Goal: Task Accomplishment & Management: Use online tool/utility

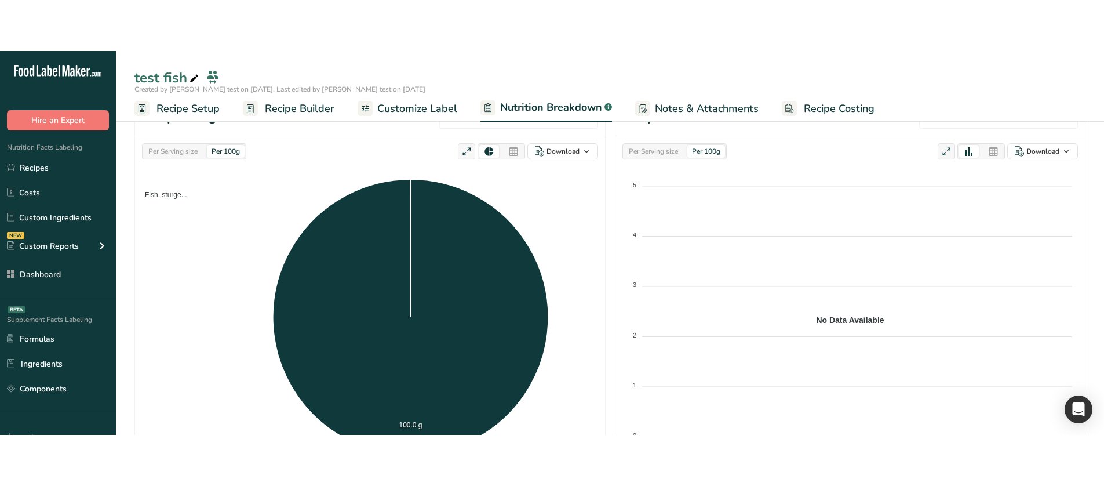
scroll to position [116, 0]
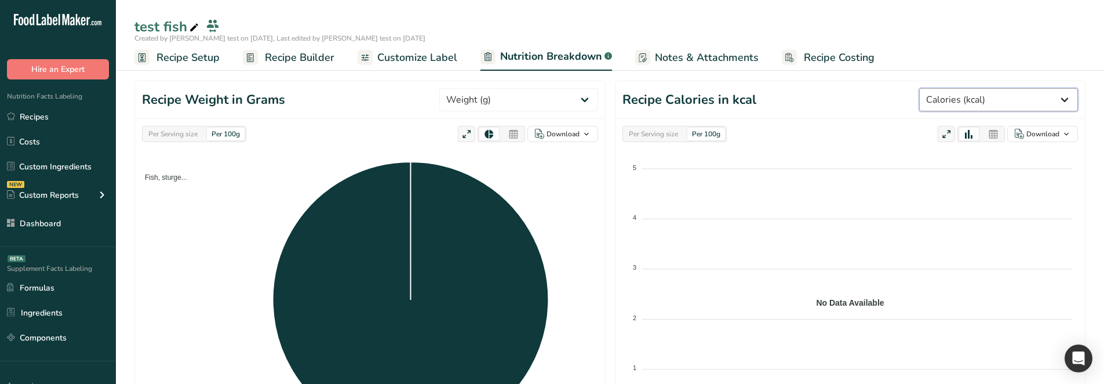
click at [999, 99] on select "Weight (g) Calories (kcal) Energy KJ (kj) Total Fat (g) Saturated Fat (g) Trans…" at bounding box center [998, 99] width 159 height 23
select select "Weight"
click at [935, 88] on select "Weight (g) Calories (kcal) Energy KJ (kj) Total Fat (g) Saturated Fat (g) Trans…" at bounding box center [998, 99] width 159 height 23
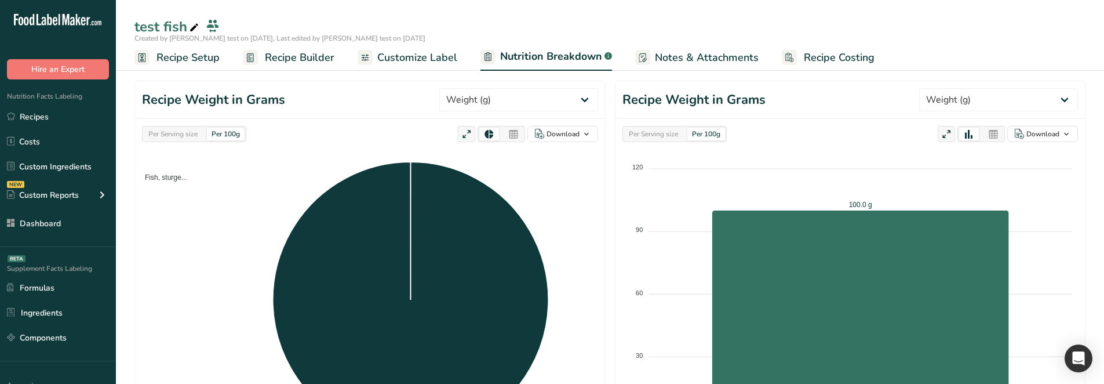
click at [677, 131] on div "Per Serving size" at bounding box center [653, 134] width 59 height 13
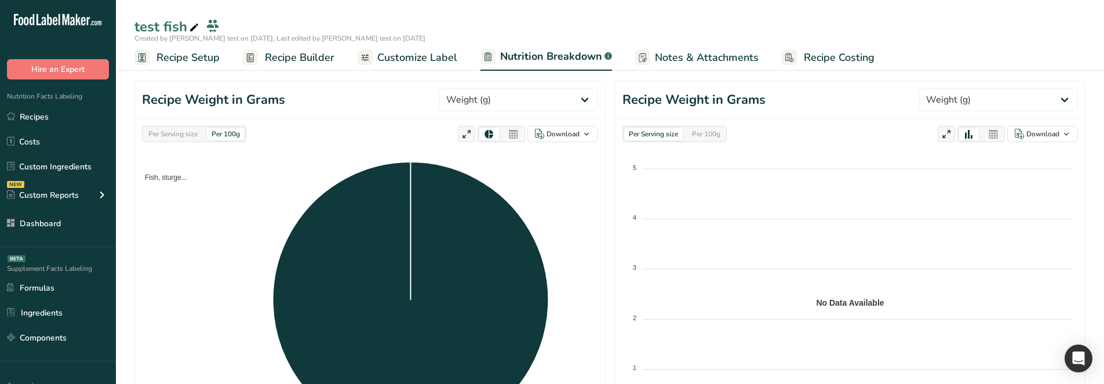
click at [196, 129] on div "Per Serving size" at bounding box center [173, 134] width 59 height 13
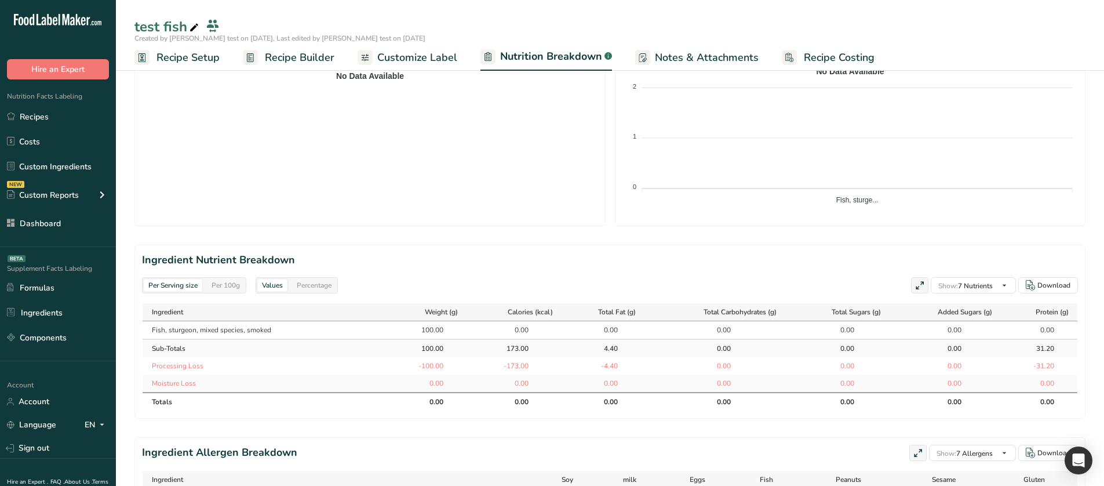
scroll to position [348, 0]
click at [215, 280] on div "Per 100g" at bounding box center [226, 284] width 38 height 13
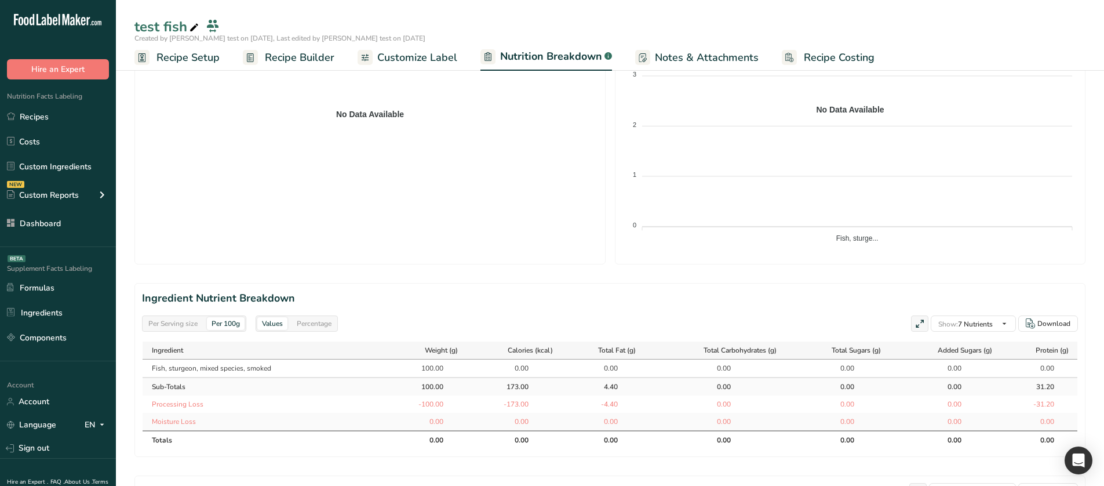
scroll to position [58, 0]
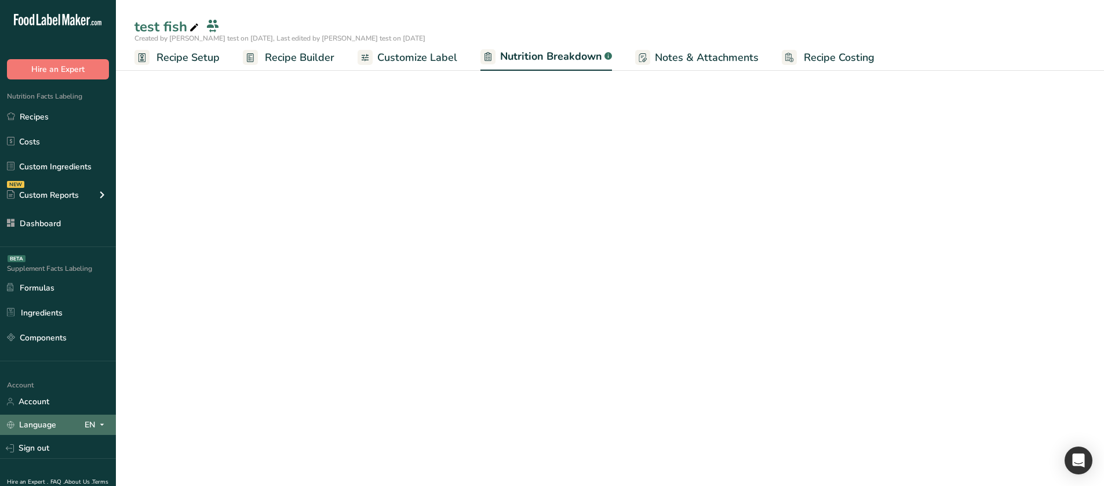
select select "Calories"
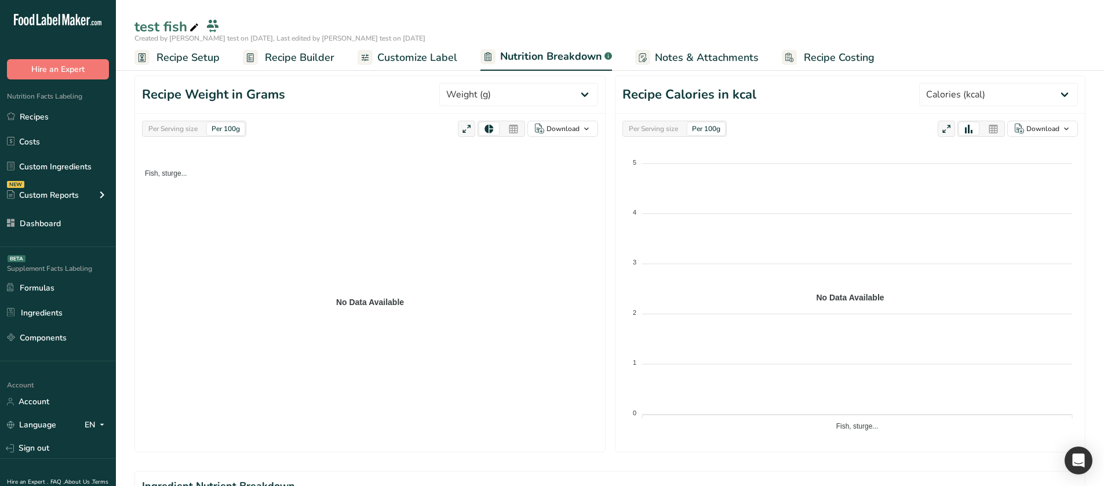
scroll to position [116, 0]
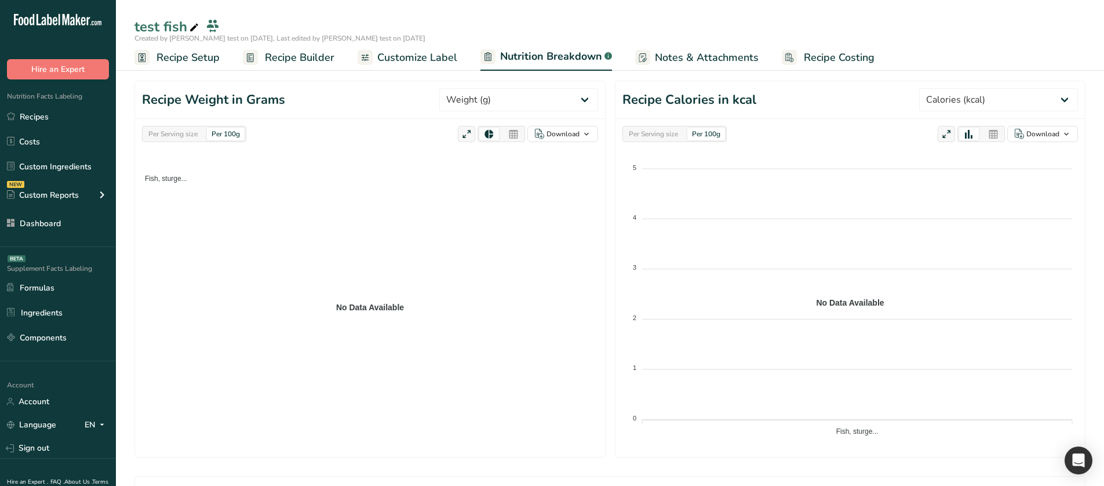
click at [659, 136] on div "Per Serving size" at bounding box center [653, 134] width 59 height 13
click at [707, 137] on div "Per 100g" at bounding box center [706, 134] width 38 height 13
click at [192, 140] on div "Per Serving size" at bounding box center [173, 134] width 59 height 13
click at [231, 138] on div "Per 100g" at bounding box center [226, 134] width 38 height 13
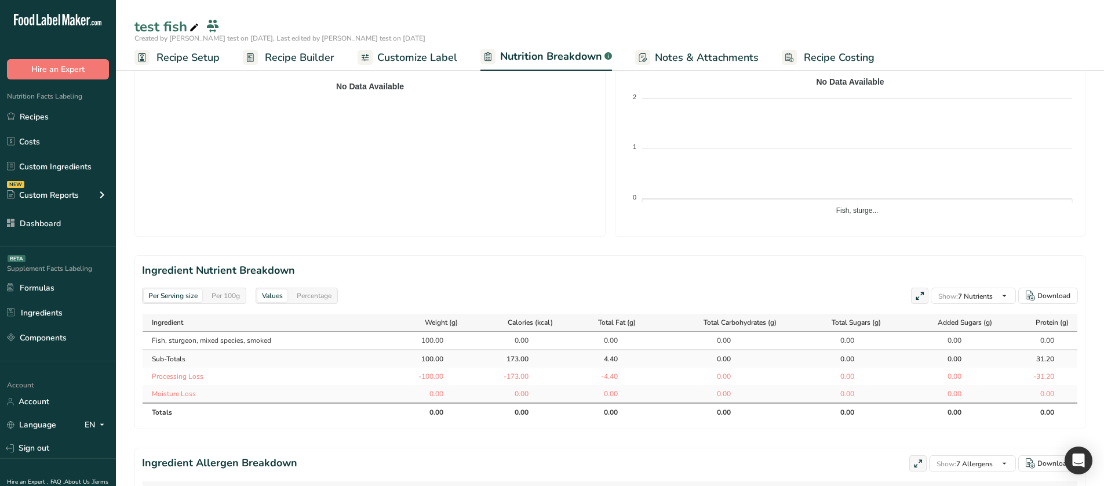
scroll to position [348, 0]
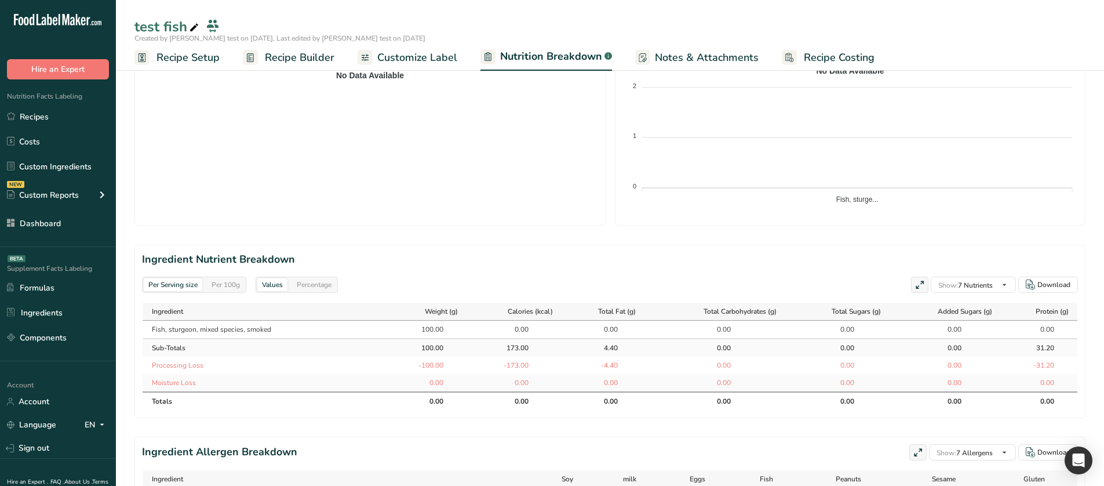
click at [225, 287] on div "Per 100g" at bounding box center [226, 284] width 38 height 13
click at [189, 287] on div "Per Serving size" at bounding box center [173, 284] width 59 height 13
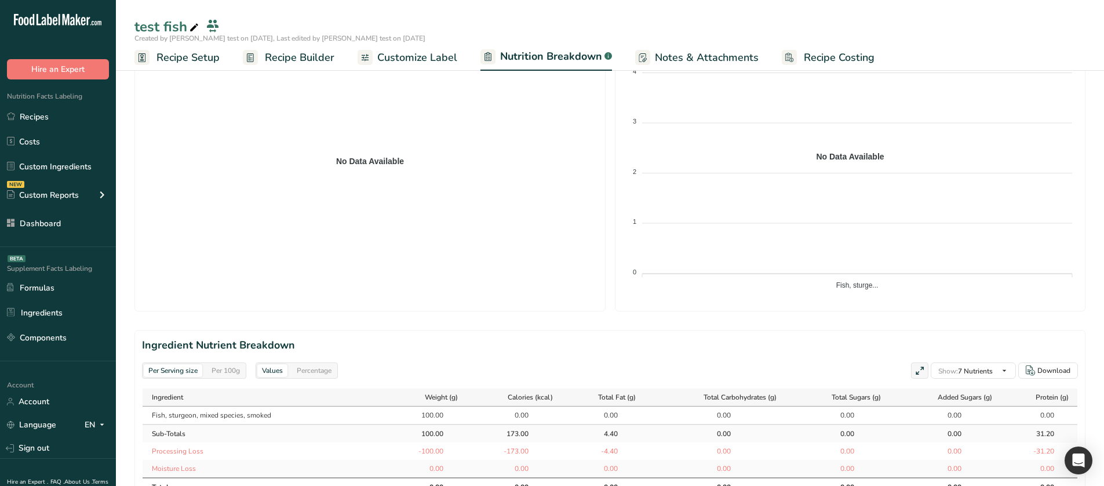
scroll to position [232, 0]
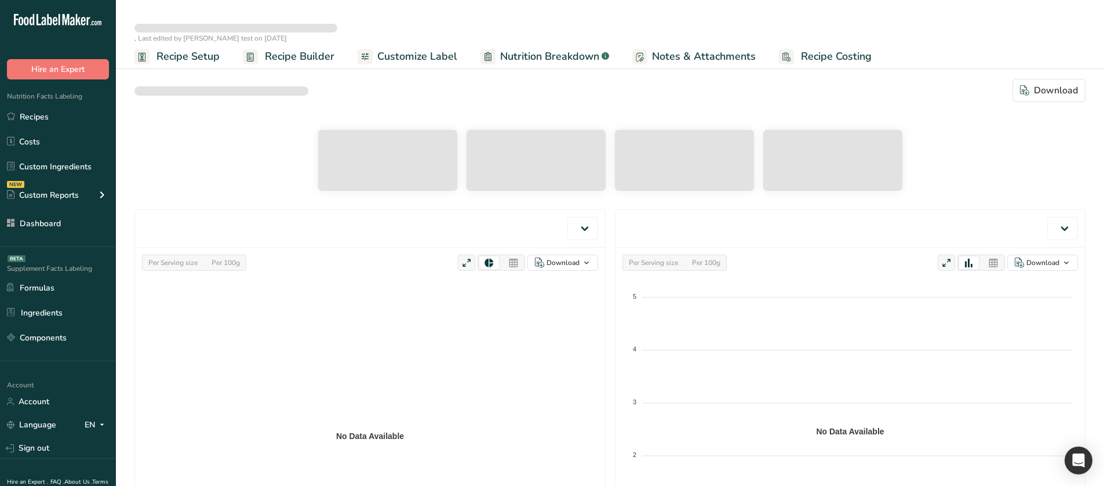
select select "Calories"
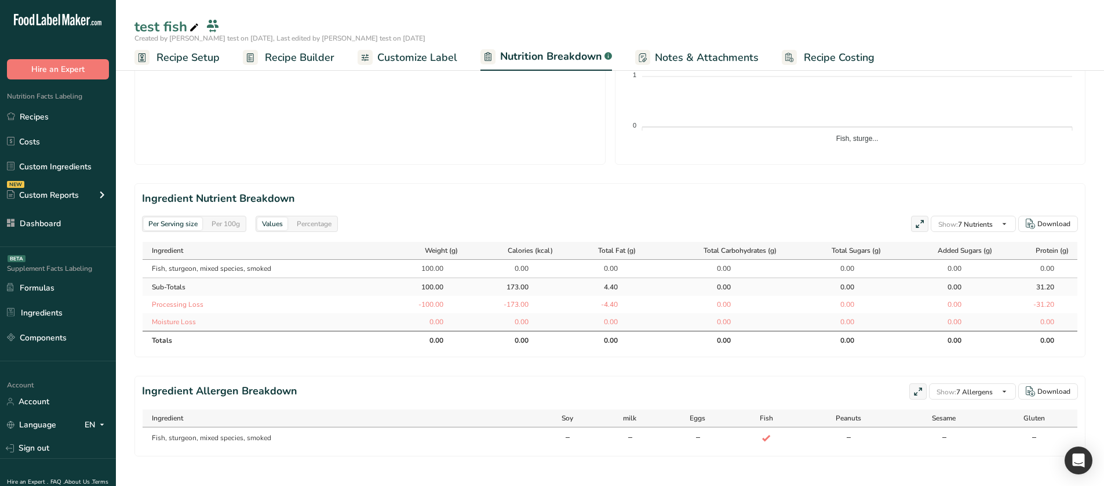
scroll to position [416, 0]
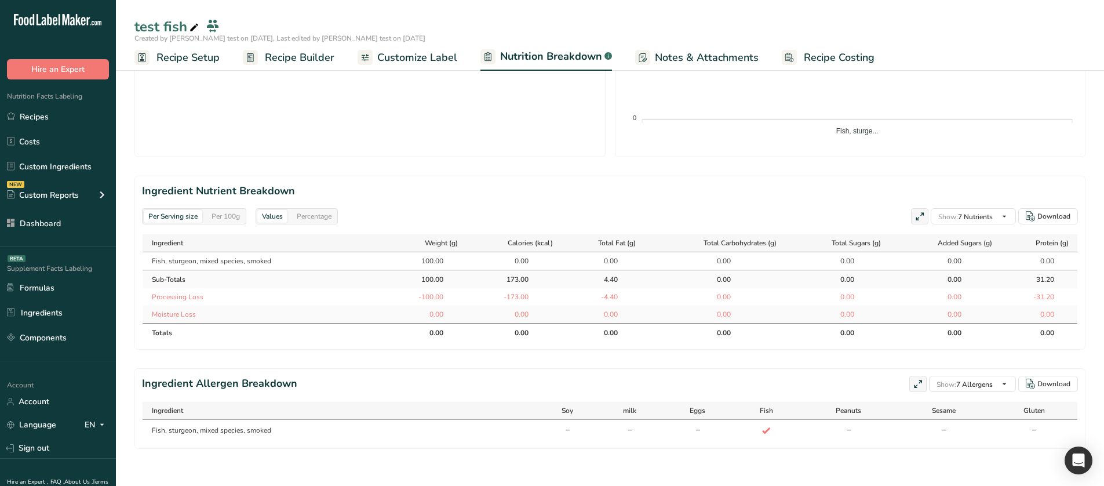
click at [220, 222] on div "Per 100g" at bounding box center [226, 216] width 38 height 13
click at [192, 221] on div "Per Serving size" at bounding box center [173, 216] width 59 height 13
click at [180, 60] on span "Recipe Setup" at bounding box center [188, 58] width 63 height 16
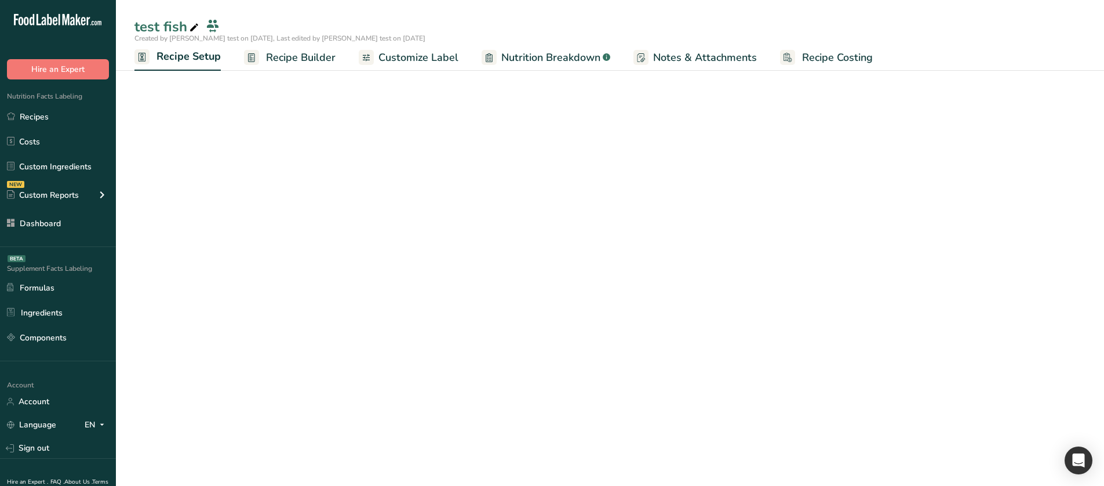
scroll to position [46, 0]
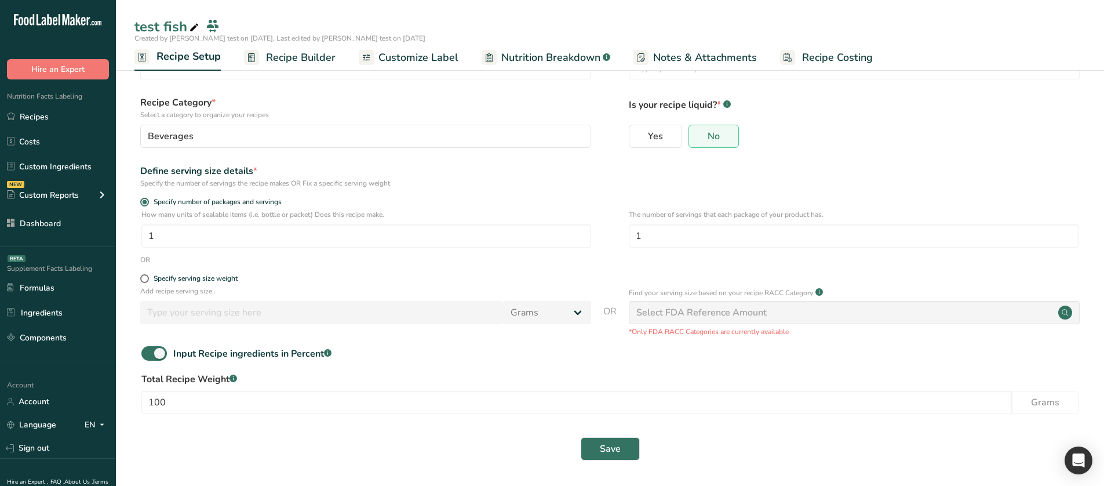
click at [287, 56] on span "Recipe Builder" at bounding box center [301, 58] width 70 height 16
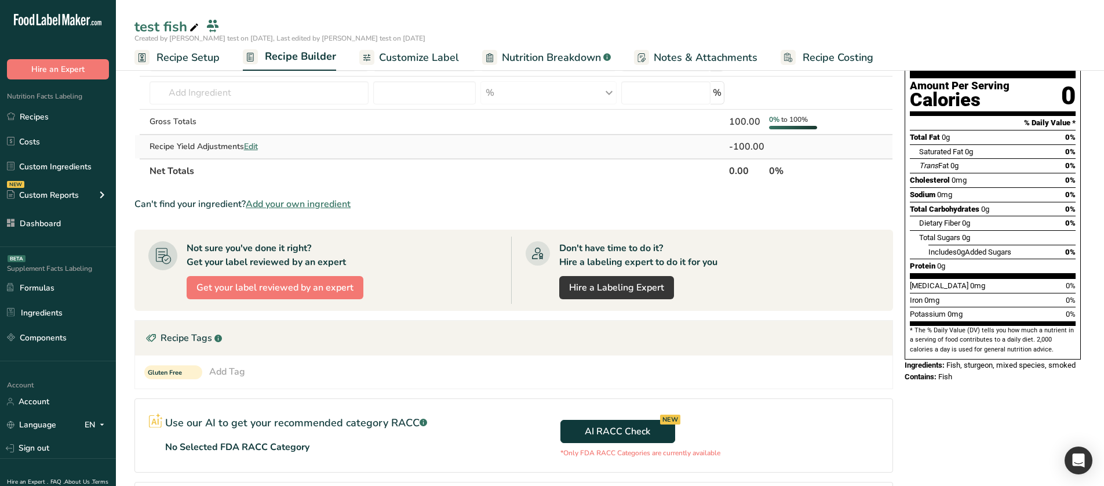
scroll to position [104, 0]
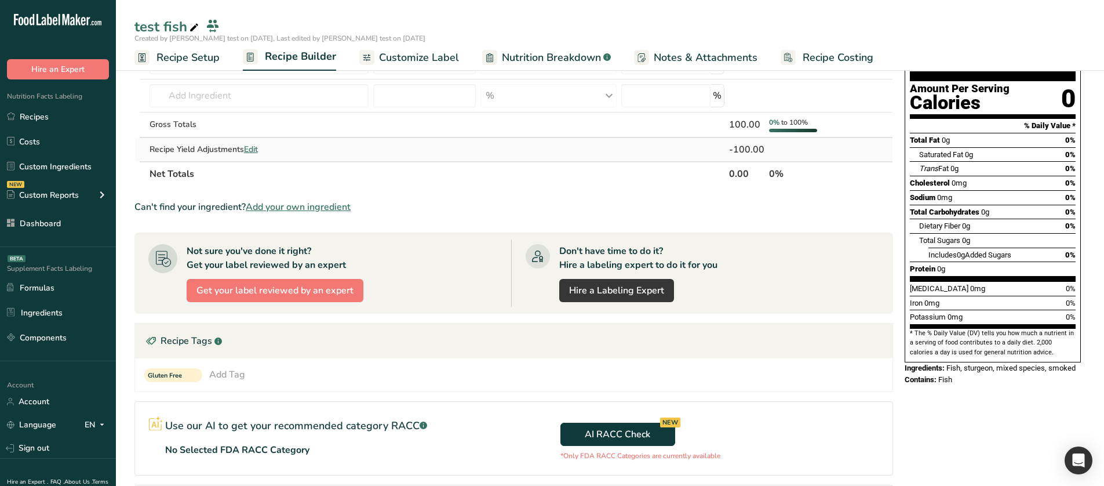
click at [253, 147] on span "Edit" at bounding box center [251, 149] width 14 height 11
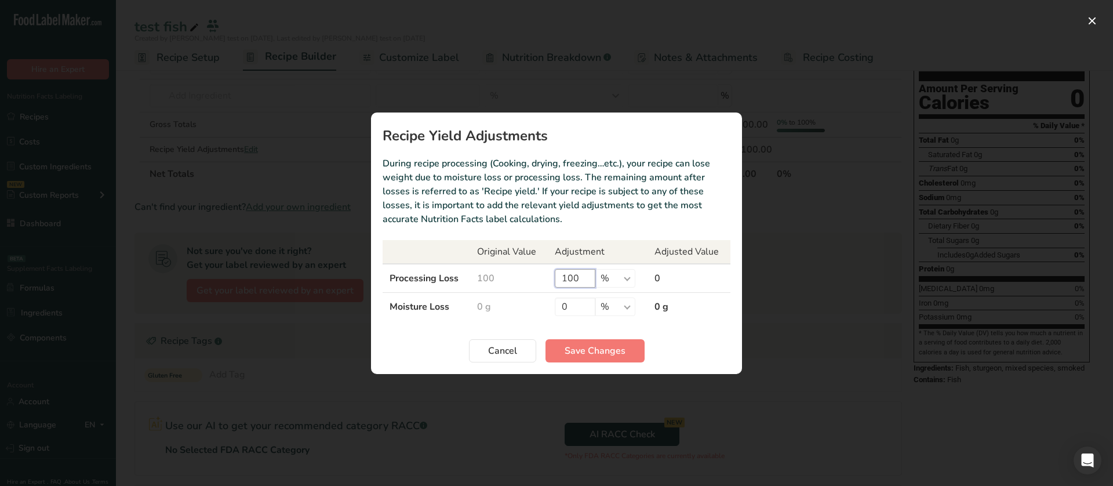
click at [586, 282] on input "100" at bounding box center [575, 278] width 41 height 19
type input "90"
click at [584, 359] on button "Save Changes" at bounding box center [594, 350] width 99 height 23
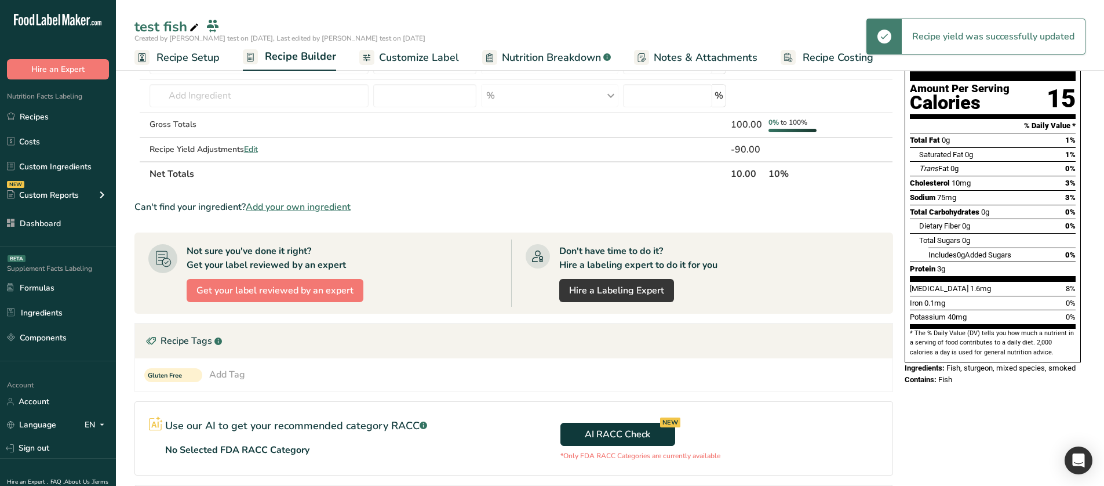
click at [563, 54] on span "Nutrition Breakdown" at bounding box center [551, 58] width 99 height 16
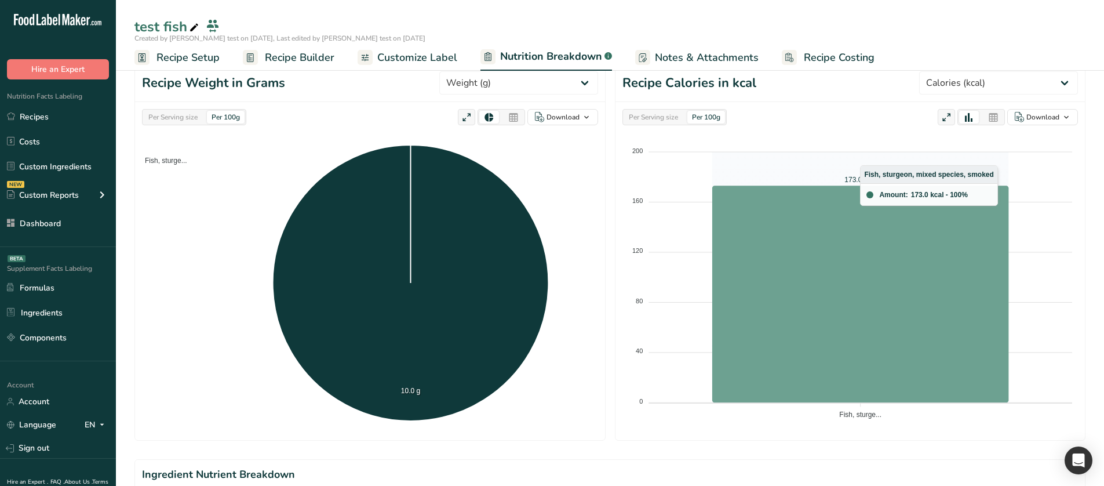
scroll to position [126, 0]
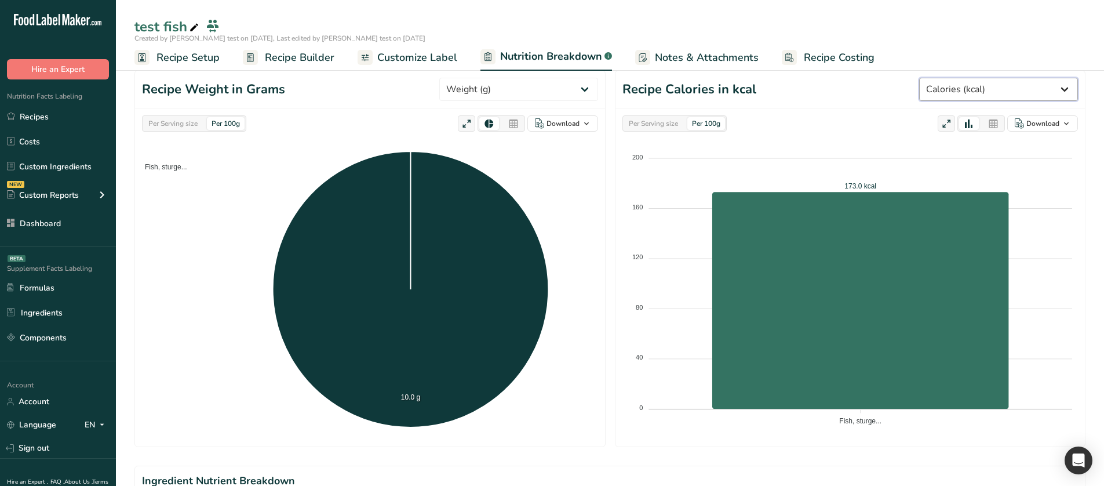
click at [962, 81] on select "Weight (g) Calories (kcal) Energy KJ (kj) Total Fat (g) Saturated Fat (g) Trans…" at bounding box center [998, 89] width 159 height 23
select select "Weight"
click at [935, 78] on select "Weight (g) Calories (kcal) Energy KJ (kj) Total Fat (g) Saturated Fat (g) Trans…" at bounding box center [998, 89] width 159 height 23
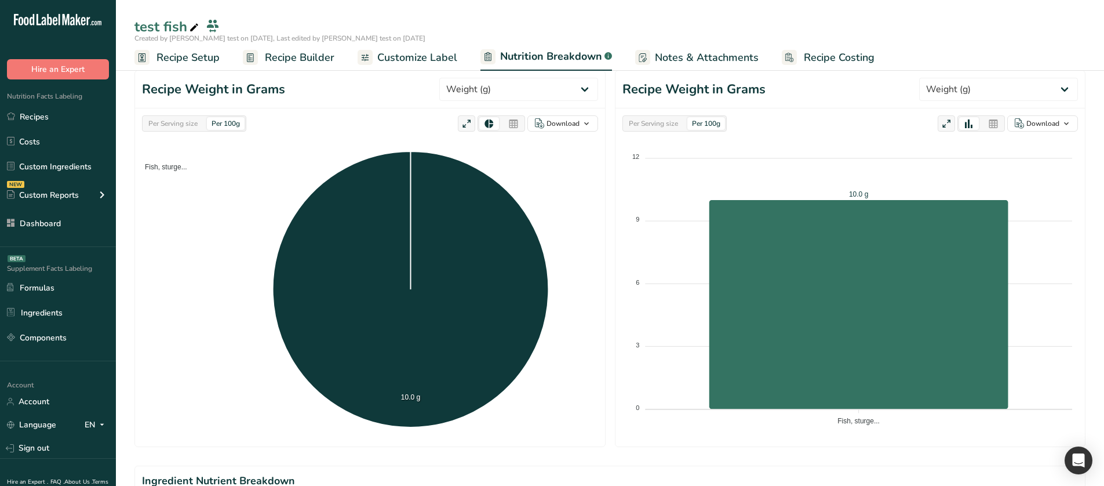
click at [674, 126] on div "Per Serving size" at bounding box center [653, 123] width 59 height 13
click at [198, 125] on div "Per Serving size" at bounding box center [173, 123] width 59 height 13
click at [223, 125] on div "Per 100g" at bounding box center [226, 123] width 38 height 13
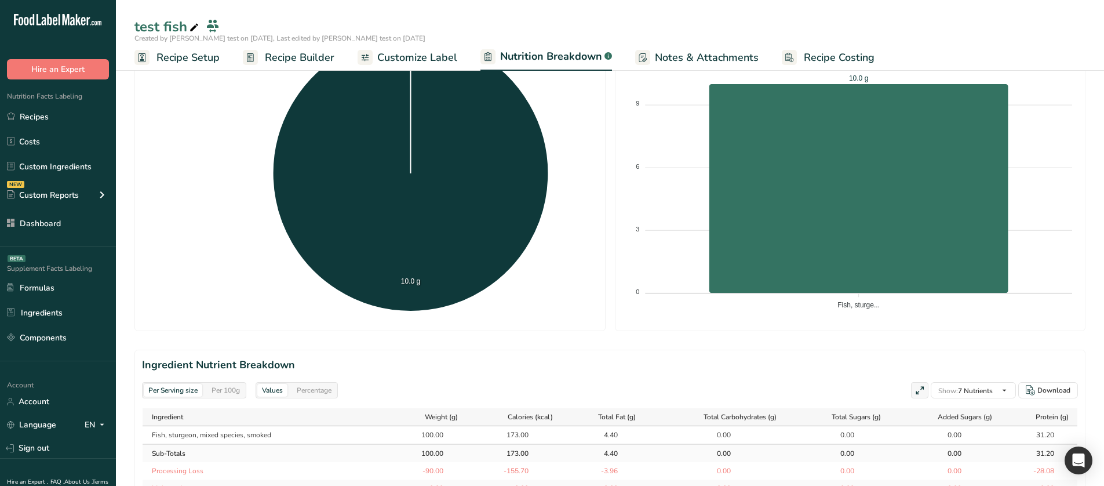
click at [198, 59] on span "Recipe Setup" at bounding box center [188, 58] width 63 height 16
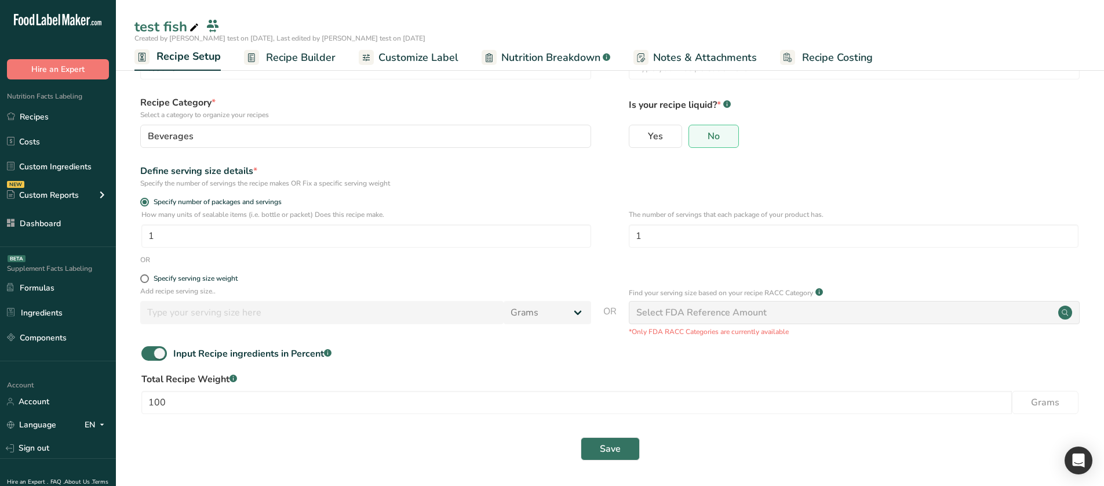
scroll to position [46, 0]
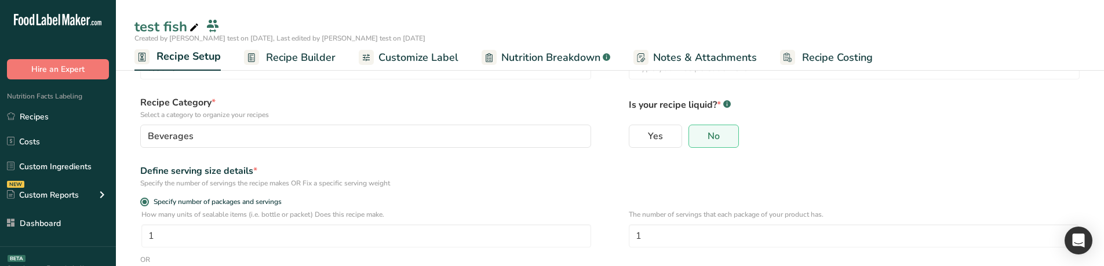
click at [561, 61] on span "Nutrition Breakdown" at bounding box center [550, 58] width 99 height 16
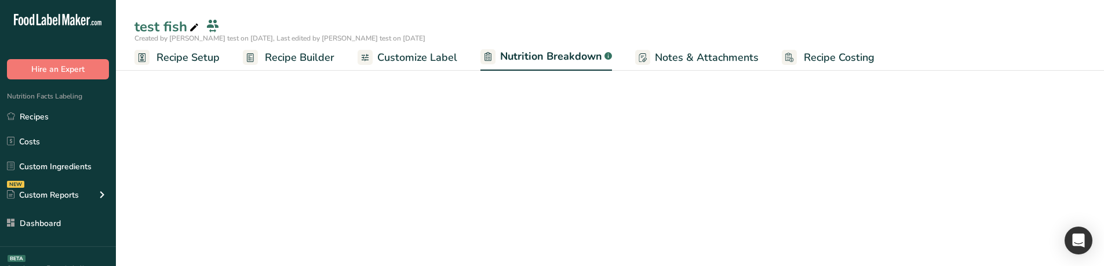
select select "Calories"
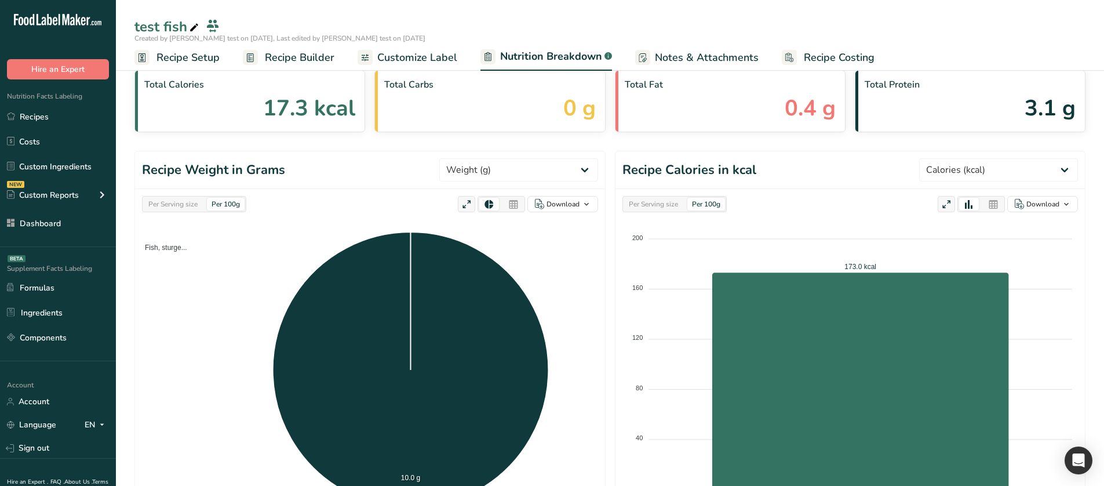
click at [187, 208] on div "Per Serving size" at bounding box center [173, 204] width 59 height 13
click at [227, 205] on div "Per 100g" at bounding box center [226, 204] width 38 height 13
click at [211, 59] on span "Recipe Setup" at bounding box center [188, 58] width 63 height 16
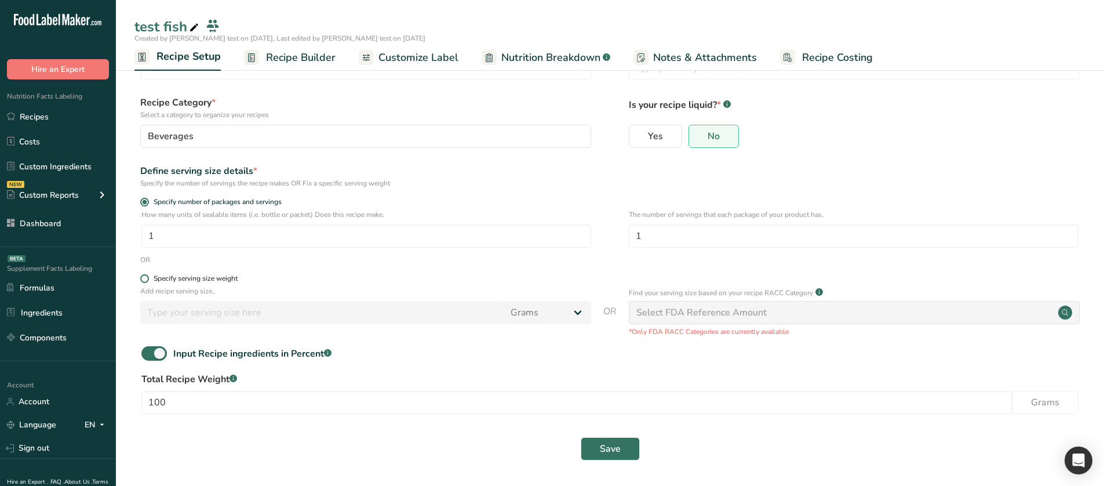
click at [145, 281] on span at bounding box center [144, 278] width 9 height 9
click at [145, 281] on input "Specify serving size weight" at bounding box center [144, 279] width 8 height 8
radio input "true"
radio input "false"
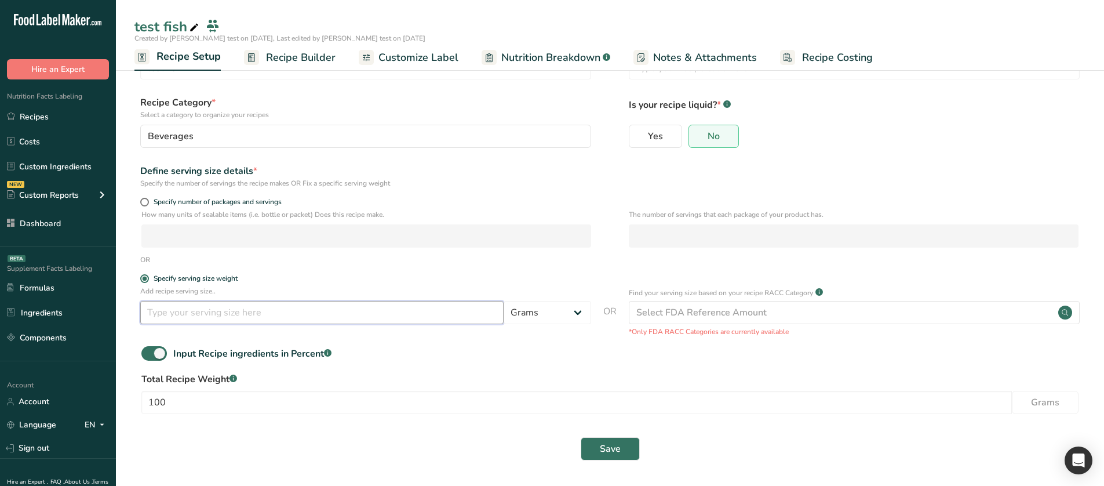
click at [214, 310] on input "number" at bounding box center [321, 312] width 363 height 23
drag, startPoint x: 220, startPoint y: 315, endPoint x: 144, endPoint y: 313, distance: 76.0
click at [144, 313] on input "100" at bounding box center [321, 312] width 363 height 23
type input "50"
click at [610, 455] on span "Save" at bounding box center [610, 449] width 21 height 14
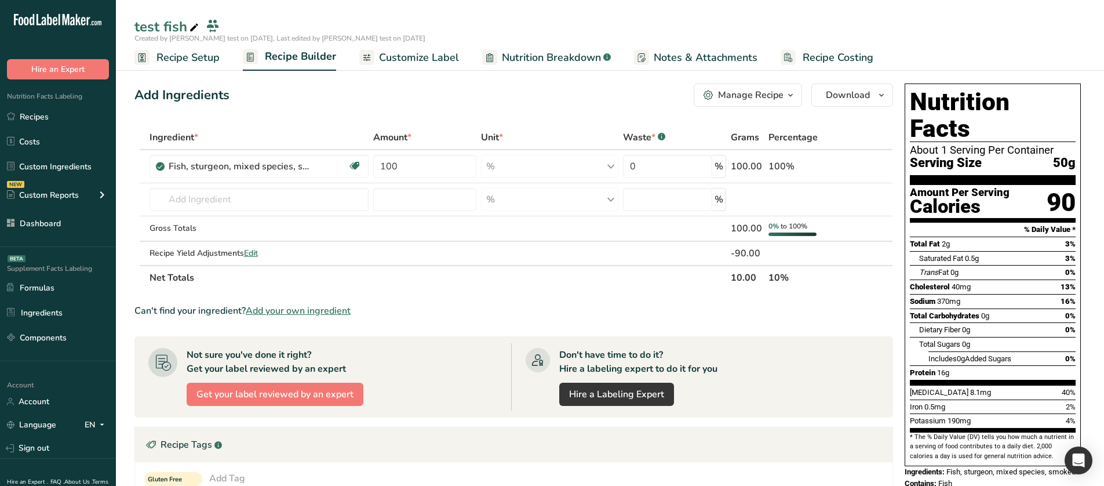
click at [505, 62] on span "Nutrition Breakdown" at bounding box center [551, 58] width 99 height 16
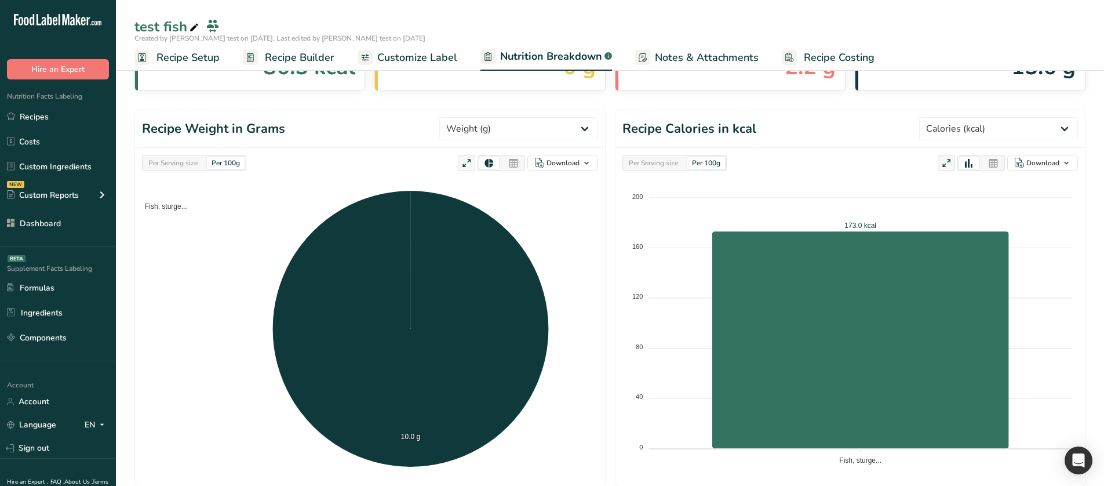
scroll to position [116, 0]
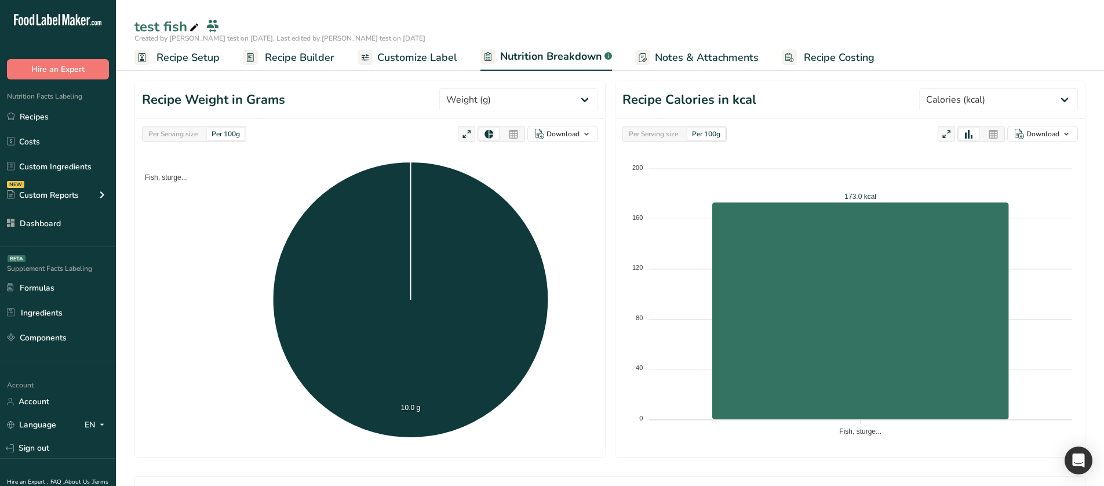
click at [184, 139] on div "Per Serving size" at bounding box center [173, 134] width 59 height 13
click at [987, 103] on select "Weight (g) Calories (kcal) Energy KJ (kj) Total Fat (g) Saturated Fat (g) Trans…" at bounding box center [998, 99] width 159 height 23
select select "Weight"
click at [935, 88] on select "Weight (g) Calories (kcal) Energy KJ (kj) Total Fat (g) Saturated Fat (g) Trans…" at bounding box center [998, 99] width 159 height 23
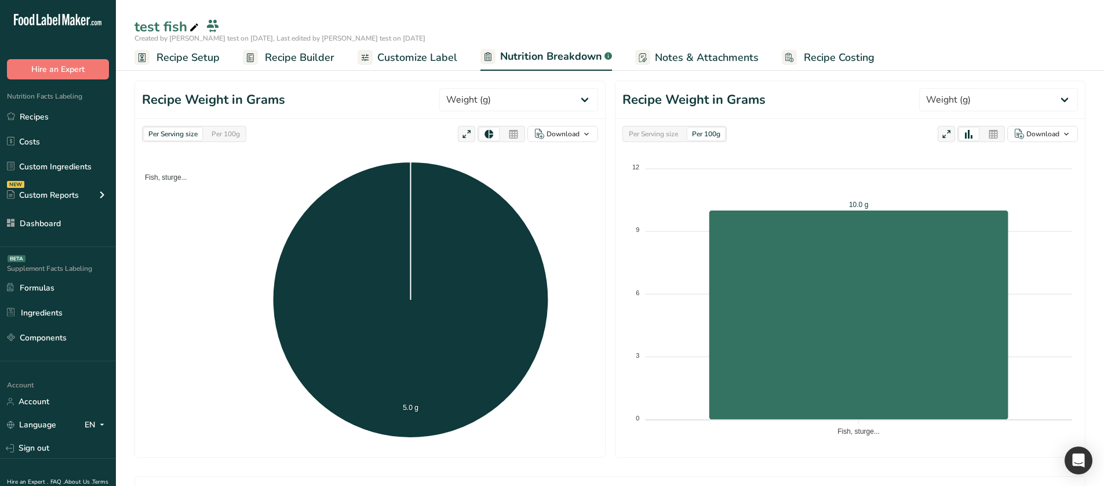
click at [671, 137] on div "Per Serving size" at bounding box center [653, 134] width 59 height 13
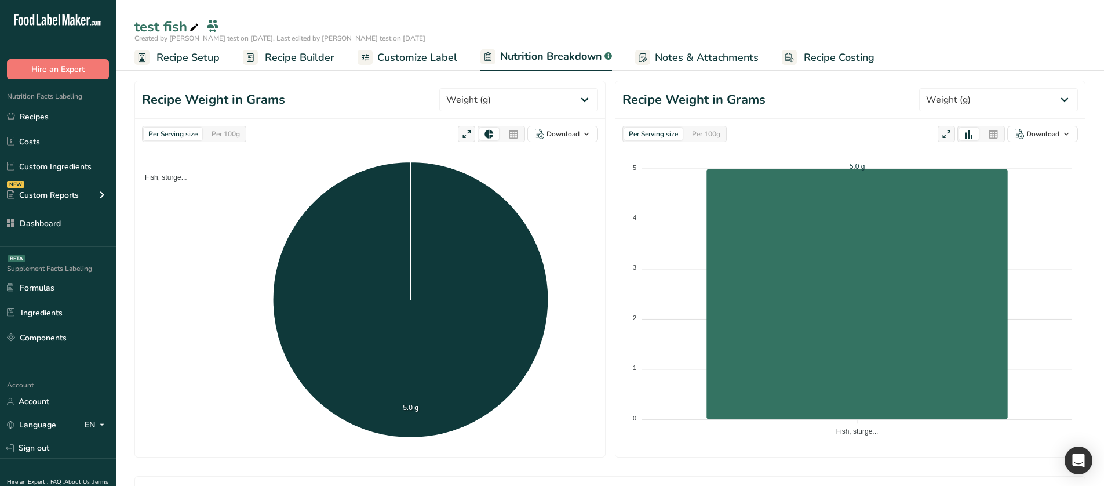
click at [257, 70] on link "Recipe Builder" at bounding box center [289, 58] width 92 height 26
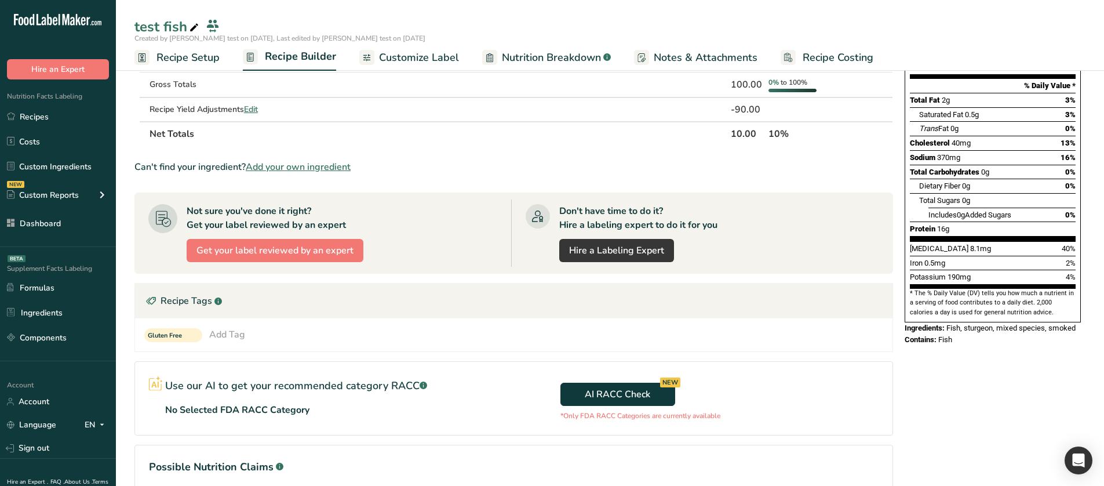
scroll to position [116, 0]
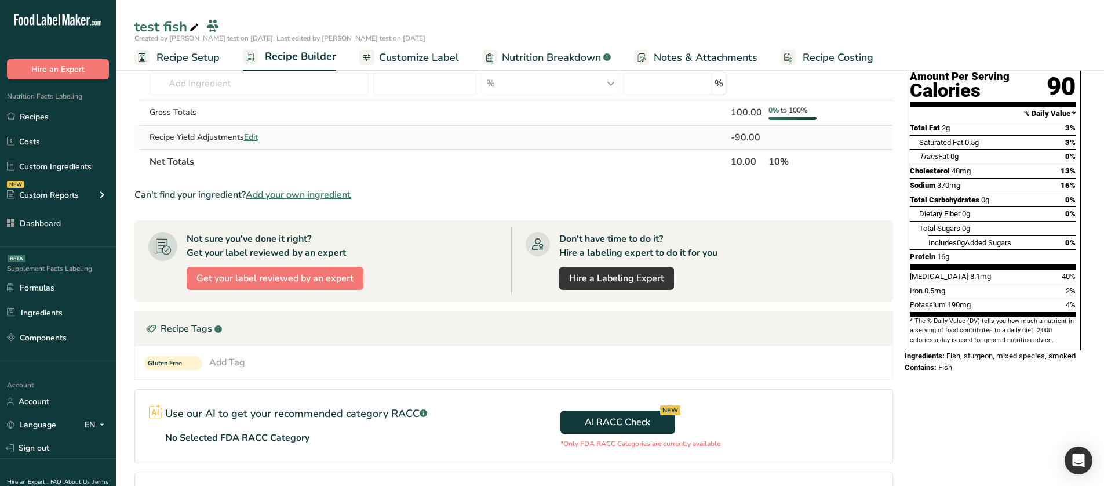
click at [258, 140] on span "Edit" at bounding box center [251, 137] width 14 height 11
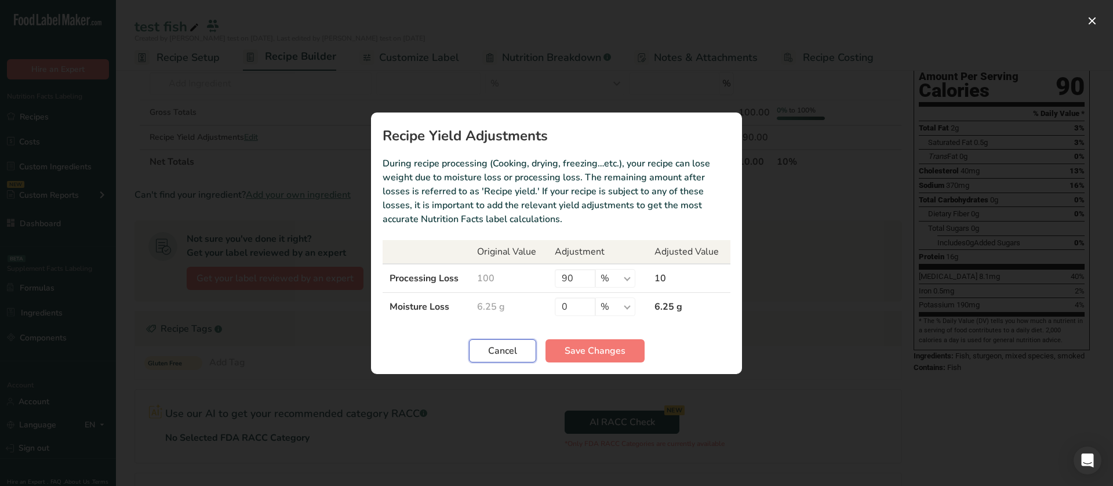
click at [511, 348] on span "Cancel" at bounding box center [502, 351] width 29 height 14
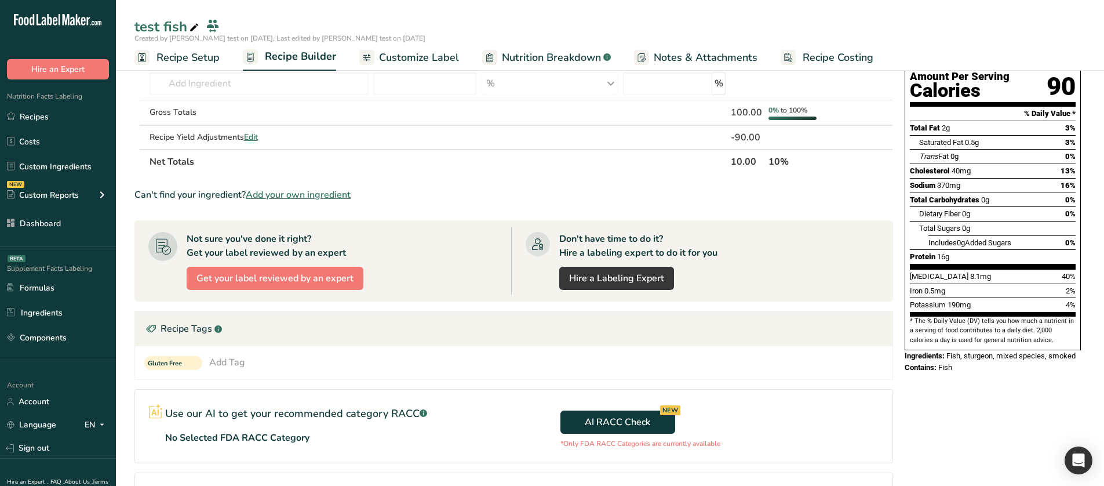
click at [578, 50] on span "Nutrition Breakdown" at bounding box center [551, 58] width 99 height 16
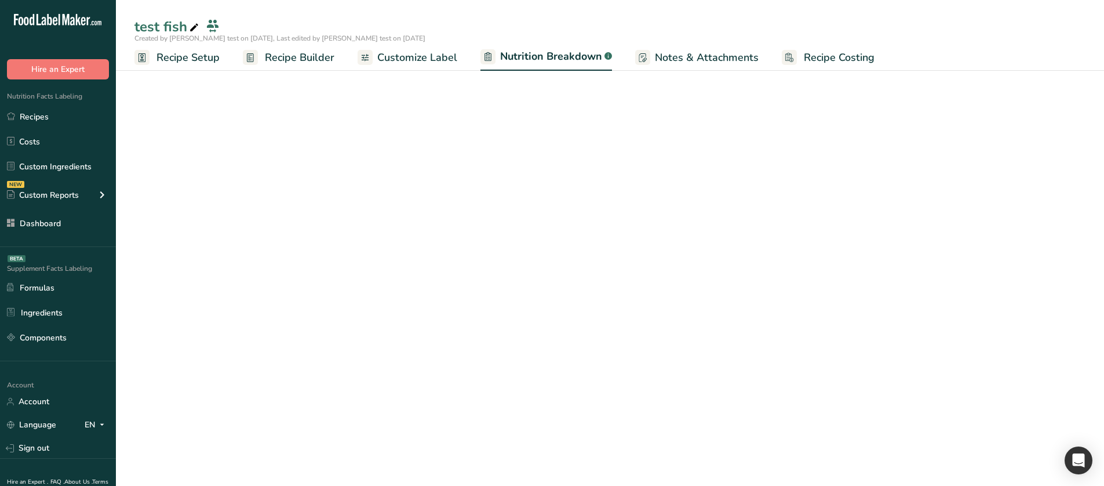
select select "Calories"
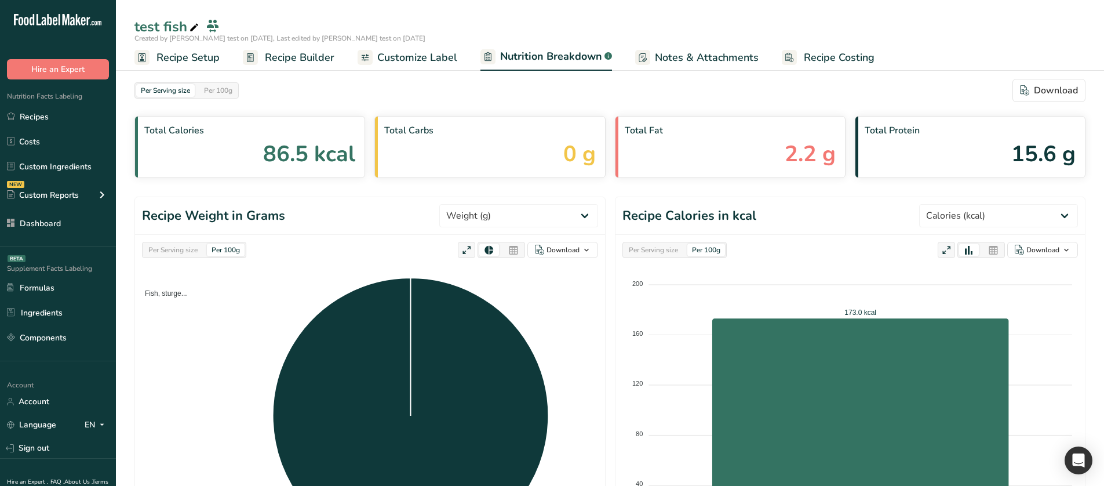
click at [217, 56] on span "Recipe Setup" at bounding box center [188, 58] width 63 height 16
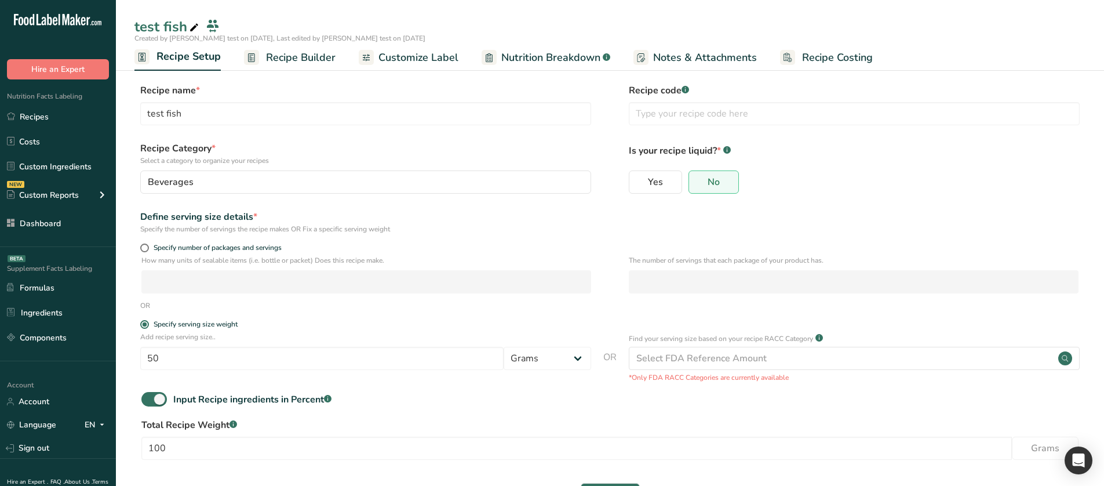
click at [282, 66] on link "Recipe Builder" at bounding box center [290, 58] width 92 height 26
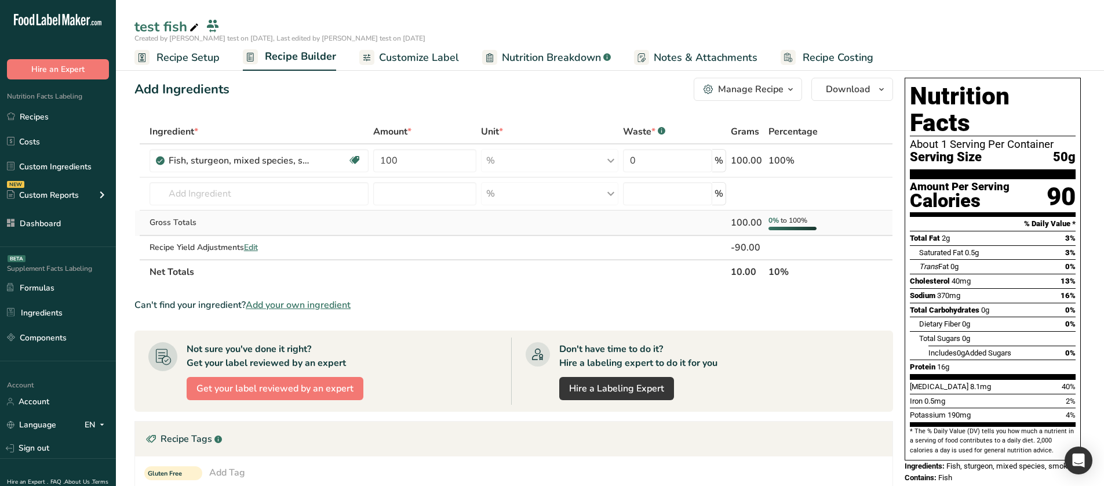
scroll to position [58, 0]
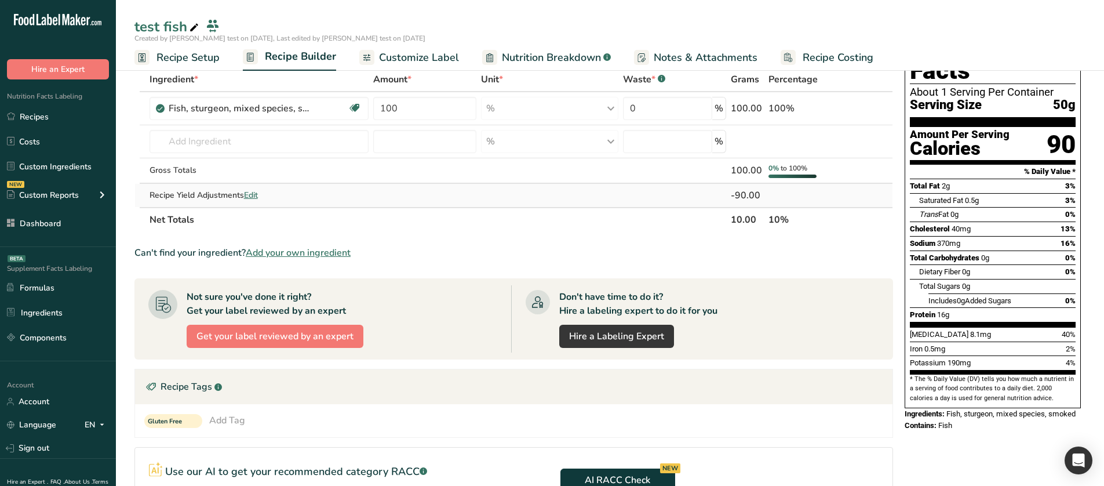
click at [256, 197] on span "Edit" at bounding box center [251, 195] width 14 height 11
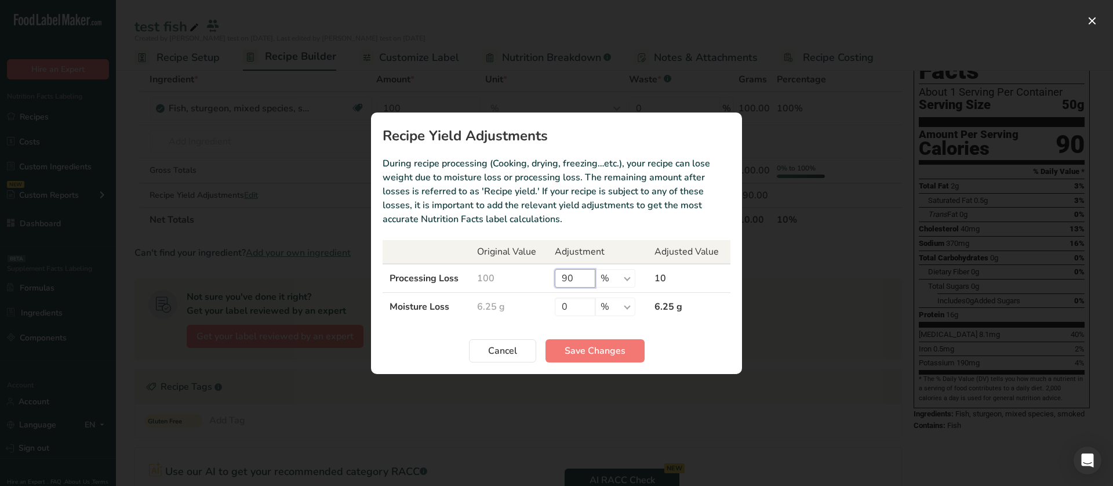
click at [556, 276] on input "90" at bounding box center [575, 278] width 41 height 19
click at [566, 278] on input "90" at bounding box center [575, 278] width 41 height 19
type input "100"
click at [585, 352] on span "Save Changes" at bounding box center [595, 351] width 61 height 14
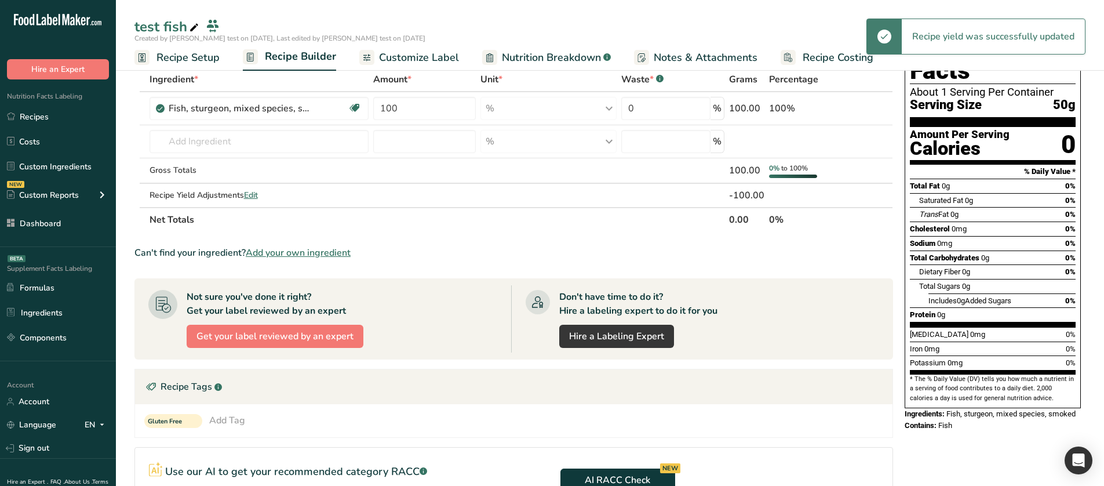
click at [566, 55] on span "Nutrition Breakdown" at bounding box center [551, 58] width 99 height 16
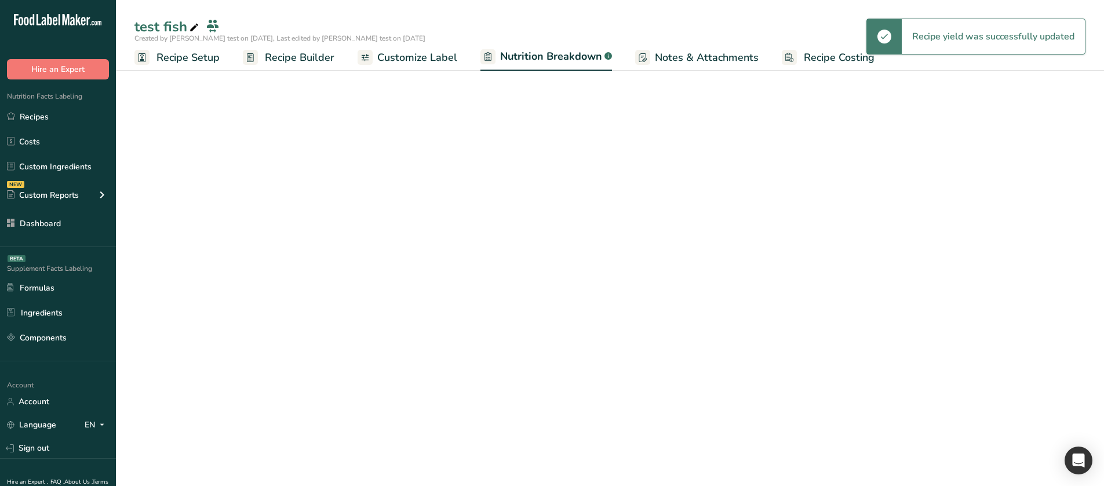
select select "Calories"
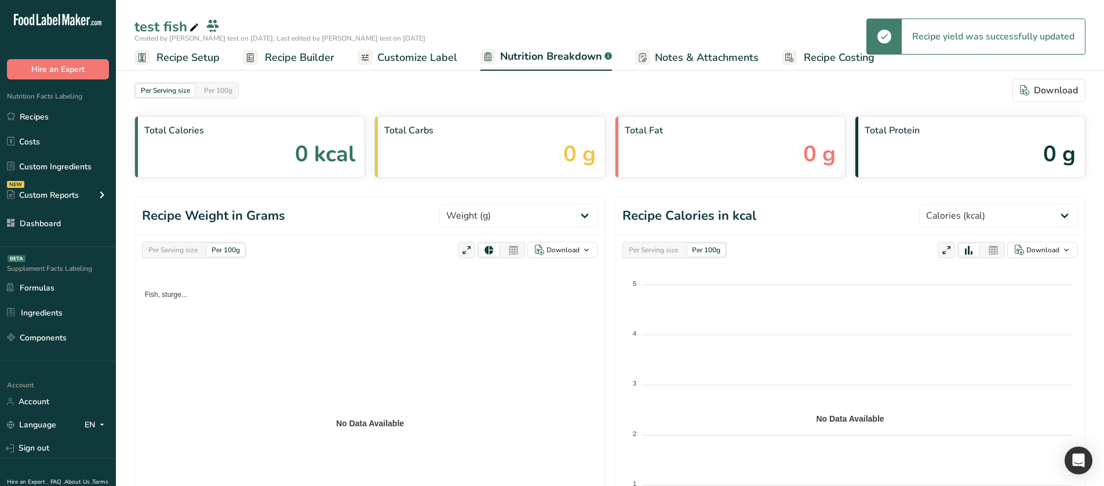
click at [195, 250] on div "Per Serving size" at bounding box center [173, 249] width 59 height 13
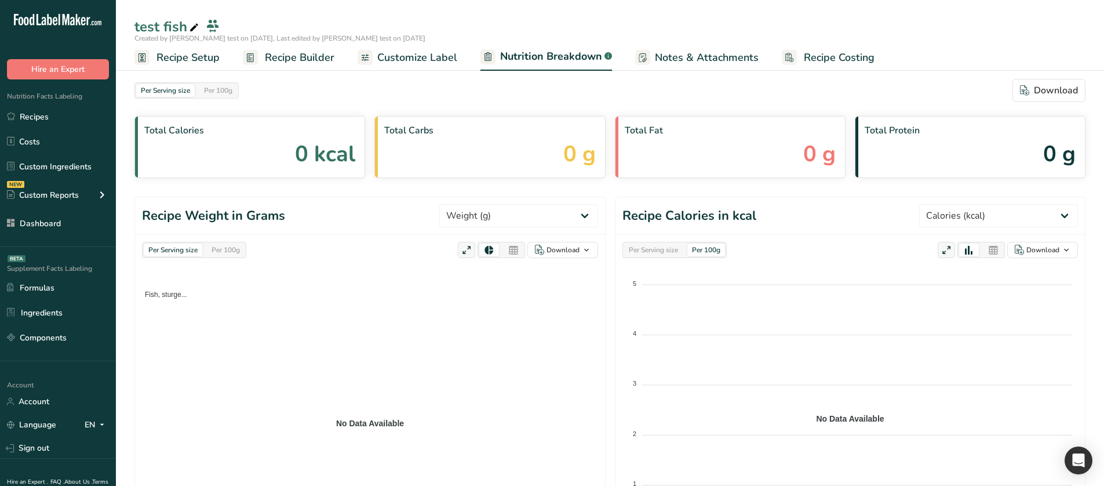
click at [219, 249] on div "Per 100g" at bounding box center [226, 249] width 38 height 13
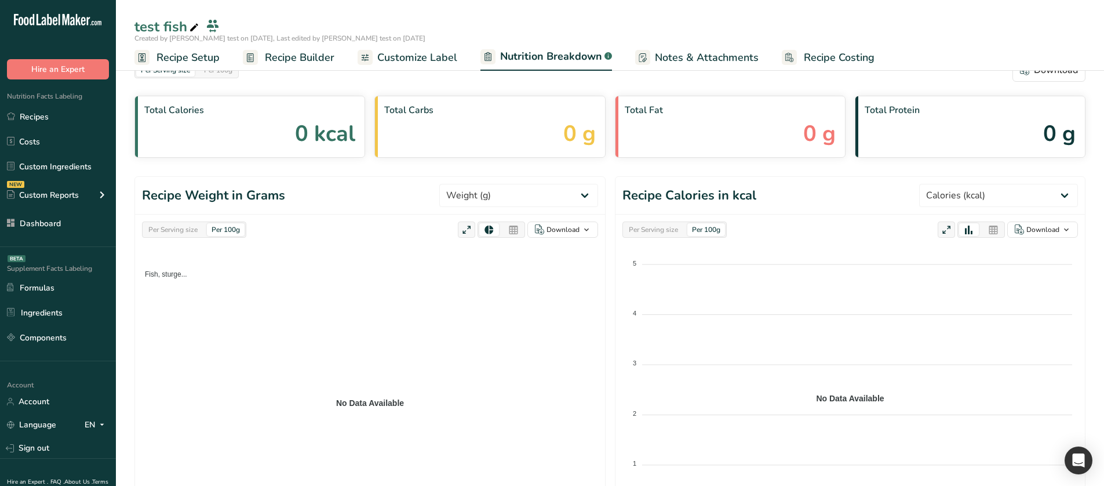
scroll to position [116, 0]
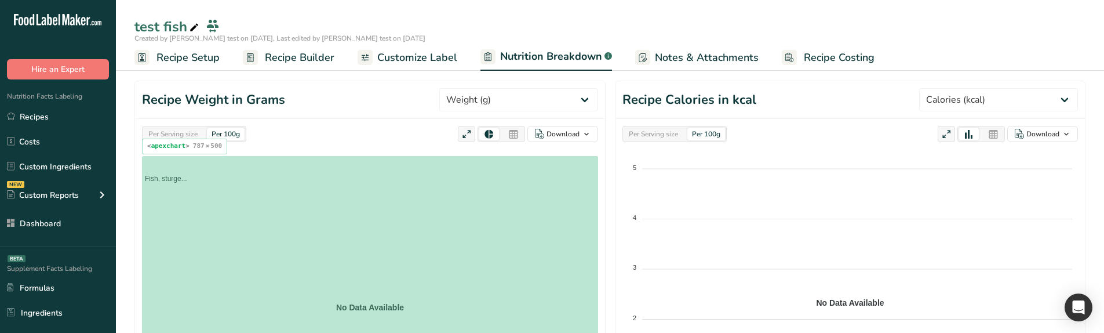
click at [266, 271] on foreignobject "Fish, sturge..." at bounding box center [370, 301] width 456 height 290
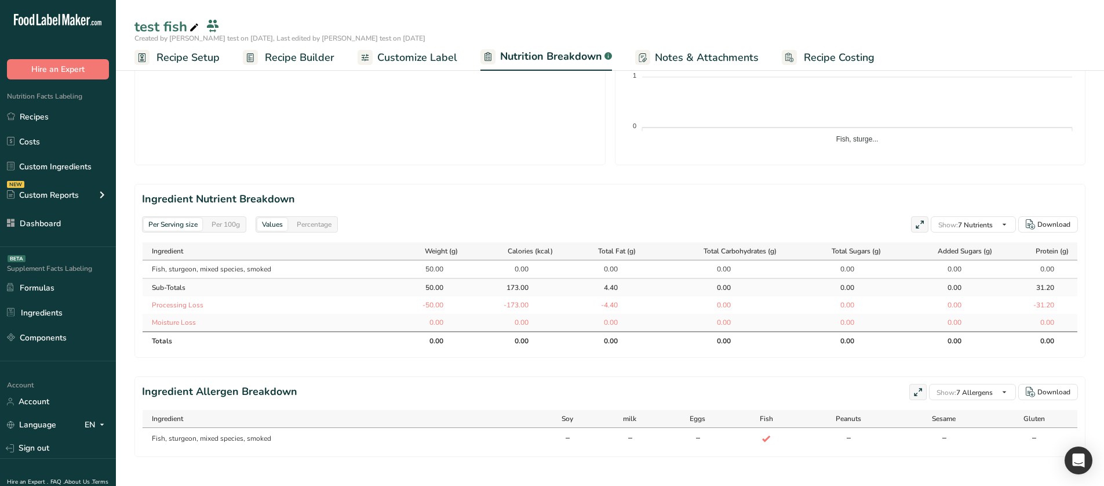
scroll to position [416, 0]
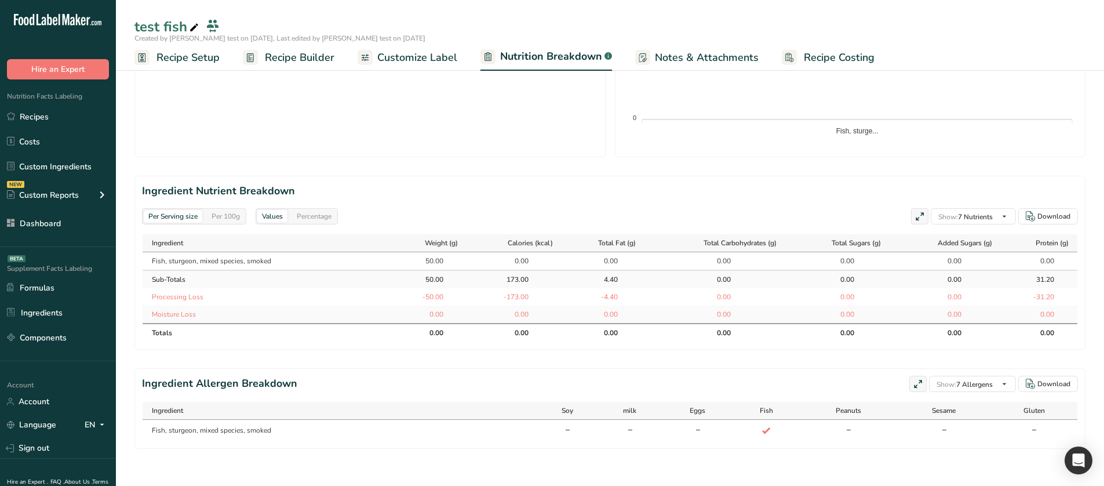
click at [191, 59] on span "Recipe Setup" at bounding box center [188, 58] width 63 height 16
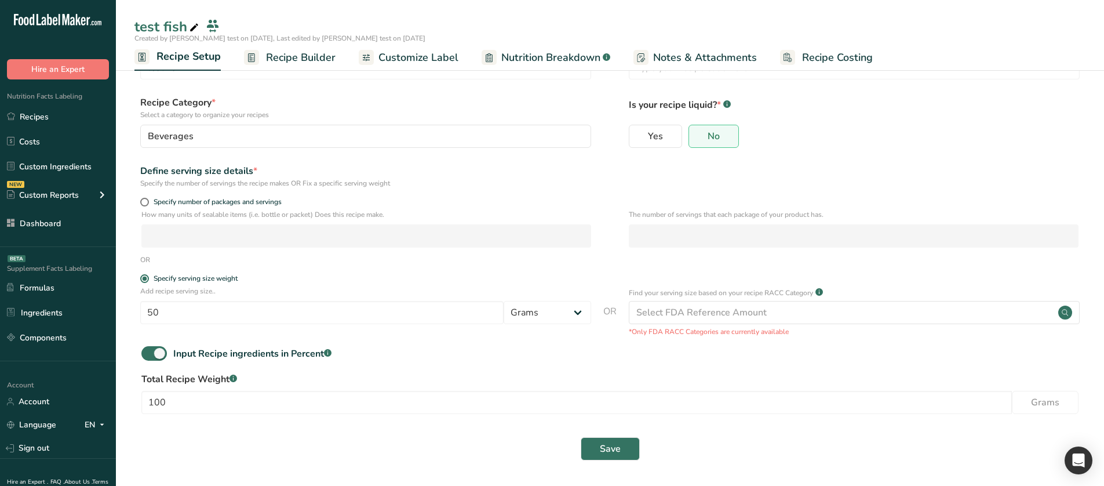
scroll to position [46, 0]
click at [512, 50] on span "Nutrition Breakdown" at bounding box center [550, 58] width 99 height 16
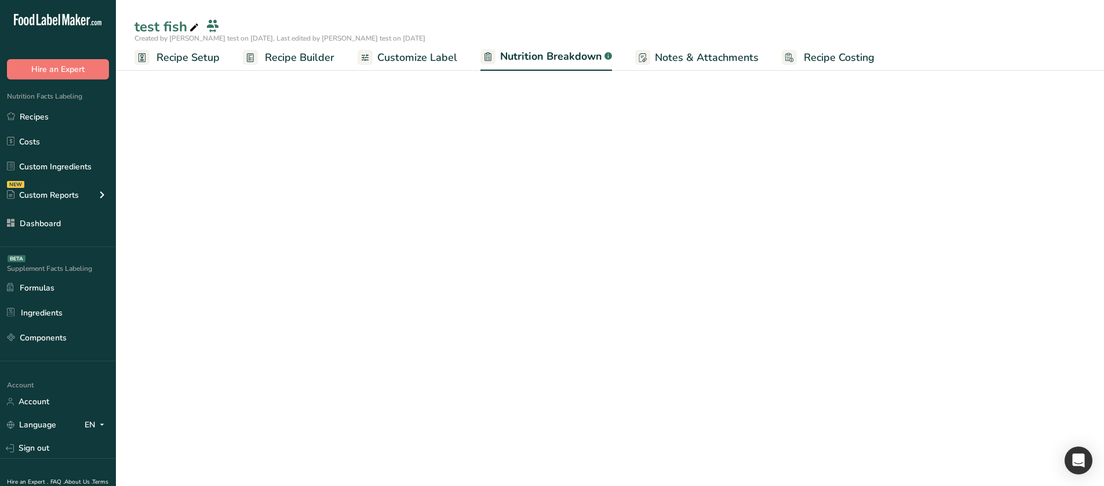
select select "Calories"
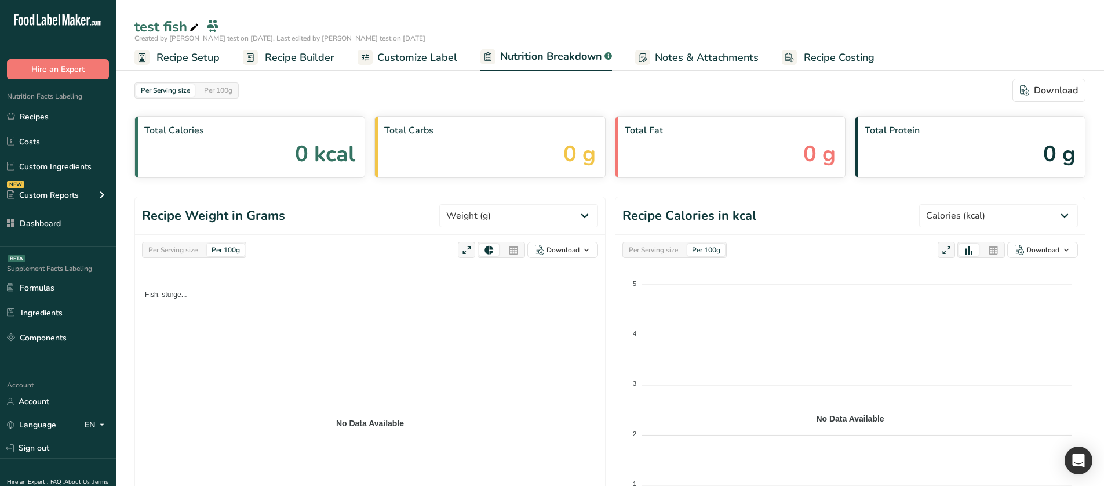
scroll to position [416, 0]
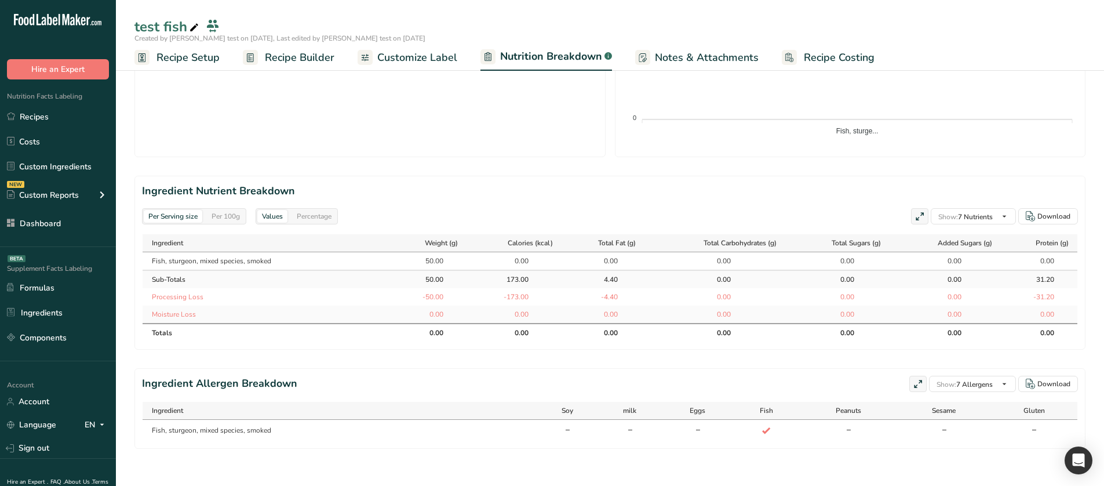
click at [234, 217] on div "Per 100g" at bounding box center [226, 216] width 38 height 13
select select "Calories"
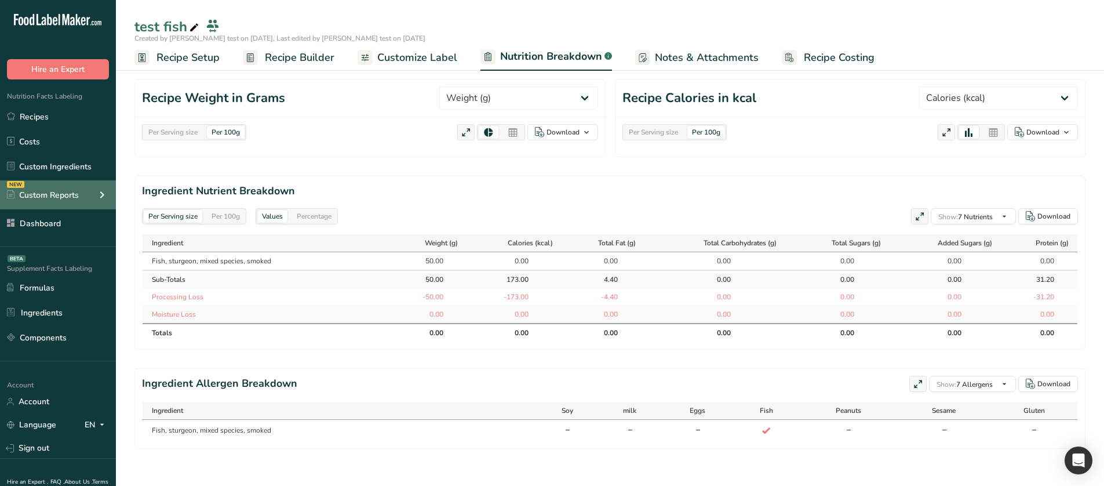
scroll to position [118, 0]
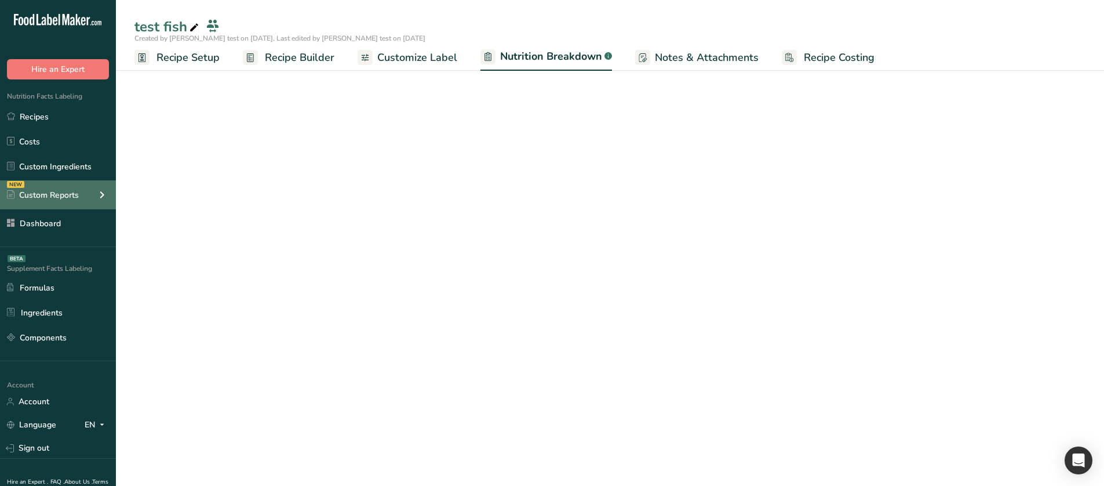
select select "Calories"
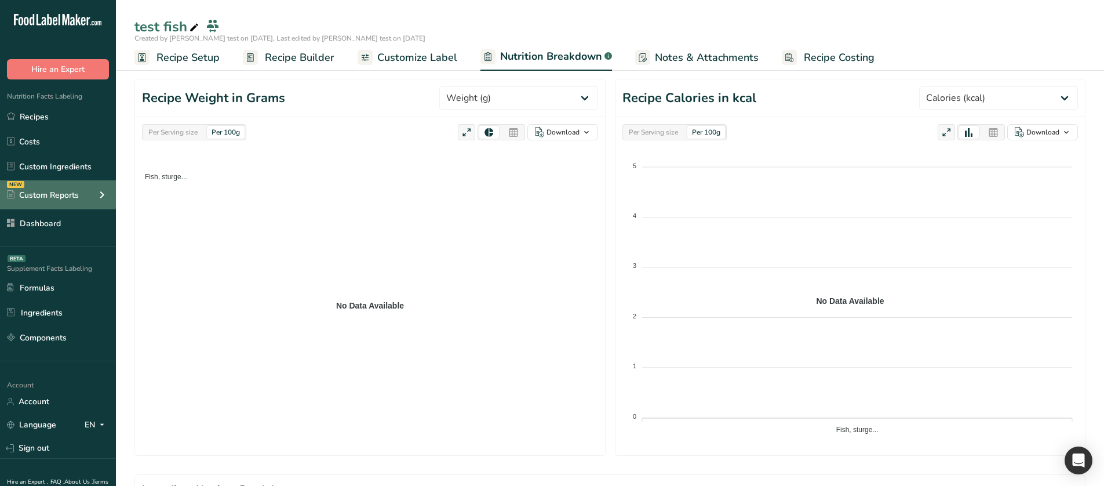
scroll to position [0, 0]
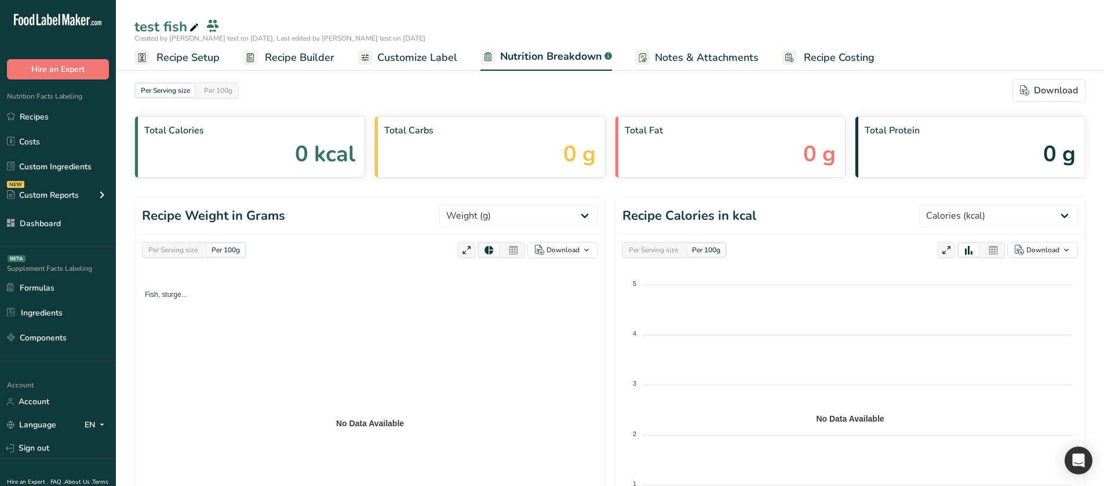
click at [511, 250] on icon at bounding box center [513, 250] width 10 height 16
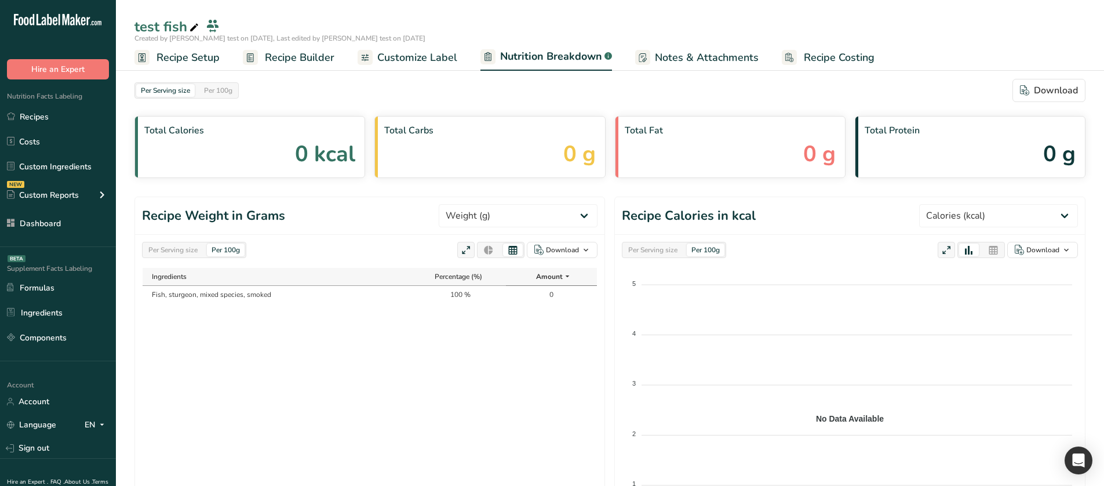
click at [496, 252] on div at bounding box center [489, 249] width 20 height 13
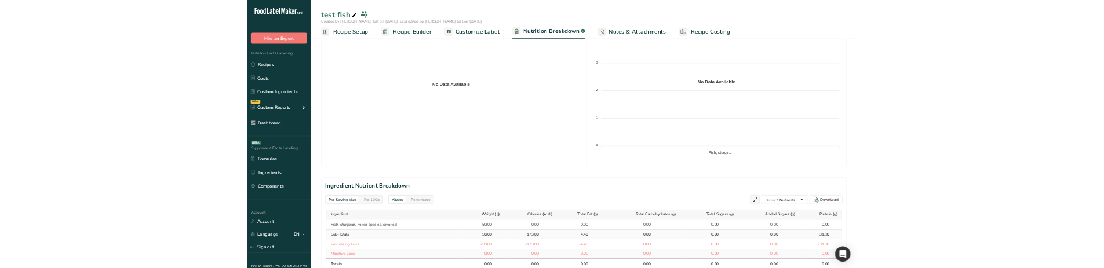
scroll to position [290, 0]
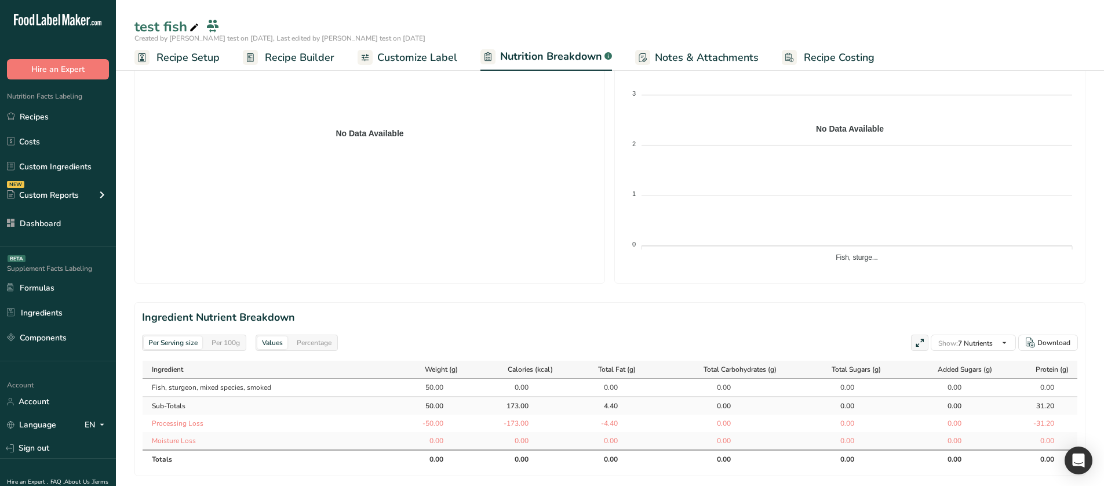
click at [319, 344] on div "Percentage" at bounding box center [314, 342] width 44 height 13
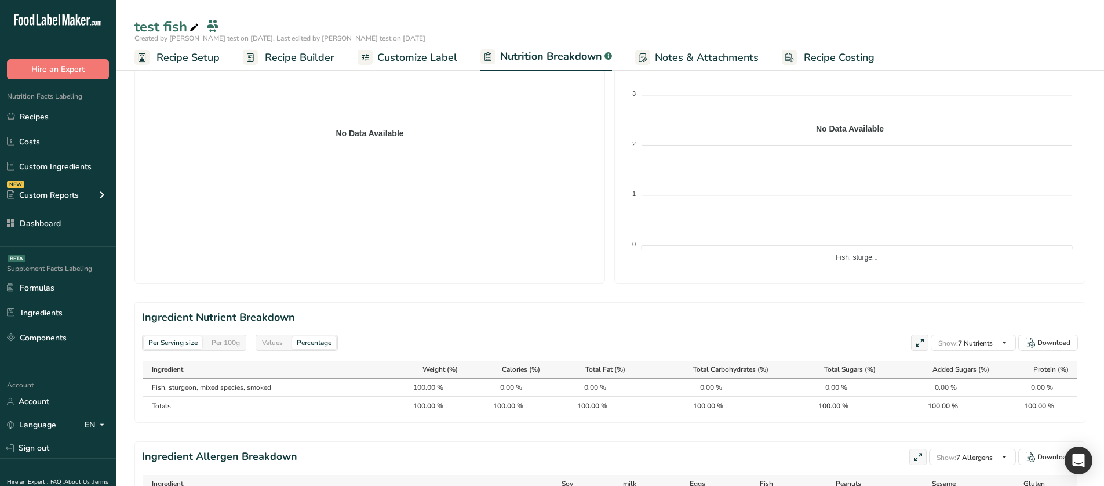
click at [284, 341] on div "Values" at bounding box center [272, 342] width 30 height 13
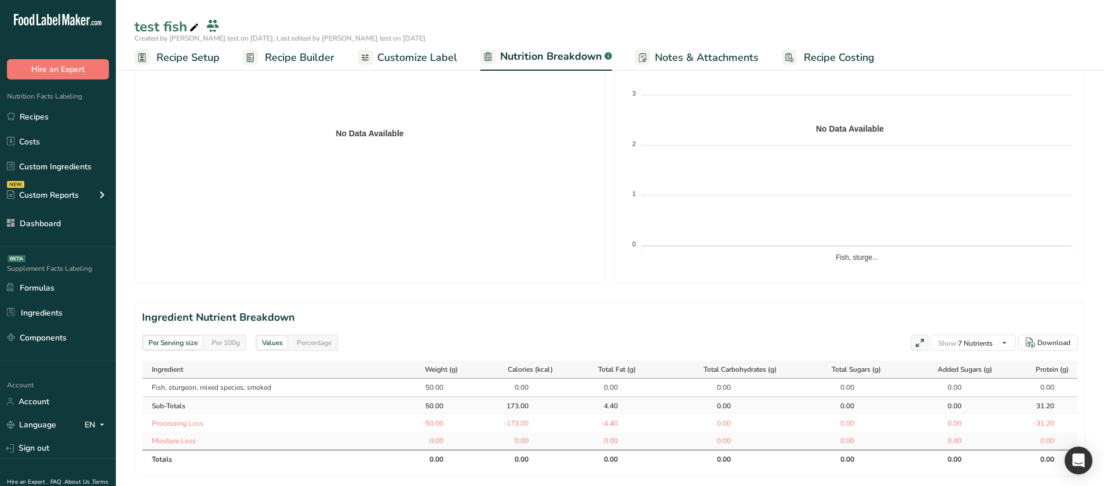
click at [238, 341] on div "Per 100g" at bounding box center [226, 342] width 38 height 13
click at [314, 339] on div "Percentage" at bounding box center [314, 342] width 44 height 13
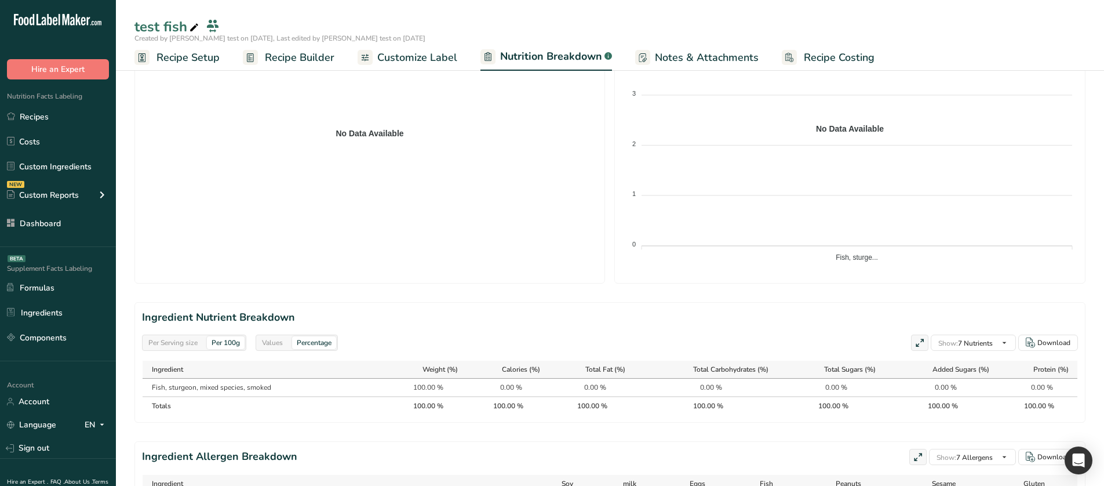
click at [273, 337] on div "Values" at bounding box center [272, 342] width 30 height 13
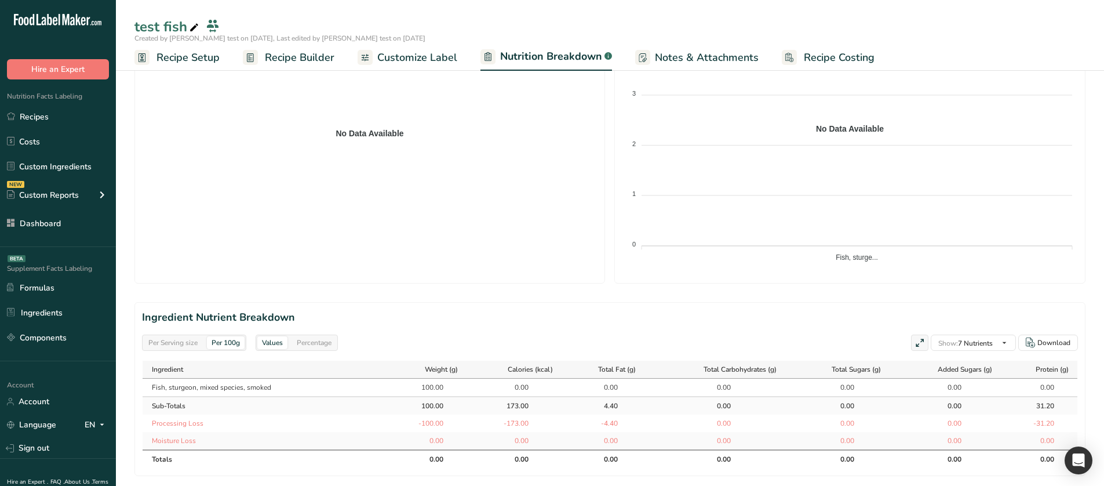
click at [176, 340] on div "Per Serving size" at bounding box center [173, 342] width 59 height 13
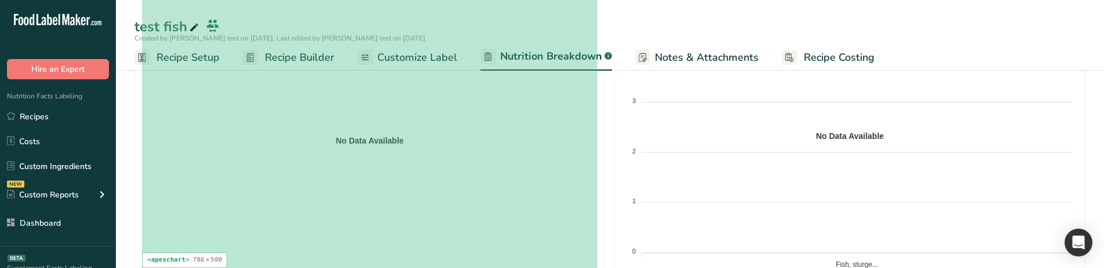
scroll to position [282, 0]
click at [371, 129] on foreignobject "Fish, sturge..." at bounding box center [370, 135] width 456 height 290
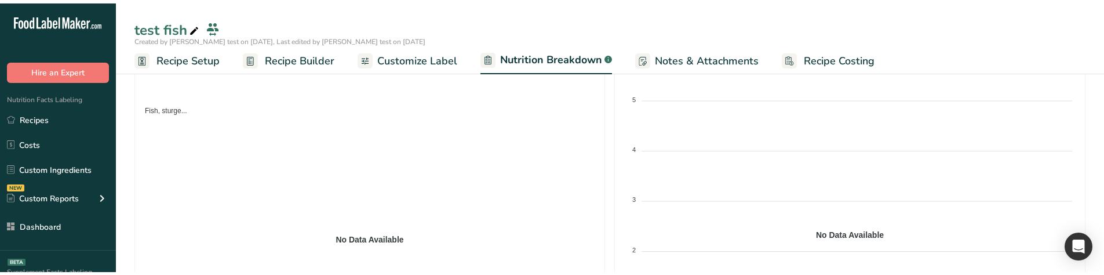
scroll to position [108, 0]
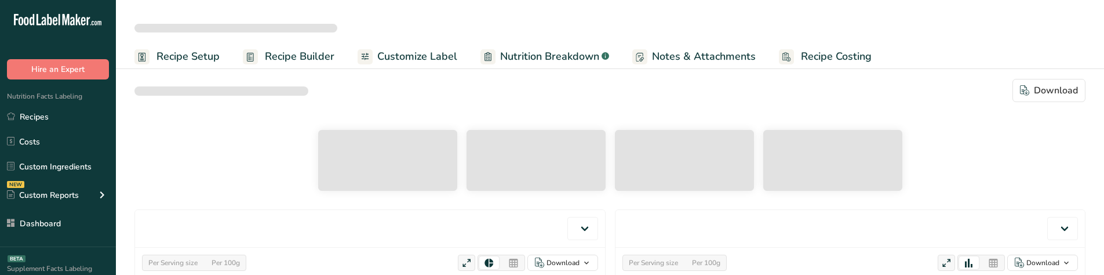
select select "Calories"
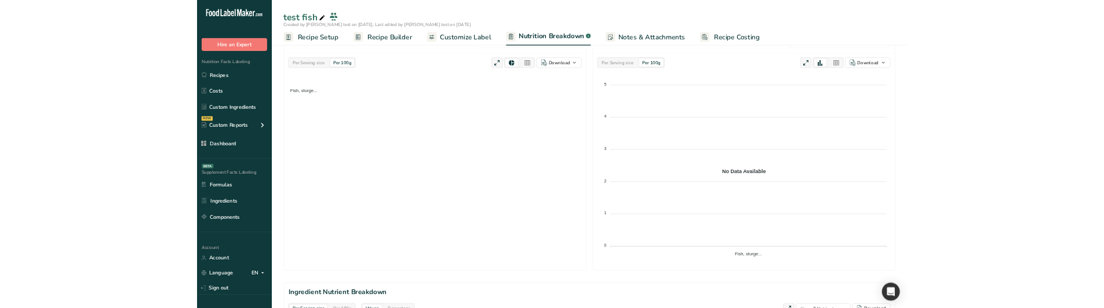
scroll to position [116, 0]
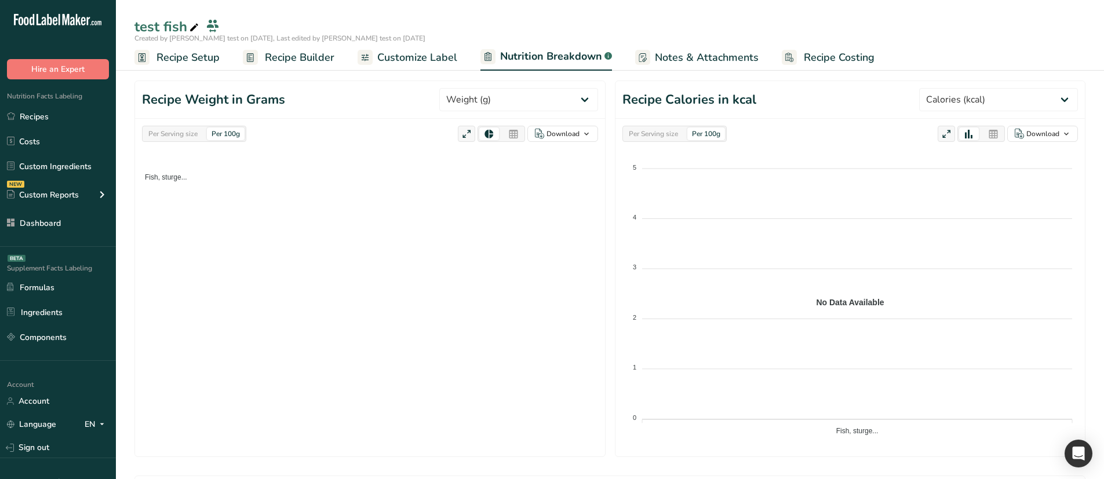
click at [186, 130] on div "Per Serving size" at bounding box center [173, 134] width 59 height 13
click at [226, 132] on div "Per 100g" at bounding box center [226, 134] width 38 height 13
click at [669, 136] on div "Per Serving size" at bounding box center [653, 134] width 59 height 13
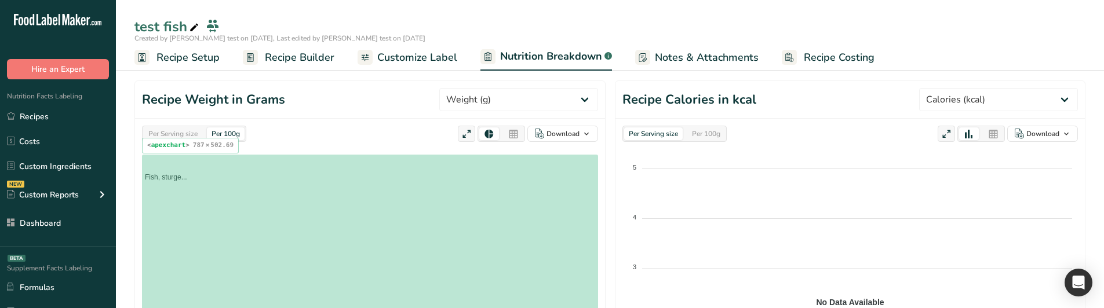
click at [292, 214] on foreignobject "Fish, sturge..." at bounding box center [370, 301] width 456 height 292
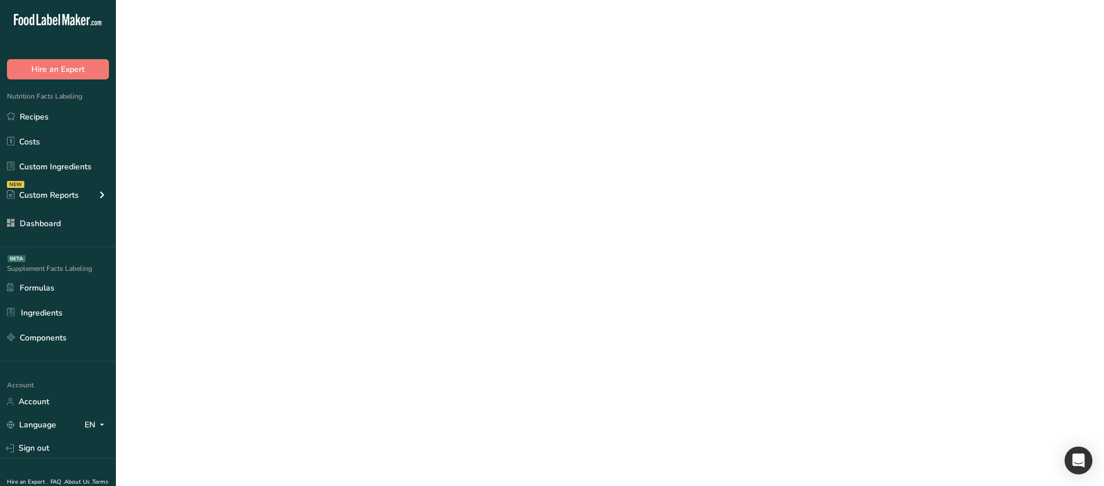
scroll to position [0, 0]
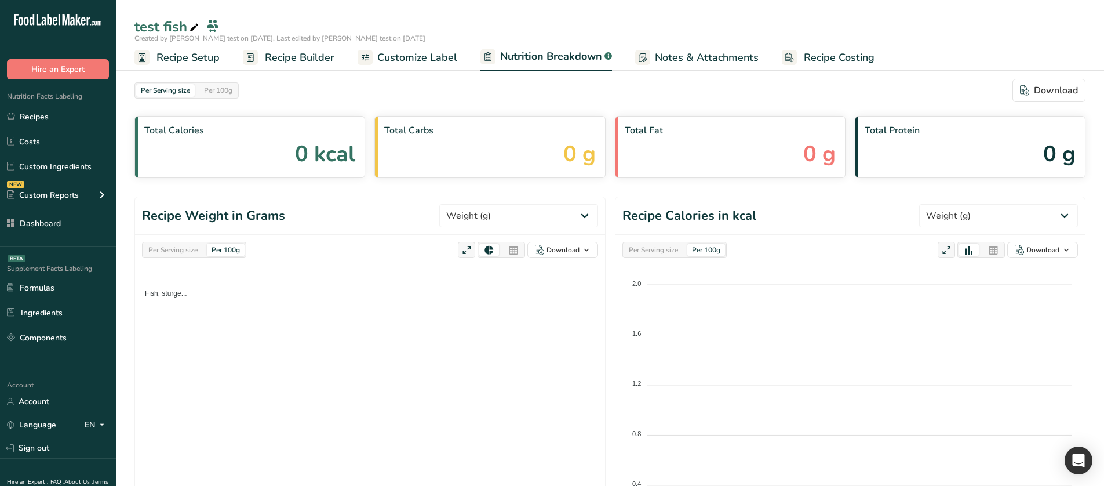
select select "Calories"
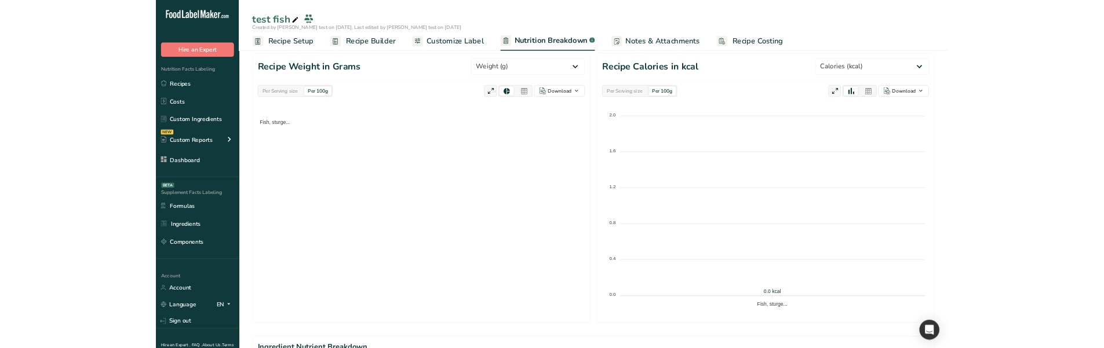
scroll to position [116, 0]
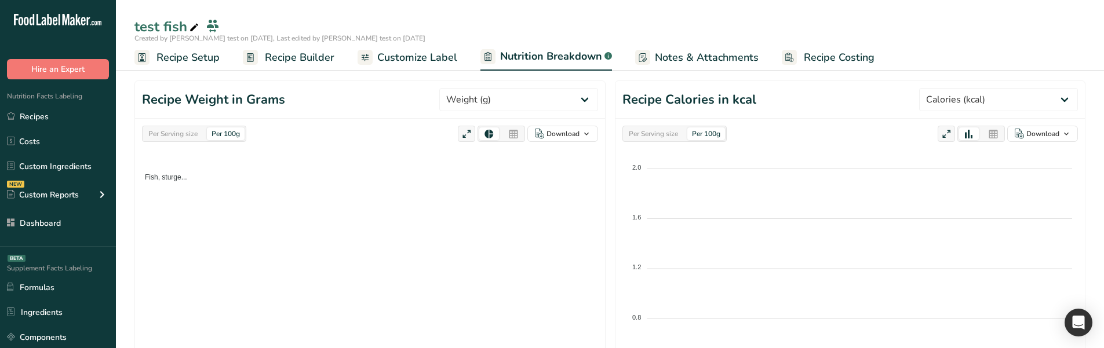
click at [181, 132] on div "Per Serving size" at bounding box center [173, 134] width 59 height 13
click at [215, 136] on div "Per 100g" at bounding box center [226, 134] width 38 height 13
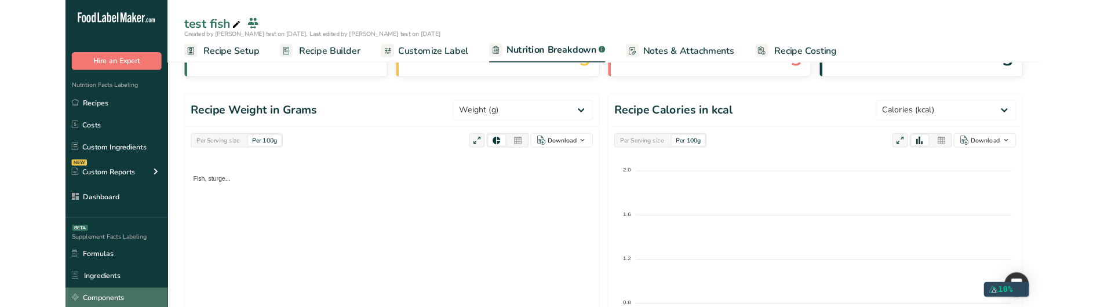
scroll to position [58, 0]
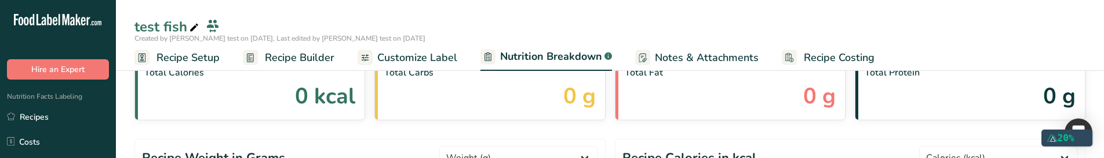
select select "Calories"
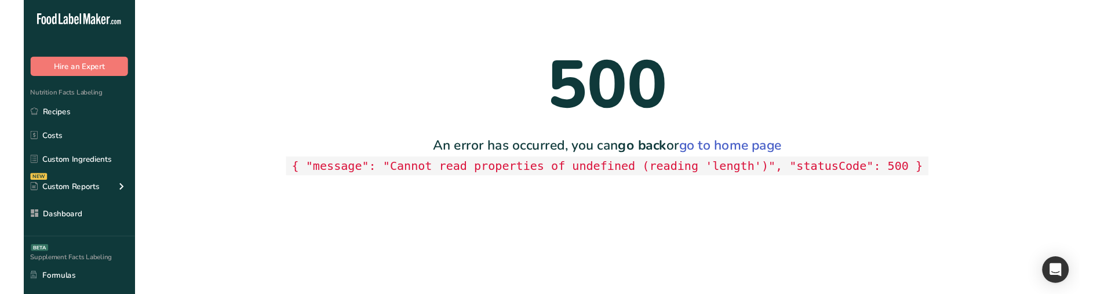
scroll to position [0, 0]
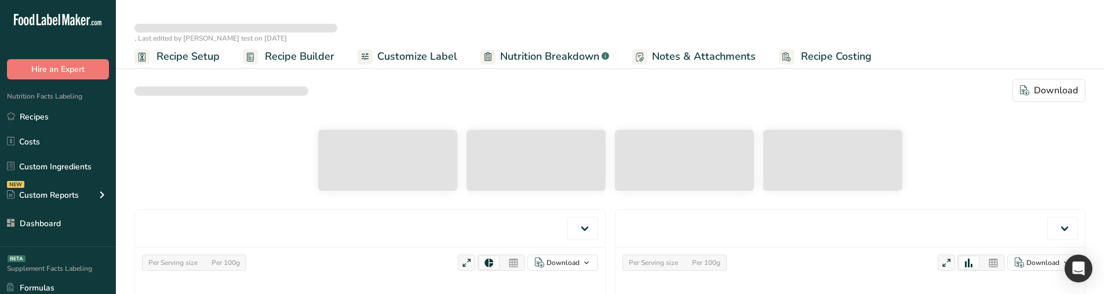
select select "Calories"
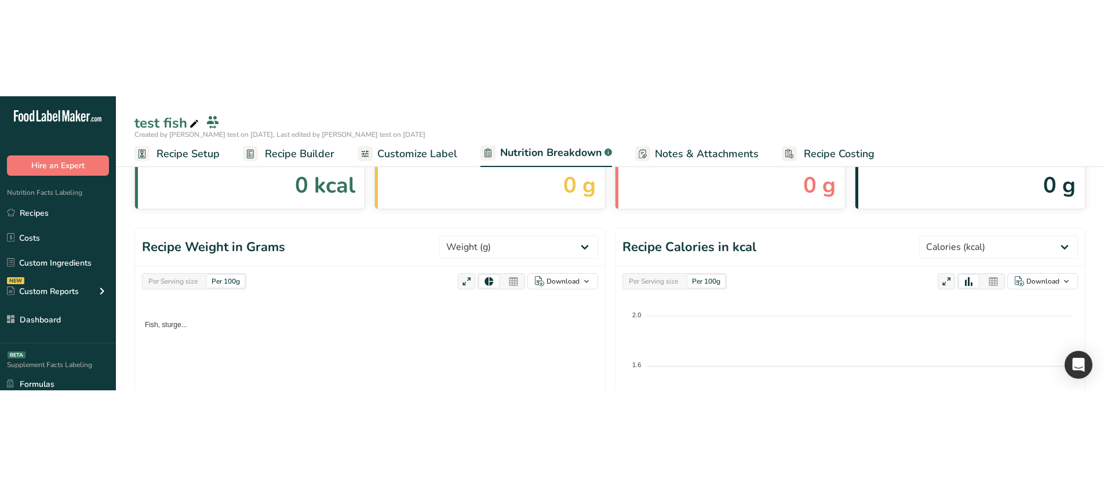
scroll to position [116, 0]
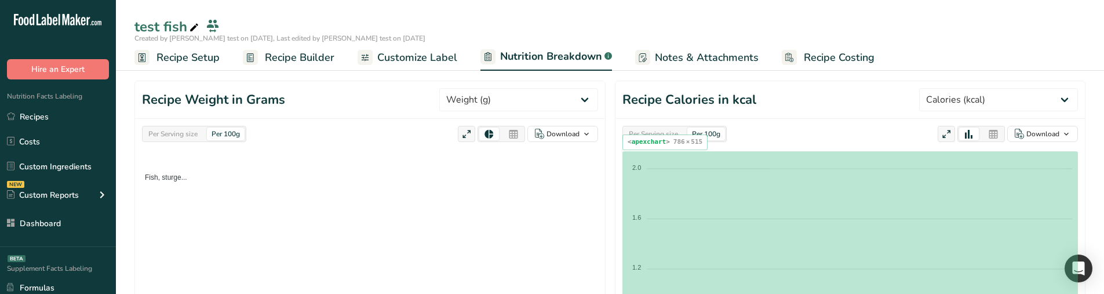
click at [704, 154] on foreignobject at bounding box center [851, 296] width 456 height 290
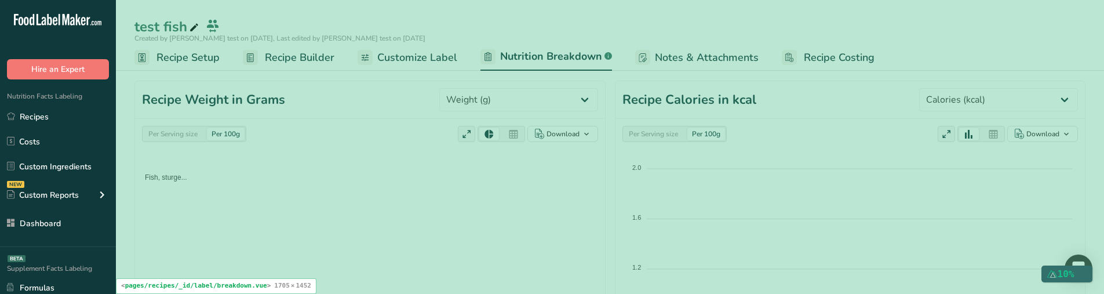
select select "Calories"
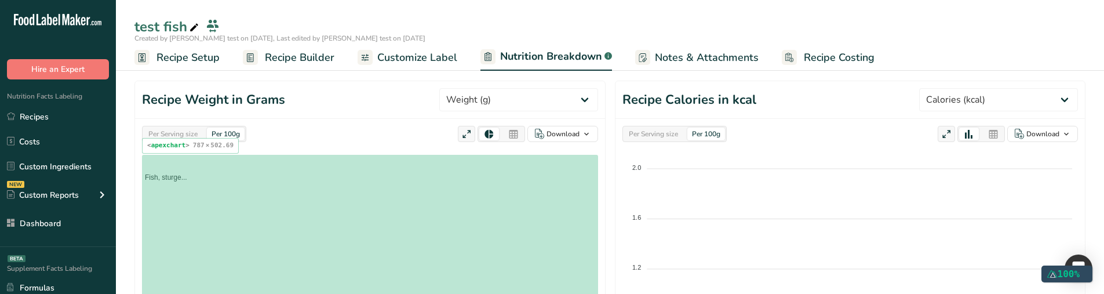
drag, startPoint x: 563, startPoint y: 254, endPoint x: 562, endPoint y: 248, distance: 5.9
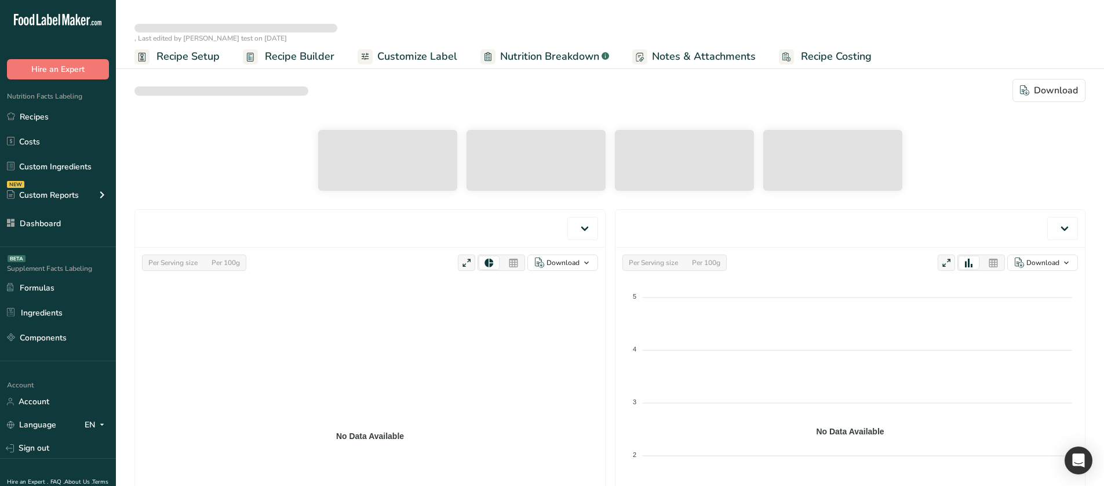
select select "Calories"
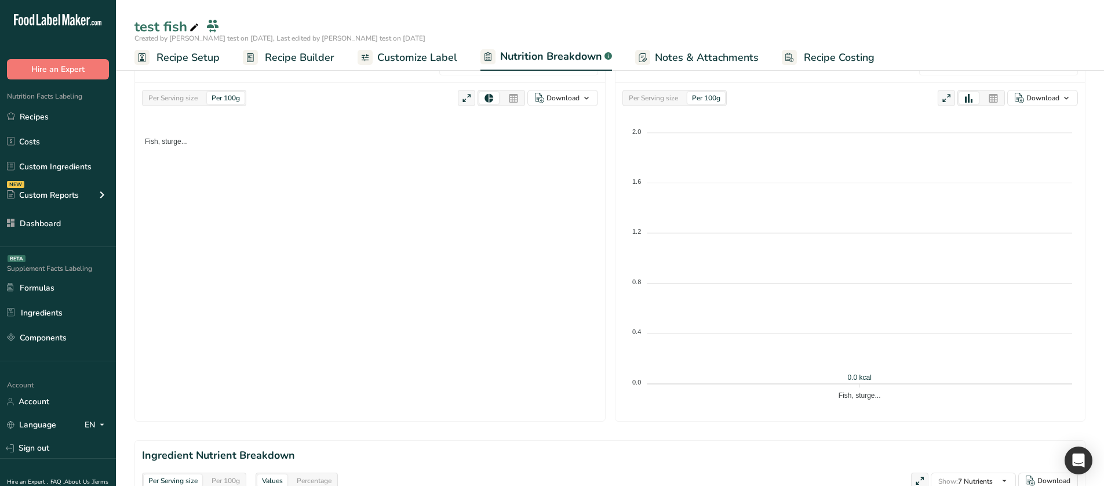
scroll to position [58, 0]
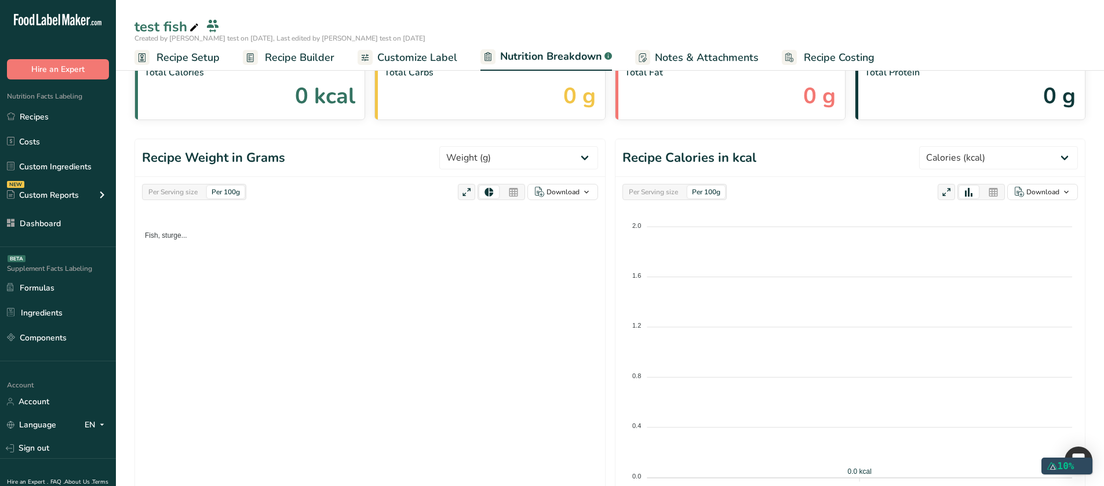
select select "Calories"
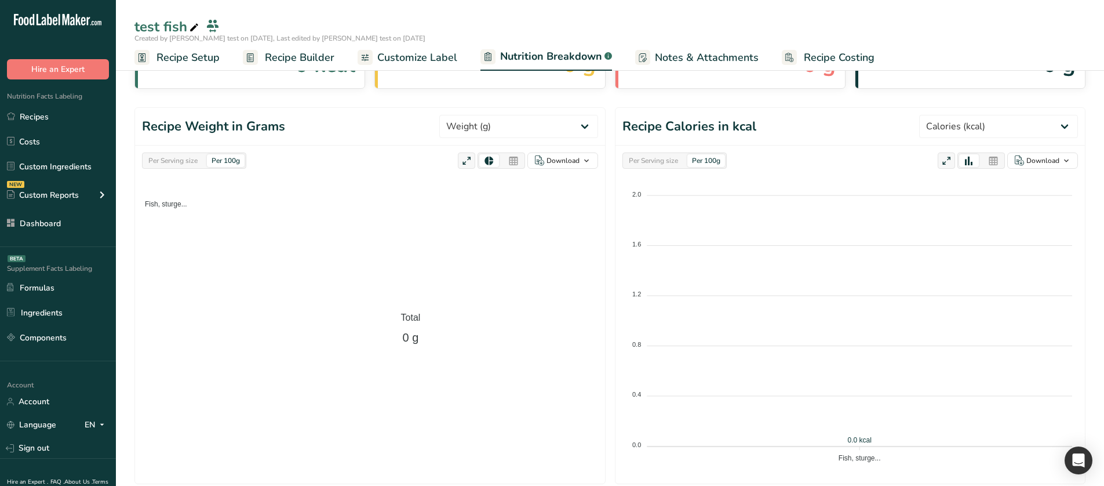
scroll to position [174, 0]
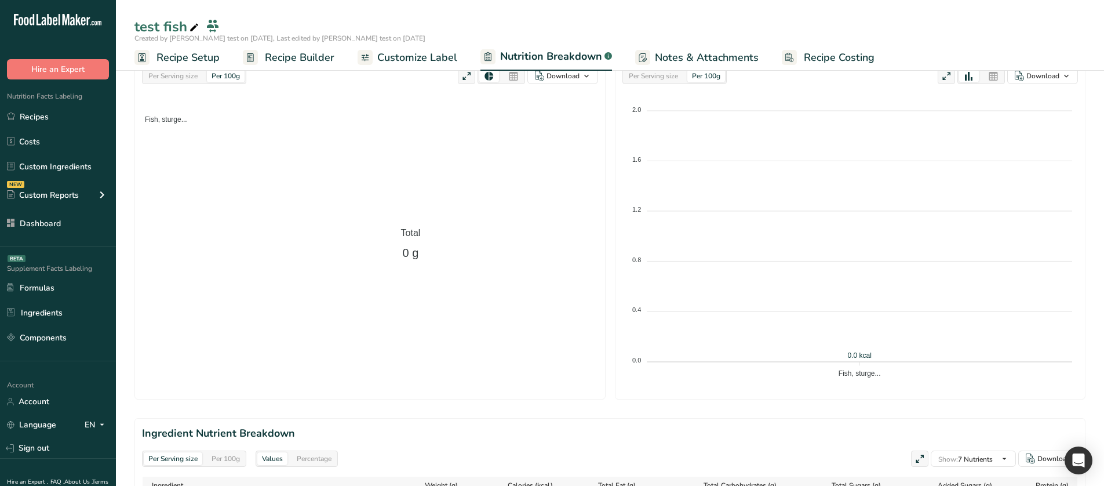
drag, startPoint x: 420, startPoint y: 217, endPoint x: 390, endPoint y: 268, distance: 59.7
click at [390, 268] on foreignobject "Fish, sturge..." at bounding box center [370, 243] width 456 height 292
select select "Calories"
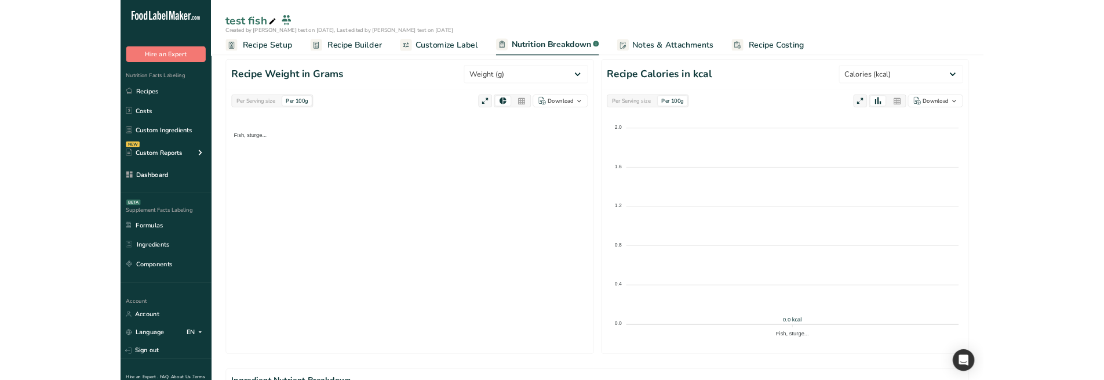
scroll to position [126, 0]
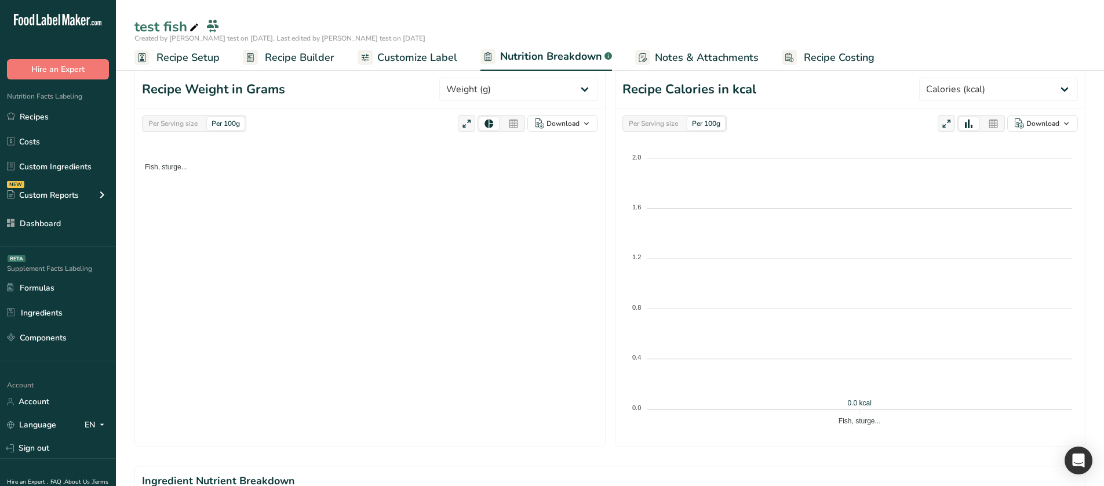
select select "Calories"
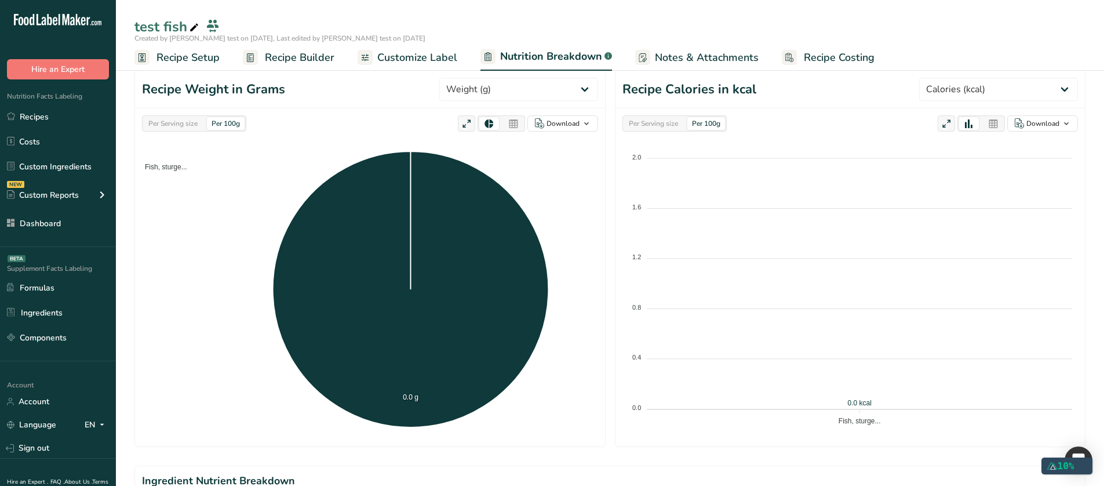
select select "Calories"
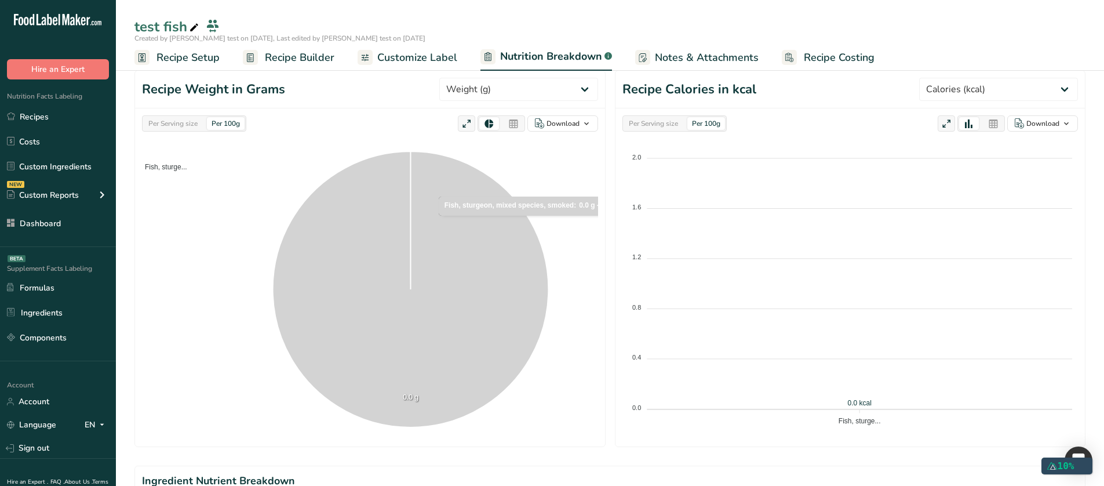
select select "Calories"
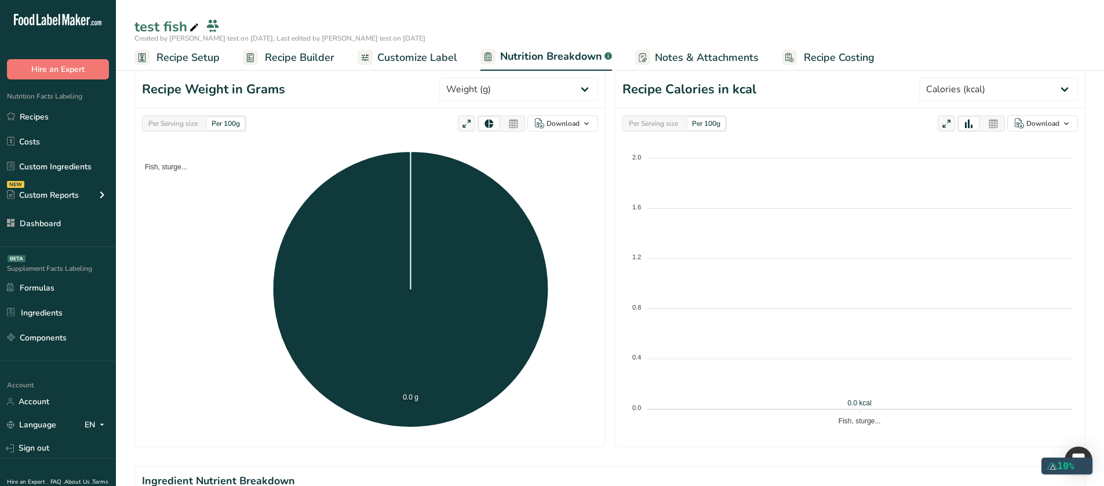
select select "Calories"
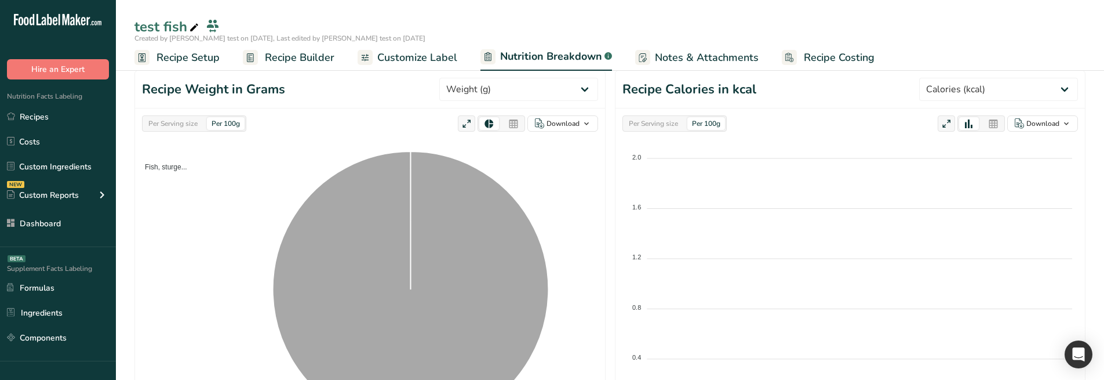
select select "Calories"
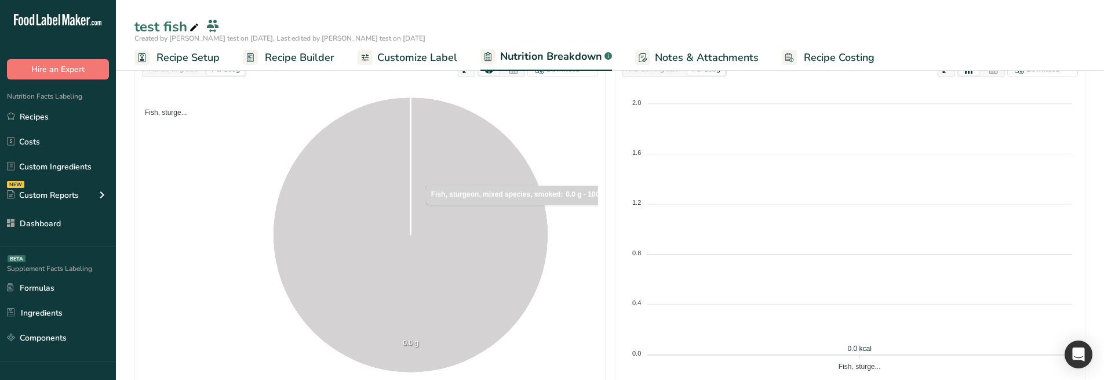
scroll to position [184, 0]
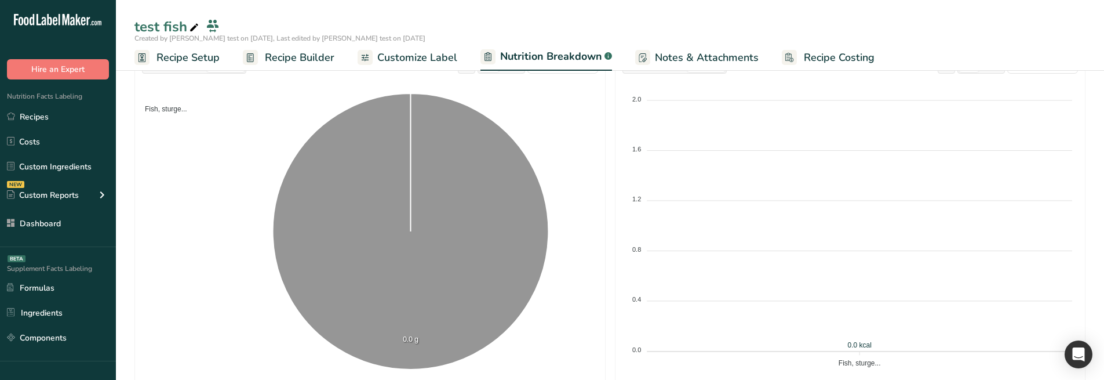
select select "Calories"
click at [195, 64] on span "Recipe Setup" at bounding box center [188, 58] width 63 height 16
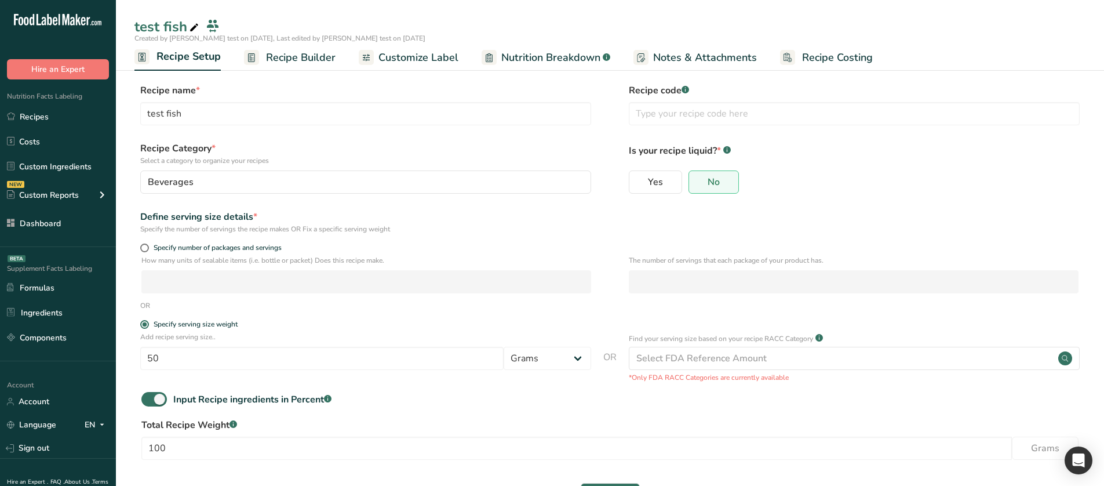
click at [279, 56] on span "Recipe Builder" at bounding box center [301, 58] width 70 height 16
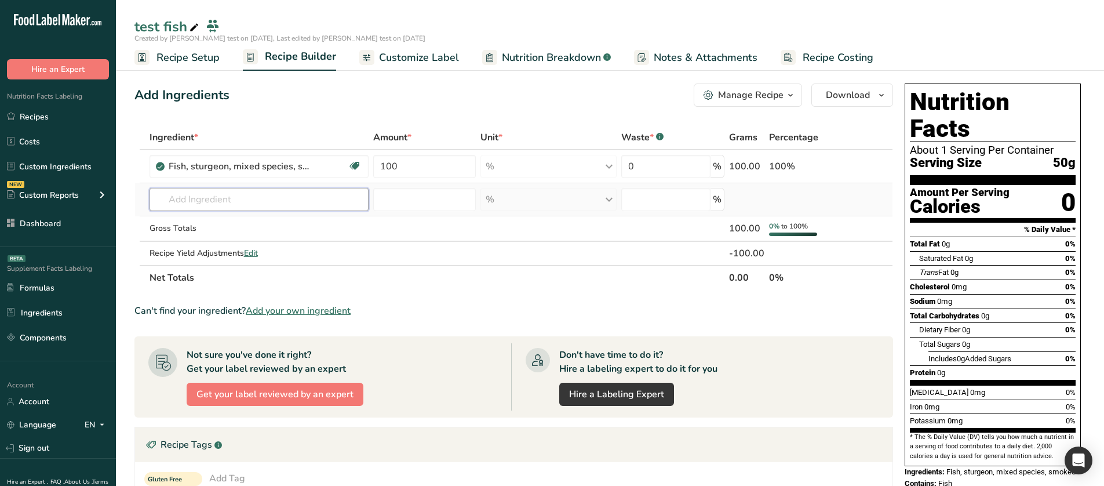
click at [323, 190] on input "text" at bounding box center [259, 199] width 219 height 23
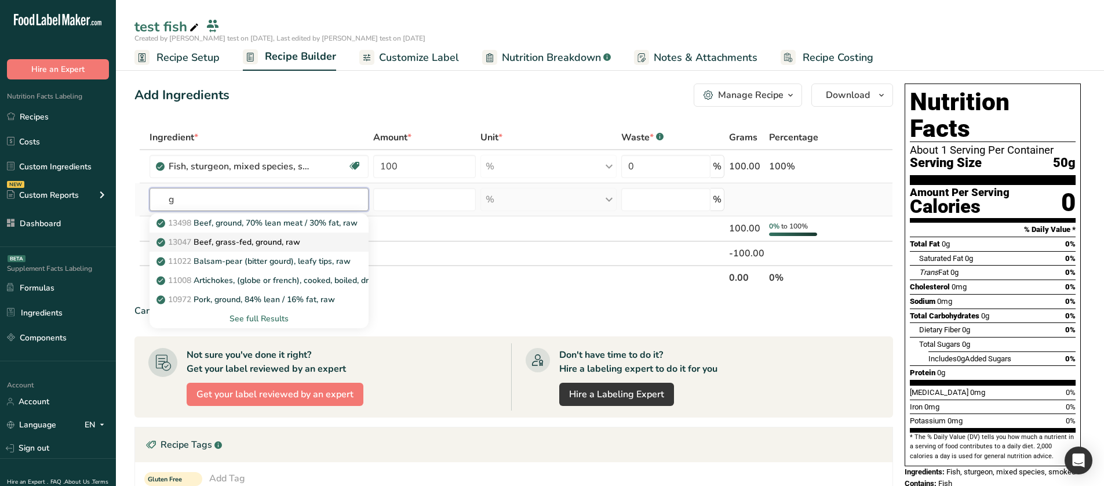
type input "g"
click at [234, 243] on p "13047 Beef, grass-fed, ground, raw" at bounding box center [229, 242] width 141 height 12
type input "Beef, grass-fed, ground, raw"
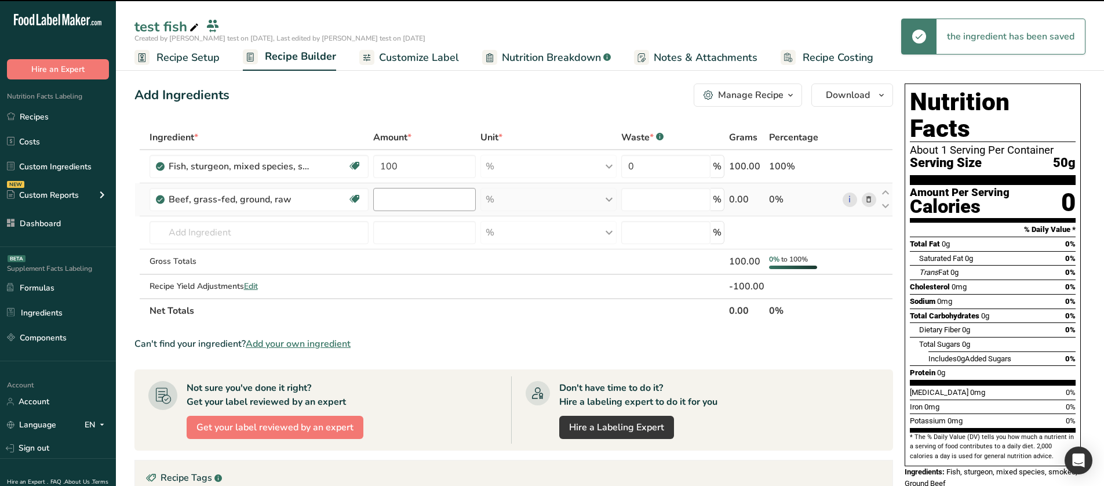
type input "0"
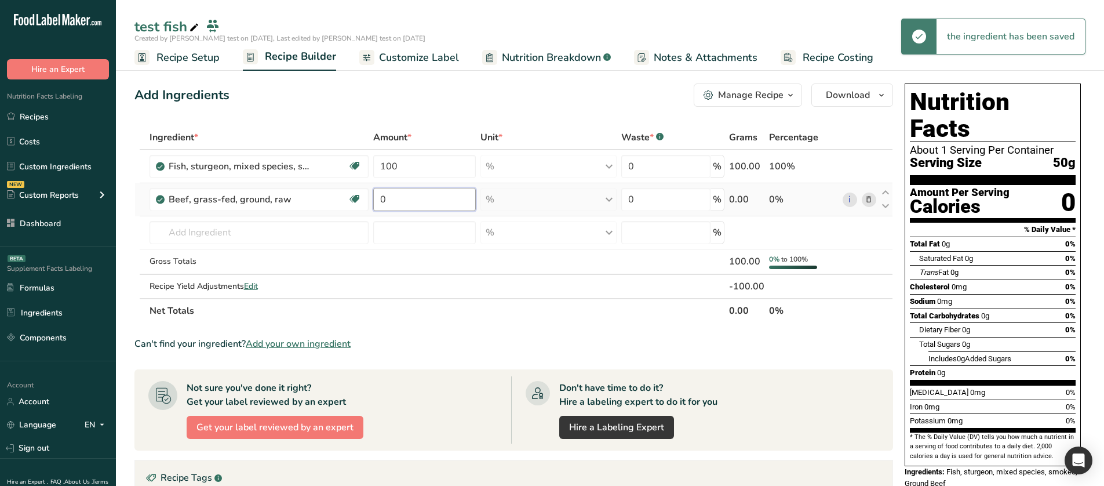
click at [401, 201] on input "0" at bounding box center [424, 199] width 103 height 23
click at [430, 107] on div "Add Ingredients Manage Recipe Delete Recipe Duplicate Recipe Scale Recipe Save …" at bounding box center [517, 419] width 766 height 680
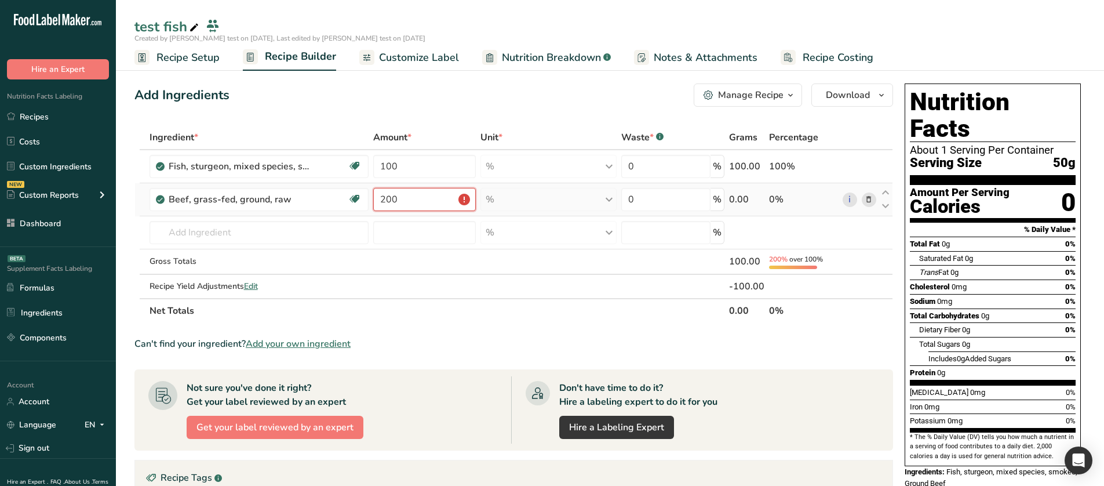
drag, startPoint x: 399, startPoint y: 201, endPoint x: 380, endPoint y: 201, distance: 19.7
click at [380, 201] on input "200" at bounding box center [424, 199] width 103 height 23
type input "80"
click at [423, 106] on div "Add Ingredients Manage Recipe Delete Recipe Duplicate Recipe Scale Recipe Save …" at bounding box center [513, 94] width 759 height 23
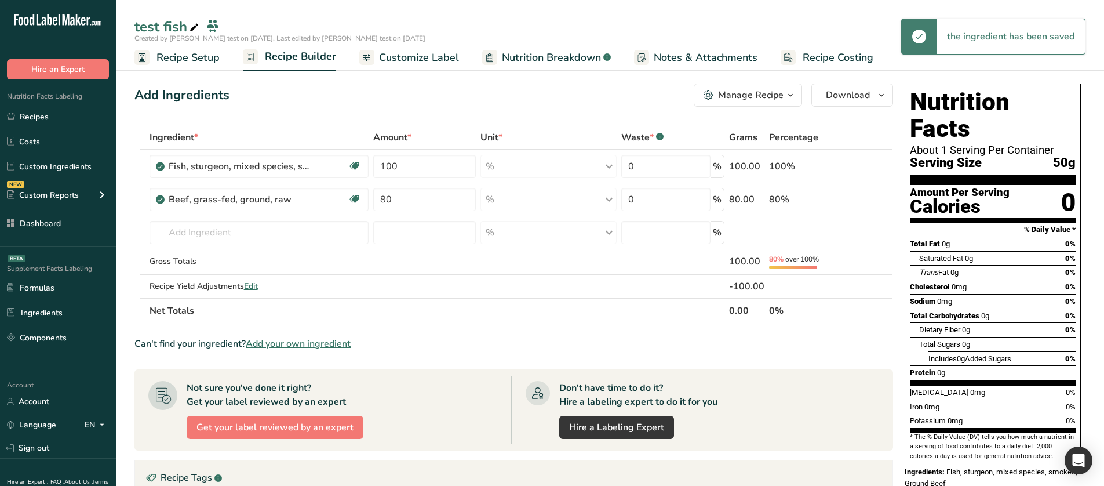
click at [514, 60] on span "Nutrition Breakdown" at bounding box center [551, 58] width 99 height 16
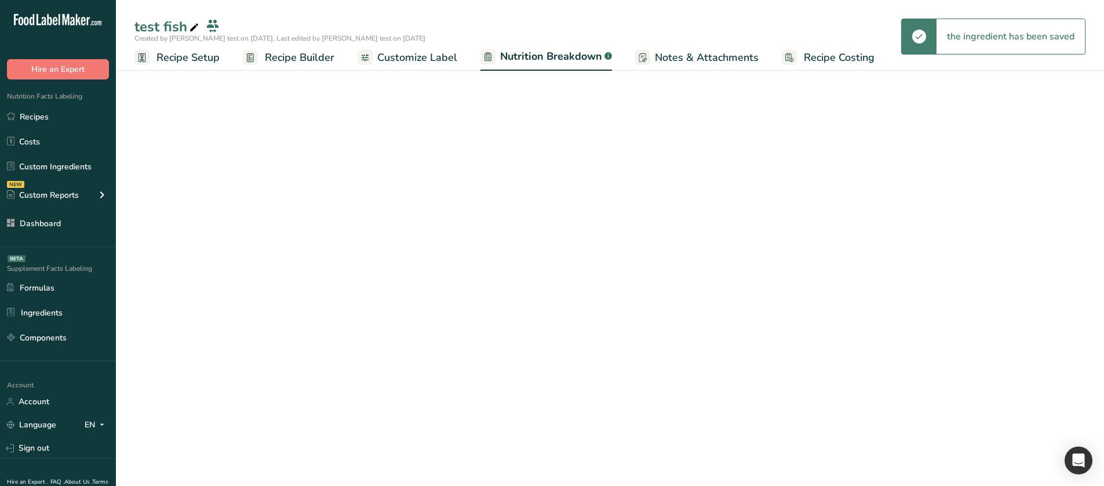
select select "Calories"
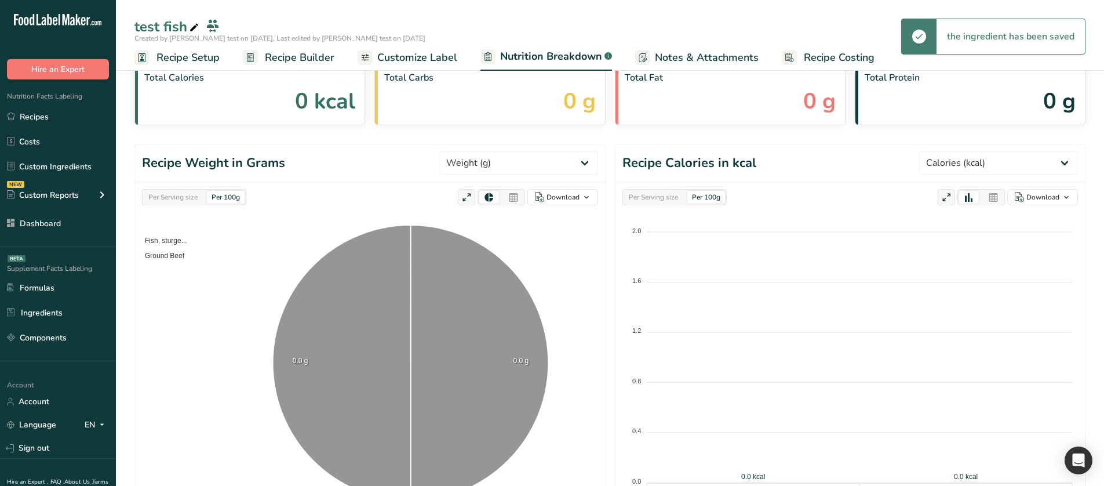
scroll to position [58, 0]
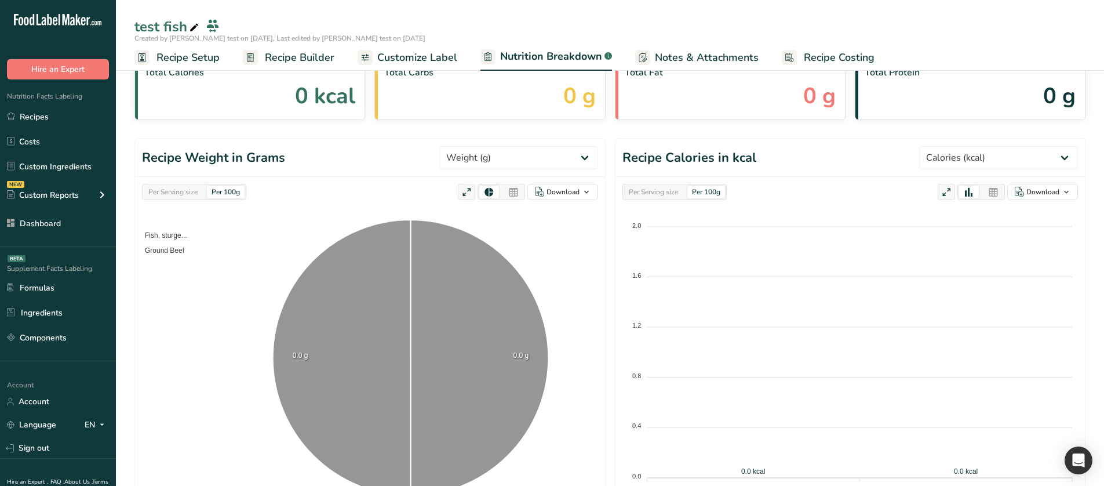
click at [279, 57] on span "Recipe Builder" at bounding box center [300, 58] width 70 height 16
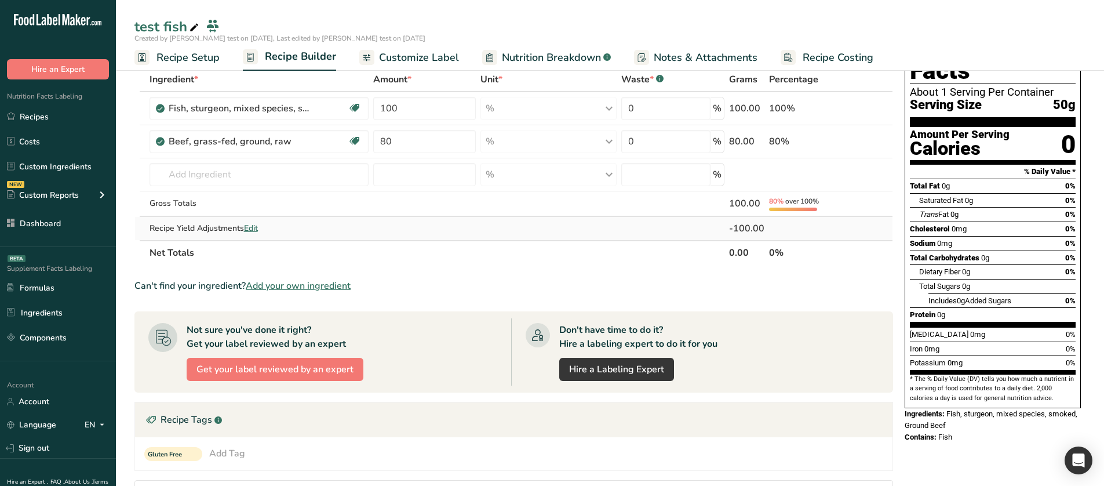
click at [254, 231] on span "Edit" at bounding box center [251, 228] width 14 height 11
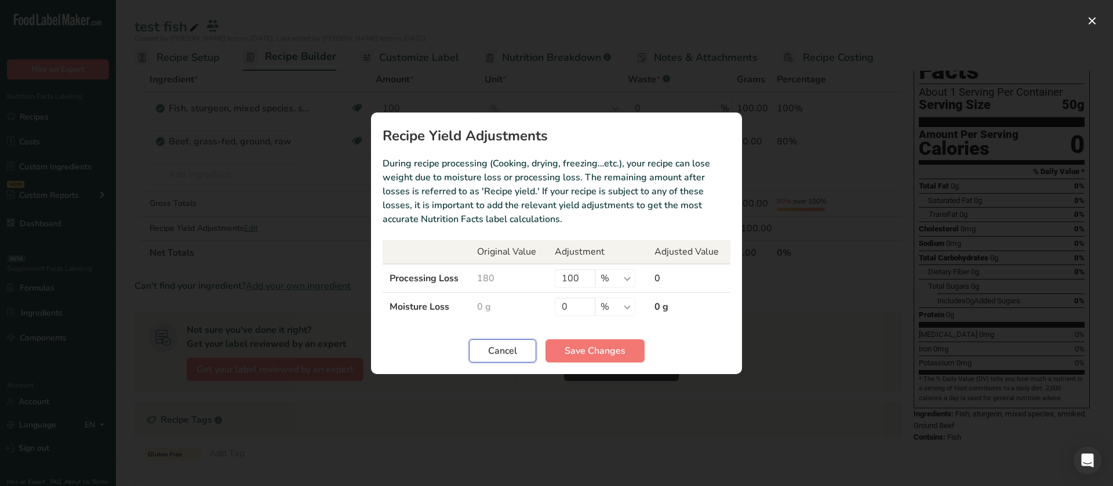
click at [481, 354] on button "Cancel" at bounding box center [502, 350] width 67 height 23
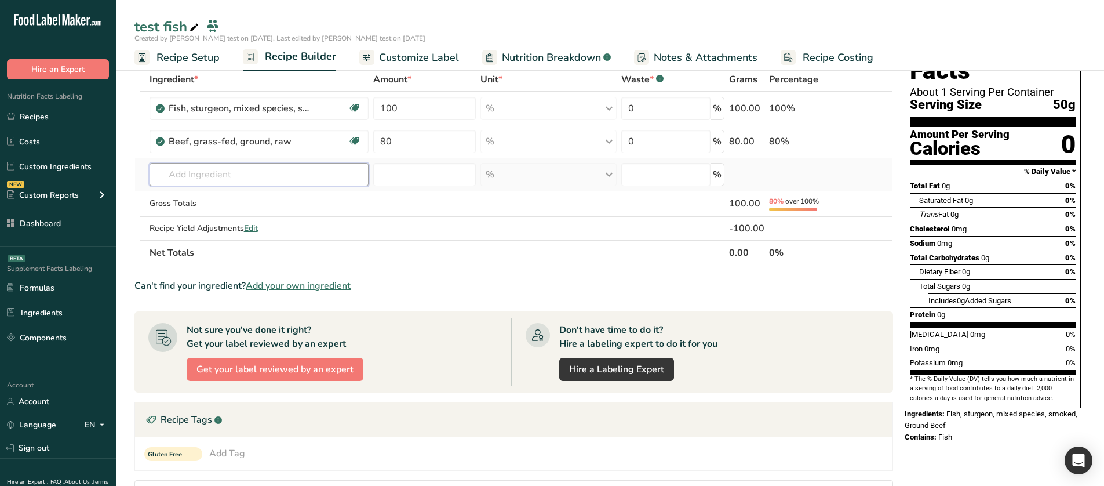
click at [227, 174] on input "text" at bounding box center [259, 174] width 219 height 23
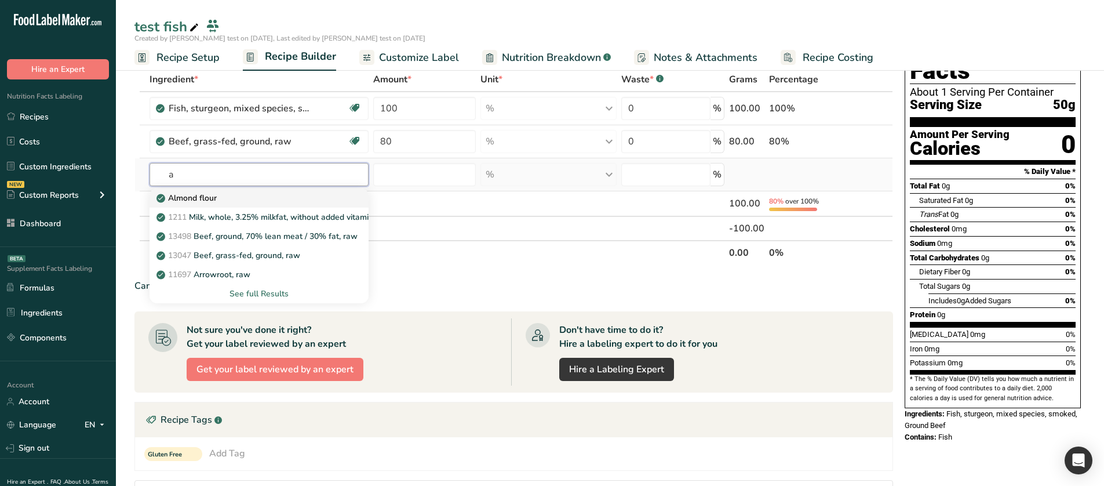
type input "a"
click at [231, 196] on div "Almond flour" at bounding box center [250, 198] width 182 height 12
type input "Almond flour"
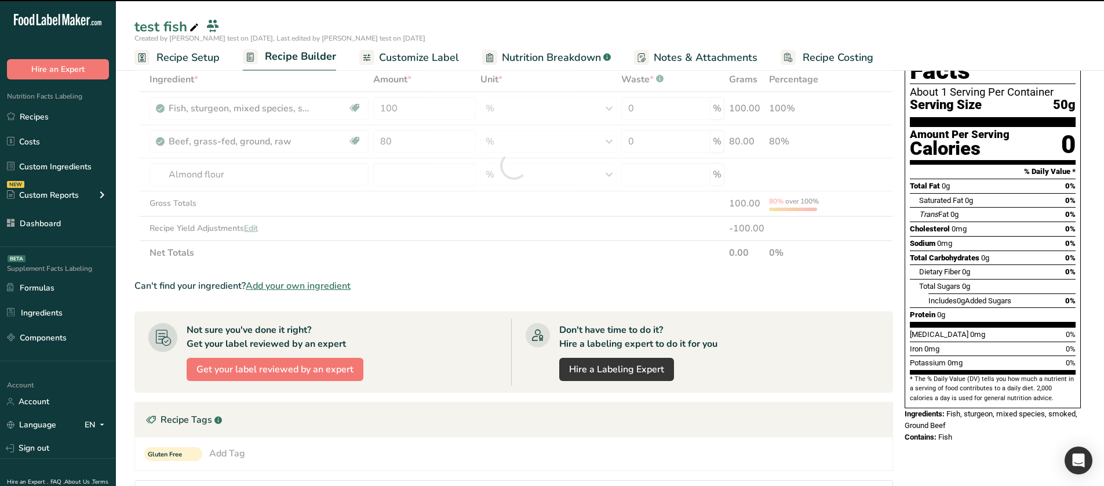
type input "0"
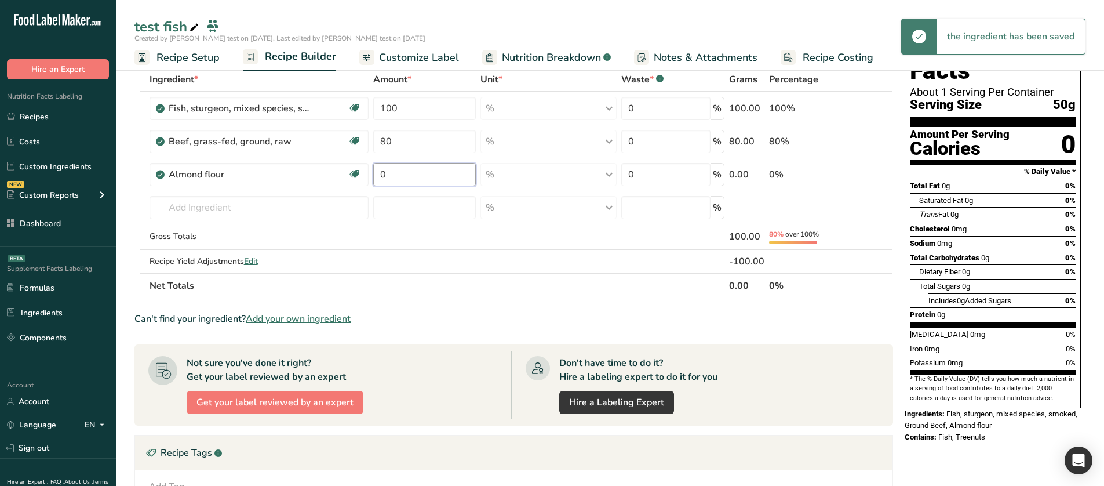
click at [388, 174] on input "0" at bounding box center [424, 174] width 103 height 23
type input "33"
click at [416, 292] on div "Ingredient * Amount * Unit * Waste * .a-a{fill:#347362;}.b-a{fill:#fff;} Grams …" at bounding box center [513, 182] width 759 height 231
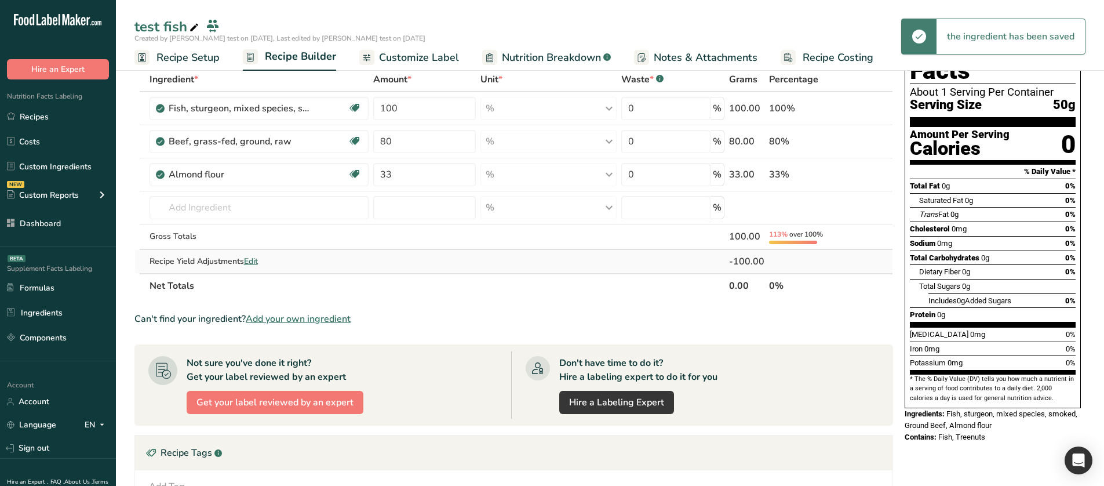
click at [252, 264] on span "Edit" at bounding box center [251, 261] width 14 height 11
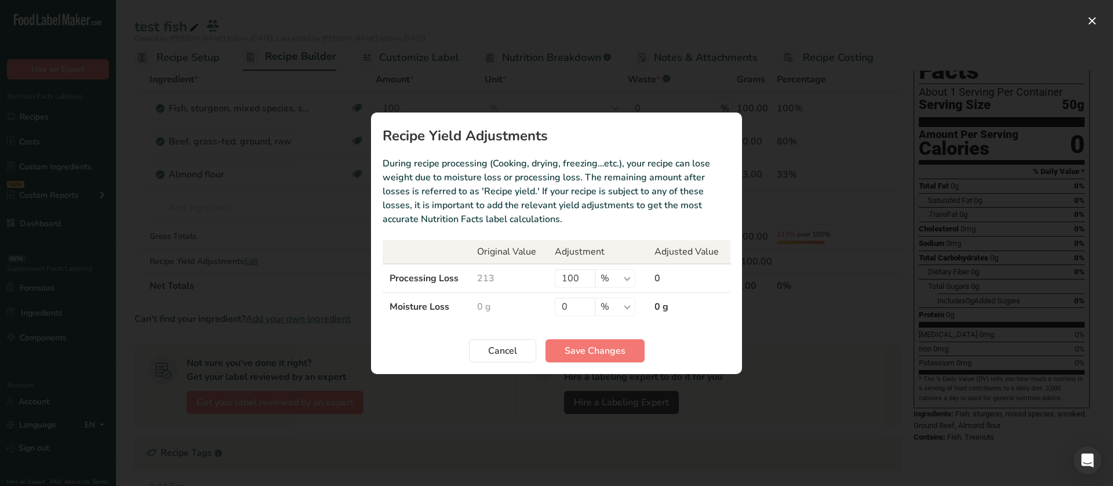
click at [285, 272] on div "Recipe yield modal" at bounding box center [556, 243] width 1113 height 486
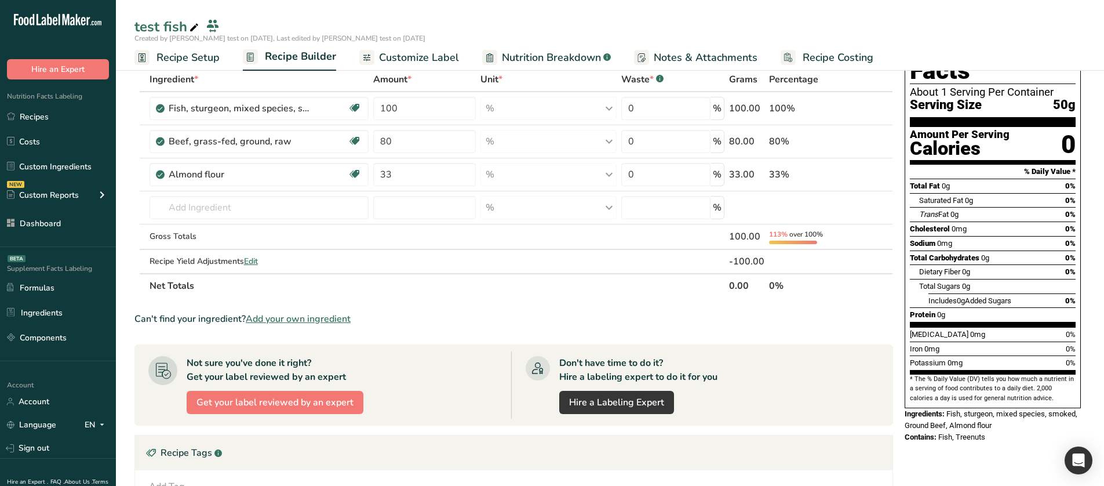
click at [558, 58] on span "Nutrition Breakdown" at bounding box center [551, 58] width 99 height 16
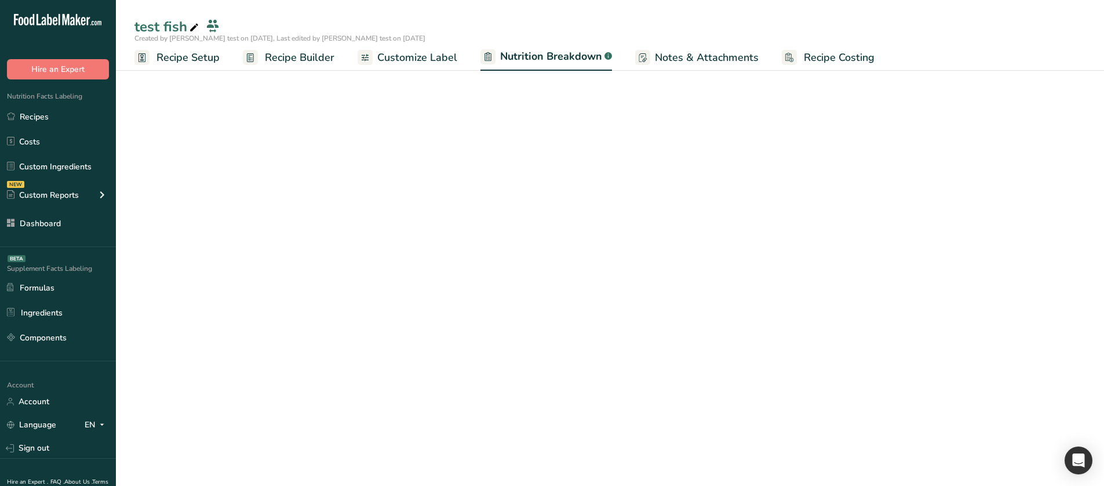
select select "Calories"
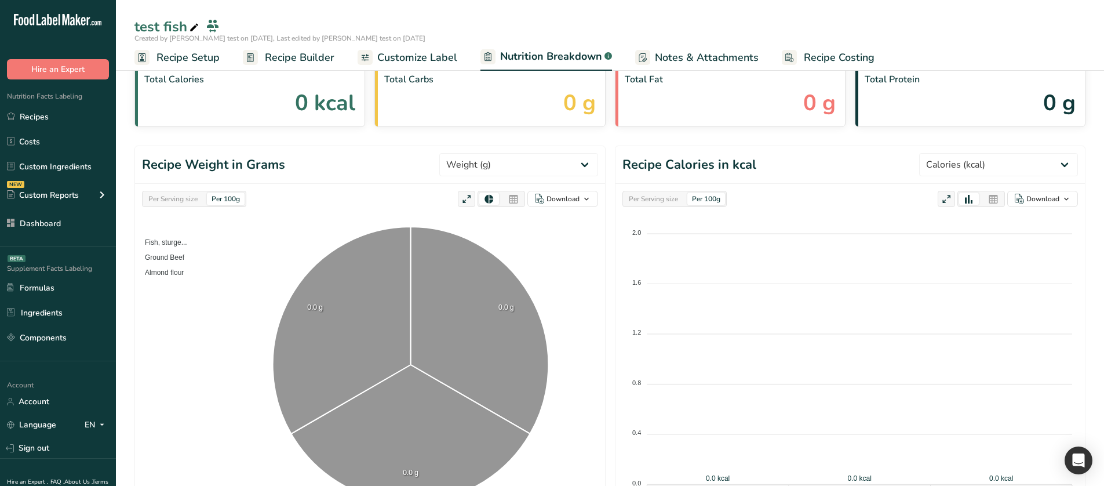
scroll to position [58, 0]
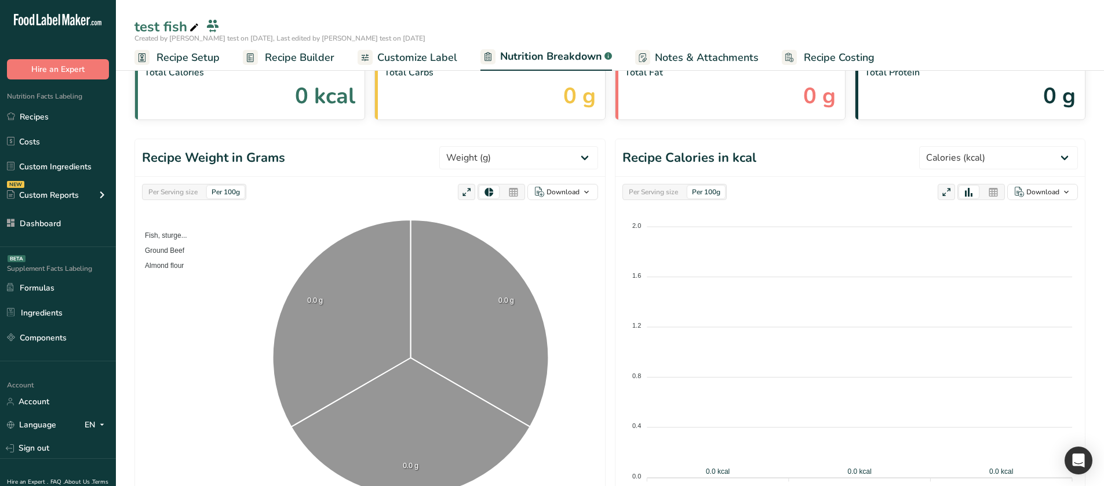
click at [295, 60] on span "Recipe Builder" at bounding box center [300, 58] width 70 height 16
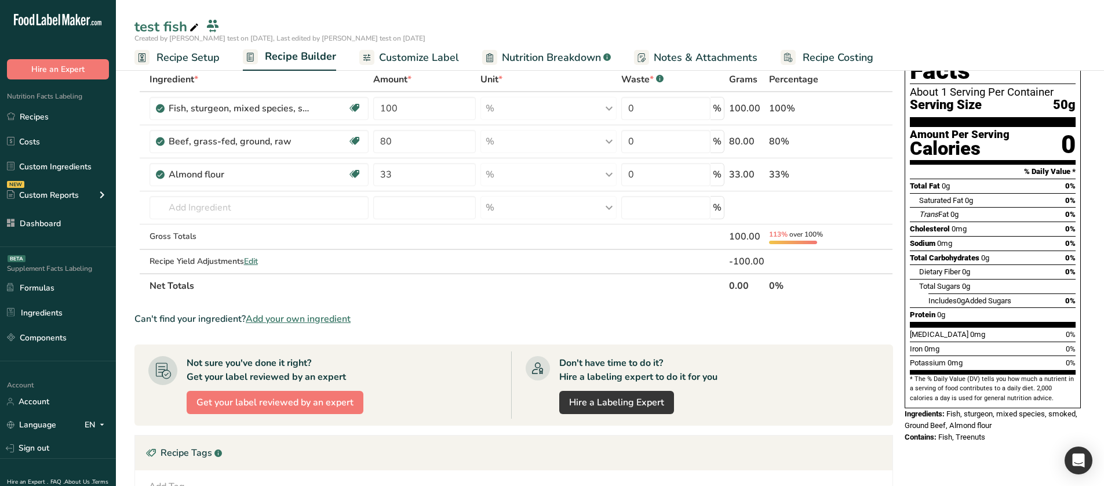
click at [488, 54] on icon at bounding box center [489, 57] width 7 height 9
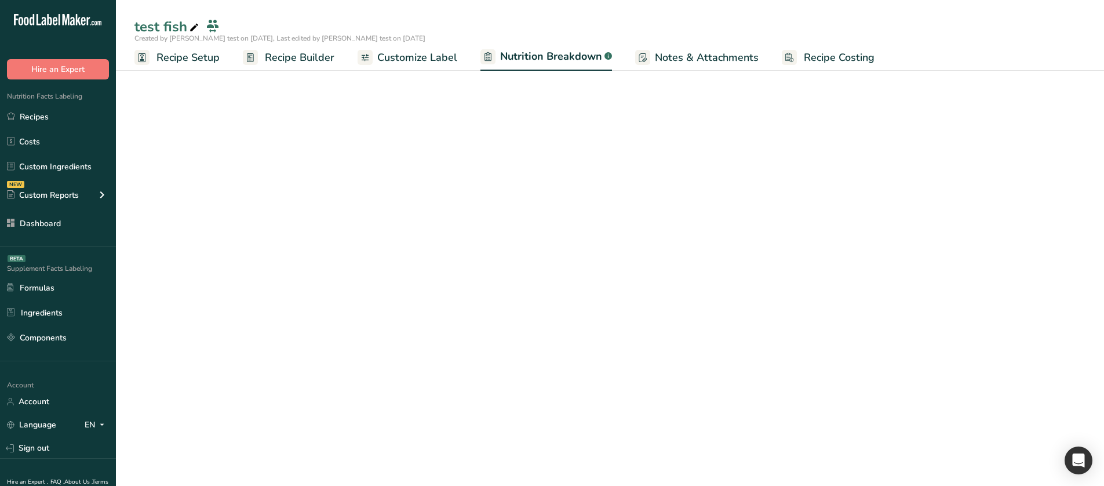
select select "Calories"
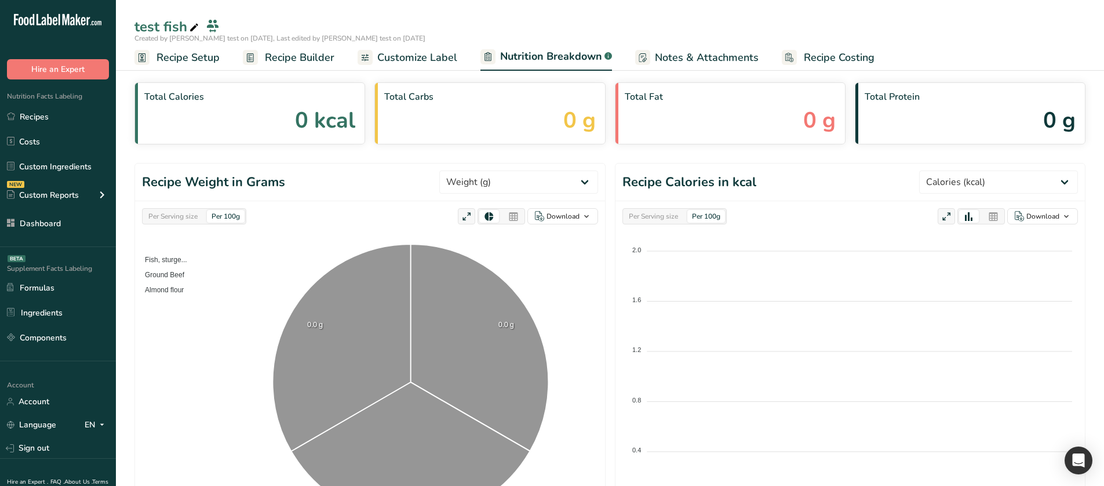
scroll to position [58, 0]
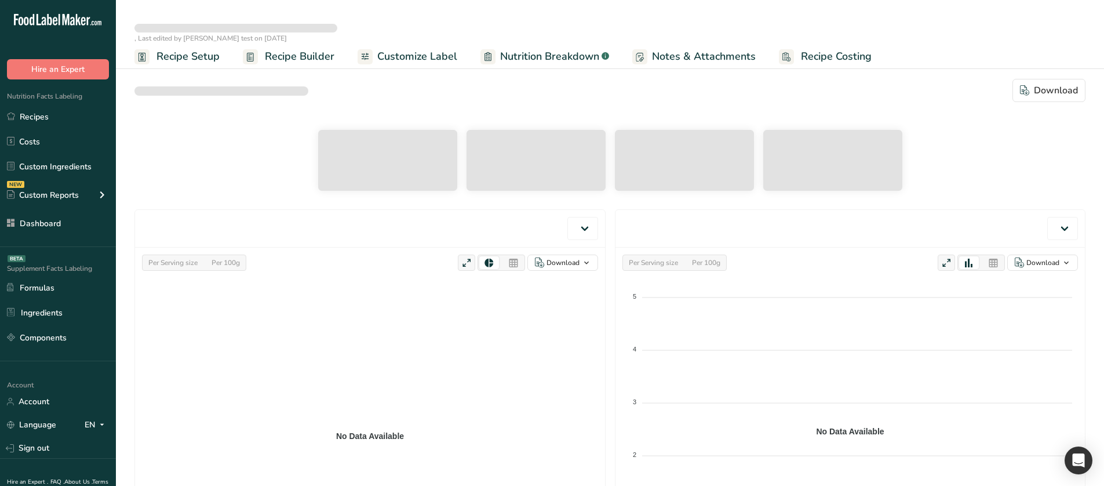
select select "Calories"
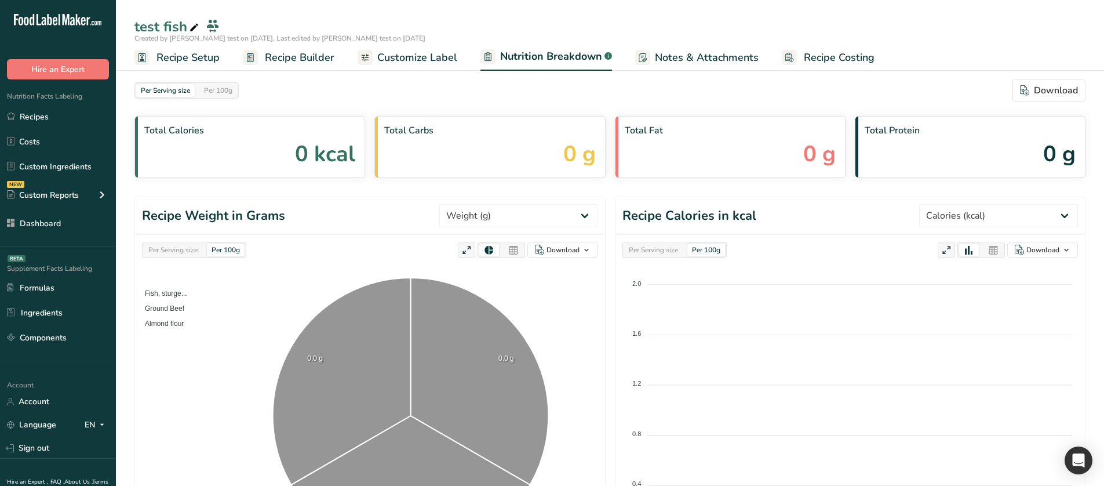
click at [202, 57] on span "Recipe Setup" at bounding box center [188, 58] width 63 height 16
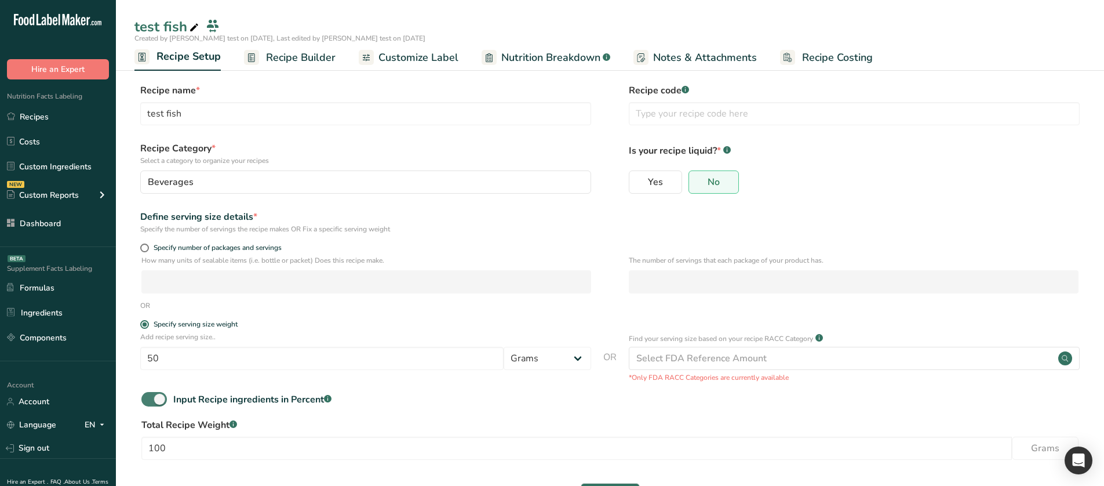
click at [155, 394] on span at bounding box center [154, 399] width 26 height 14
click at [149, 395] on input "Input Recipe ingredients in Percent .a-a{fill:#347362;}.b-a{fill:#fff;}" at bounding box center [145, 399] width 8 height 8
click at [146, 400] on span at bounding box center [154, 399] width 26 height 14
click at [146, 400] on input "Input Recipe ingredients in Percent .a-a{fill:#347362;}.b-a{fill:#fff;}" at bounding box center [145, 399] width 8 height 8
checkbox input "true"
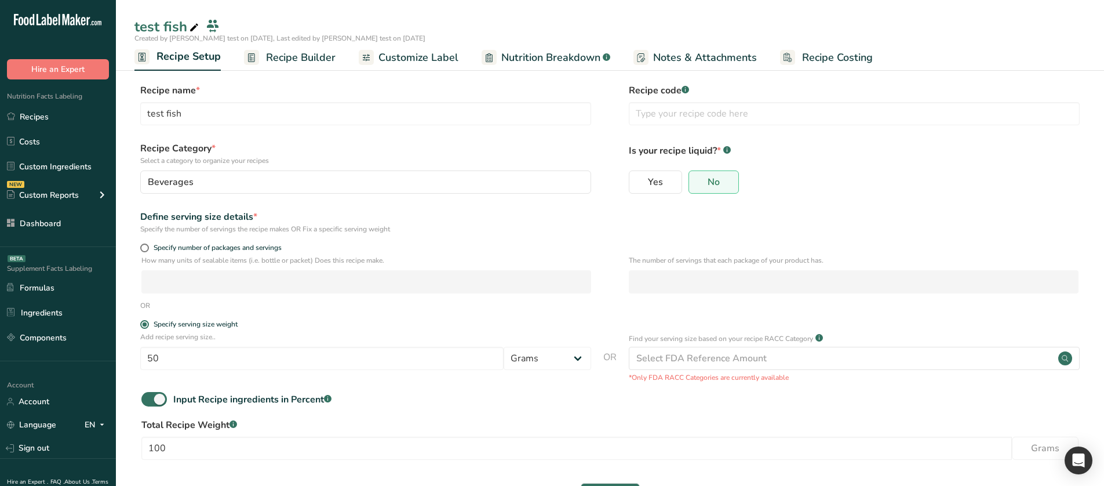
click at [297, 59] on span "Recipe Builder" at bounding box center [301, 58] width 70 height 16
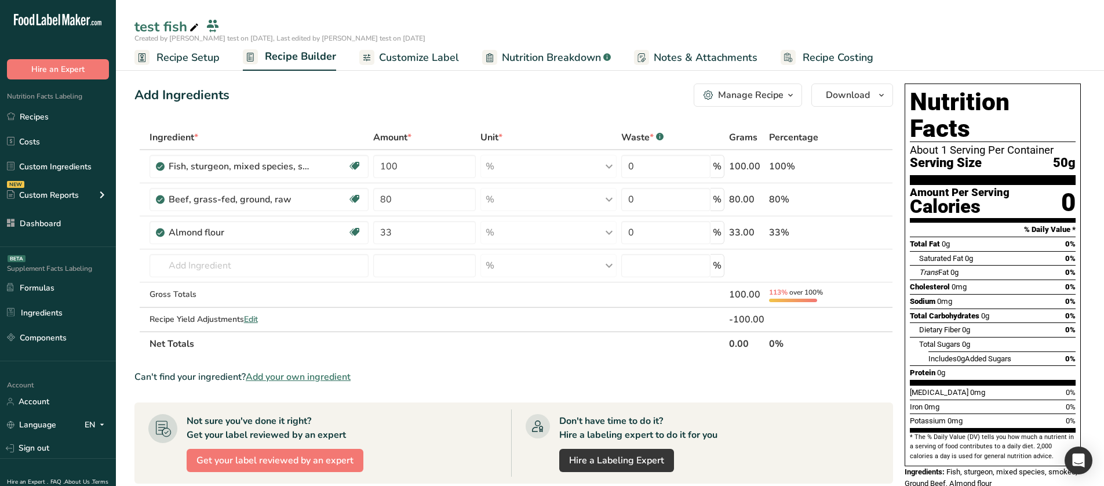
scroll to position [46, 0]
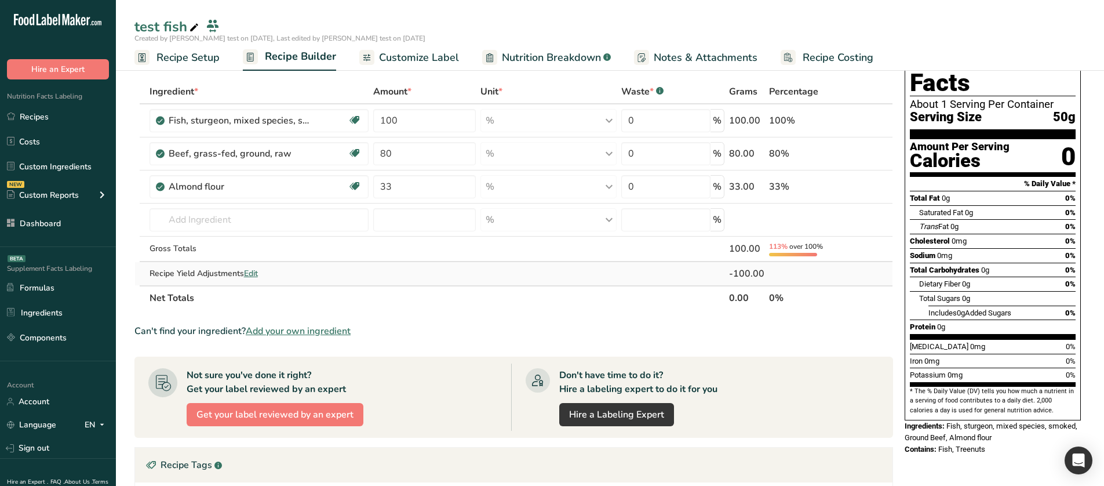
click at [256, 277] on span "Edit" at bounding box center [251, 273] width 14 height 11
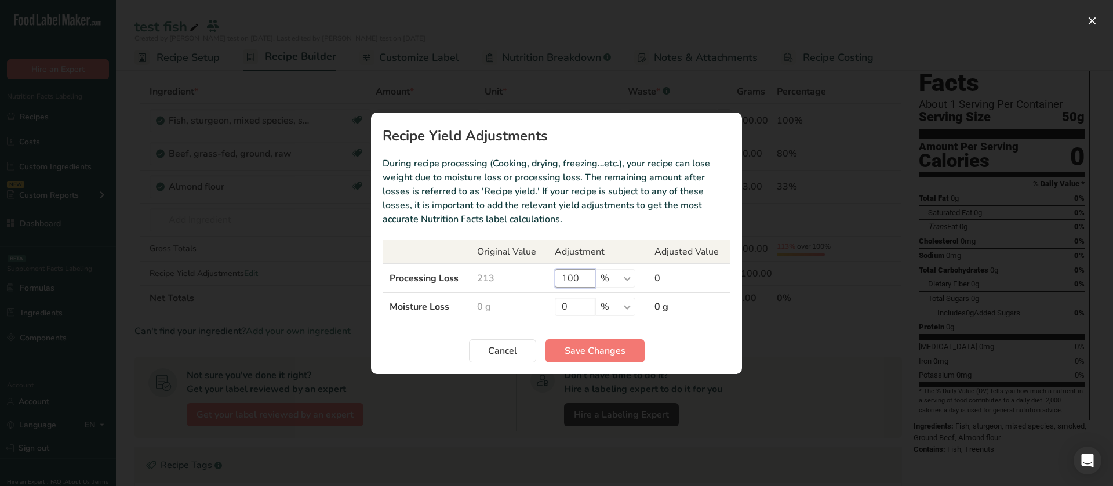
click at [567, 277] on input "100" at bounding box center [575, 278] width 41 height 19
type input "90"
click at [584, 350] on span "Save Changes" at bounding box center [595, 351] width 61 height 14
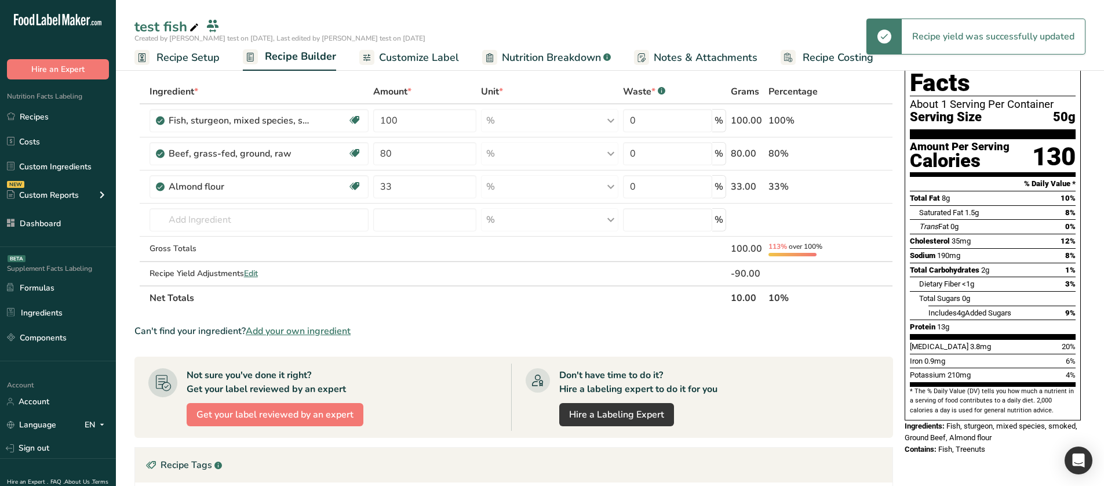
click at [552, 49] on link "Nutrition Breakdown .a-a{fill:#347362;}.b-a{fill:#fff;}" at bounding box center [546, 58] width 129 height 26
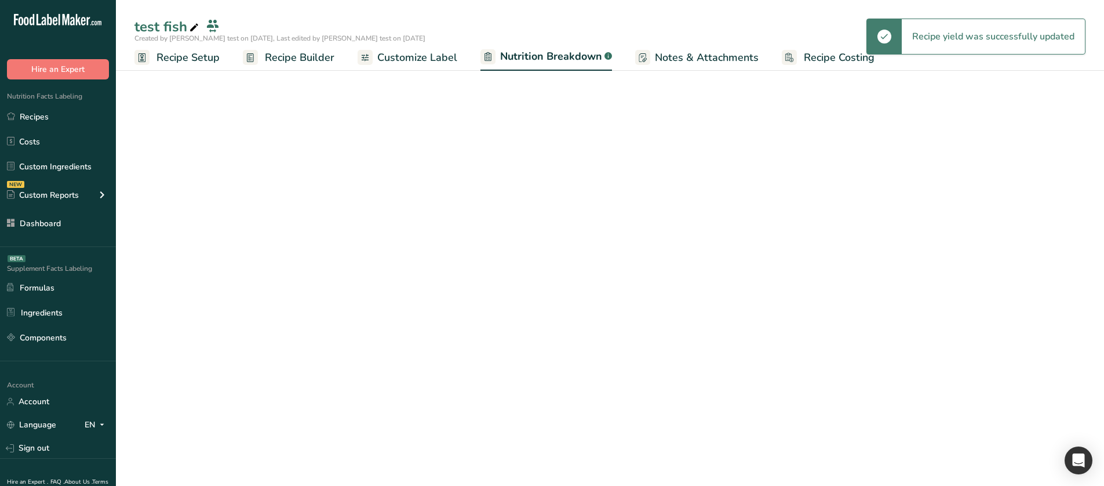
select select "Calories"
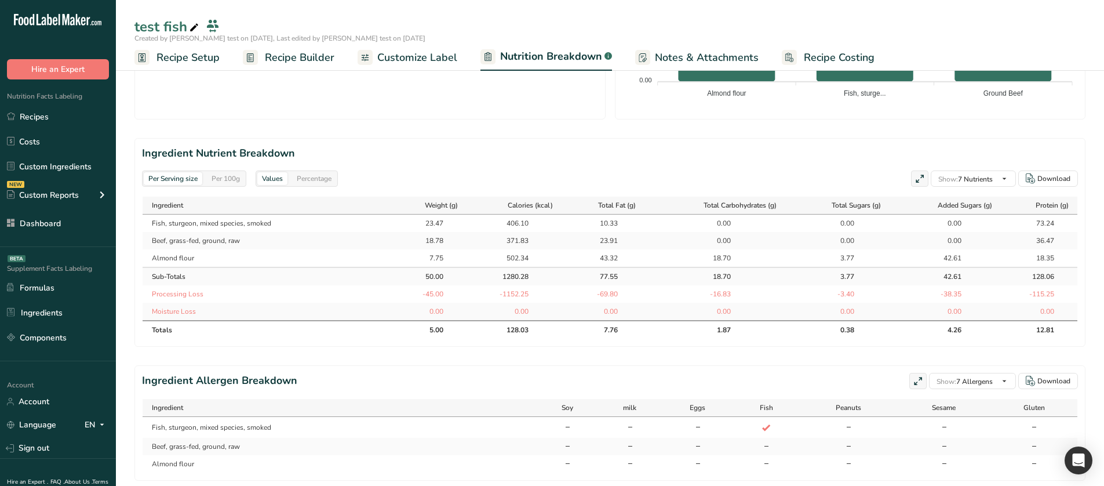
scroll to position [464, 0]
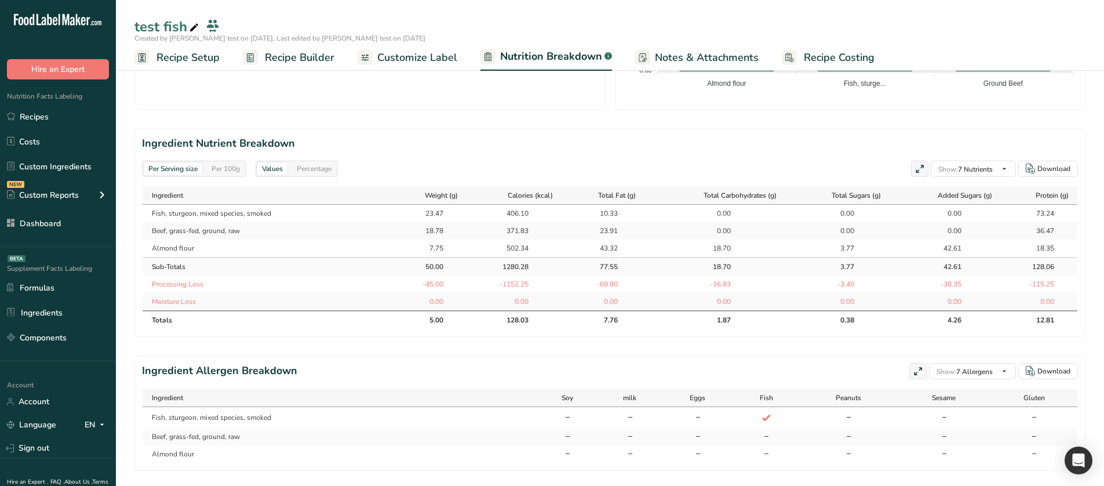
click at [228, 163] on div "Per 100g" at bounding box center [226, 168] width 38 height 13
click at [192, 166] on div "Per Serving size" at bounding box center [173, 168] width 59 height 13
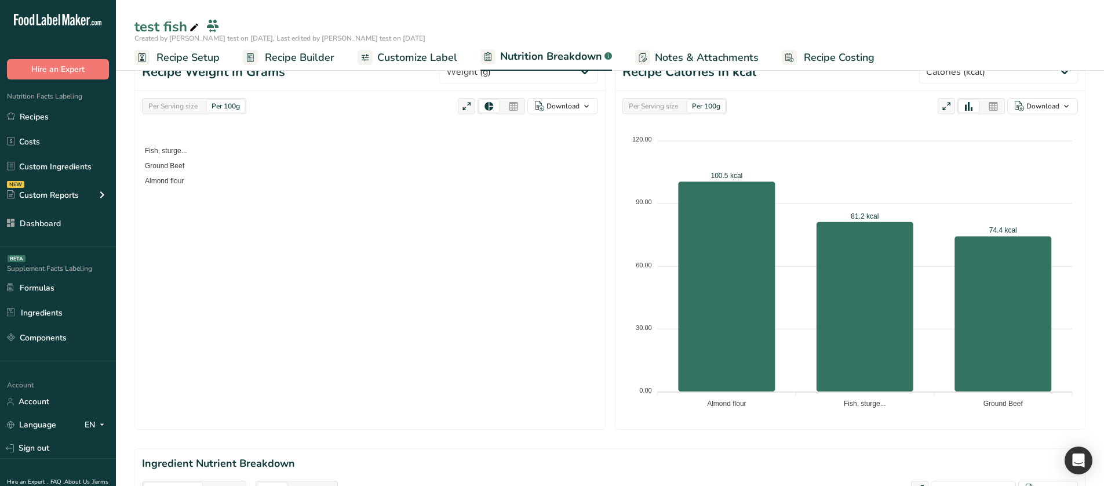
scroll to position [116, 0]
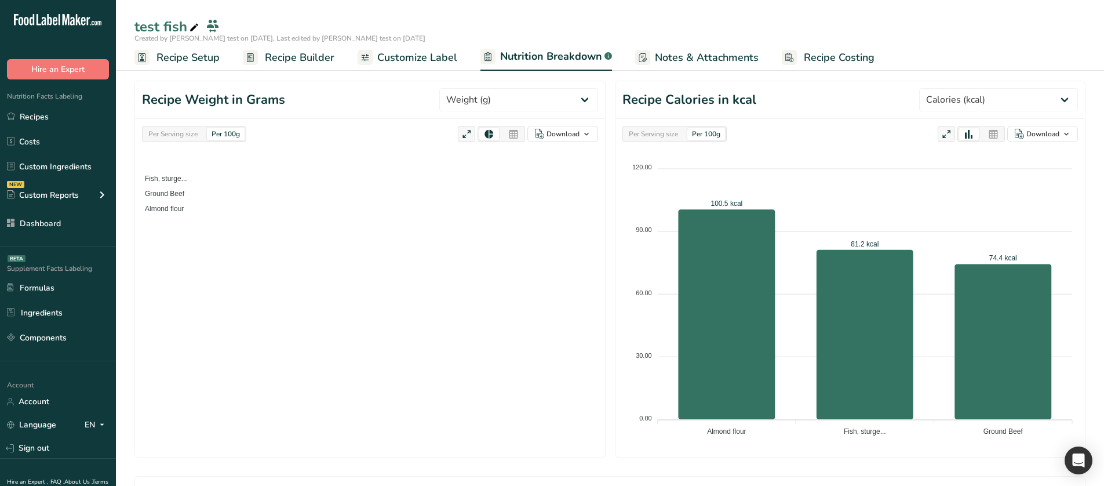
click at [641, 132] on div "Per Serving size" at bounding box center [653, 134] width 59 height 13
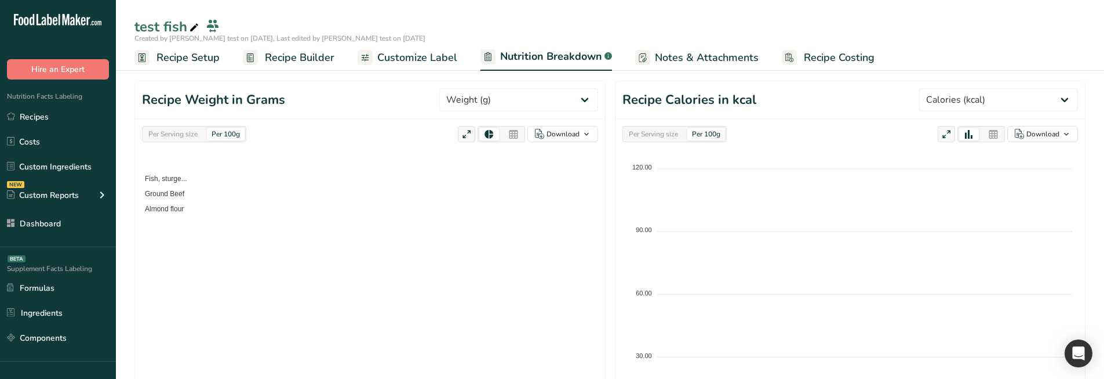
select select "Calories"
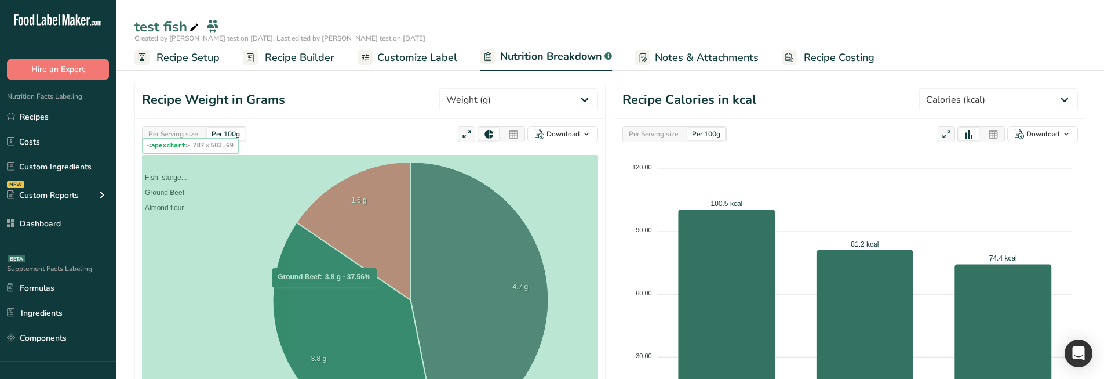
click at [325, 293] on icon at bounding box center [355, 330] width 165 height 216
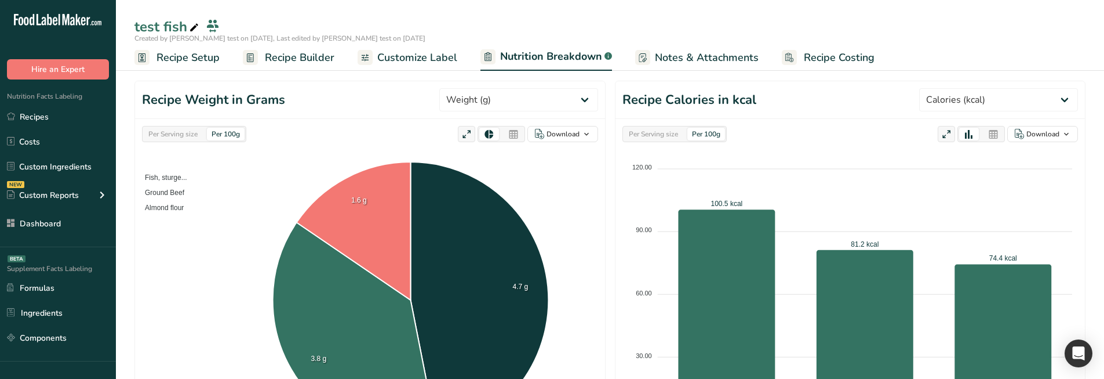
select select "Calories"
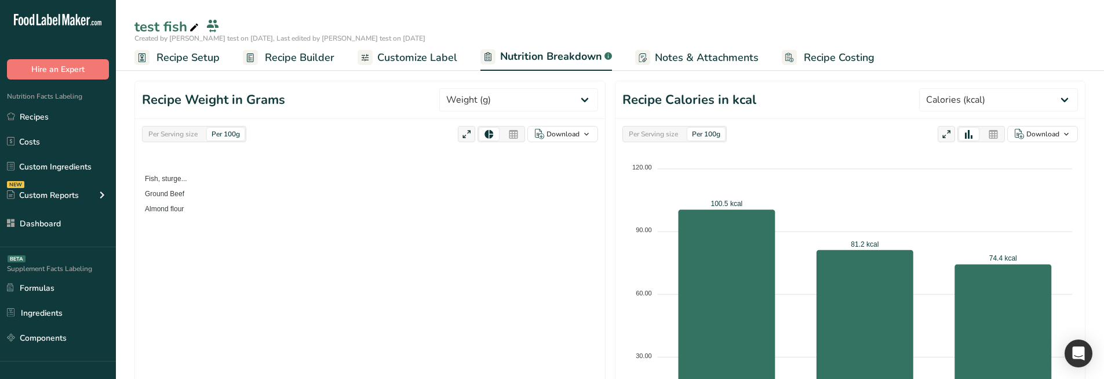
click at [172, 130] on div "Per Serving size" at bounding box center [173, 134] width 59 height 13
click at [221, 139] on div "Per 100g" at bounding box center [226, 134] width 38 height 13
select select "Calories"
click at [202, 133] on div "Per Serving size" at bounding box center [173, 134] width 59 height 13
click at [213, 133] on div "Per 100g" at bounding box center [226, 134] width 38 height 13
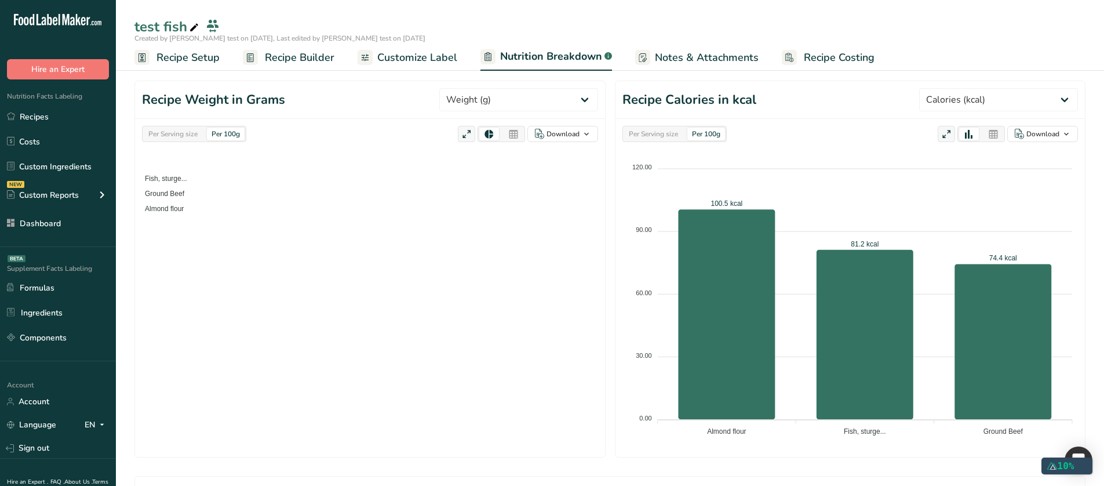
select select "Calories"
click at [176, 133] on div "Per Serving size" at bounding box center [173, 134] width 59 height 13
select select "Calories"
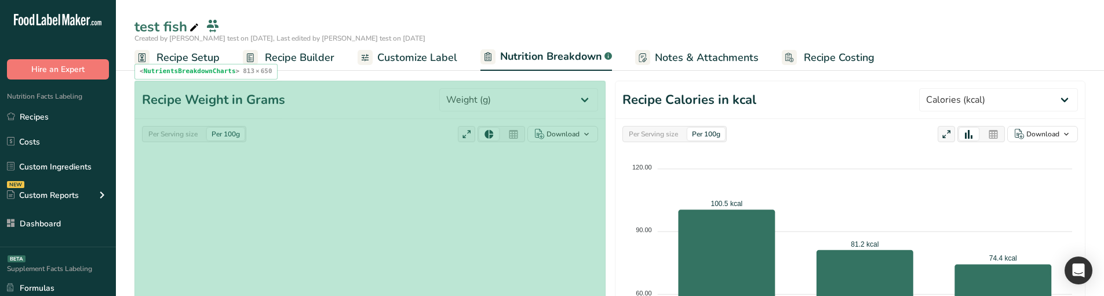
click at [325, 91] on header "Recipe Weight in Grams Weight (g) Calories (kcal) Energy KJ (kj) Total Fat (g) …" at bounding box center [370, 100] width 470 height 38
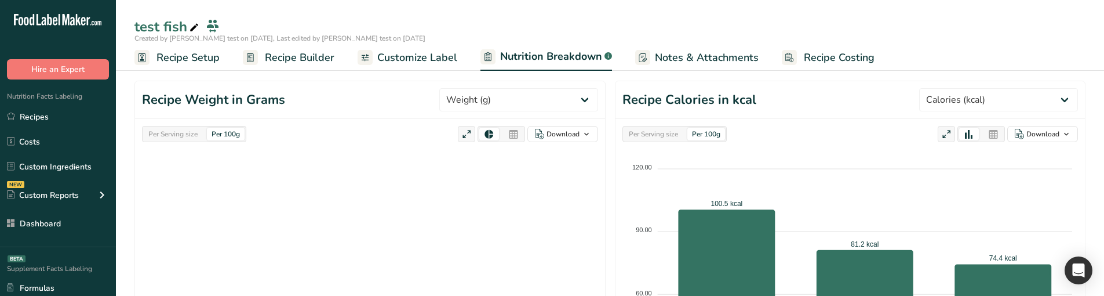
select select "Calories"
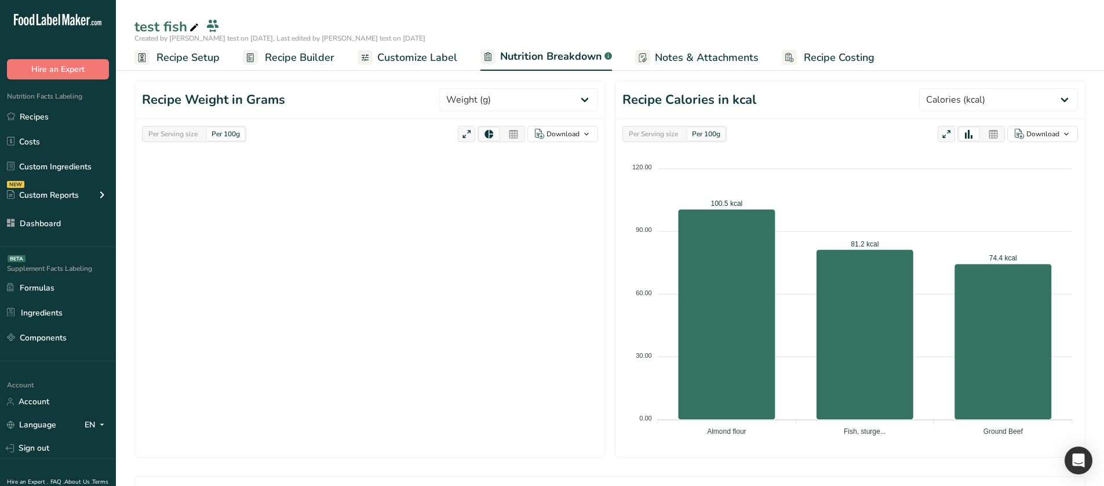
select select "Calories"
click at [184, 137] on div "Per Serving size" at bounding box center [173, 134] width 59 height 13
click at [227, 131] on div "Per 100g" at bounding box center [226, 134] width 38 height 13
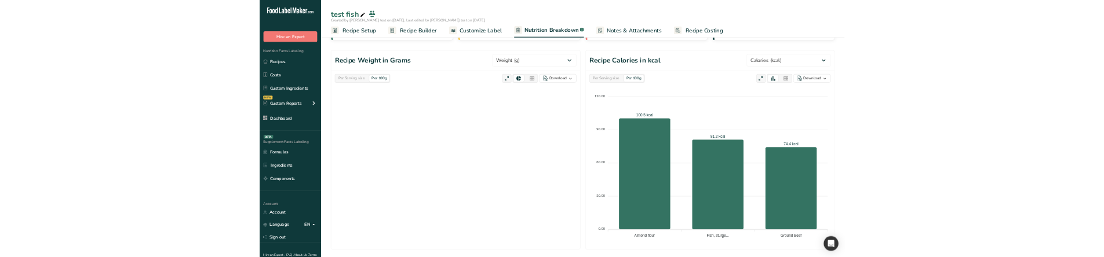
scroll to position [58, 0]
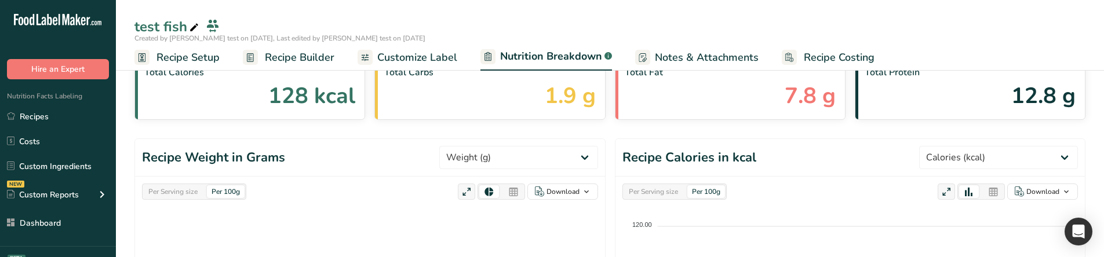
select select "Calories"
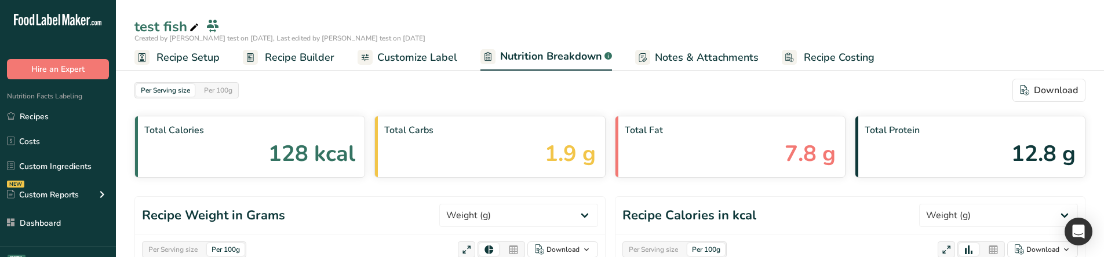
select select "Calories"
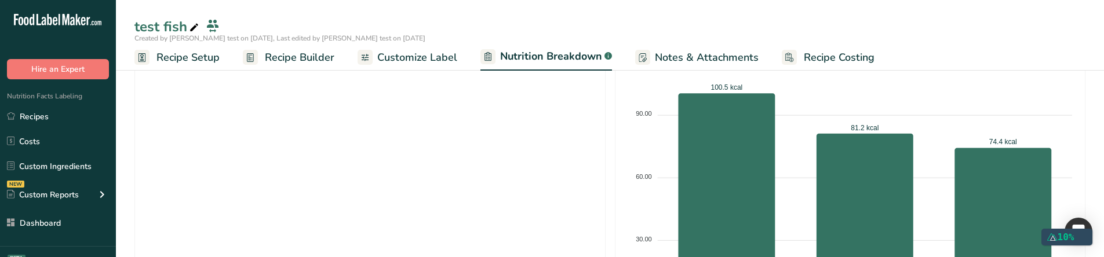
select select "Calories"
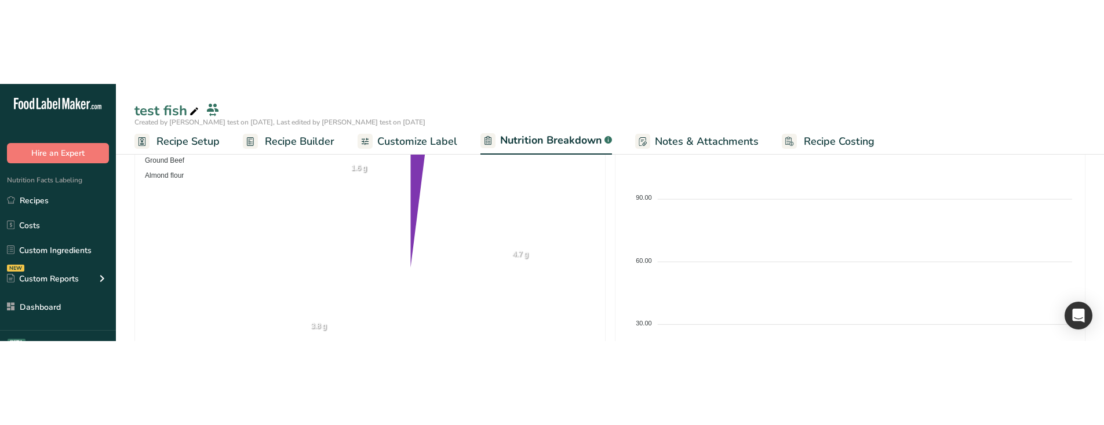
scroll to position [203, 0]
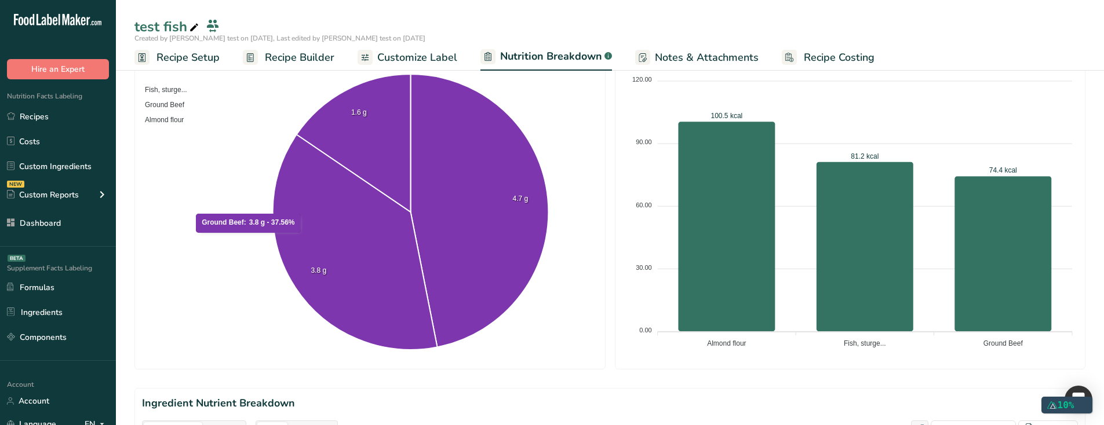
select select "Calories"
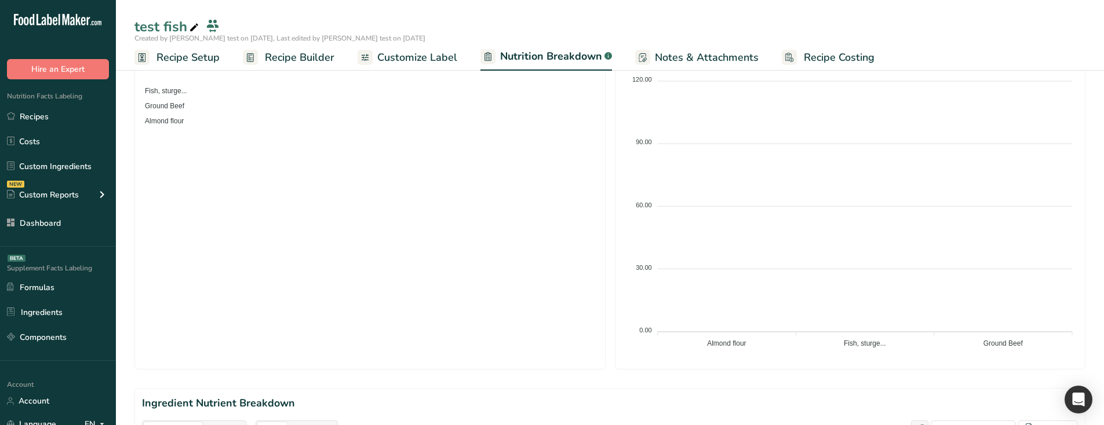
scroll to position [206, 0]
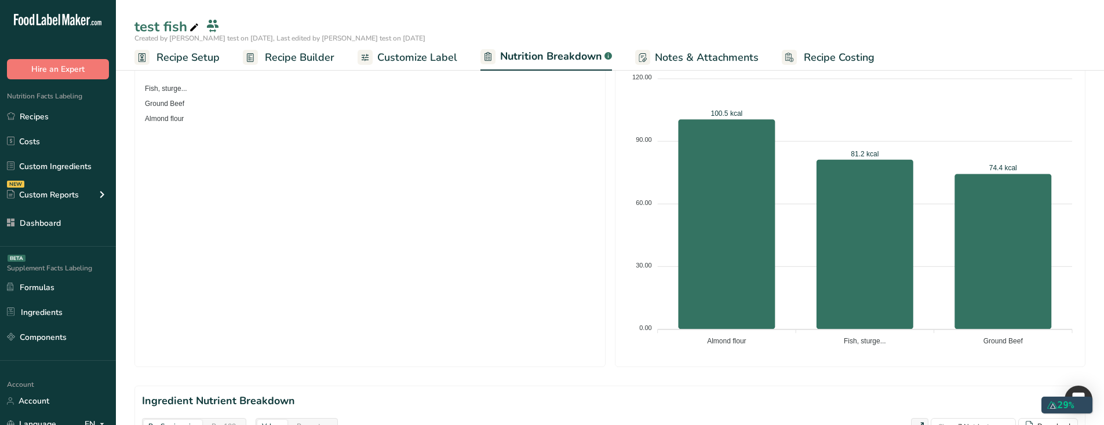
select select "Calories"
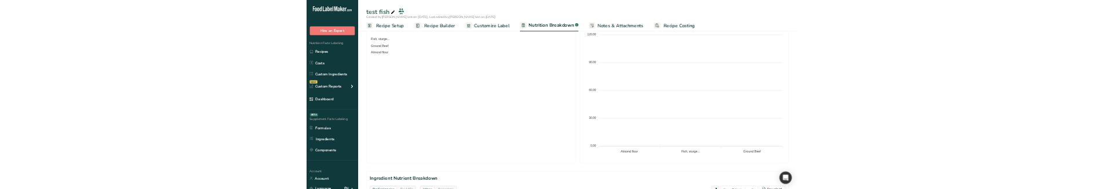
scroll to position [208, 0]
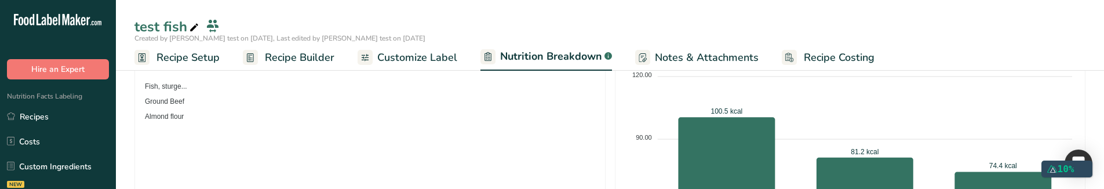
select select "Calories"
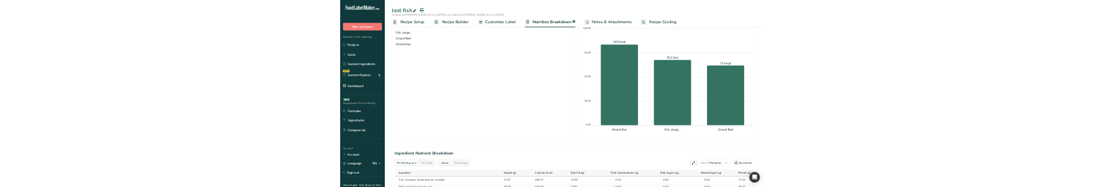
scroll to position [213, 0]
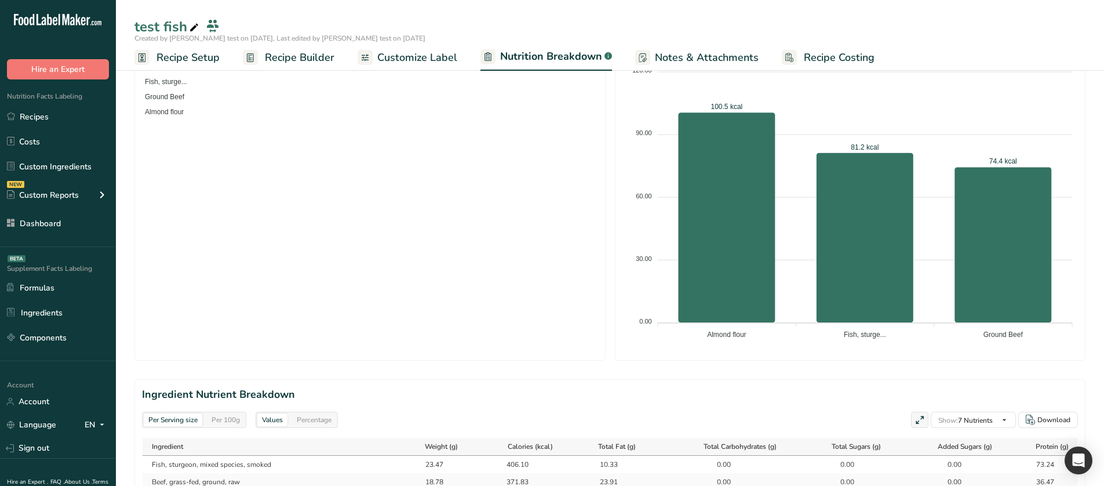
select select "Calories"
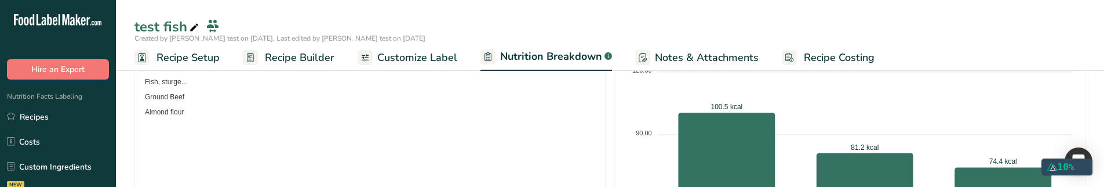
select select "Calories"
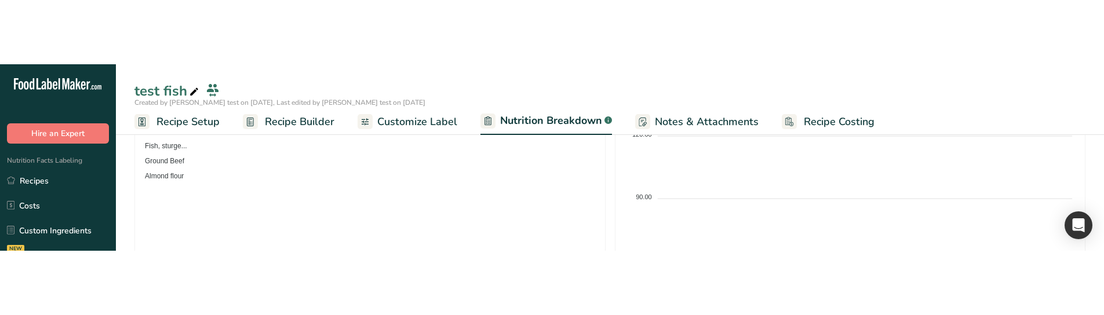
scroll to position [215, 0]
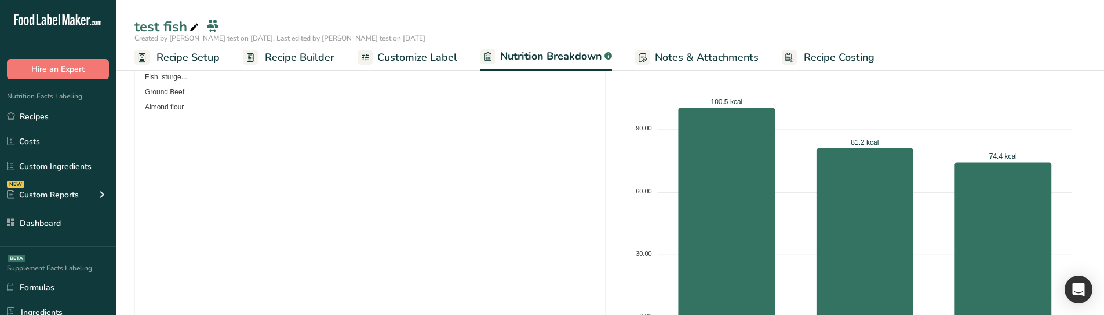
select select "Calories"
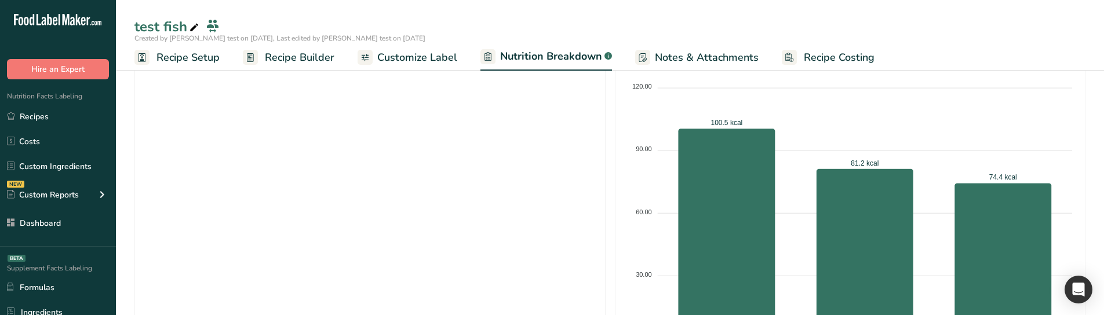
scroll to position [217, 0]
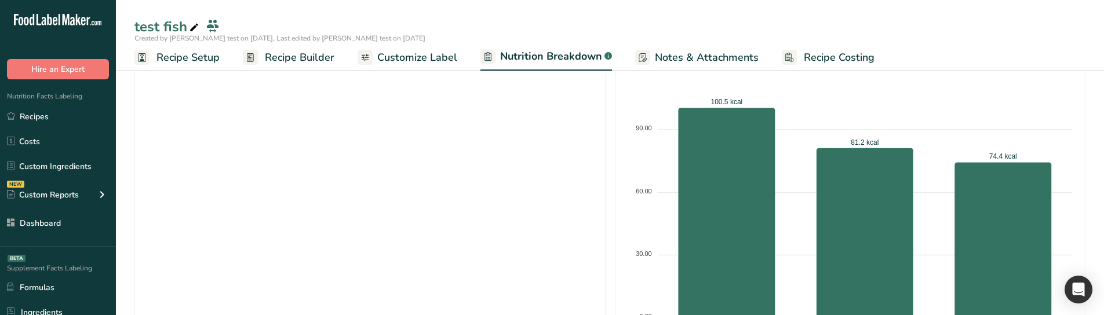
select select "Calories"
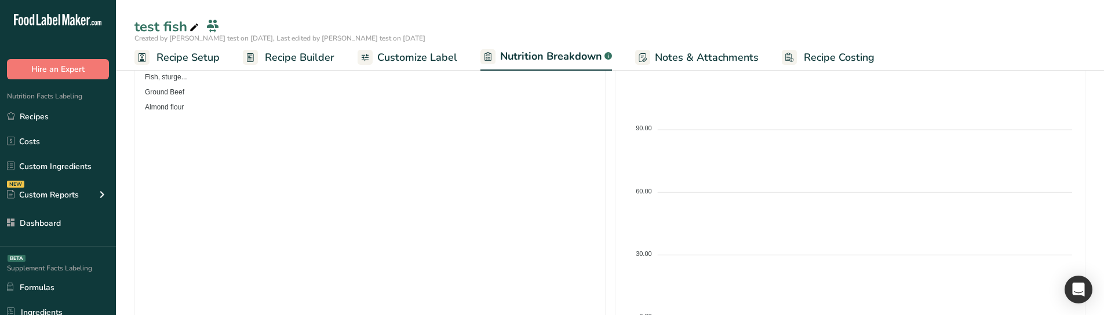
scroll to position [220, 0]
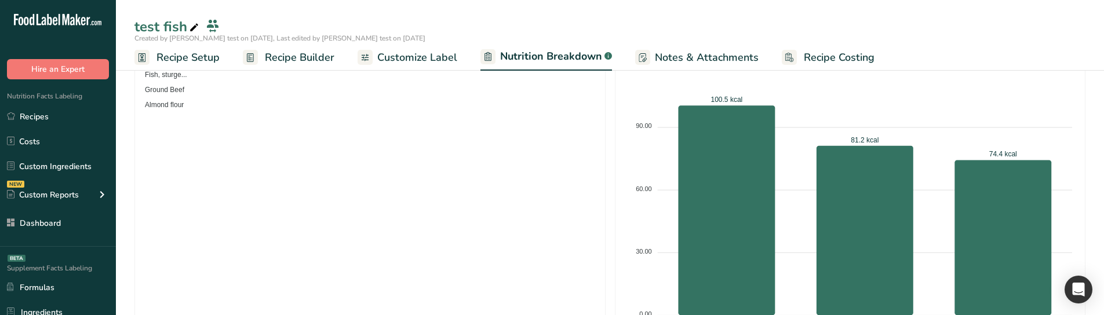
select select "Calories"
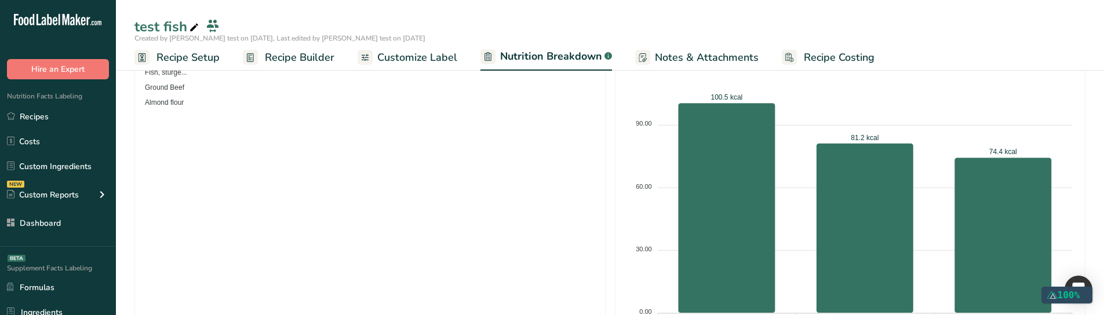
scroll to position [224, 0]
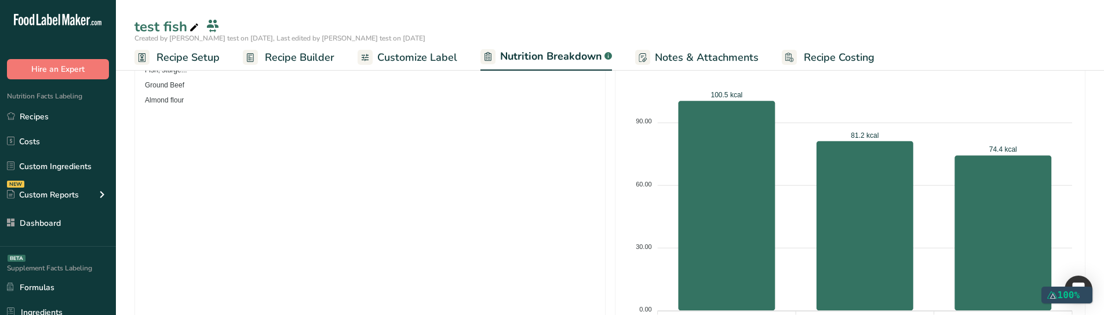
select select "Calories"
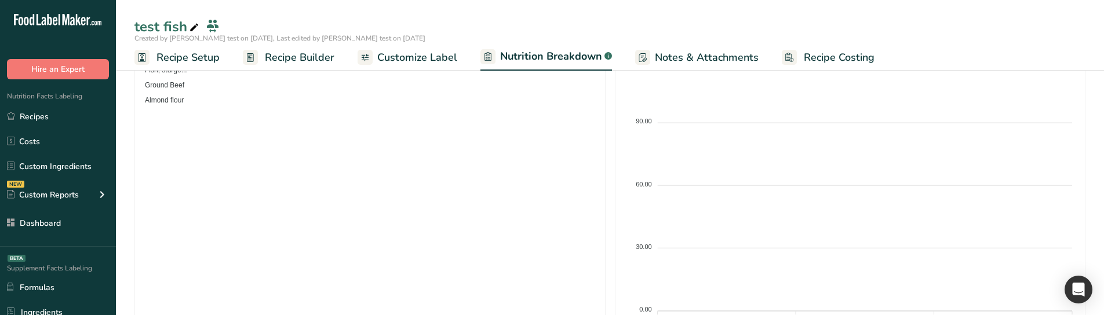
scroll to position [196, 0]
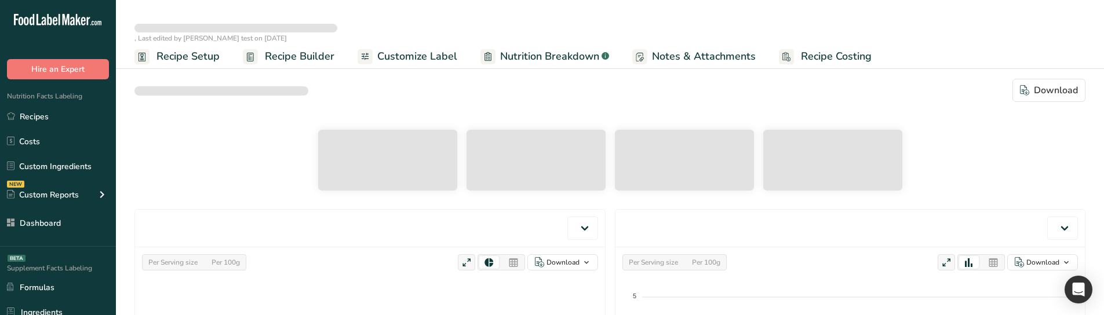
select select "Calories"
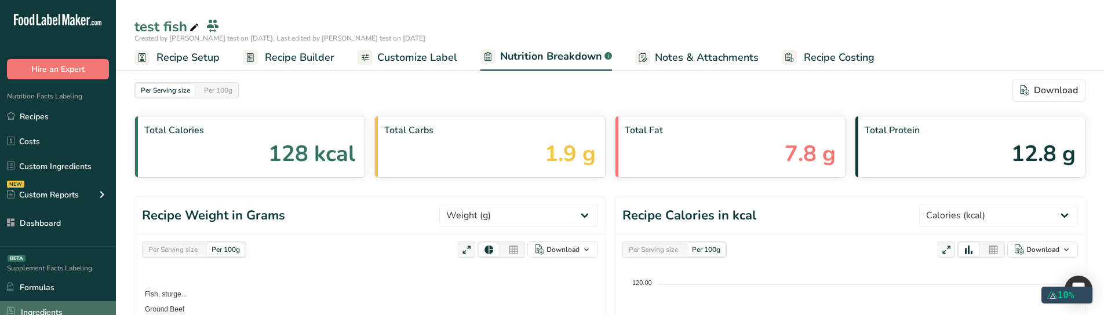
select select "Calories"
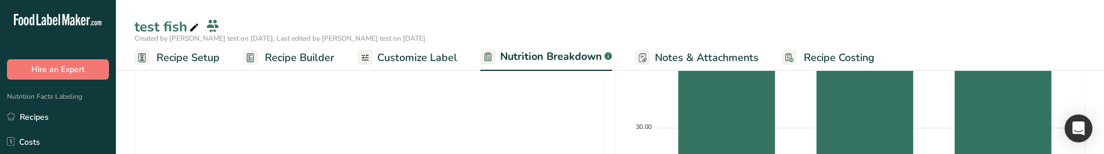
scroll to position [348, 0]
select select "Calories"
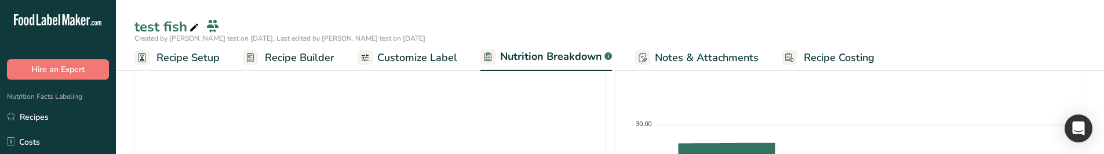
scroll to position [294, 0]
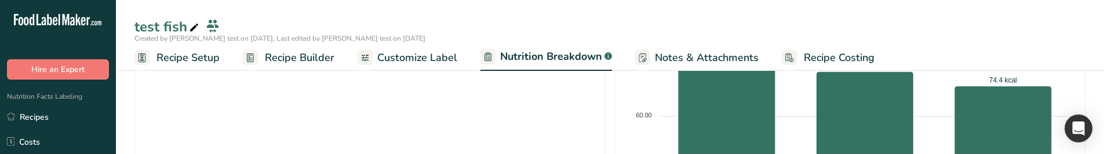
select select "Calories"
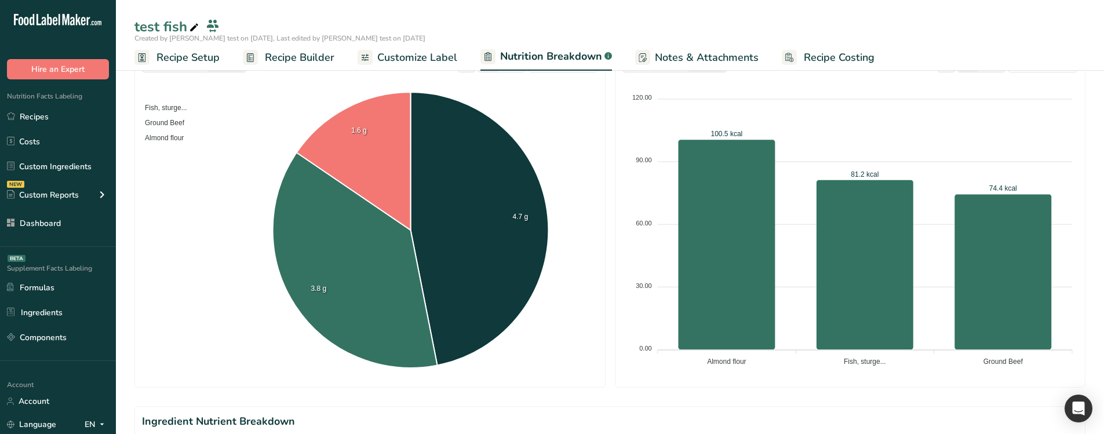
scroll to position [182, 0]
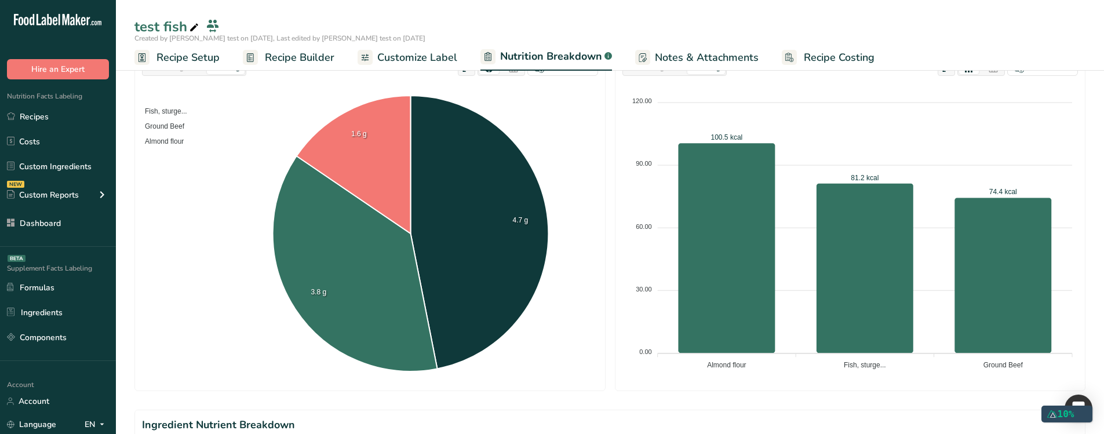
select select "Calories"
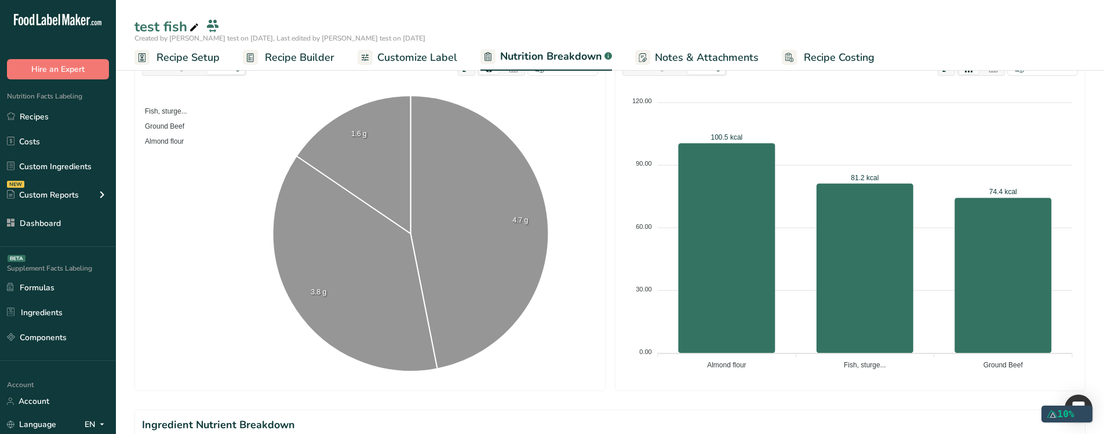
select select "Calories"
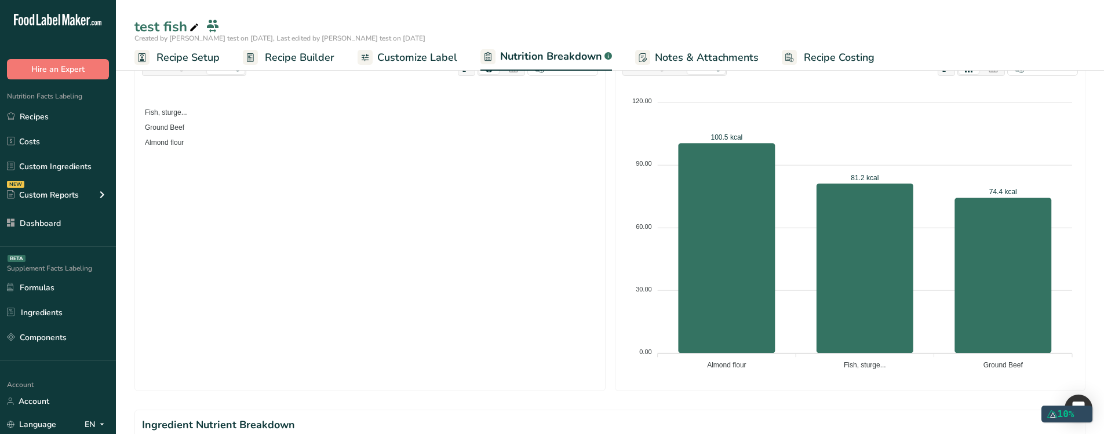
select select "Calories"
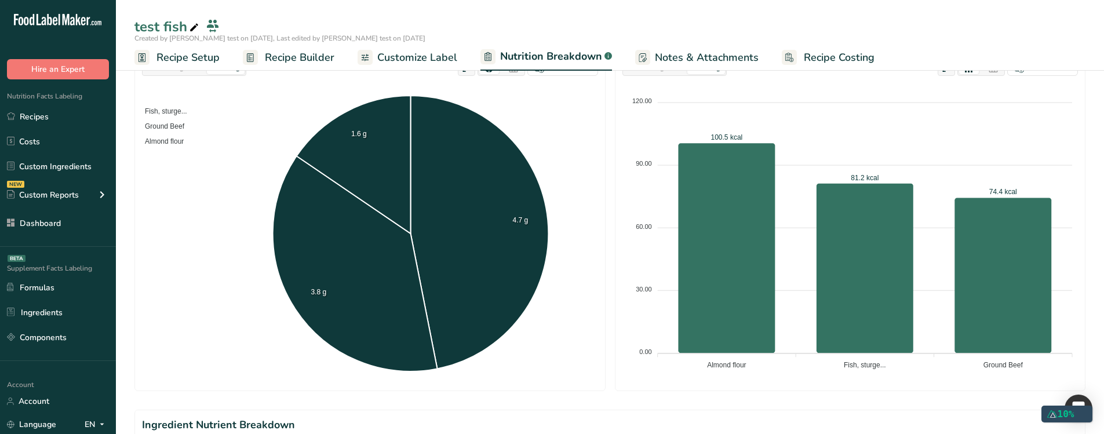
select select "Calories"
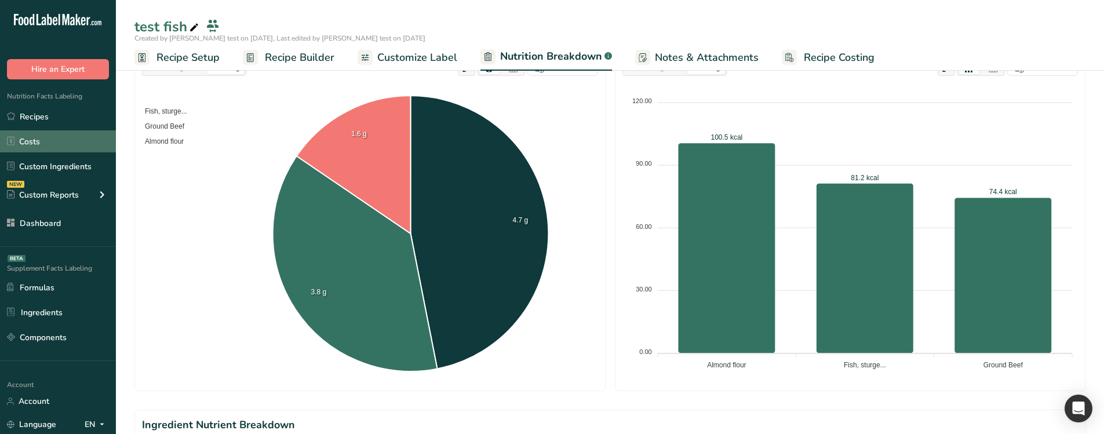
select select "Calories"
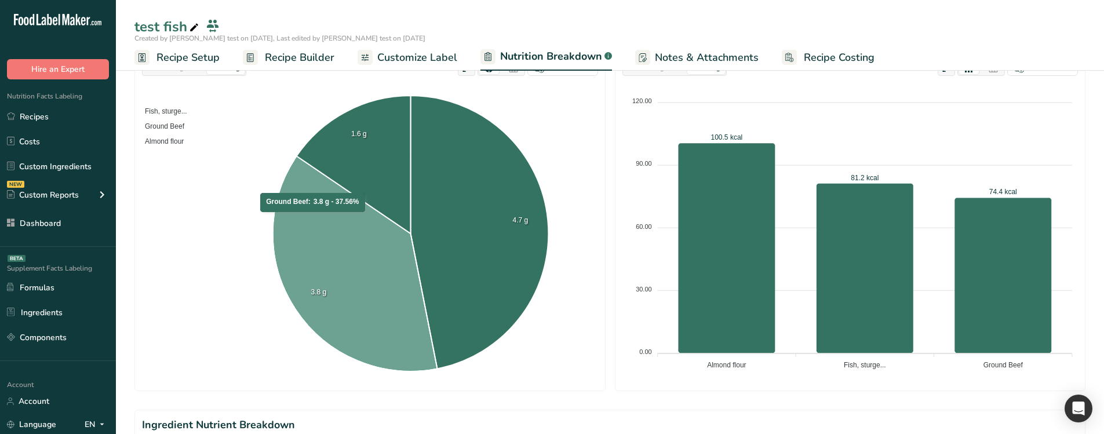
select select "Calories"
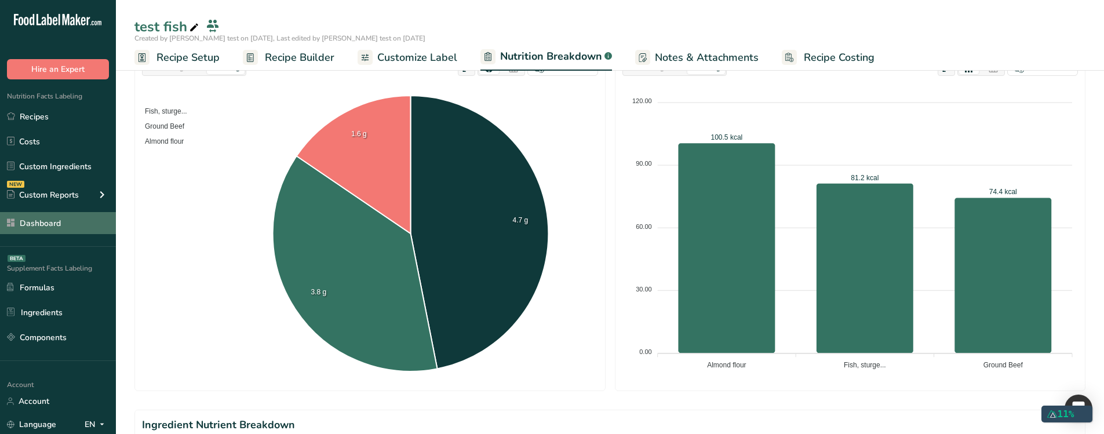
select select "Calories"
drag, startPoint x: 201, startPoint y: 52, endPoint x: 485, endPoint y: 408, distance: 455.4
click at [201, 52] on span "Recipe Setup" at bounding box center [188, 58] width 63 height 16
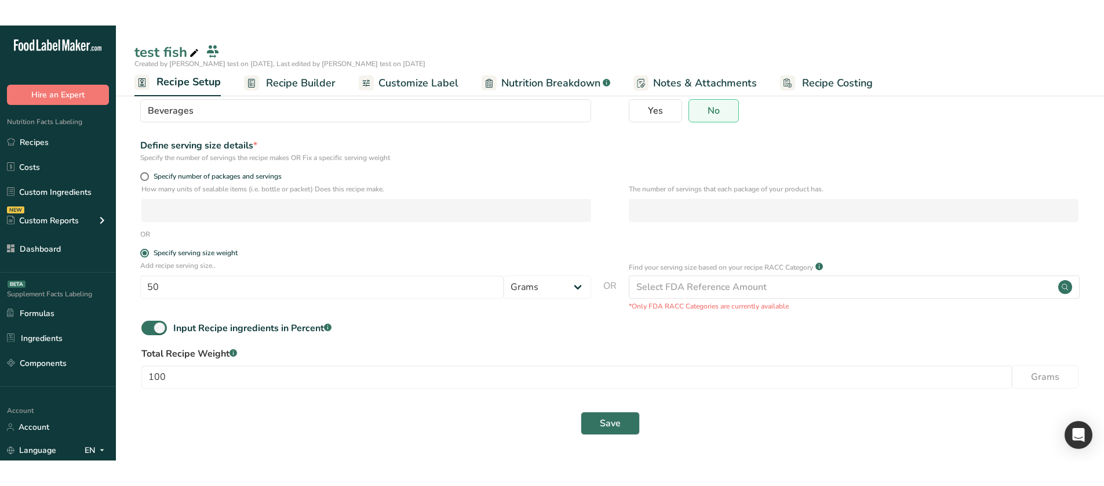
scroll to position [46, 0]
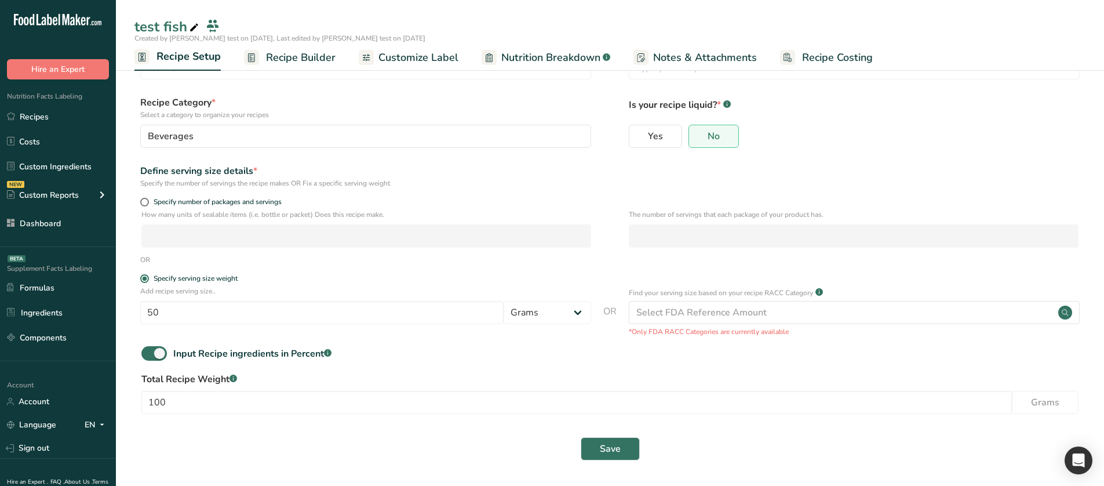
click at [309, 48] on link "Recipe Builder" at bounding box center [290, 58] width 92 height 26
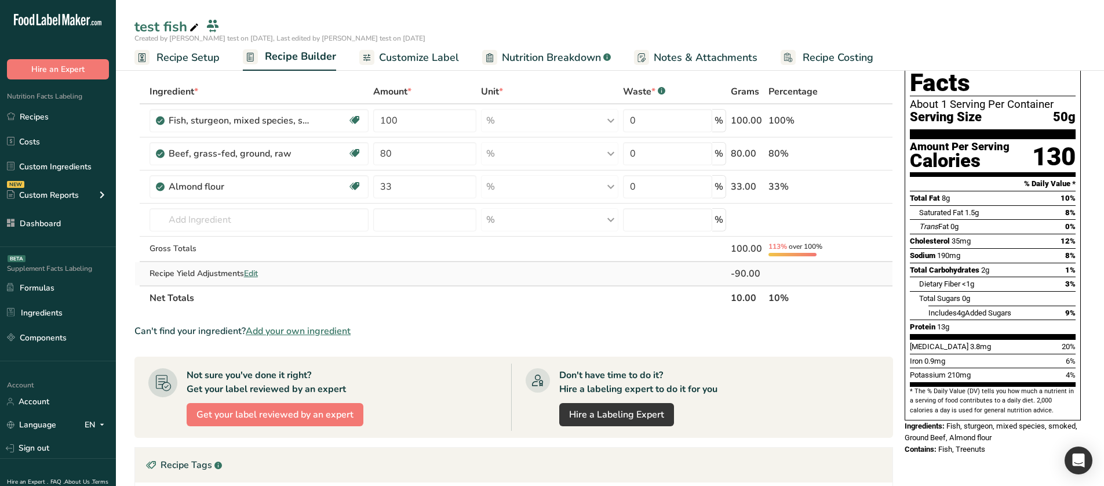
click at [255, 273] on span "Edit" at bounding box center [251, 273] width 14 height 11
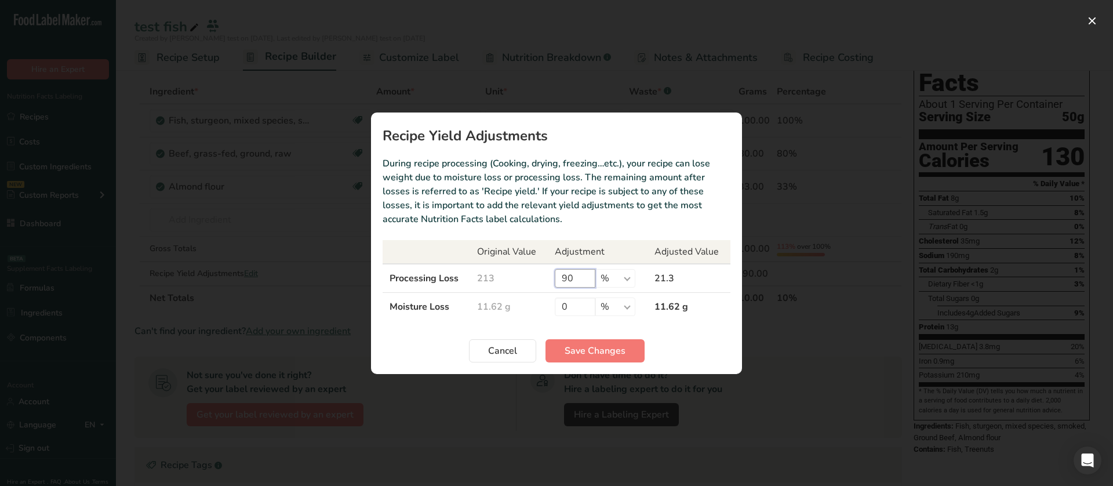
click at [570, 278] on input "90" at bounding box center [575, 278] width 41 height 19
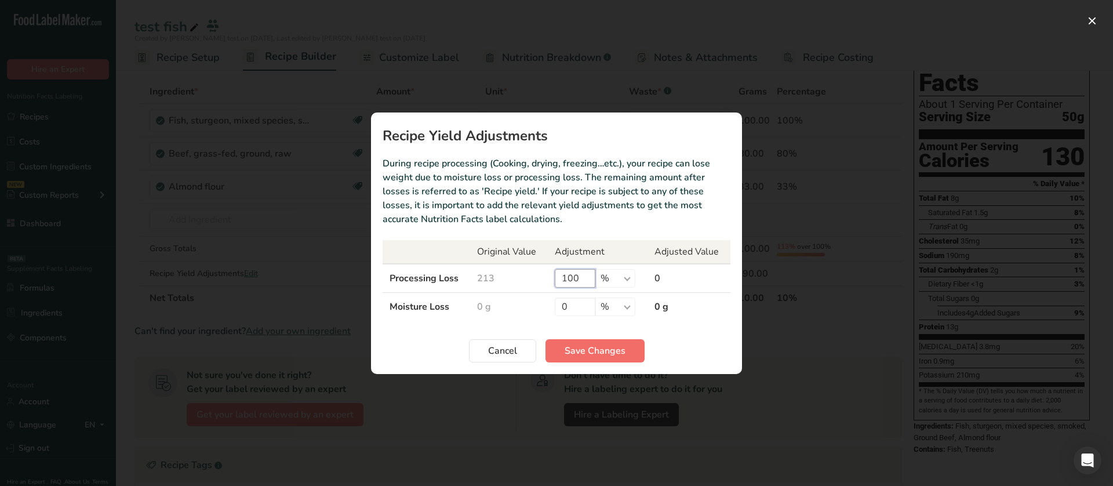
type input "100"
click at [585, 315] on button "Save Changes" at bounding box center [594, 350] width 99 height 23
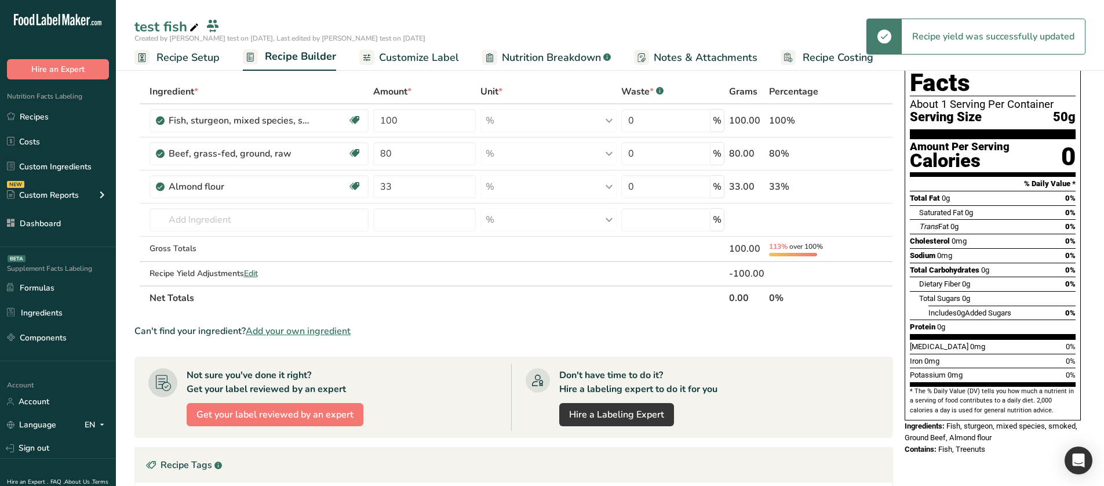
click at [532, 60] on span "Nutrition Breakdown" at bounding box center [551, 58] width 99 height 16
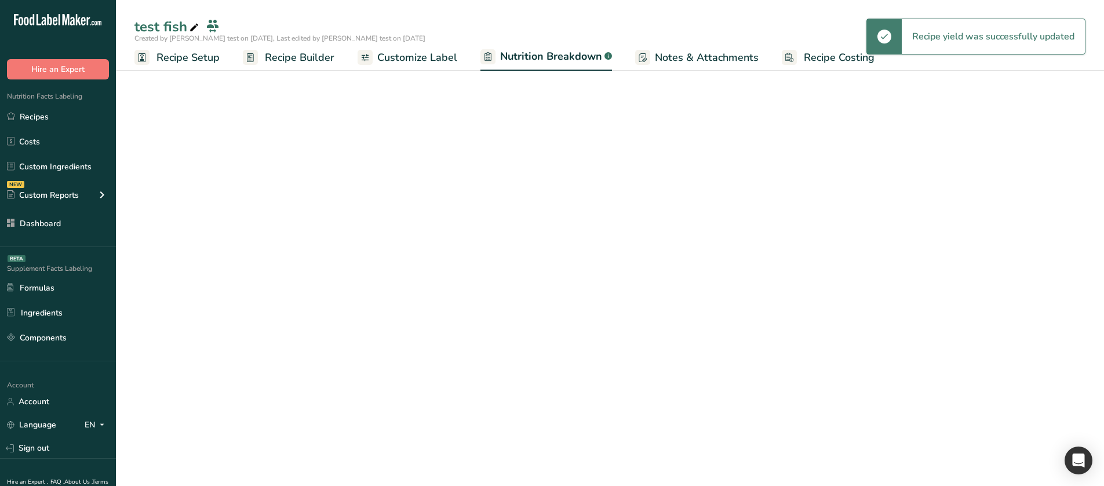
select select "Calories"
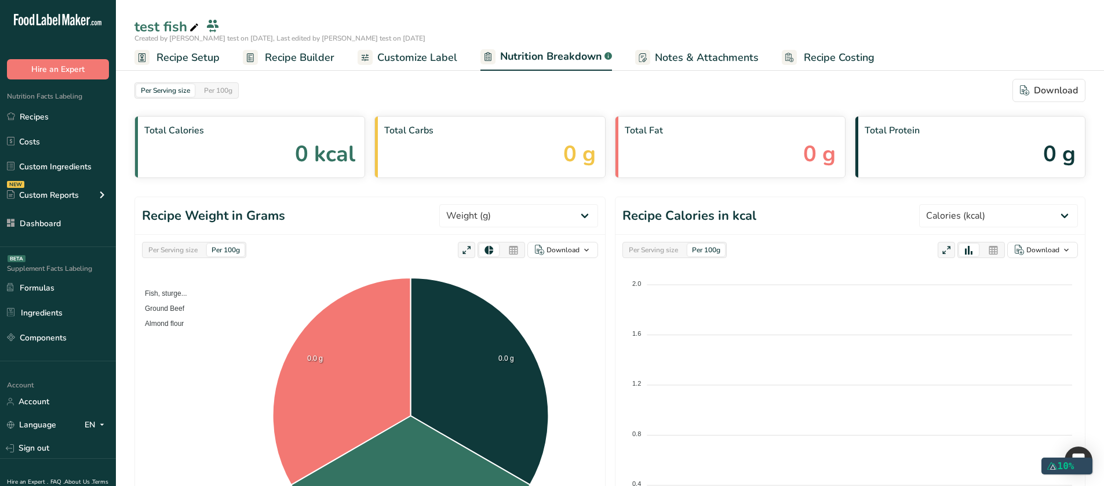
select select "Calories"
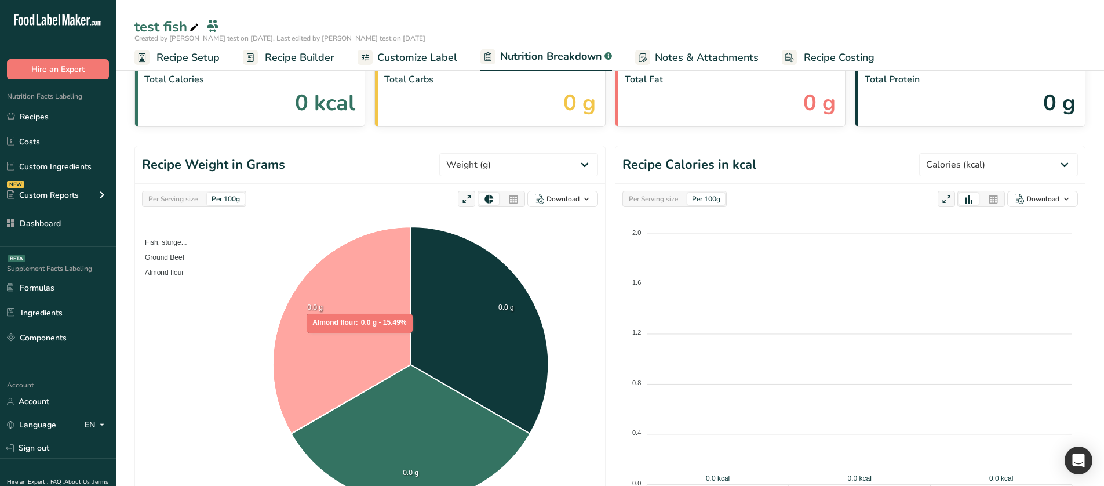
scroll to position [58, 0]
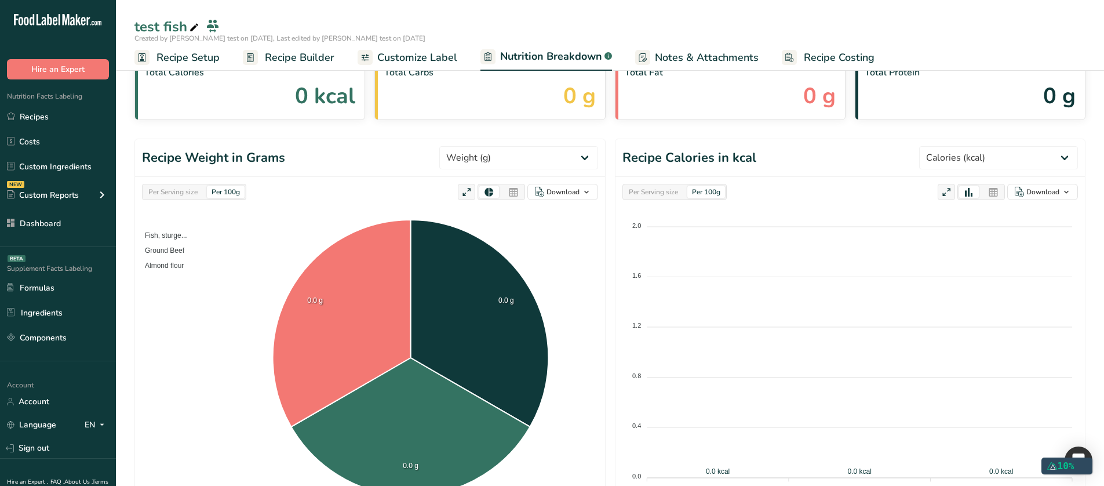
select select "Calories"
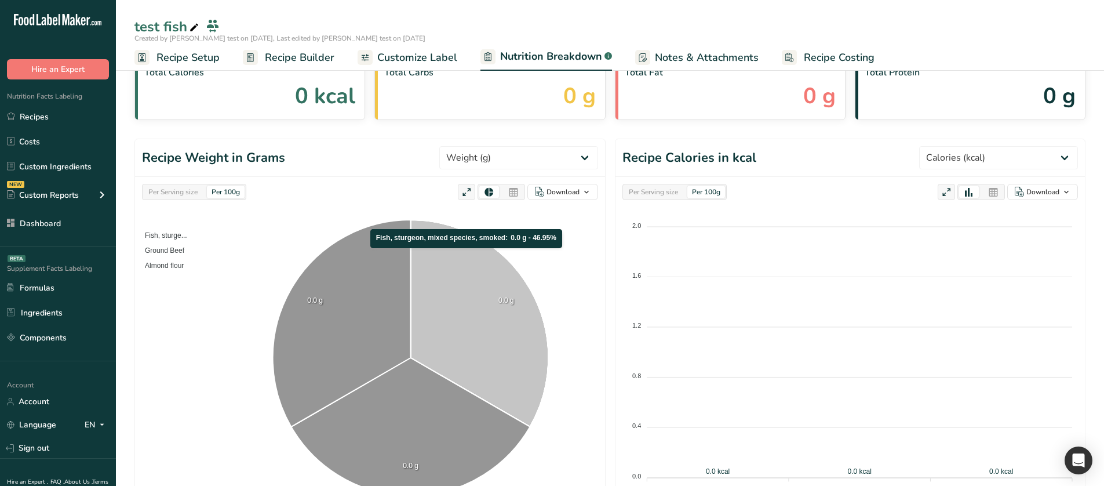
click at [467, 254] on icon at bounding box center [480, 323] width 138 height 207
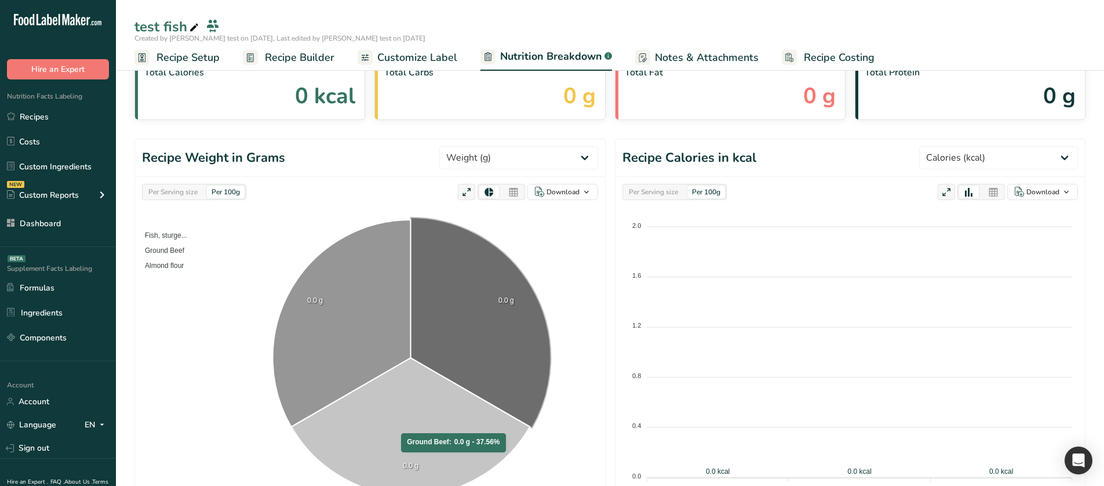
click at [435, 315] on icon at bounding box center [410, 427] width 239 height 138
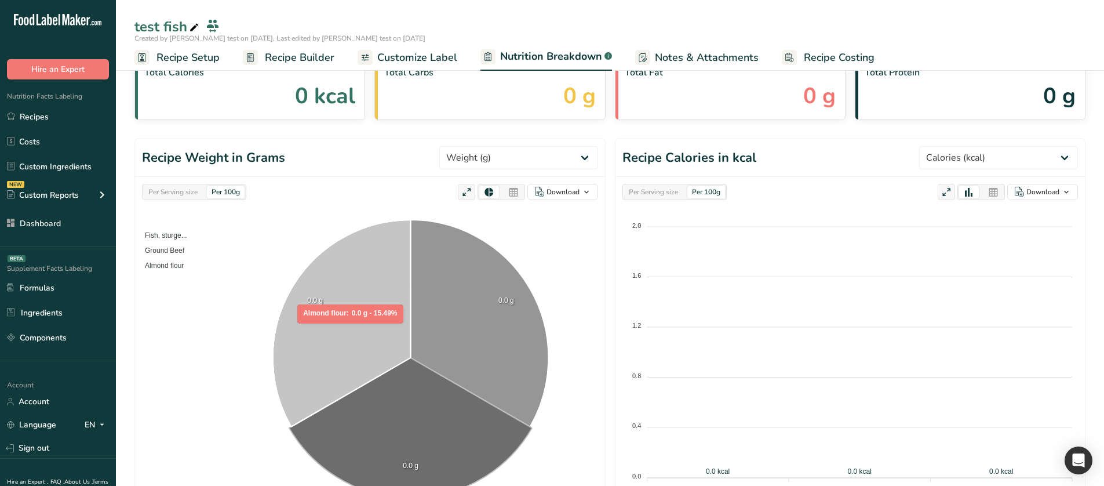
click at [351, 315] on icon at bounding box center [342, 323] width 138 height 207
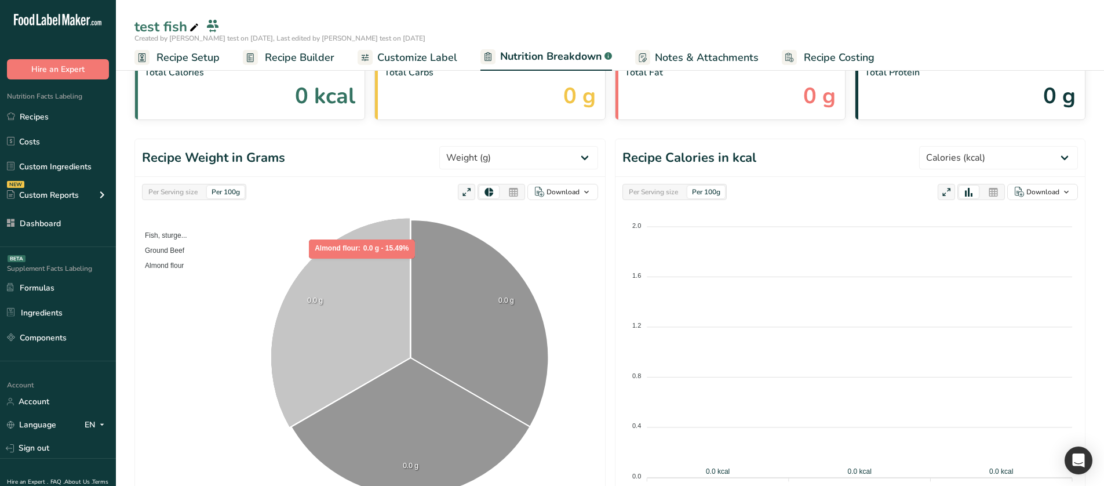
click at [363, 264] on icon at bounding box center [341, 322] width 140 height 210
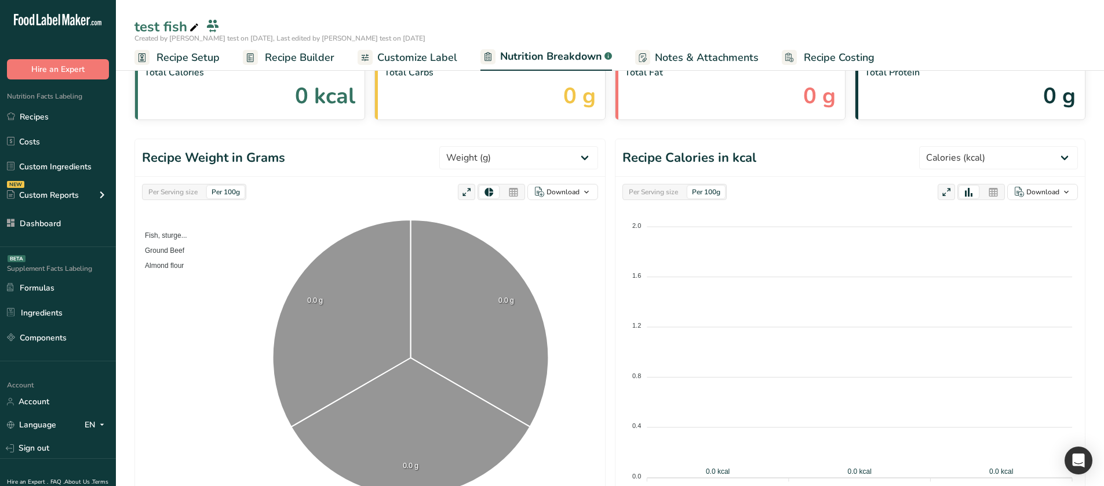
drag, startPoint x: 263, startPoint y: 60, endPoint x: 278, endPoint y: 64, distance: 15.6
click at [263, 60] on link "Recipe Builder" at bounding box center [289, 58] width 92 height 26
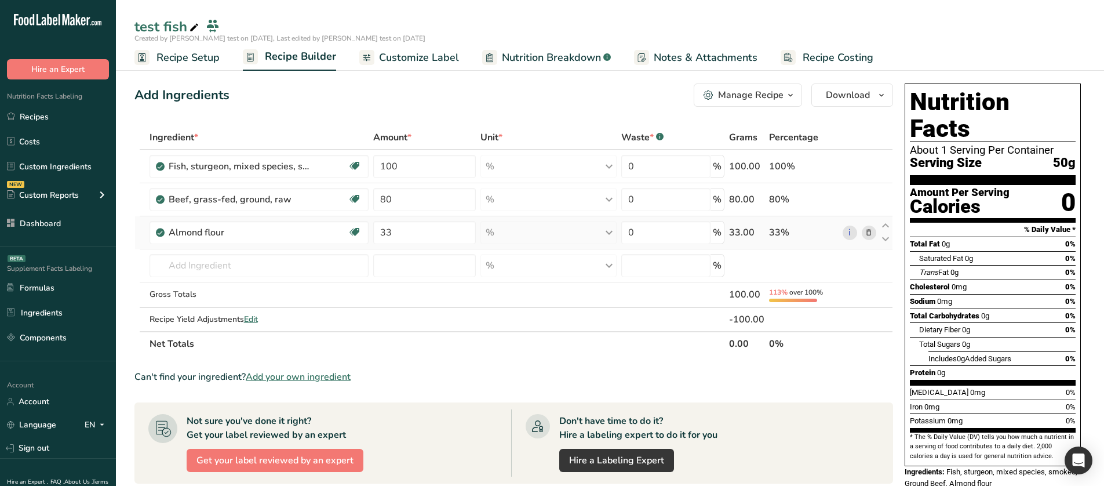
click at [869, 236] on icon at bounding box center [869, 233] width 8 height 12
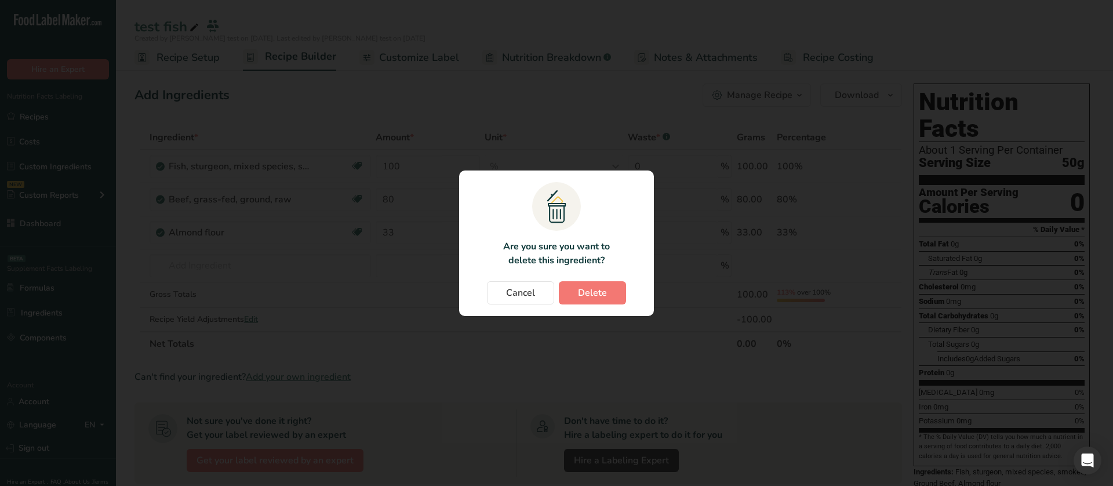
click at [573, 307] on section ".a{fill:#f5f3ed;}.b,.e{fill:#0f393a;}.c{fill:none;}.d{fill:#f2c549;}.e{stroke:r…" at bounding box center [556, 242] width 195 height 145
click at [582, 296] on span "Delete" at bounding box center [592, 293] width 29 height 14
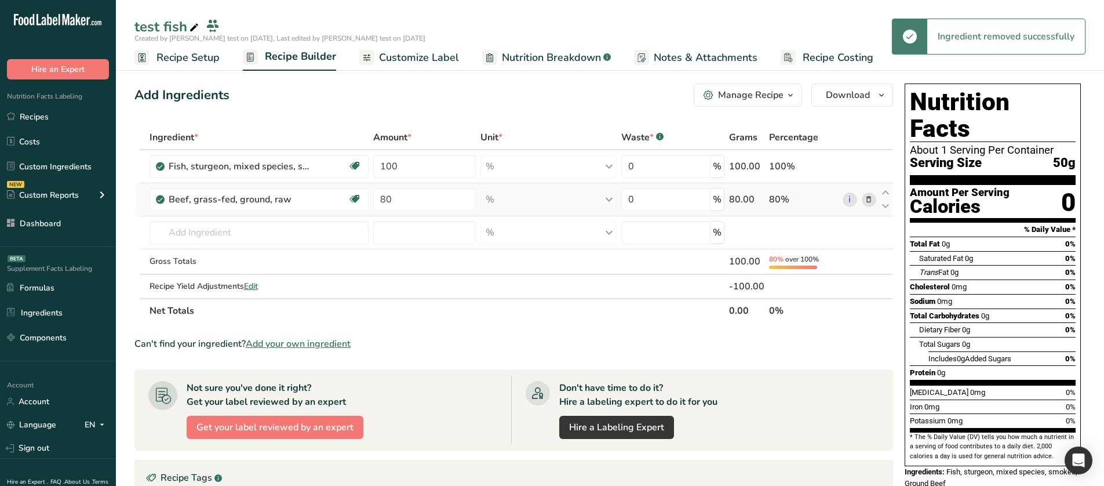
click at [867, 201] on icon at bounding box center [869, 200] width 8 height 12
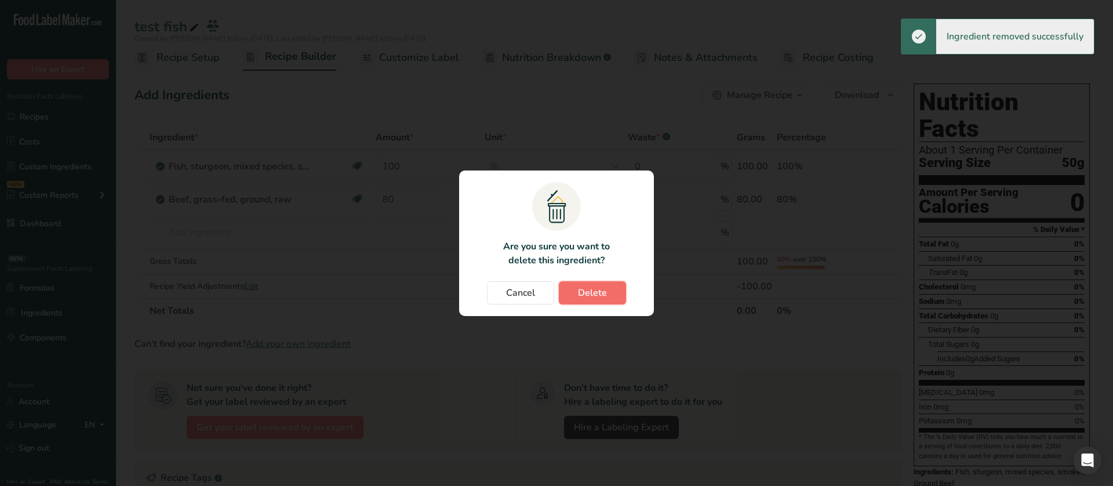
click at [617, 281] on button "Delete" at bounding box center [592, 292] width 67 height 23
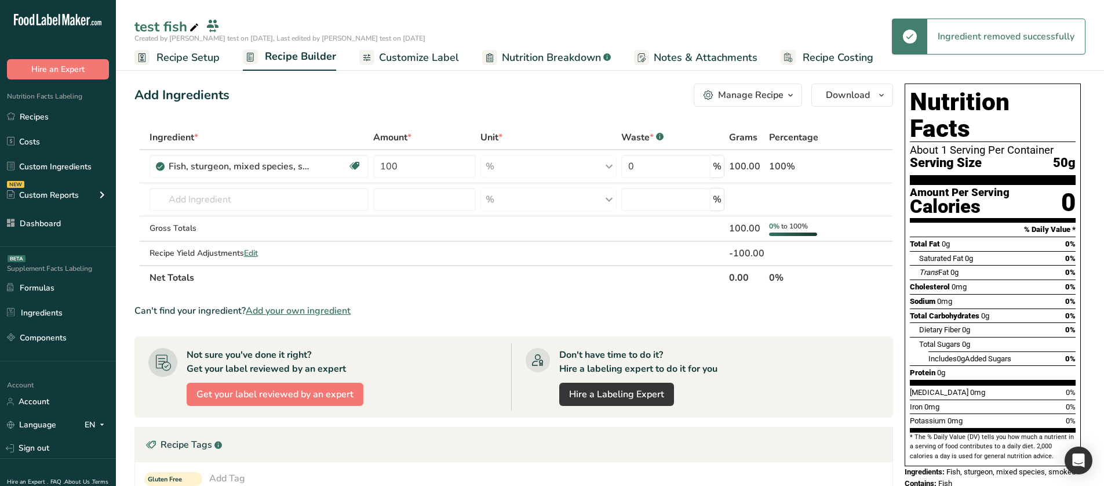
click at [587, 54] on span "Nutrition Breakdown" at bounding box center [551, 58] width 99 height 16
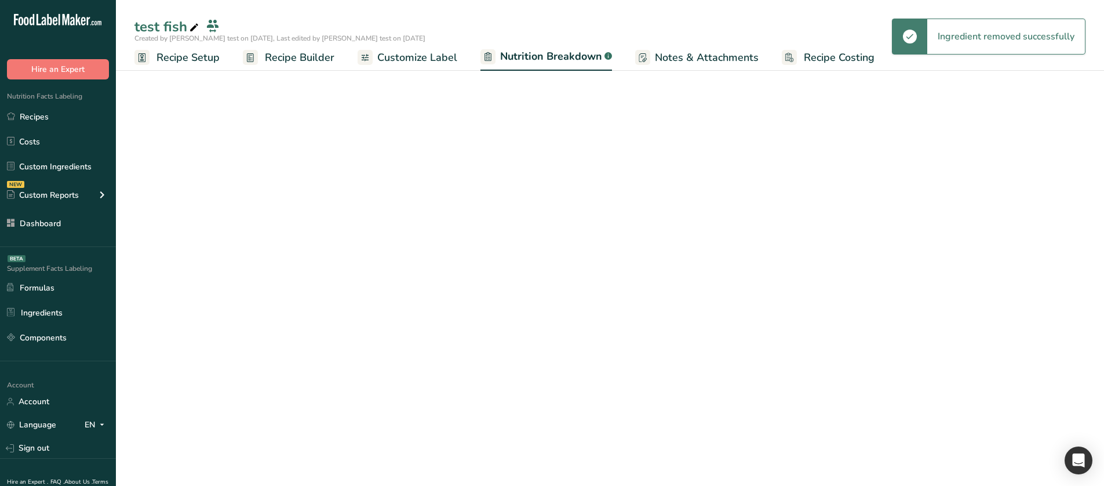
select select "Calories"
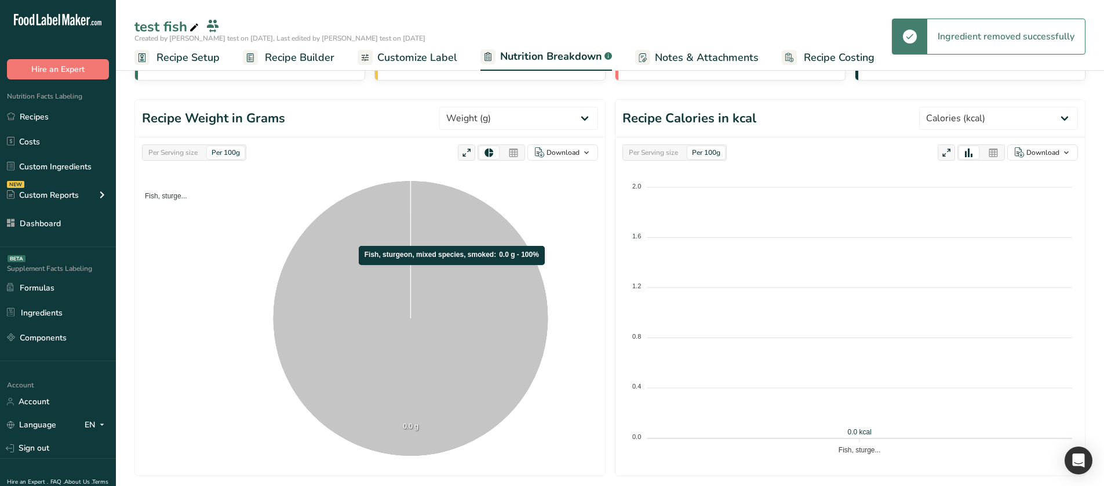
scroll to position [116, 0]
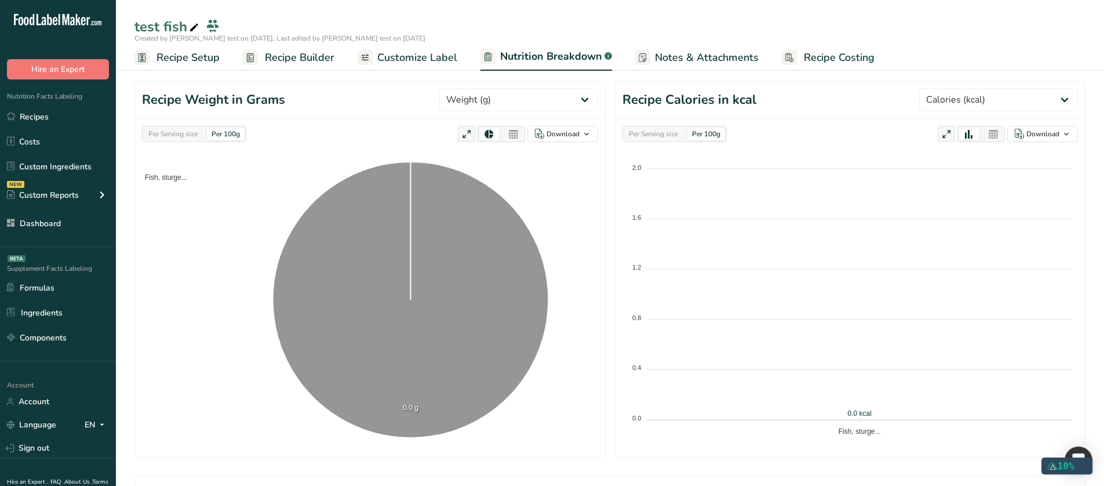
select select "Calories"
click at [201, 57] on span "Recipe Setup" at bounding box center [188, 58] width 63 height 16
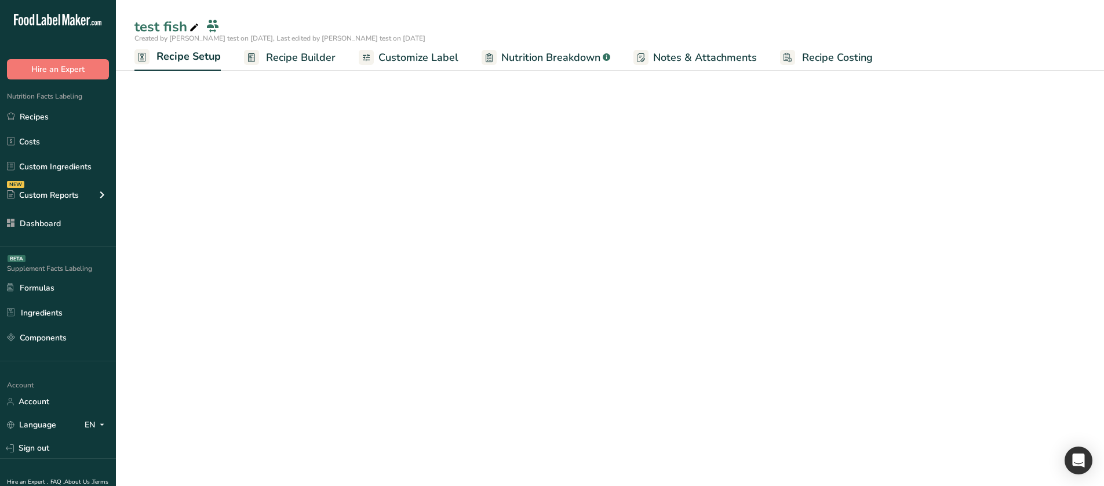
scroll to position [46, 0]
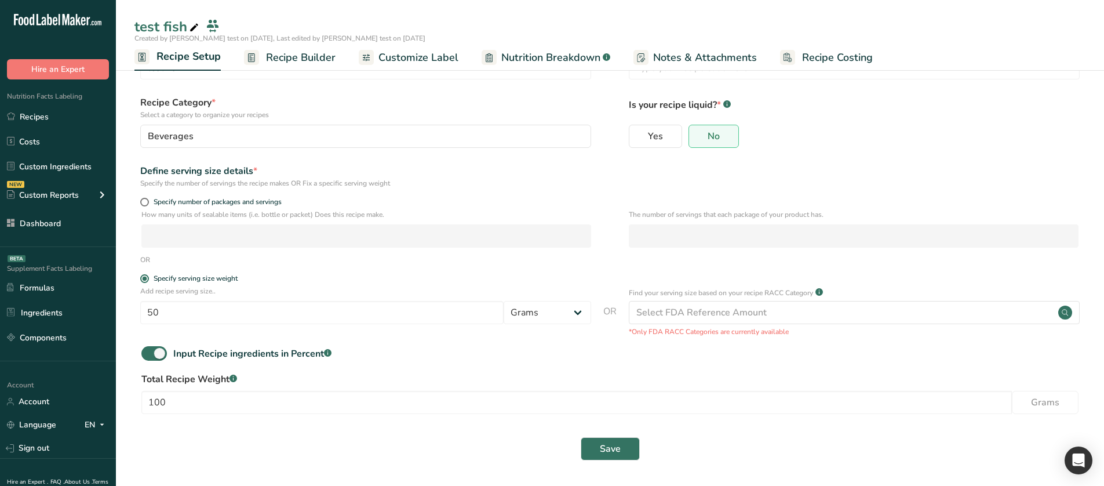
click at [308, 59] on span "Recipe Builder" at bounding box center [301, 58] width 70 height 16
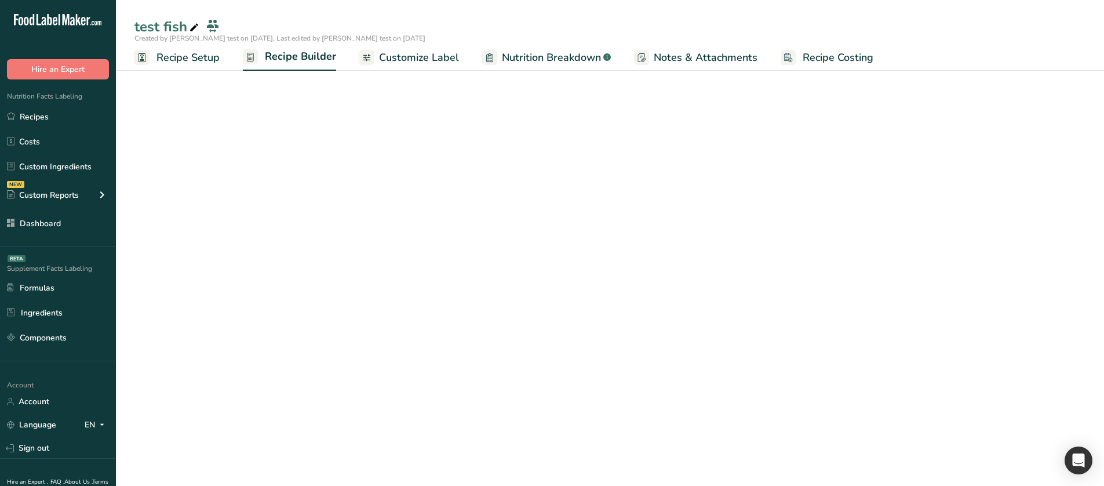
click at [559, 57] on span "Nutrition Breakdown" at bounding box center [551, 58] width 99 height 16
select select "Calories"
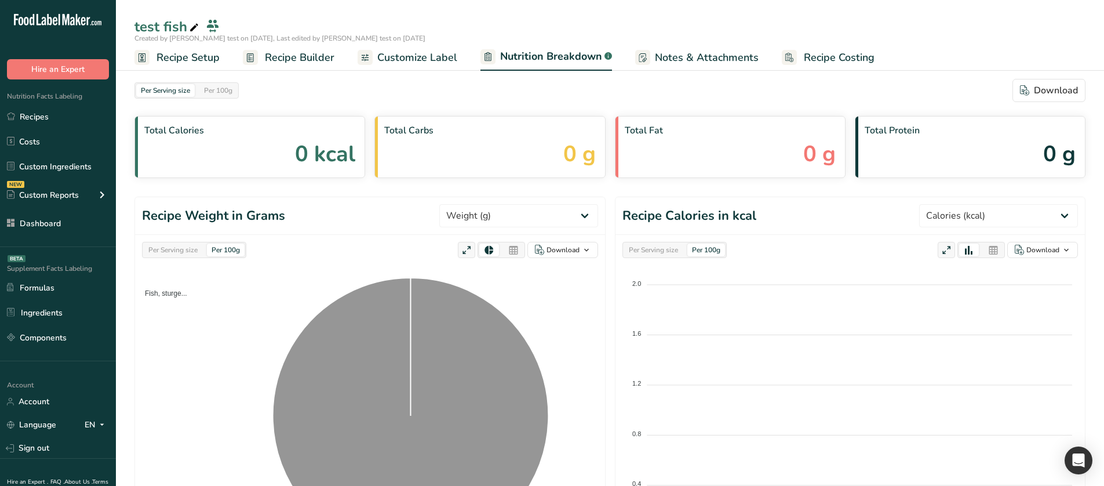
click at [155, 294] on span "Fish, sturge..." at bounding box center [161, 293] width 51 height 8
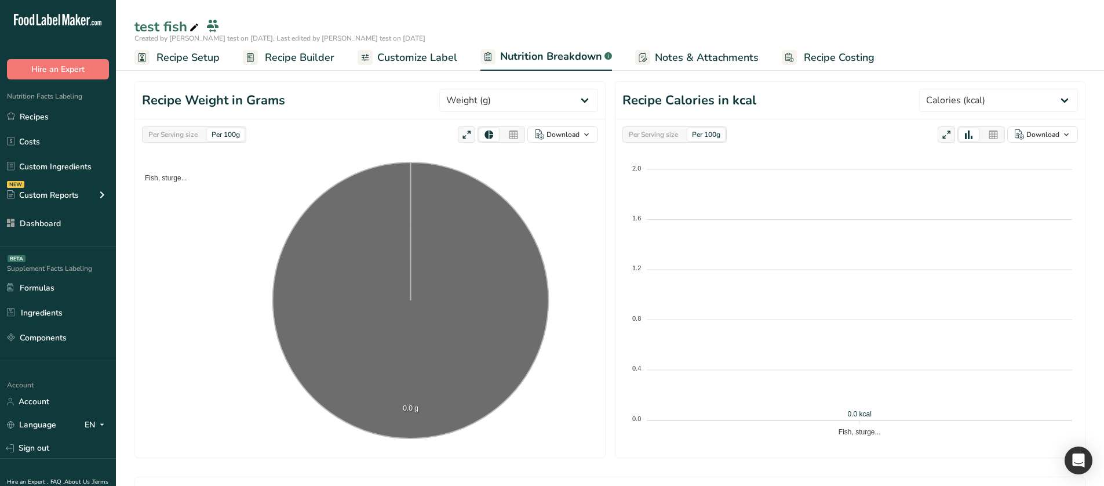
scroll to position [116, 0]
click at [152, 176] on span "Fish, sturge..." at bounding box center [161, 177] width 51 height 8
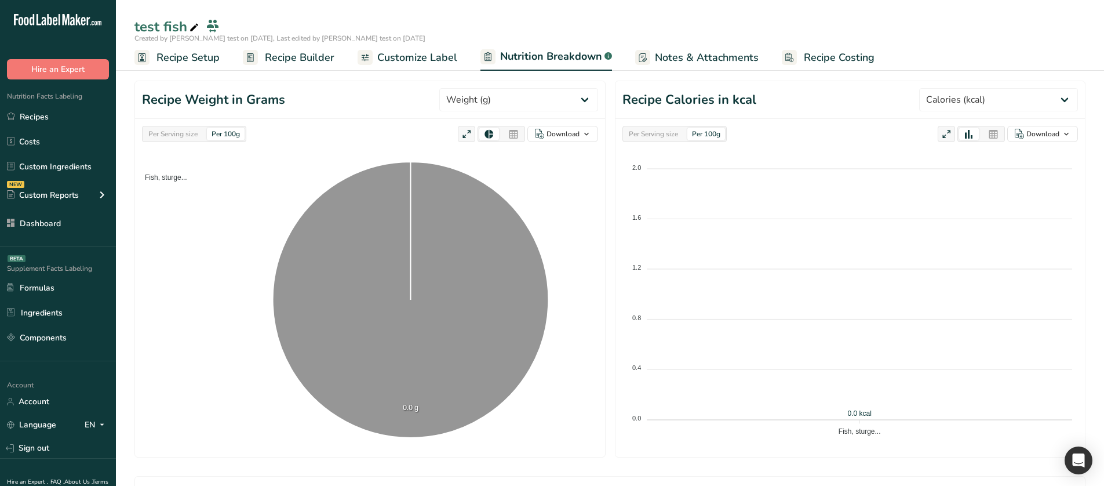
click at [523, 137] on div at bounding box center [514, 134] width 20 height 13
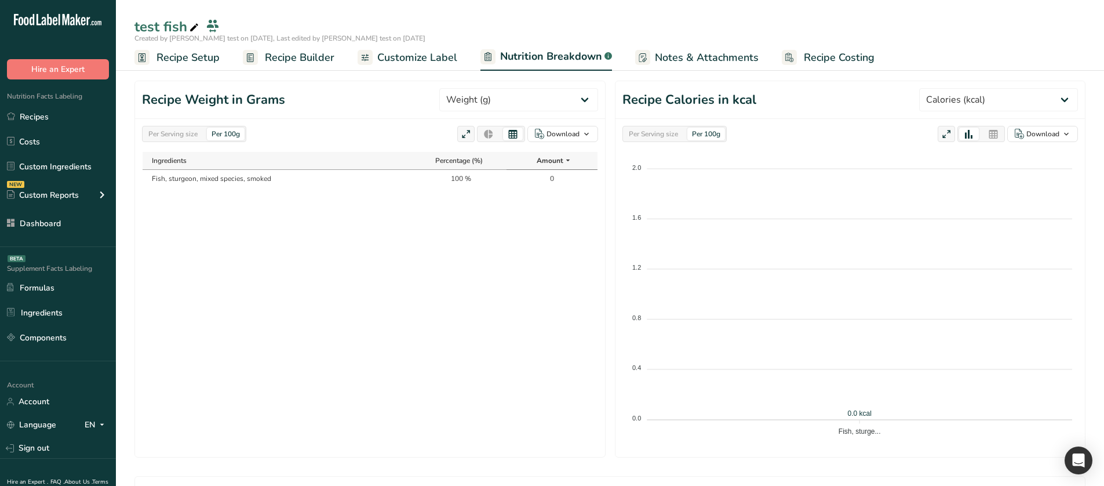
click at [493, 138] on icon at bounding box center [488, 134] width 10 height 16
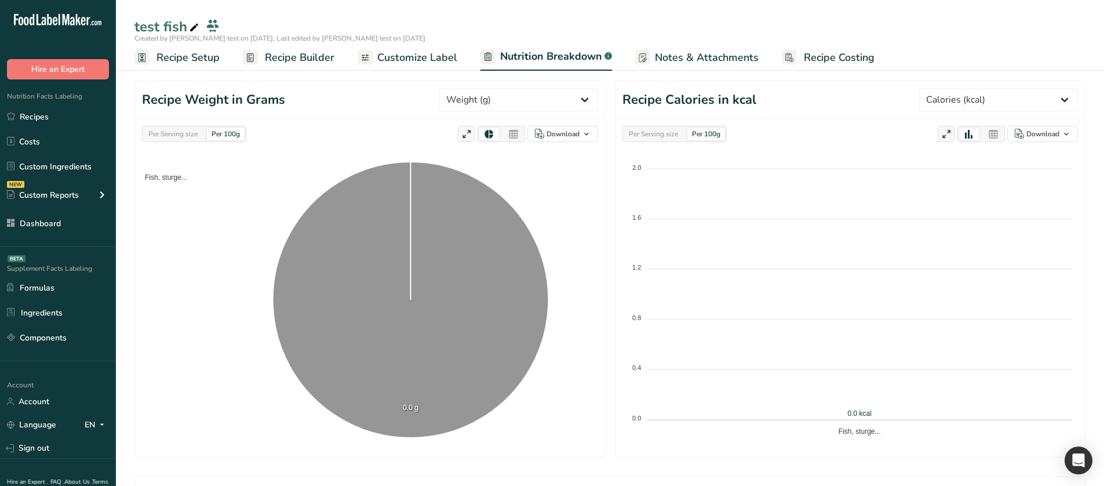
click at [267, 61] on span "Recipe Builder" at bounding box center [300, 58] width 70 height 16
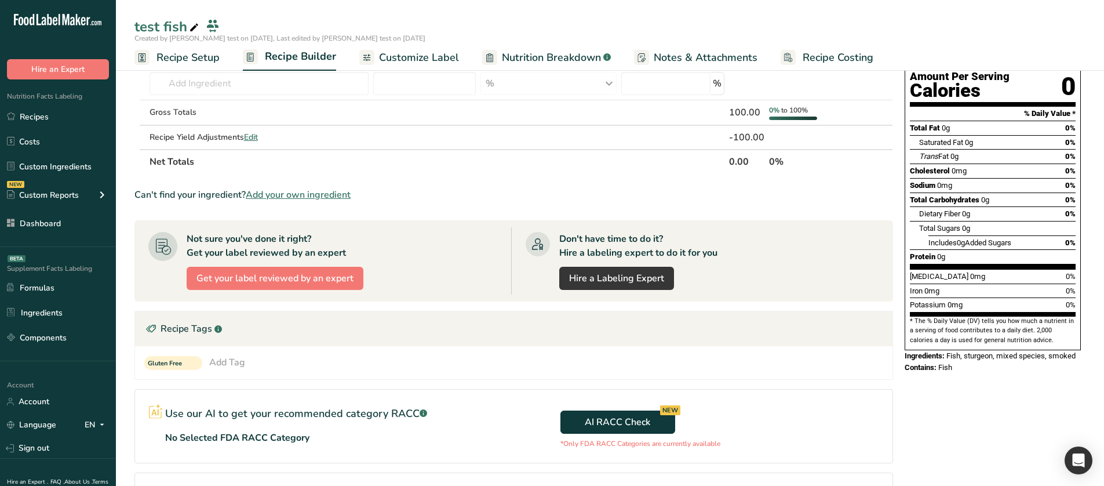
scroll to position [118, 0]
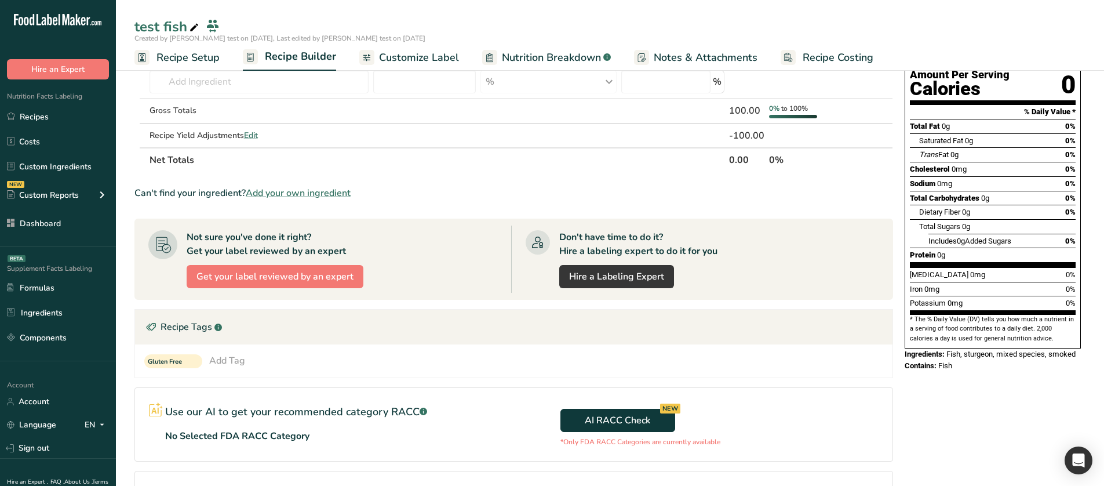
click at [212, 62] on span "Recipe Setup" at bounding box center [188, 58] width 63 height 16
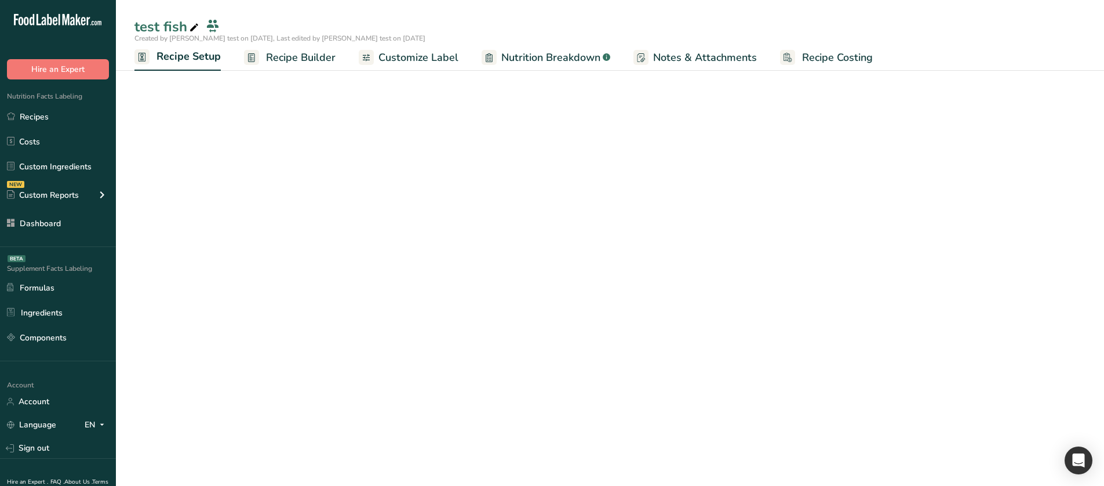
scroll to position [46, 0]
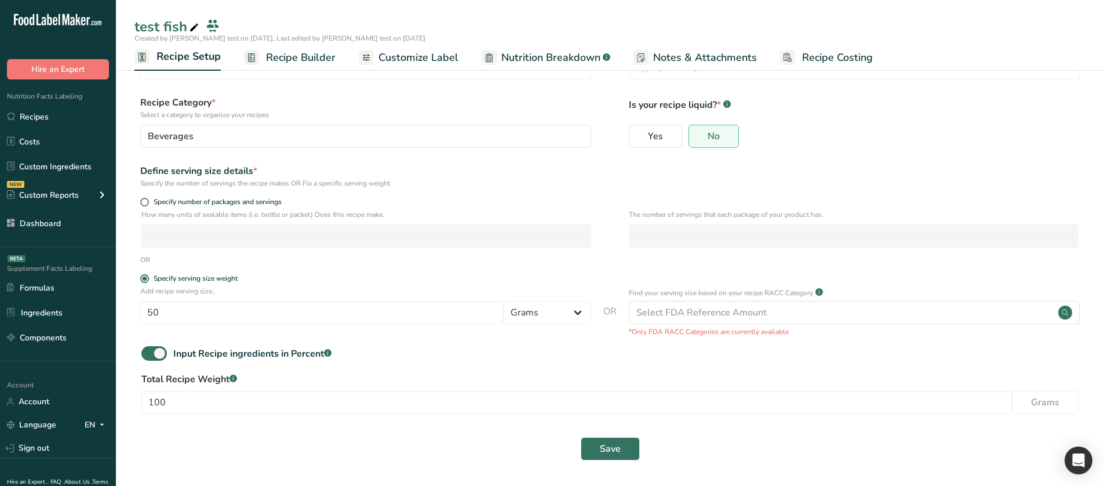
click at [308, 60] on span "Recipe Builder" at bounding box center [301, 58] width 70 height 16
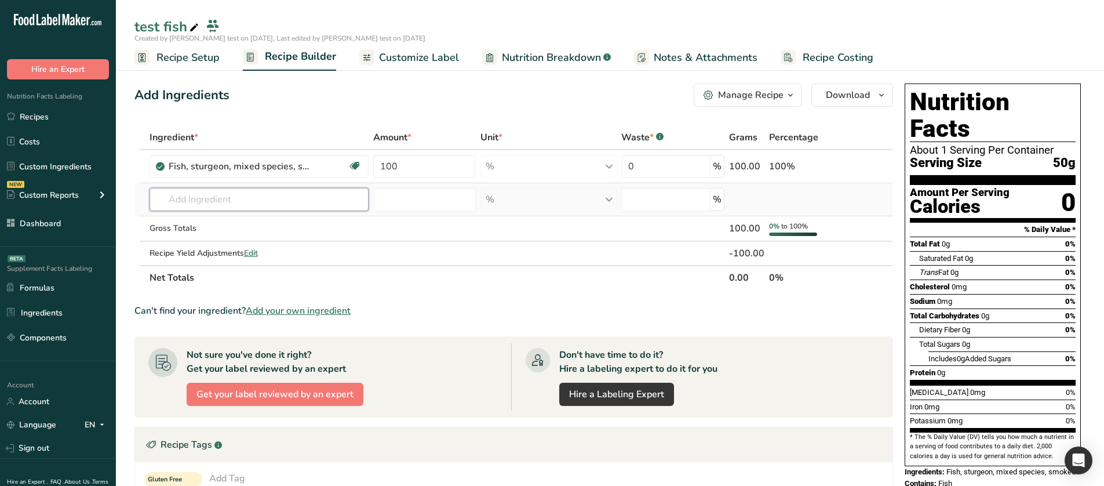
click at [270, 198] on input "text" at bounding box center [259, 199] width 219 height 23
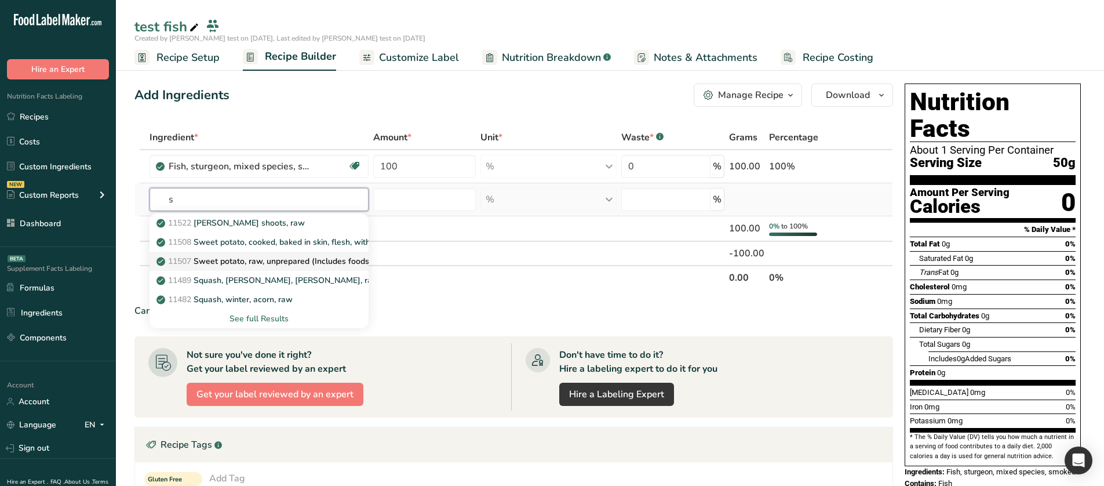
type input "s"
click at [245, 269] on link "11507 Sweet potato, raw, unprepared (Includes foods for USDA's Food Distributio…" at bounding box center [259, 261] width 219 height 19
type input "Sweet potato, raw, unprepared (Includes foods for USDA's Food Distribution Prog…"
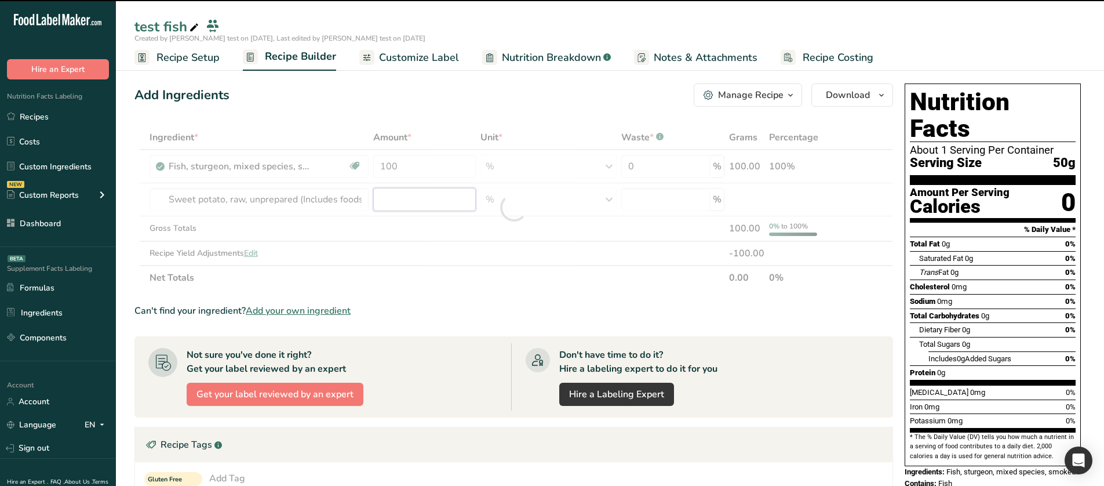
click at [441, 203] on input "number" at bounding box center [424, 199] width 103 height 23
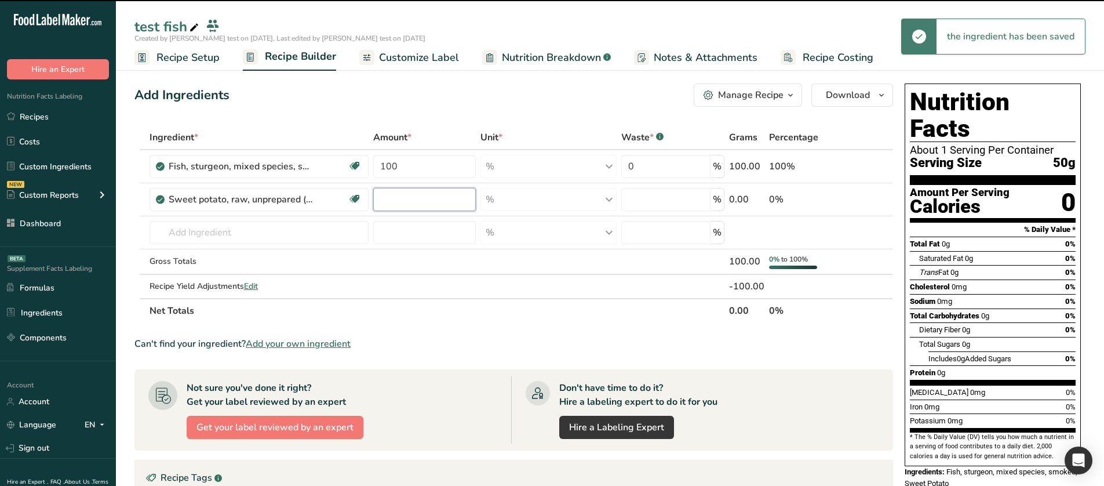
type input "0"
click at [441, 203] on input "0" at bounding box center [424, 199] width 103 height 23
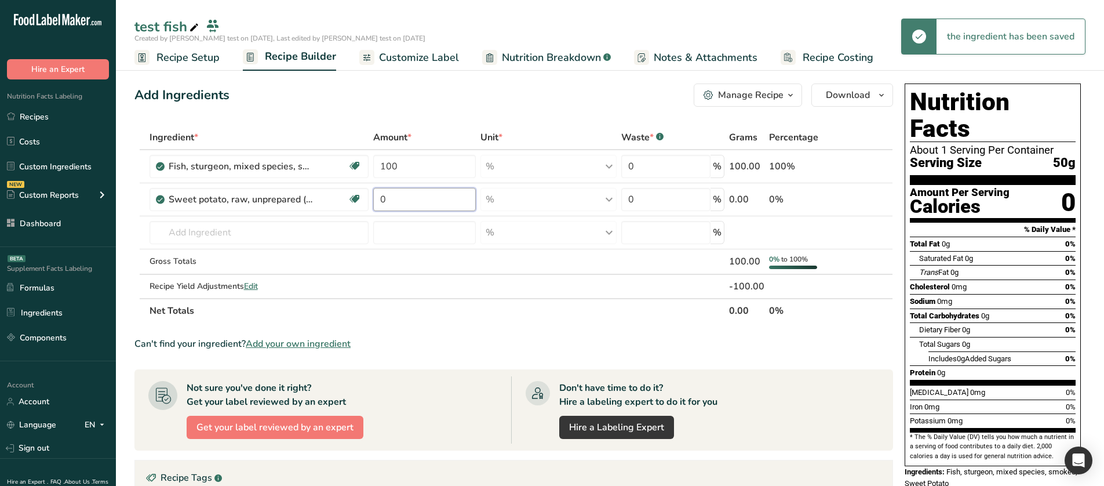
click at [441, 203] on input "0" at bounding box center [424, 199] width 103 height 23
type input "22"
click at [482, 103] on div "Add Ingredients Manage Recipe Delete Recipe Duplicate Recipe Scale Recipe Save …" at bounding box center [513, 94] width 759 height 23
click at [527, 62] on span "Nutrition Breakdown" at bounding box center [551, 58] width 99 height 16
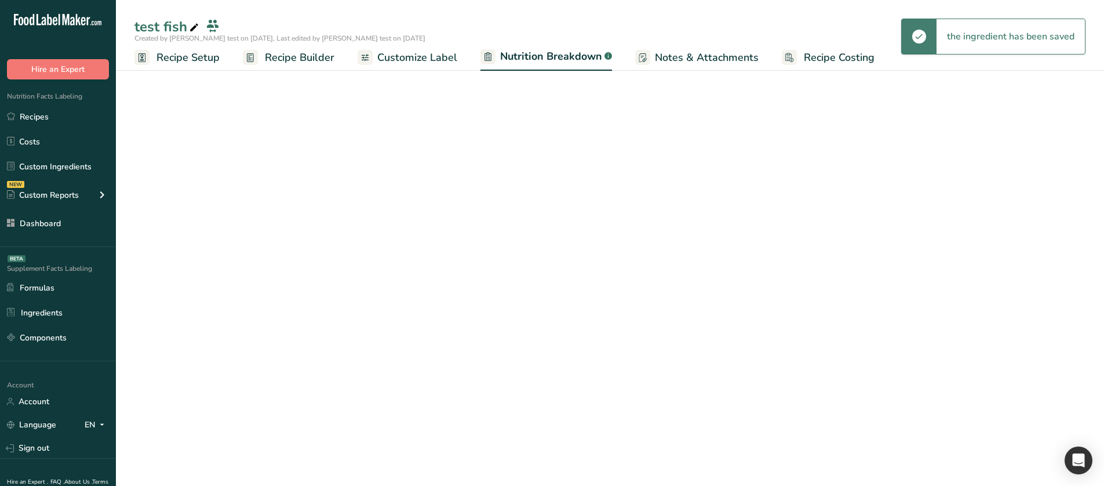
select select "Calories"
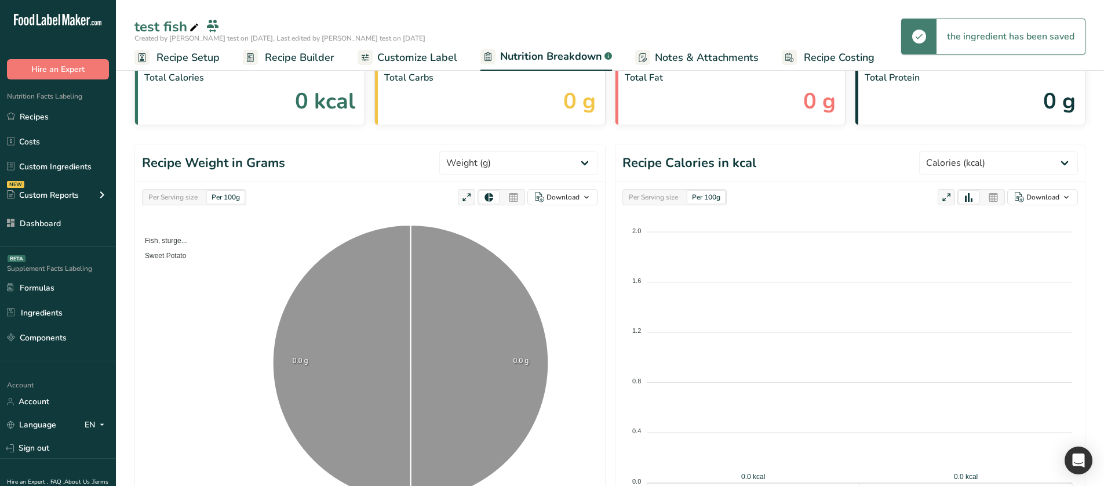
scroll to position [58, 0]
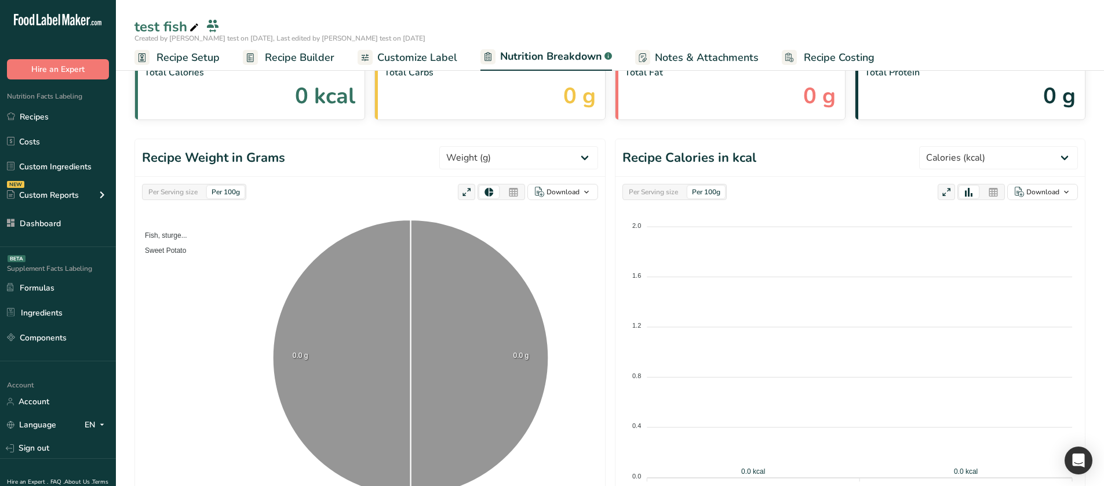
click at [177, 57] on span "Recipe Setup" at bounding box center [188, 58] width 63 height 16
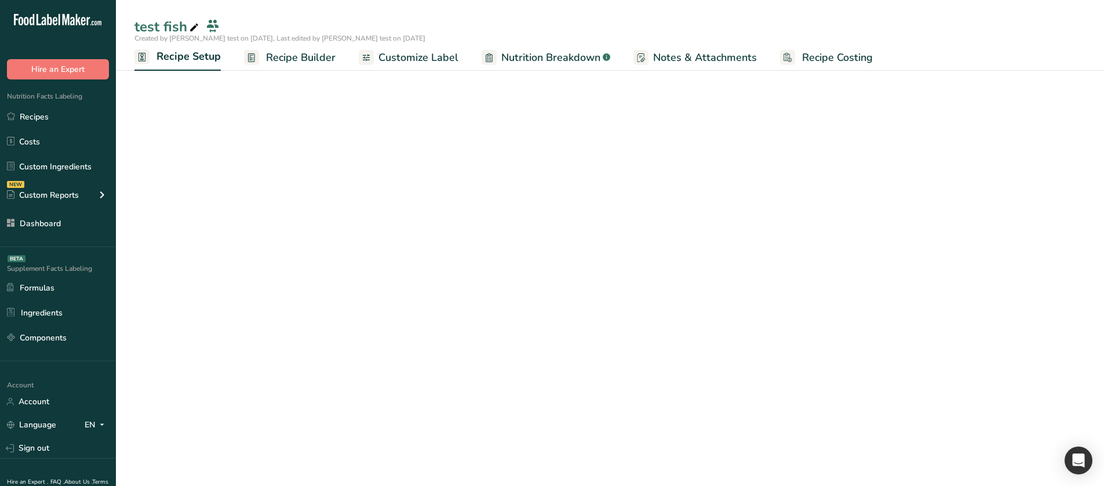
scroll to position [46, 0]
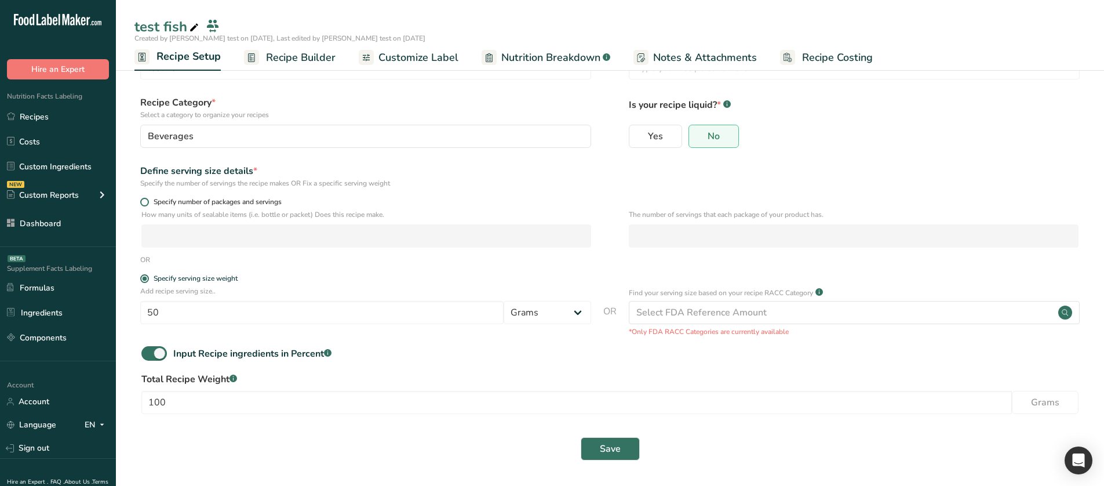
click at [158, 199] on span "Specify number of packages and servings" at bounding box center [215, 202] width 133 height 9
click at [148, 199] on input "Specify number of packages and servings" at bounding box center [144, 202] width 8 height 8
radio input "true"
radio input "false"
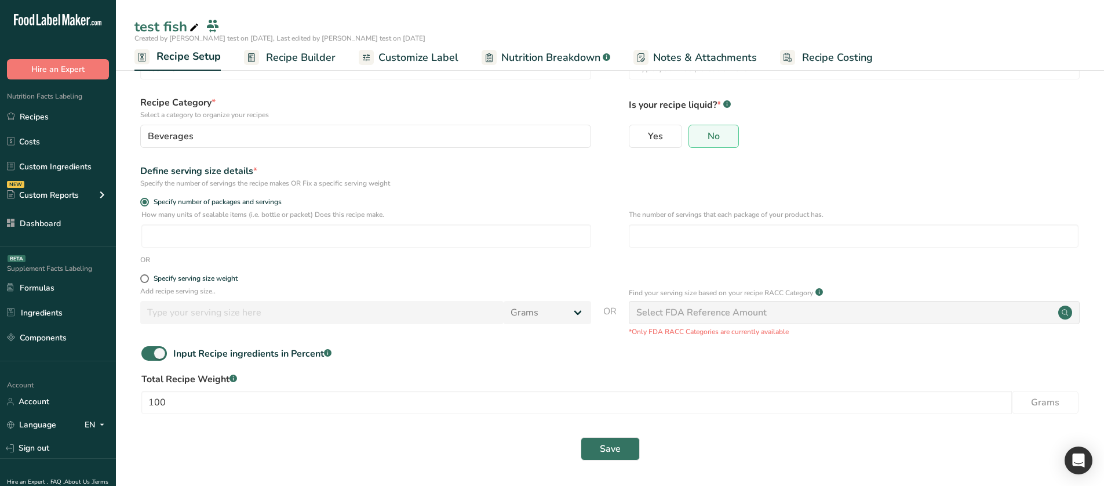
click at [270, 249] on div "How many units of sealable items (i.e. bottle or packet) Does this recipe make.…" at bounding box center [609, 231] width 951 height 45
click at [277, 241] on input "number" at bounding box center [366, 235] width 450 height 23
type input "1"
click at [638, 240] on input "number" at bounding box center [854, 235] width 450 height 23
type input "1"
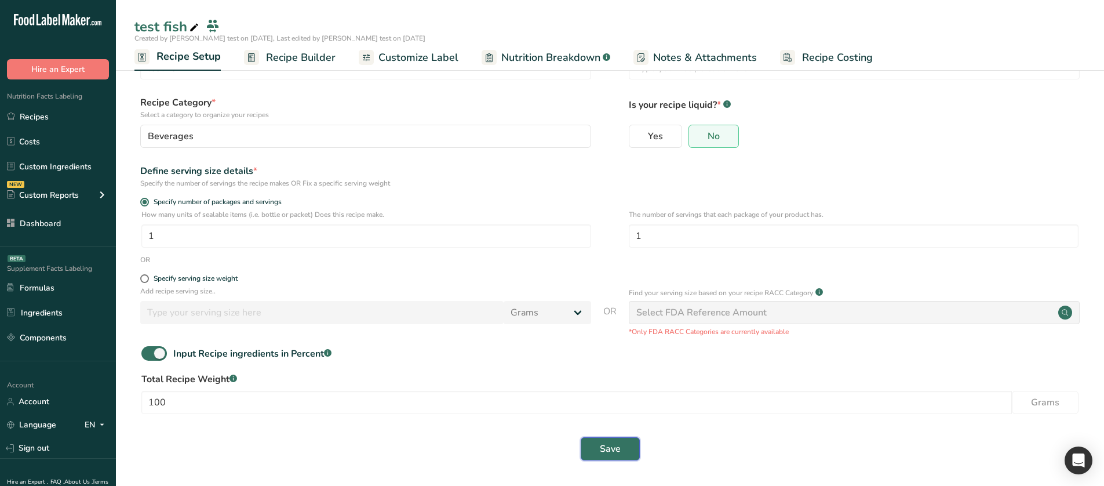
click at [633, 315] on button "Save" at bounding box center [610, 448] width 59 height 23
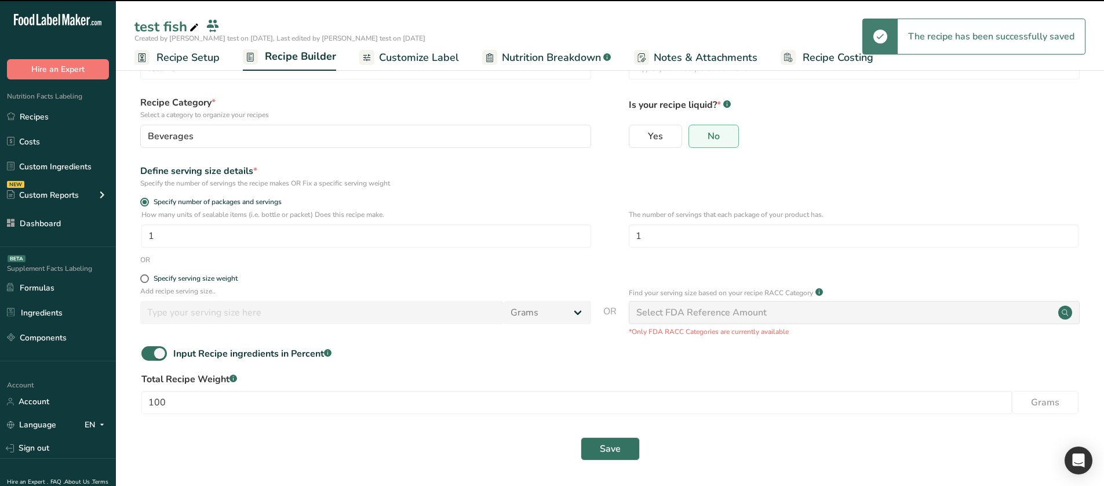
click at [489, 53] on icon at bounding box center [489, 57] width 7 height 14
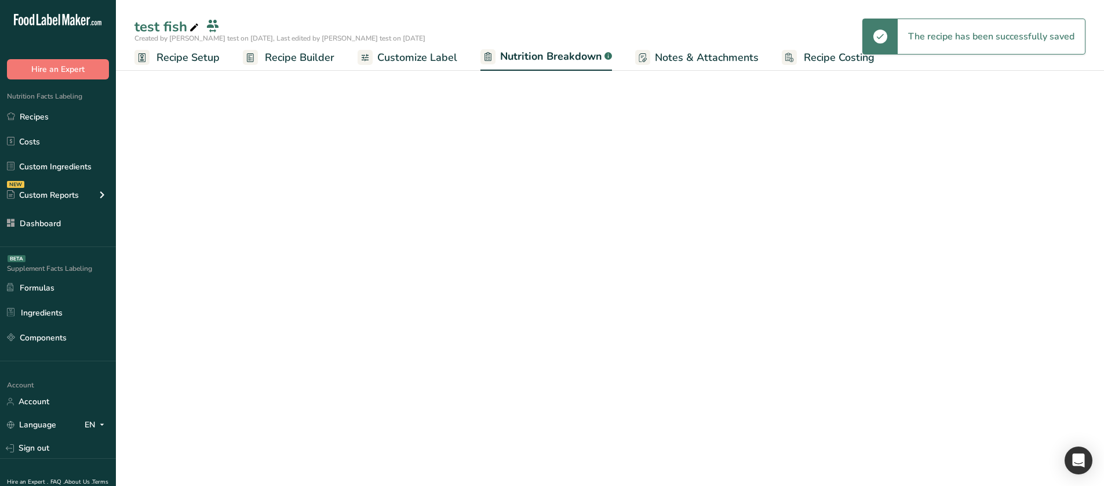
select select "Calories"
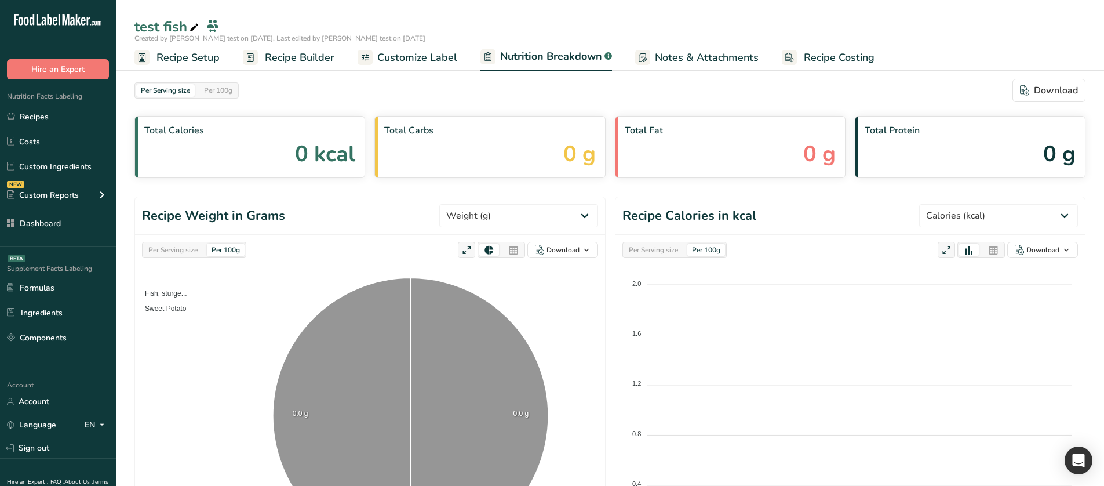
click at [195, 247] on div "Per Serving size" at bounding box center [173, 249] width 59 height 13
click at [184, 54] on span "Recipe Setup" at bounding box center [188, 58] width 63 height 16
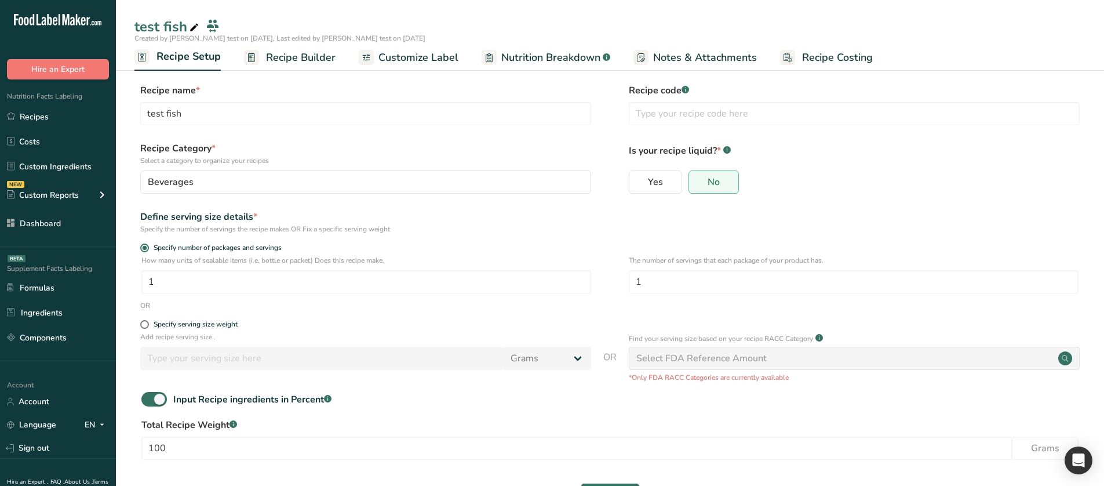
click at [254, 57] on icon at bounding box center [251, 57] width 7 height 9
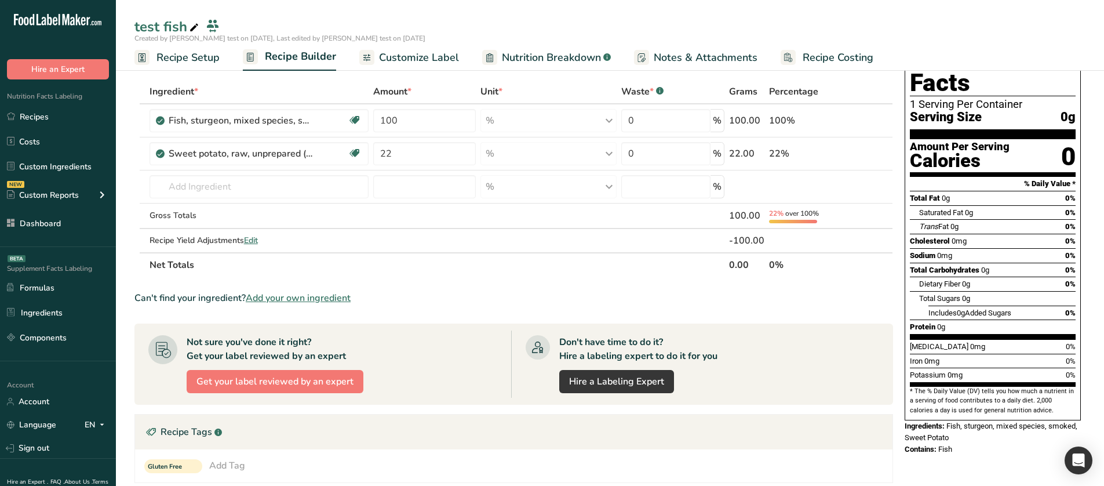
scroll to position [104, 0]
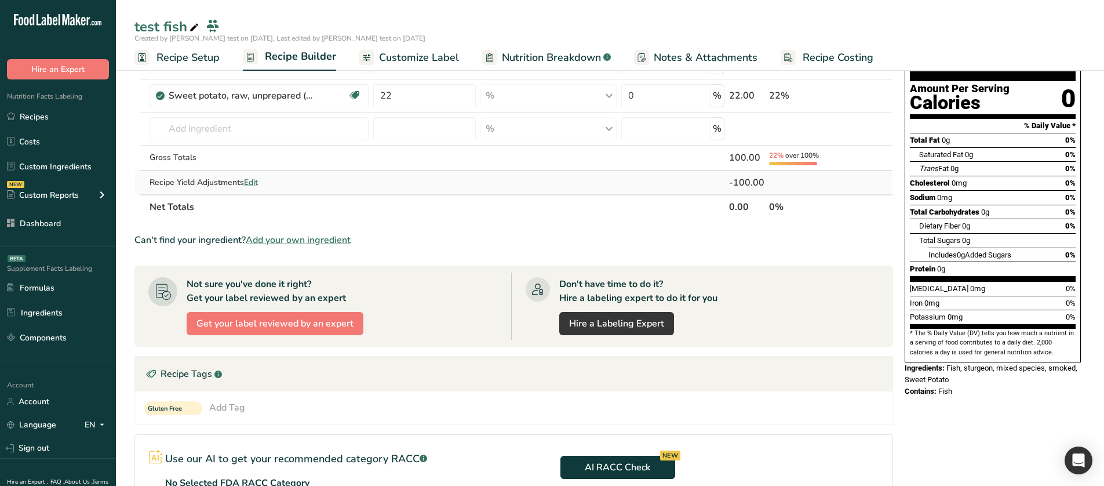
click at [248, 184] on span "Edit" at bounding box center [251, 182] width 14 height 11
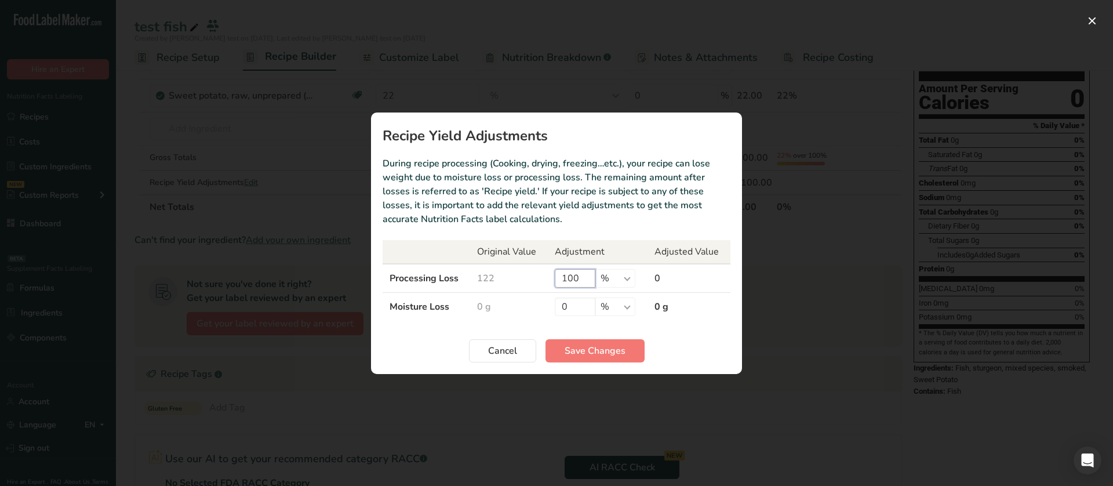
click at [558, 281] on input "100" at bounding box center [575, 278] width 41 height 19
type input "0"
click at [592, 315] on span "Save Changes" at bounding box center [595, 351] width 61 height 14
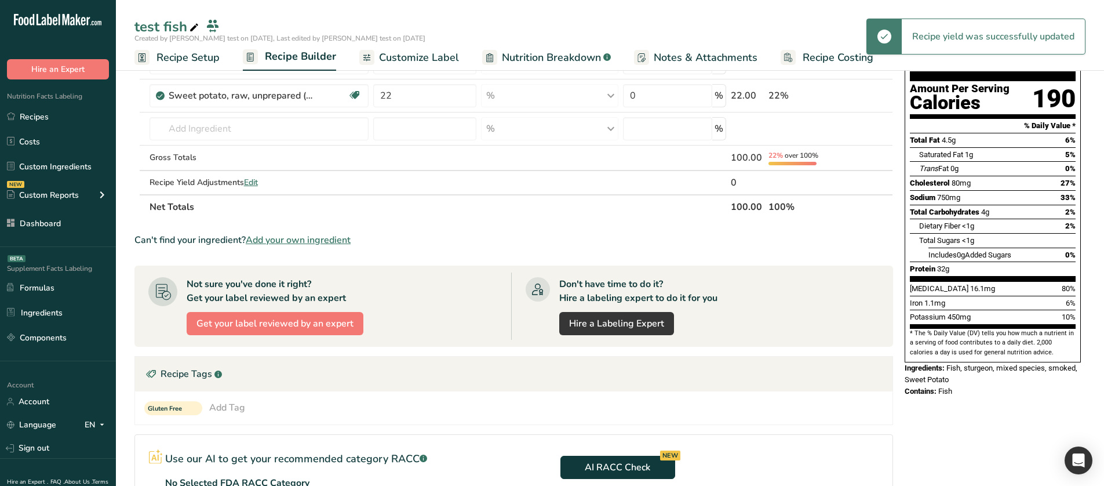
click at [565, 54] on span "Nutrition Breakdown" at bounding box center [551, 58] width 99 height 16
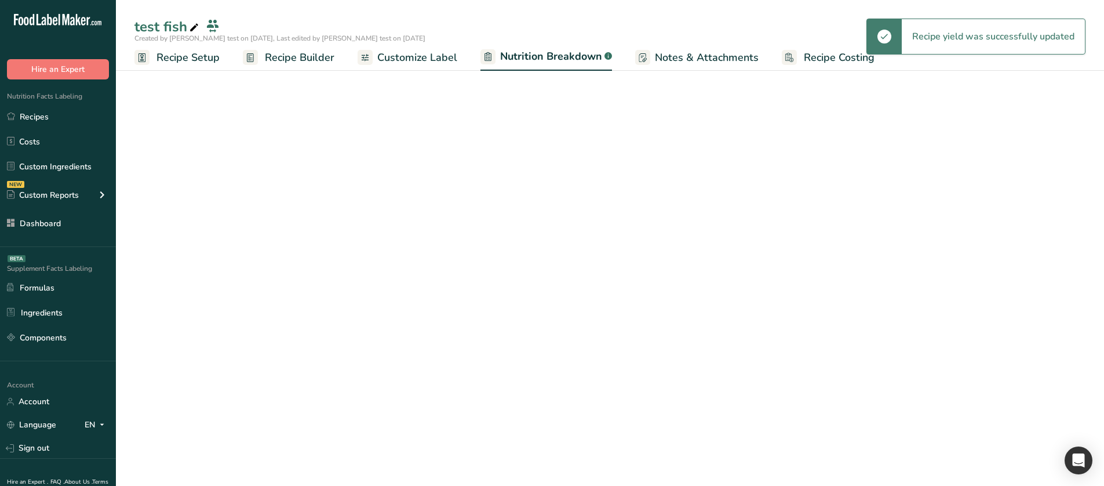
select select "Calories"
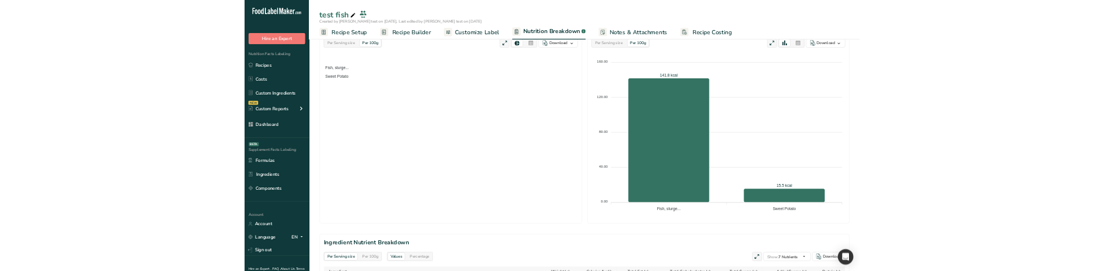
scroll to position [174, 0]
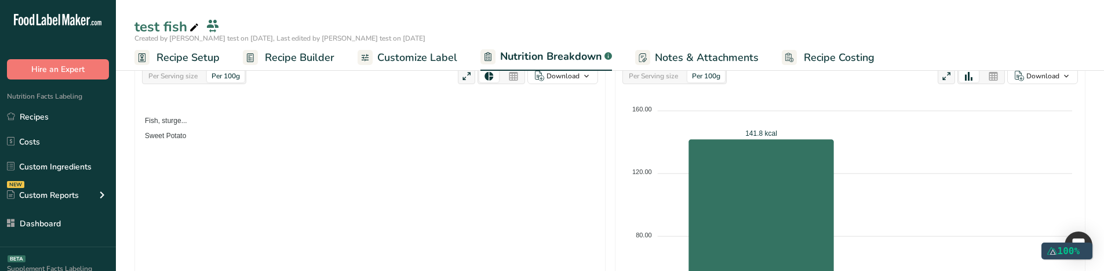
select select "Calories"
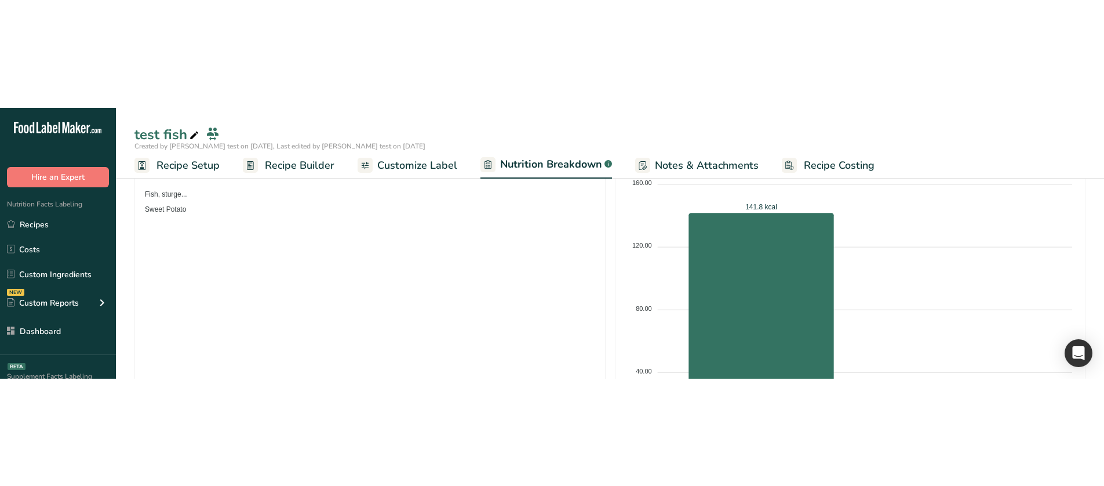
scroll to position [210, 0]
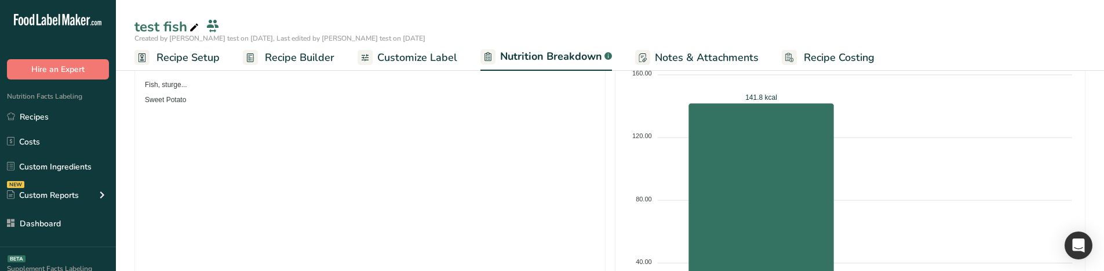
click at [153, 83] on span "Fish, sturge..." at bounding box center [161, 85] width 51 height 8
click at [153, 96] on span "Sweet Potato" at bounding box center [161, 100] width 50 height 8
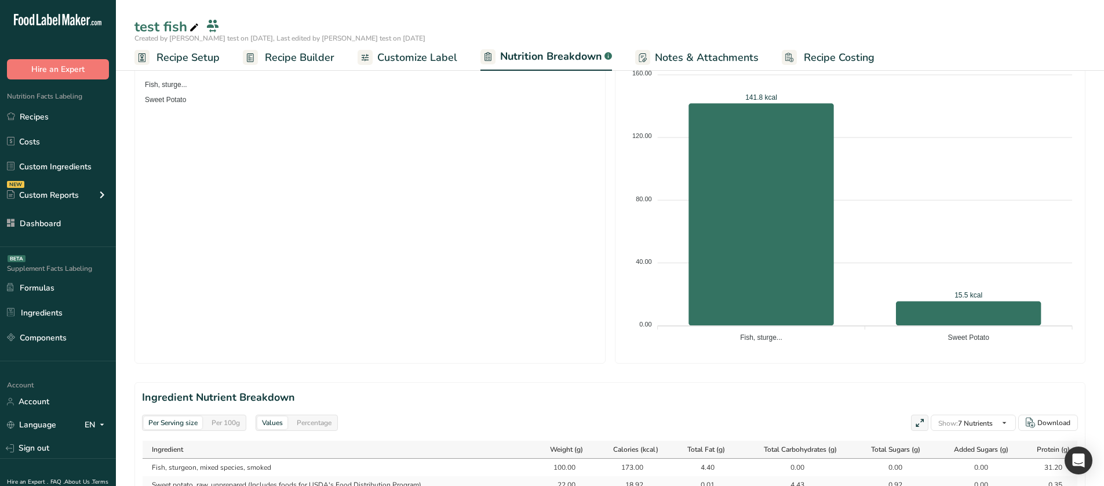
select select "Calories"
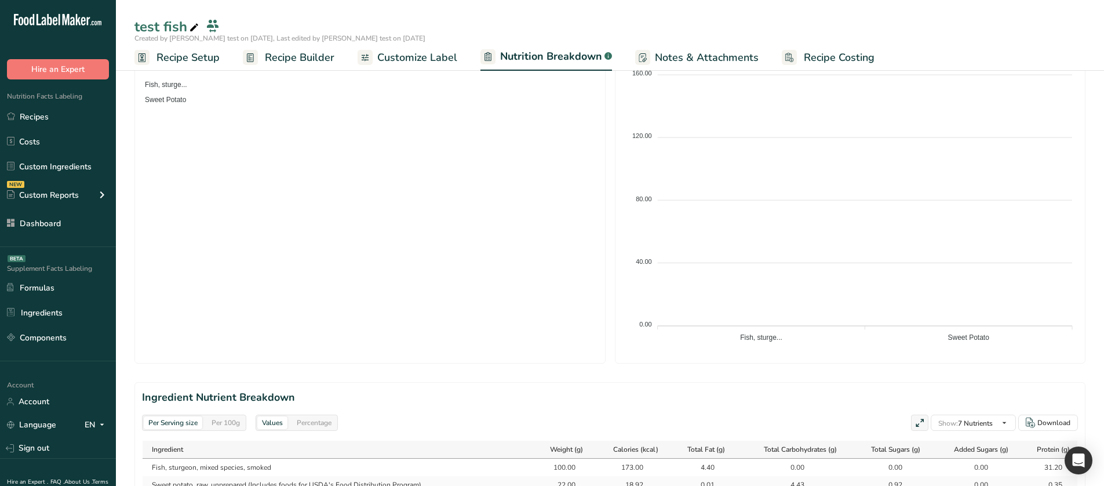
scroll to position [212, 0]
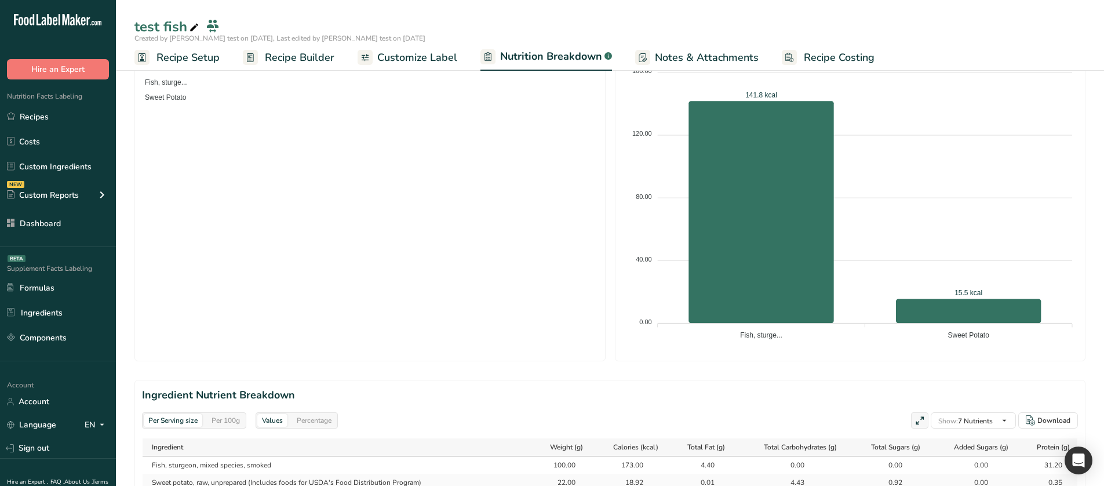
select select "Calories"
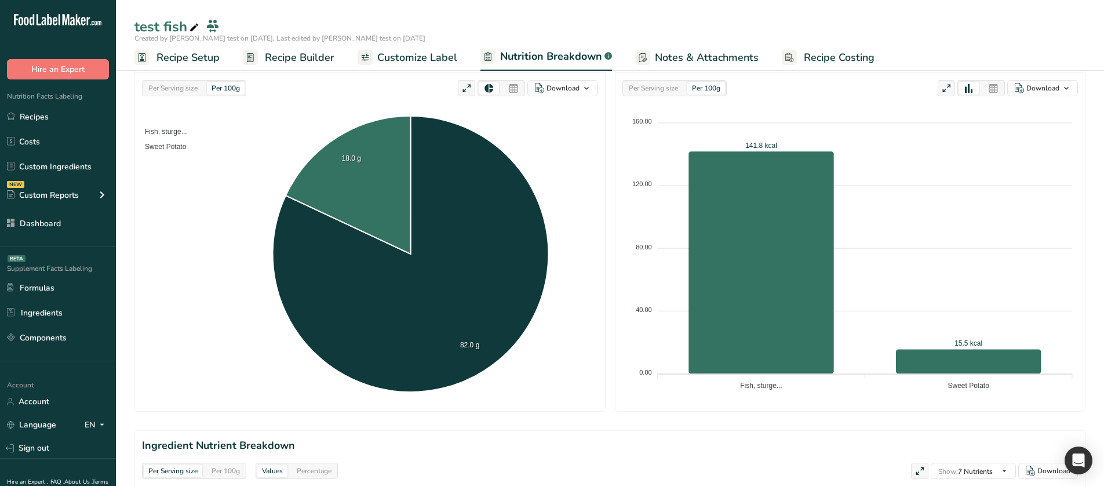
scroll to position [157, 0]
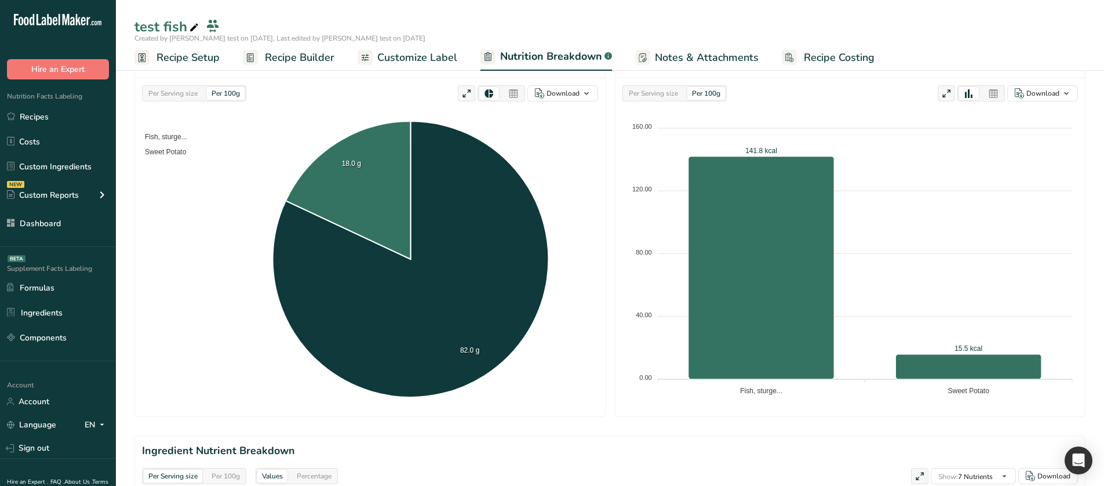
click at [216, 53] on span "Recipe Setup" at bounding box center [188, 58] width 63 height 16
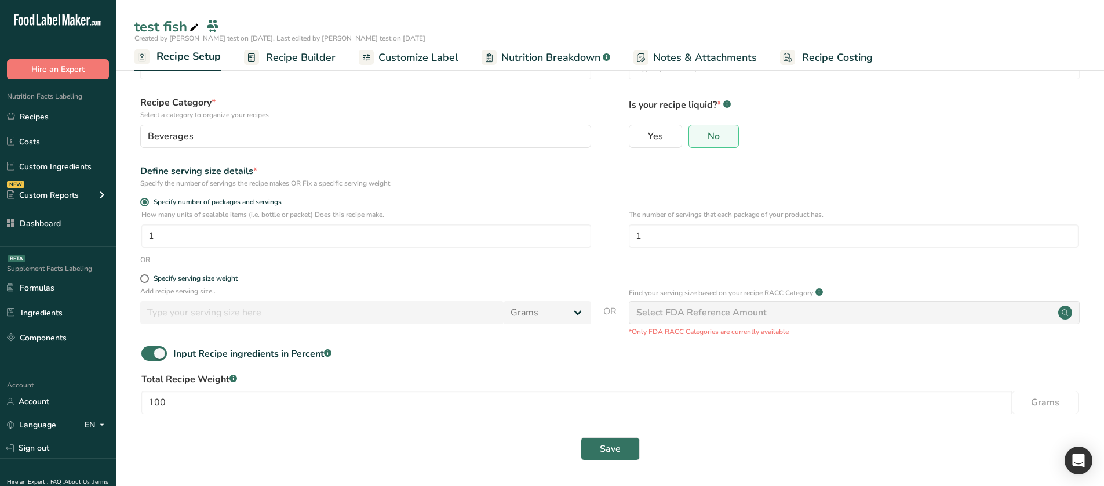
scroll to position [46, 0]
click at [274, 60] on span "Recipe Builder" at bounding box center [301, 58] width 70 height 16
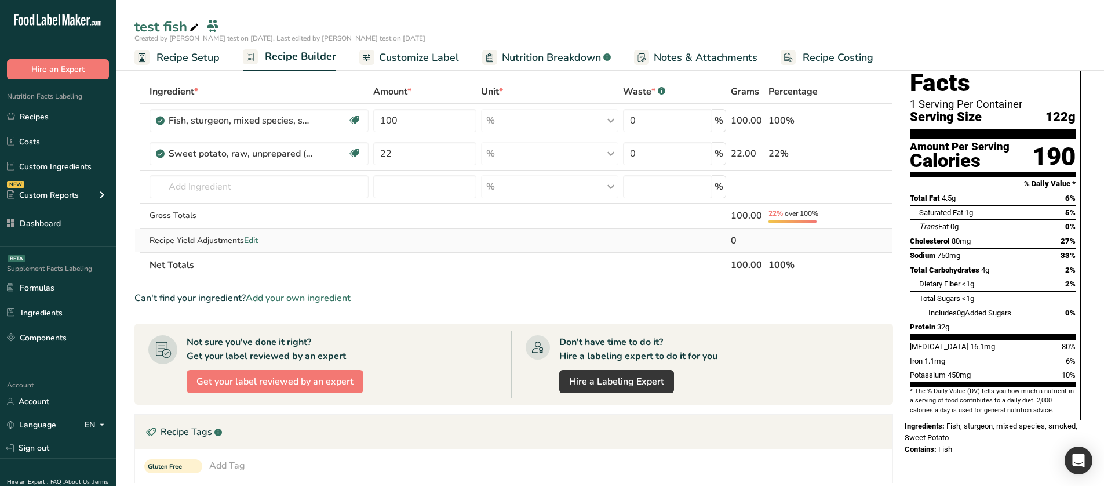
click at [253, 243] on span "Edit" at bounding box center [251, 240] width 14 height 11
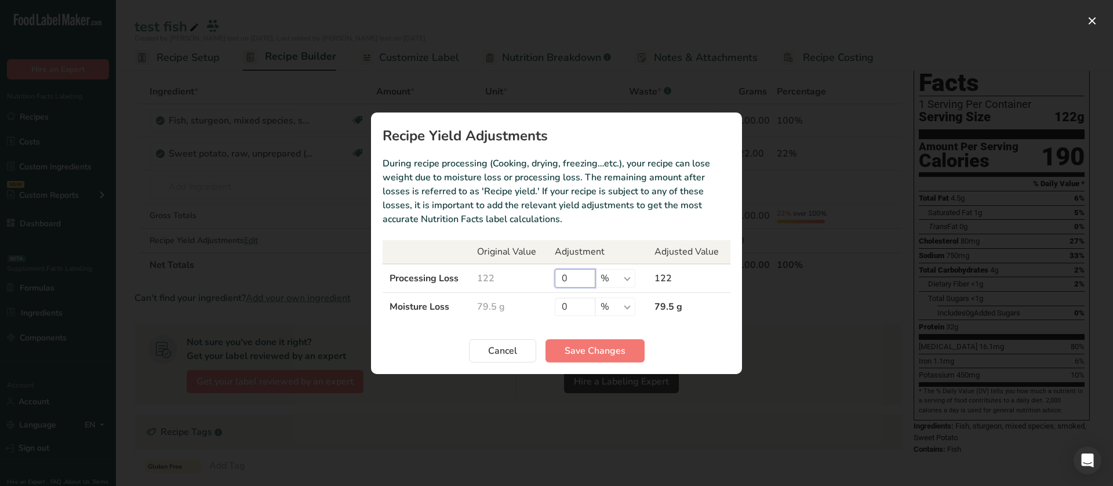
click at [581, 279] on input "0" at bounding box center [575, 278] width 41 height 19
type input "100"
click at [576, 315] on span "Save Changes" at bounding box center [595, 351] width 61 height 14
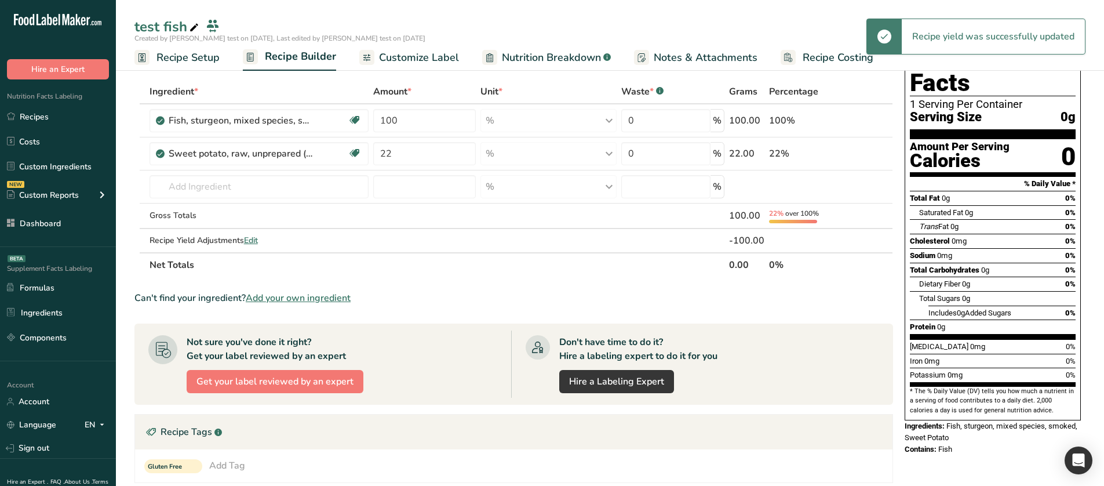
click at [537, 50] on span "Nutrition Breakdown" at bounding box center [551, 58] width 99 height 16
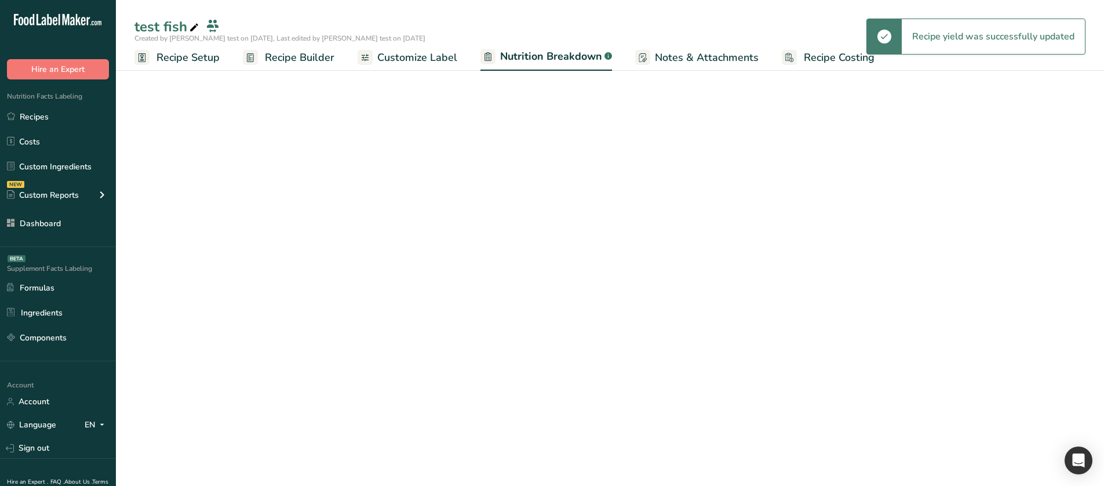
select select "Calories"
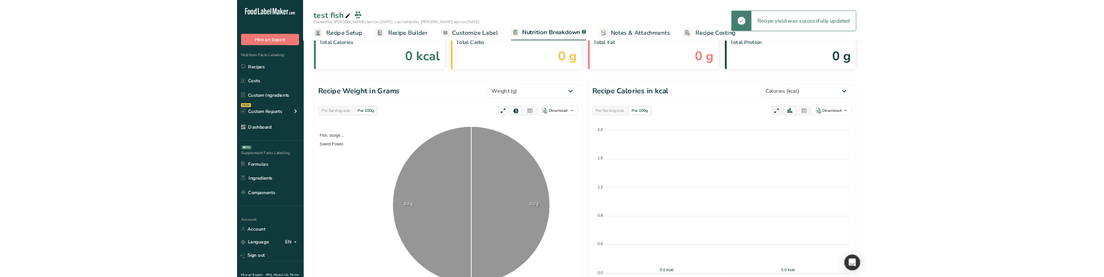
scroll to position [58, 0]
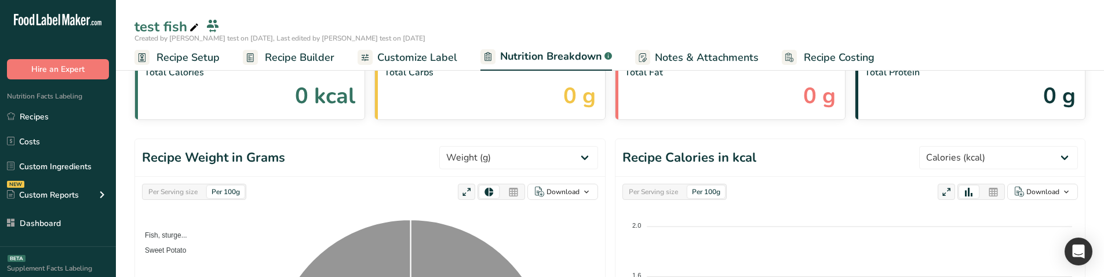
select select "Calories"
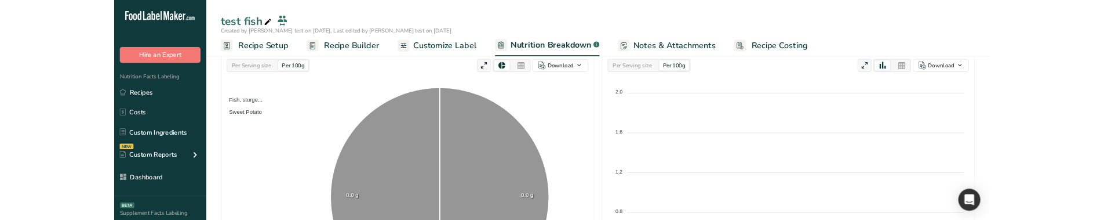
scroll to position [174, 0]
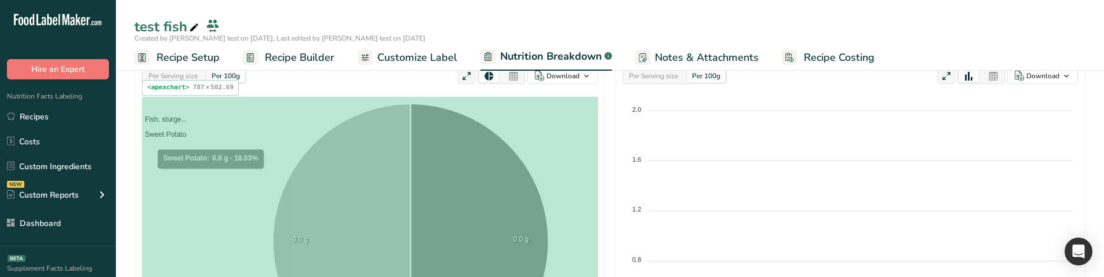
click at [190, 142] on div "Fish, sturge... Sweet Potato" at bounding box center [166, 126] width 48 height 31
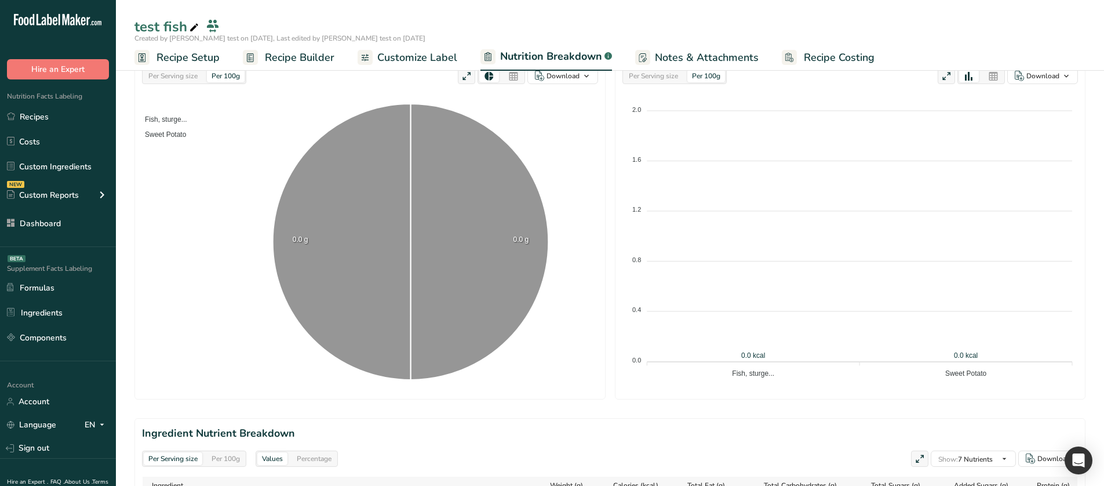
select select "Calories"
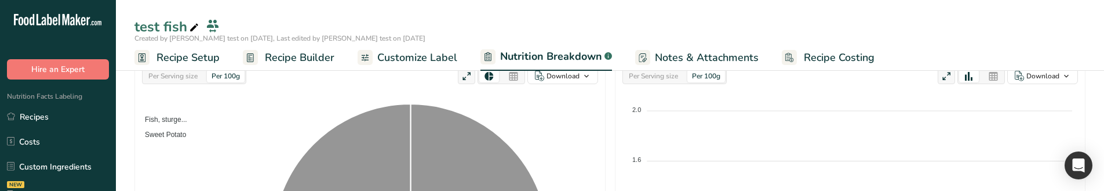
select select "Calories"
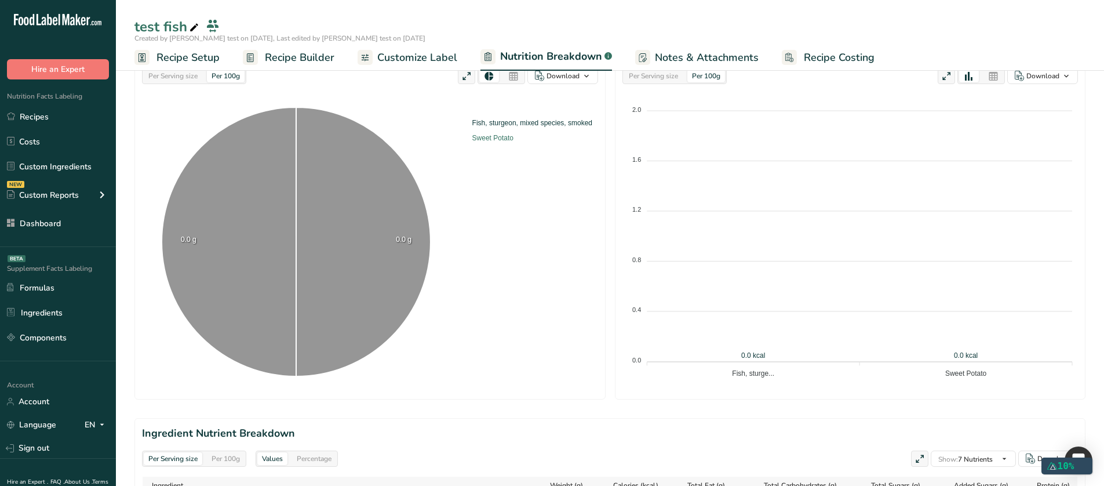
select select "Calories"
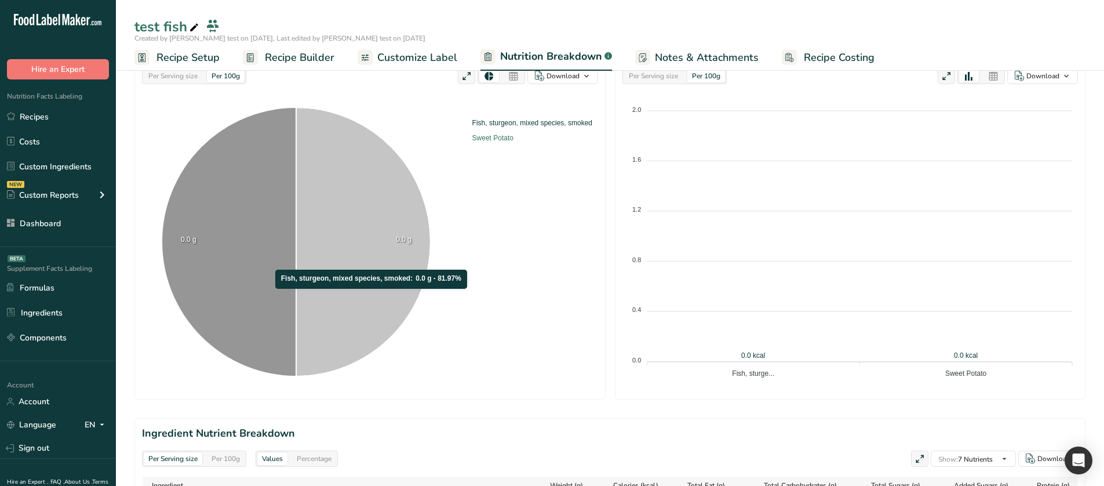
select select "Calories"
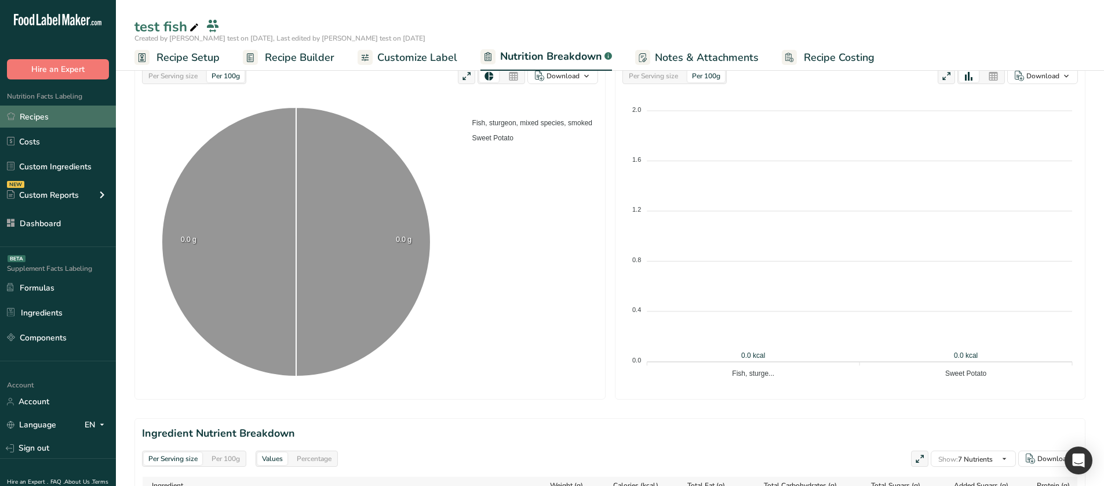
select select "Calories"
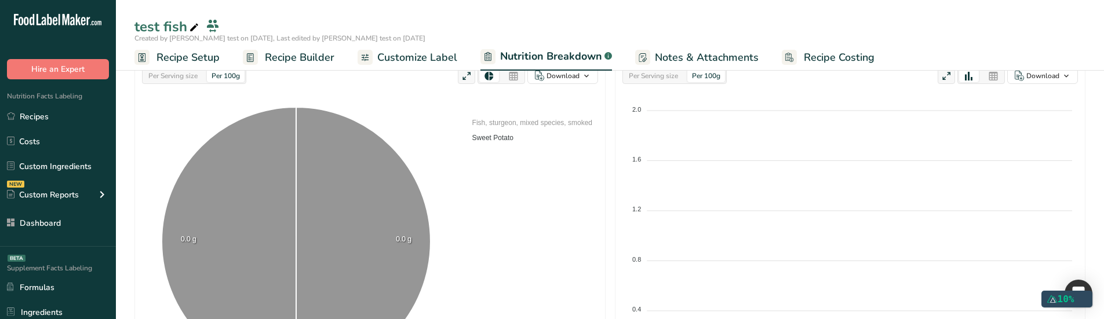
select select "Calories"
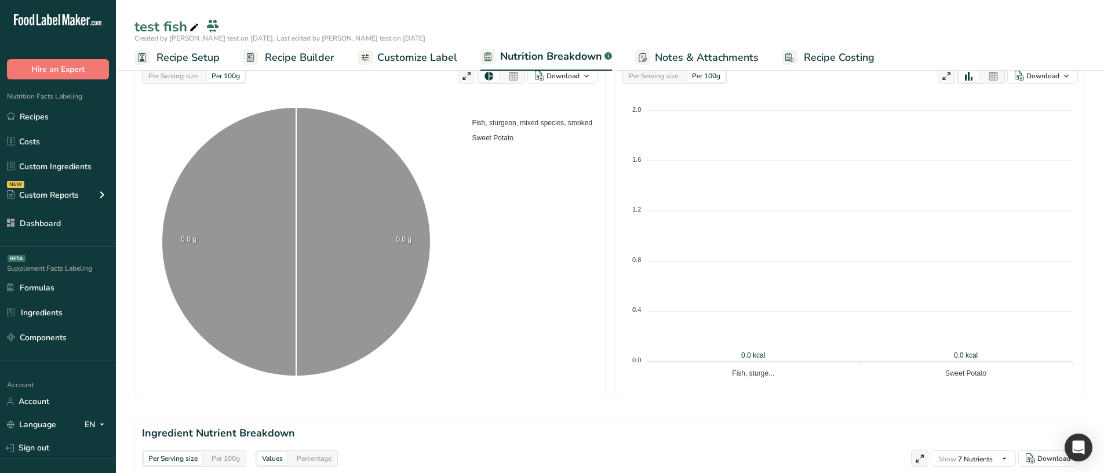
select select "Calories"
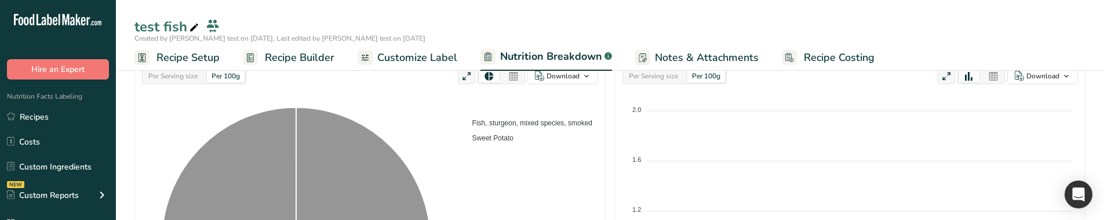
select select "Calories"
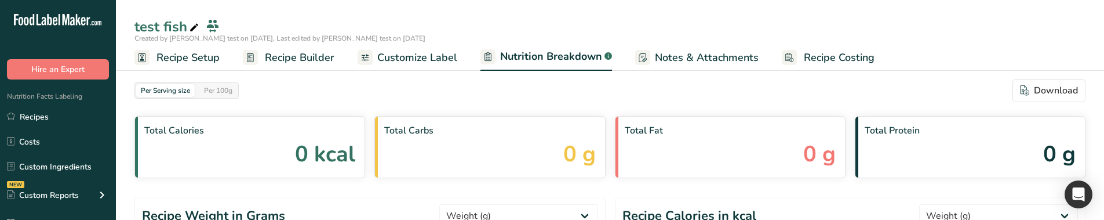
select select "Calories"
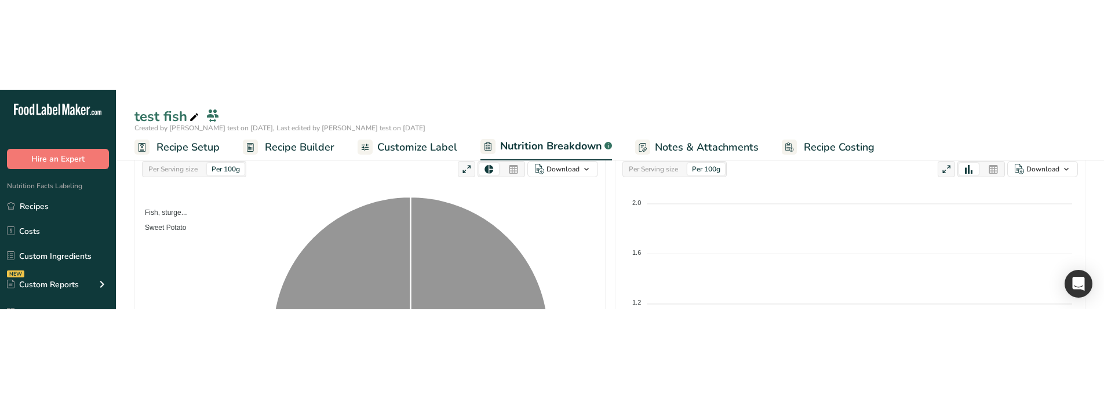
scroll to position [174, 0]
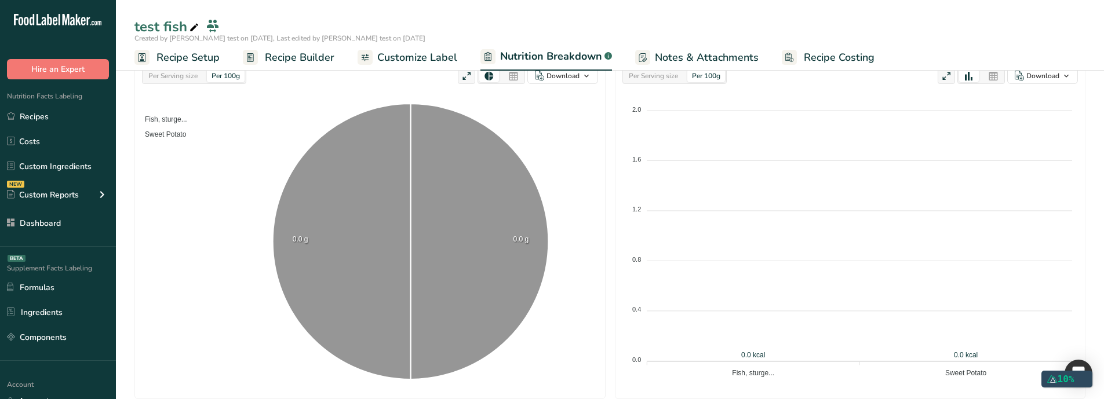
select select "Calories"
click at [255, 56] on rect at bounding box center [250, 57] width 15 height 15
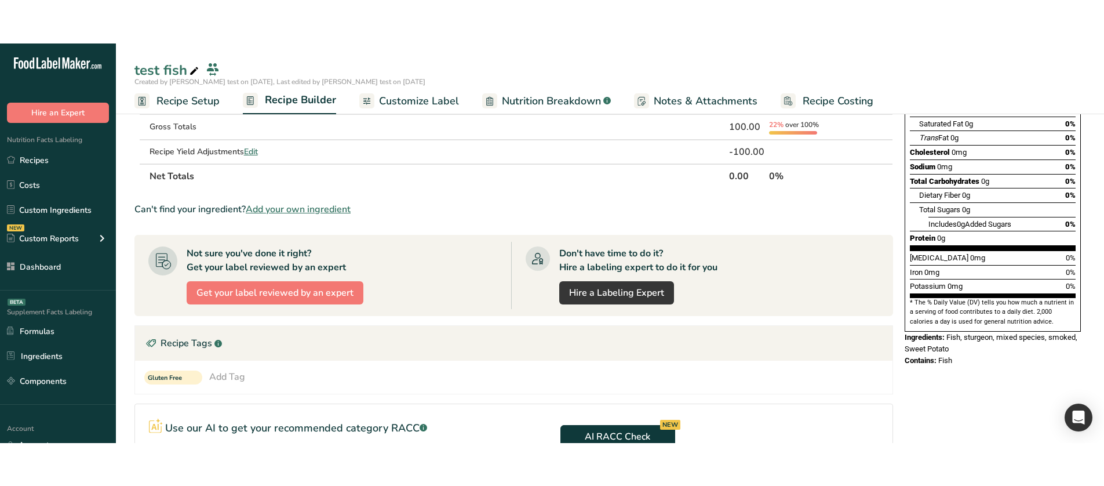
scroll to position [146, 0]
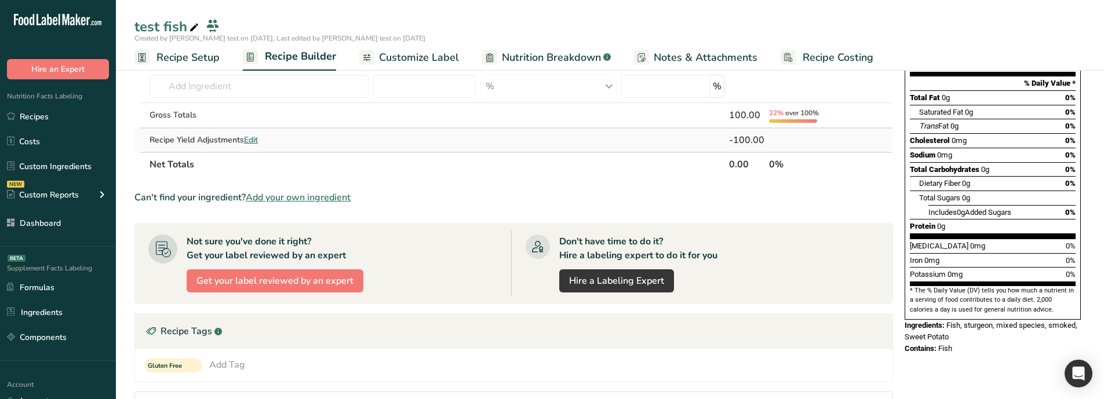
click at [250, 140] on span "Edit" at bounding box center [251, 139] width 14 height 11
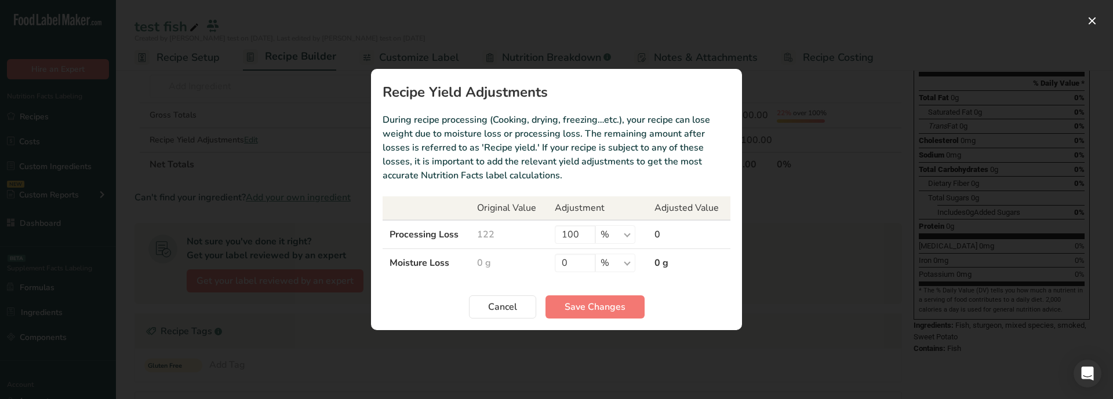
click at [559, 219] on td "100 % g ppm ug kg mg mcg lb oz" at bounding box center [598, 234] width 100 height 29
click at [570, 219] on input "100" at bounding box center [575, 234] width 41 height 19
type input "0"
click at [590, 219] on span "Save Changes" at bounding box center [595, 307] width 61 height 14
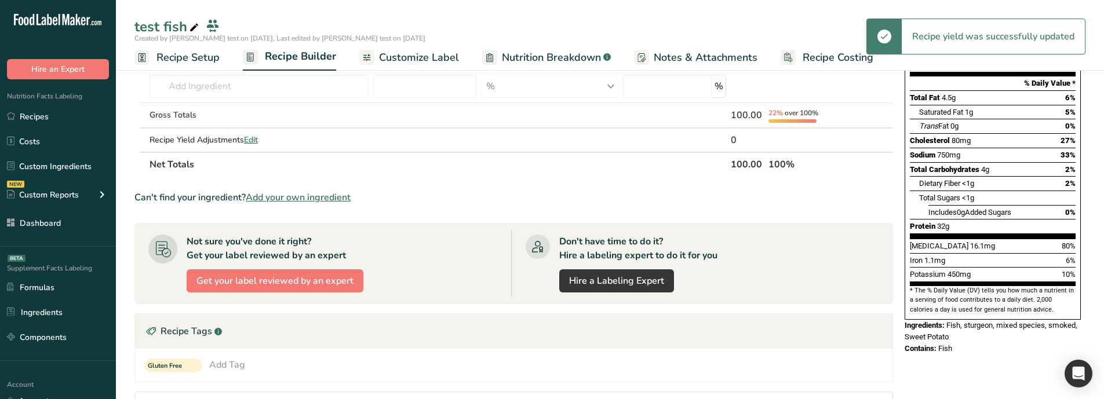
click at [557, 59] on span "Nutrition Breakdown" at bounding box center [551, 58] width 99 height 16
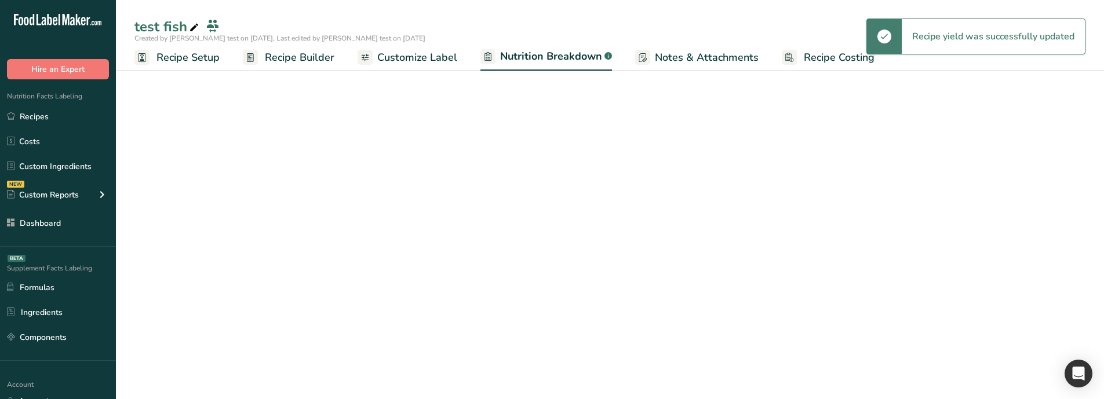
select select "Calories"
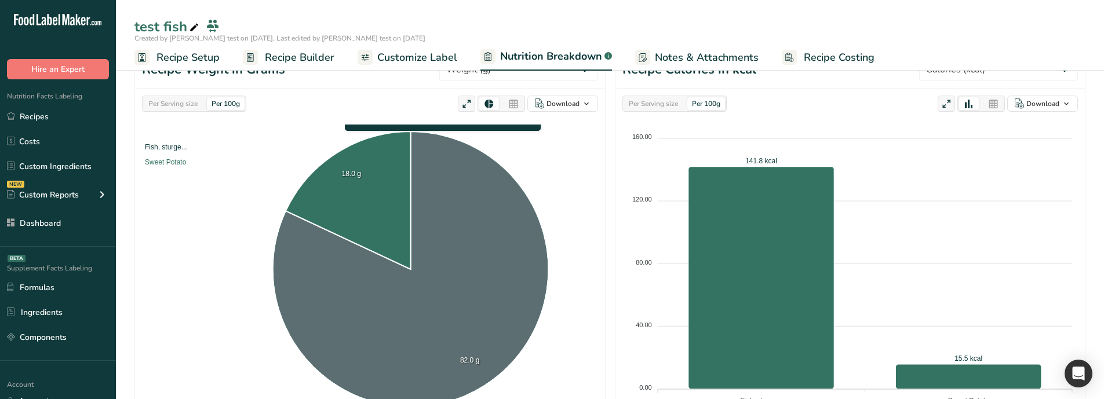
select select "Calories"
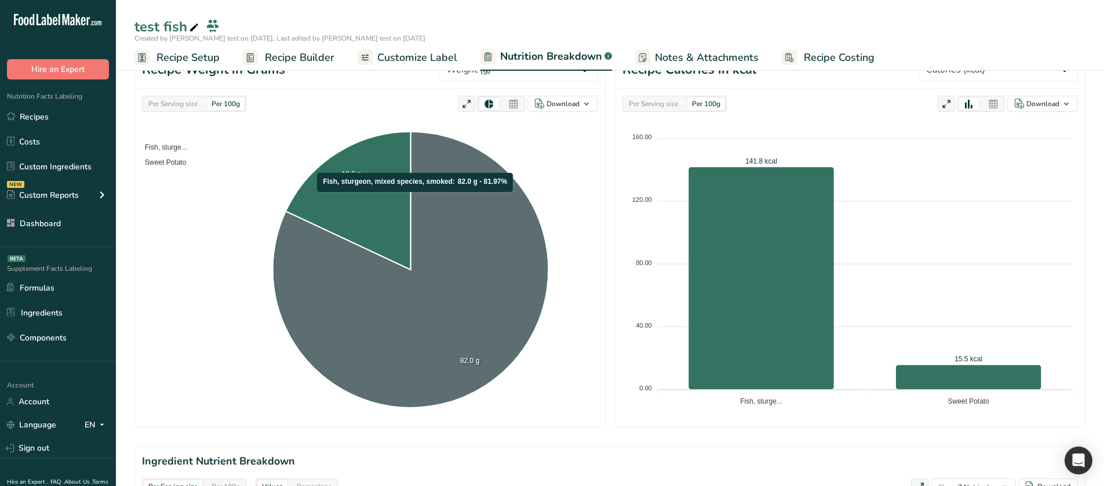
select select "Calories"
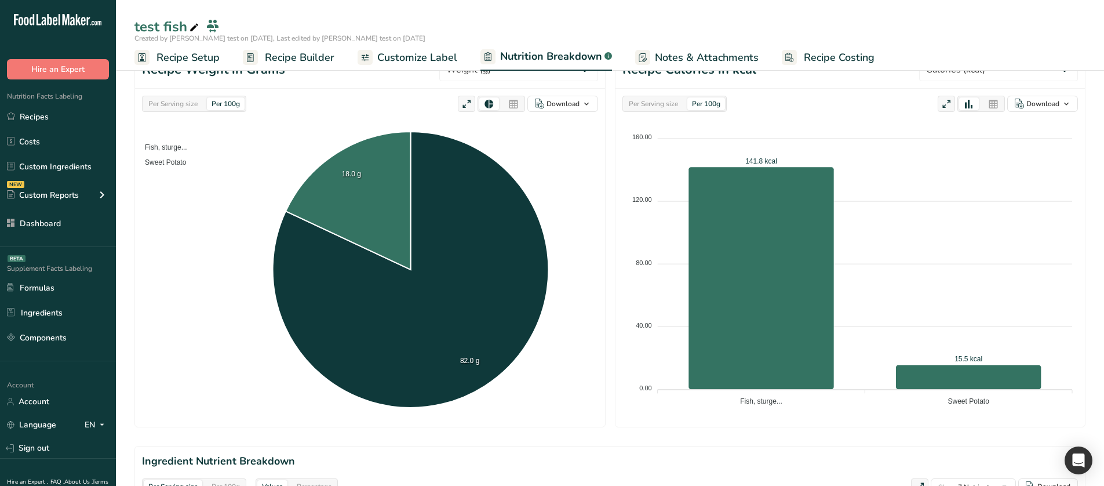
click at [153, 107] on div "Per Serving size" at bounding box center [173, 103] width 59 height 13
click at [210, 105] on div "Per 100g" at bounding box center [226, 103] width 38 height 13
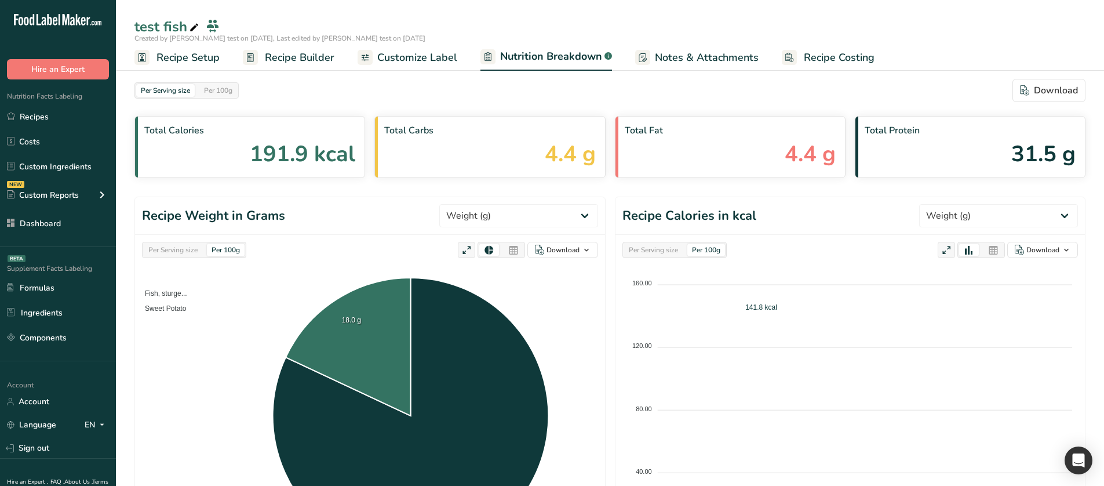
select select "Calories"
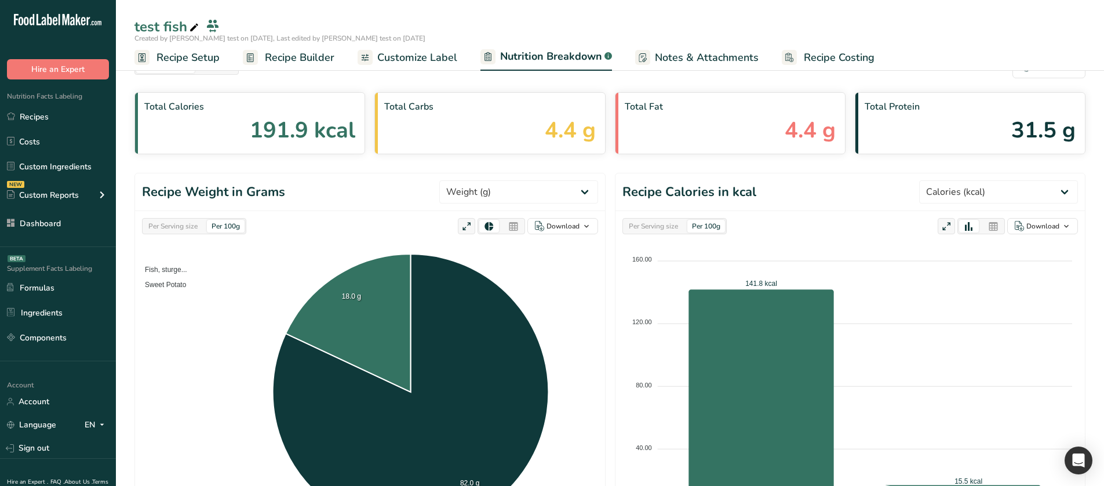
scroll to position [116, 0]
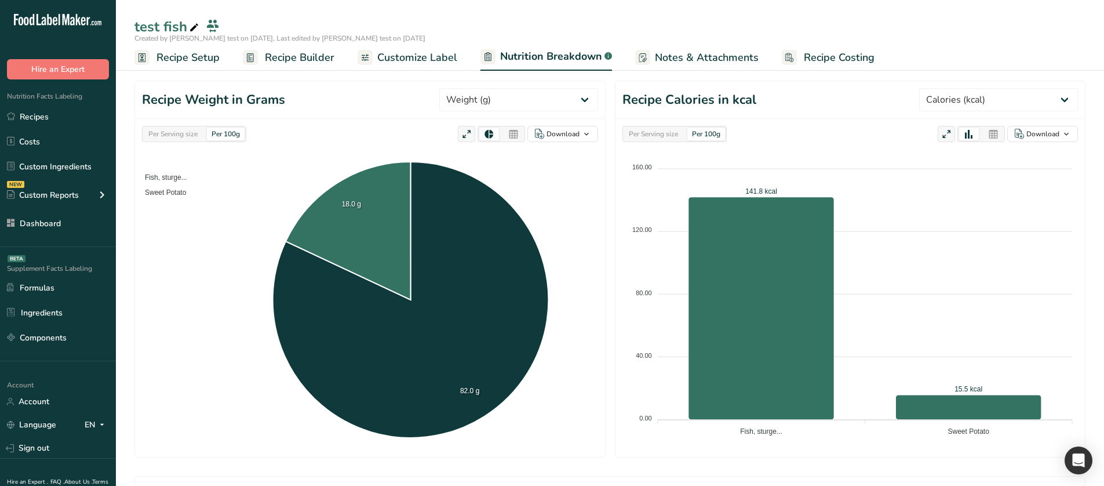
click at [191, 136] on div "Per Serving size" at bounding box center [173, 134] width 59 height 13
click at [223, 136] on div "Per 100g" at bounding box center [226, 134] width 38 height 13
click at [268, 60] on span "Recipe Builder" at bounding box center [300, 58] width 70 height 16
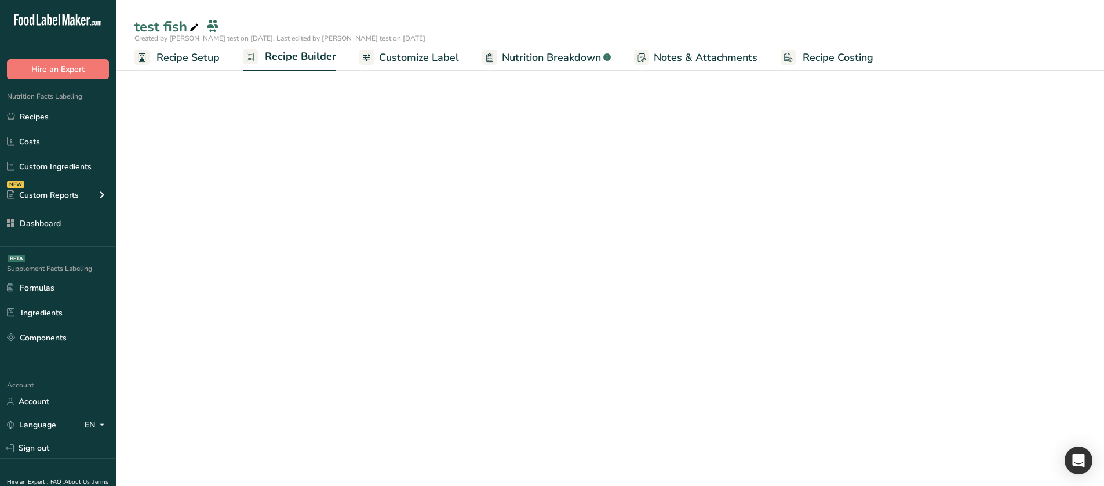
scroll to position [108, 0]
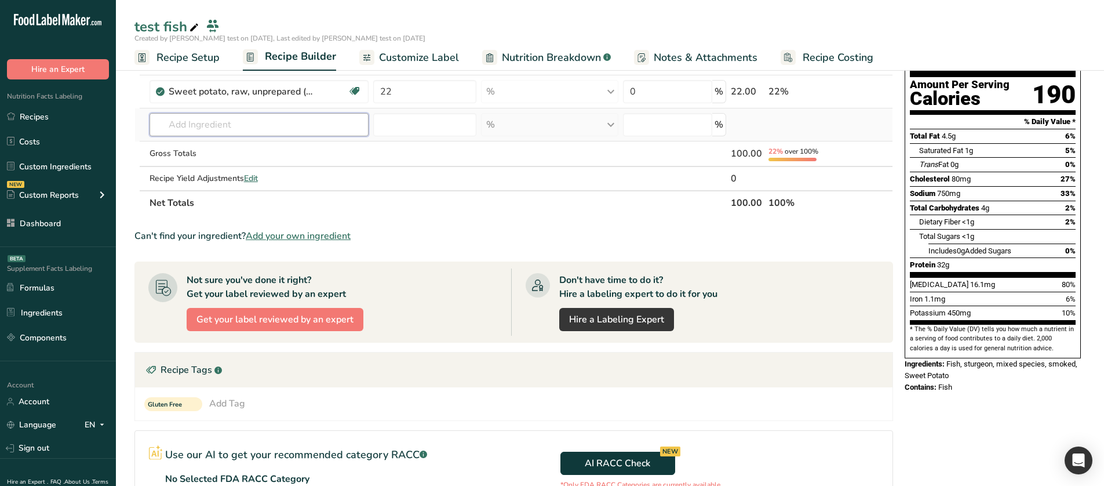
click at [275, 128] on input "text" at bounding box center [260, 124] width 220 height 23
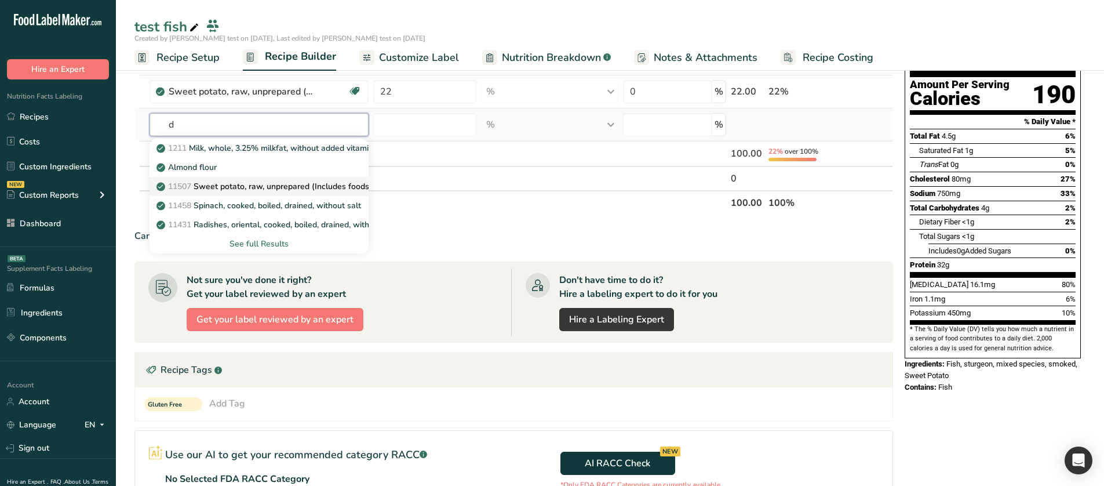
type input "d"
click at [274, 179] on link "11507 Sweet potato, raw, unprepared (Includes foods for USDA's Food Distributio…" at bounding box center [260, 186] width 220 height 19
type input "Sweet potato, raw, unprepared (Includes foods for USDA's Food Distribution Prog…"
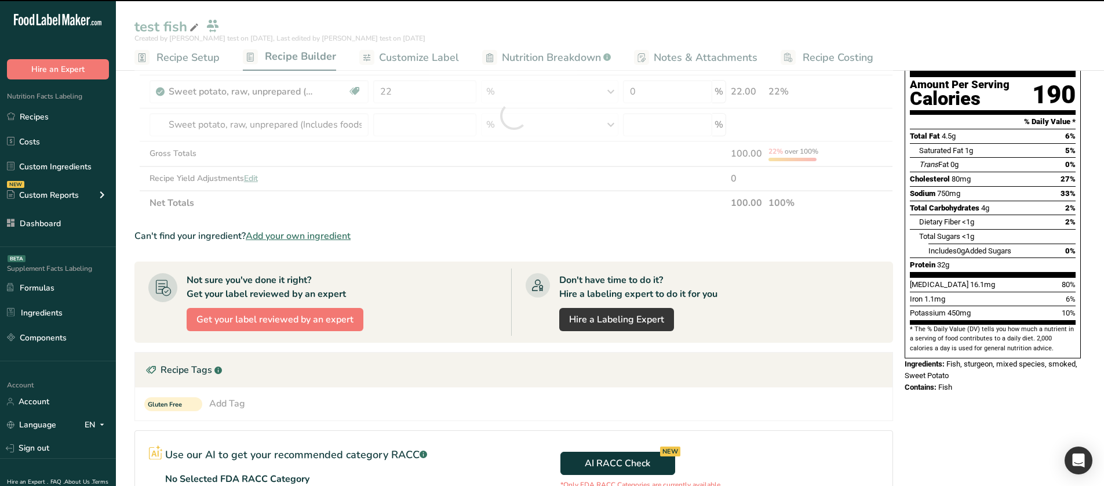
type input "0"
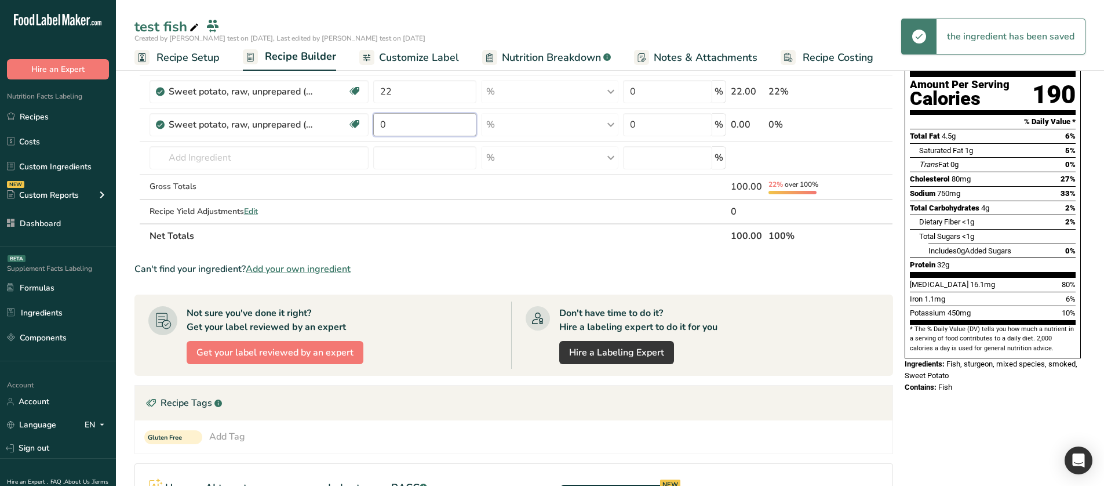
click at [413, 129] on input "0" at bounding box center [424, 124] width 103 height 23
type input "33"
click at [549, 25] on div "test fish Created by Rana test on 2025-08-19, Last edited by Rana test on 2025-…" at bounding box center [610, 339] width 988 height 774
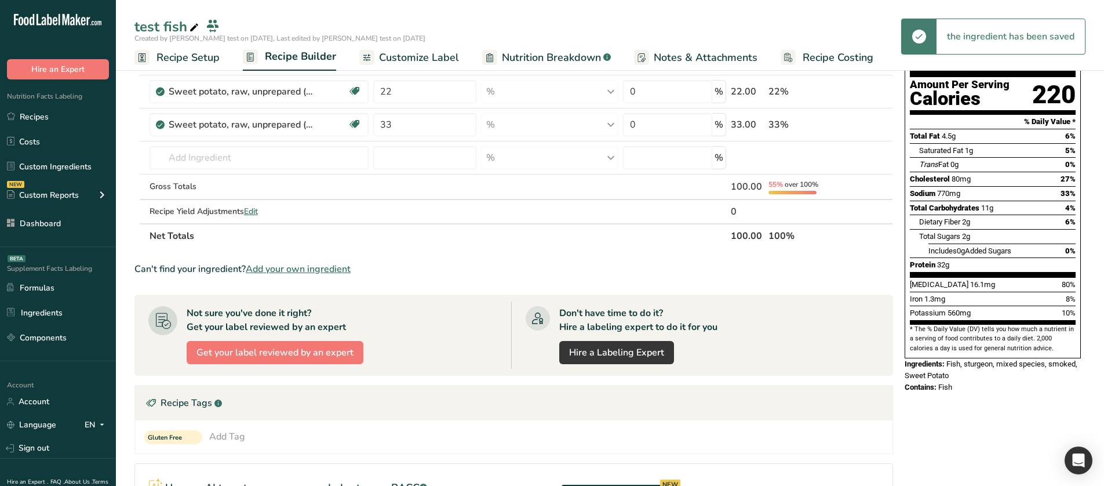
click at [537, 56] on span "Nutrition Breakdown" at bounding box center [551, 58] width 99 height 16
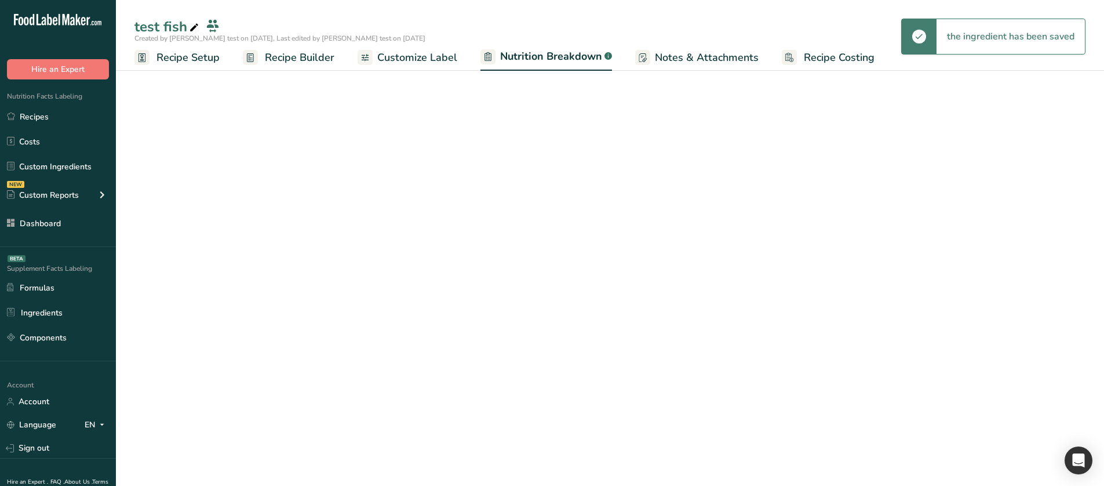
select select "Calories"
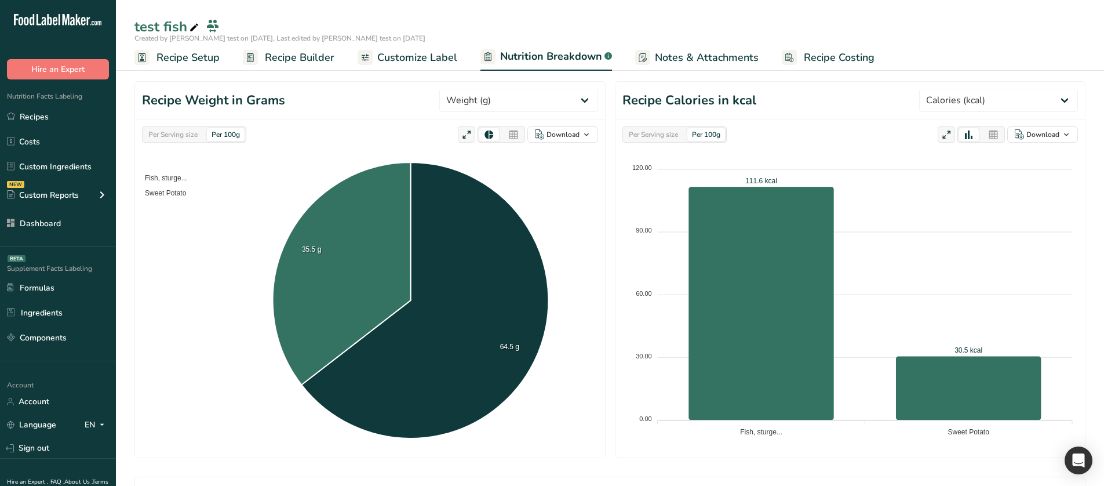
scroll to position [116, 0]
click at [276, 62] on span "Recipe Builder" at bounding box center [300, 58] width 70 height 16
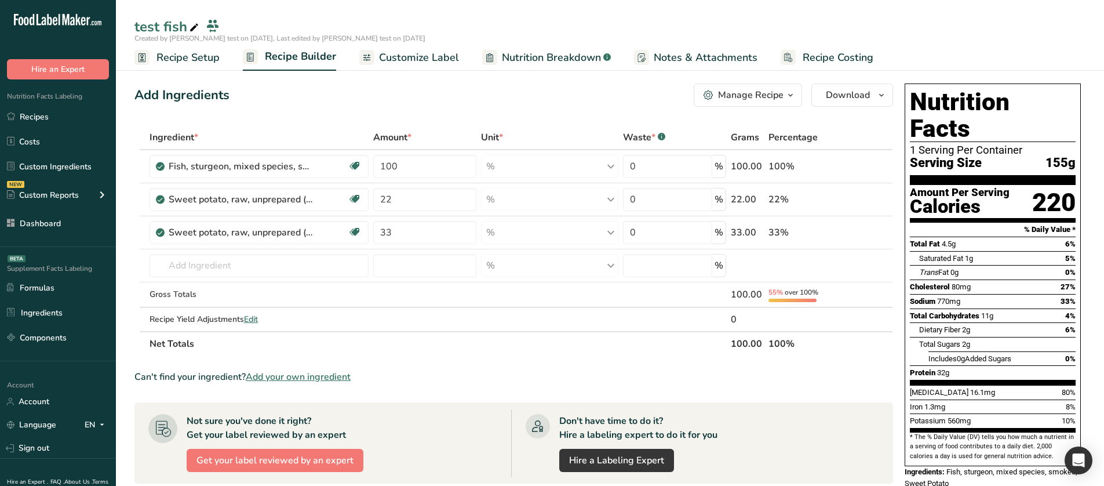
click at [511, 59] on span "Nutrition Breakdown" at bounding box center [551, 58] width 99 height 16
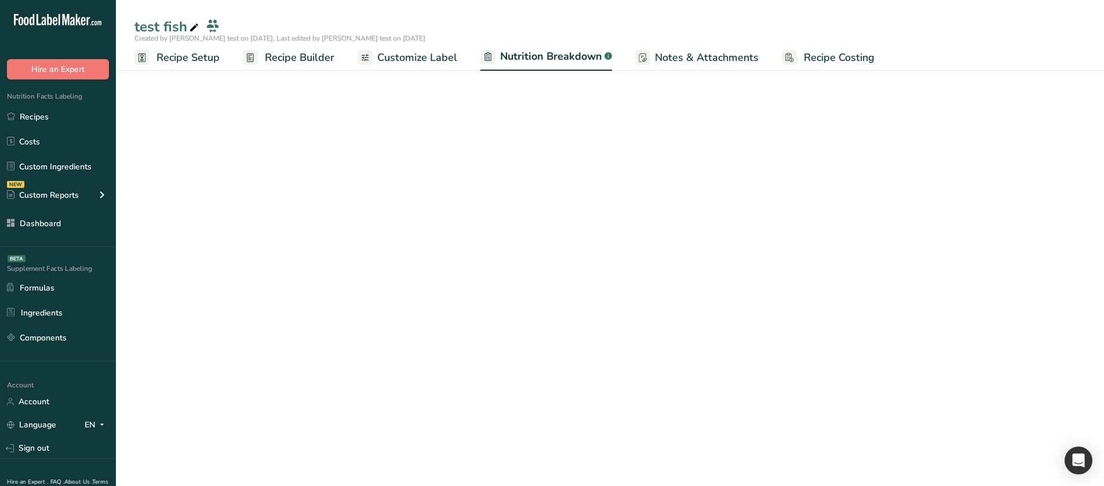
select select "Calories"
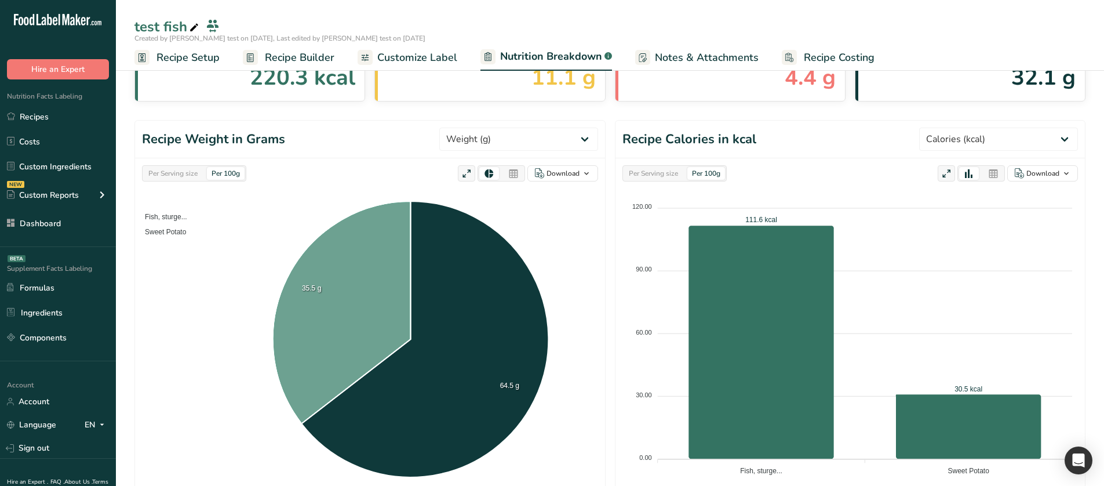
scroll to position [116, 0]
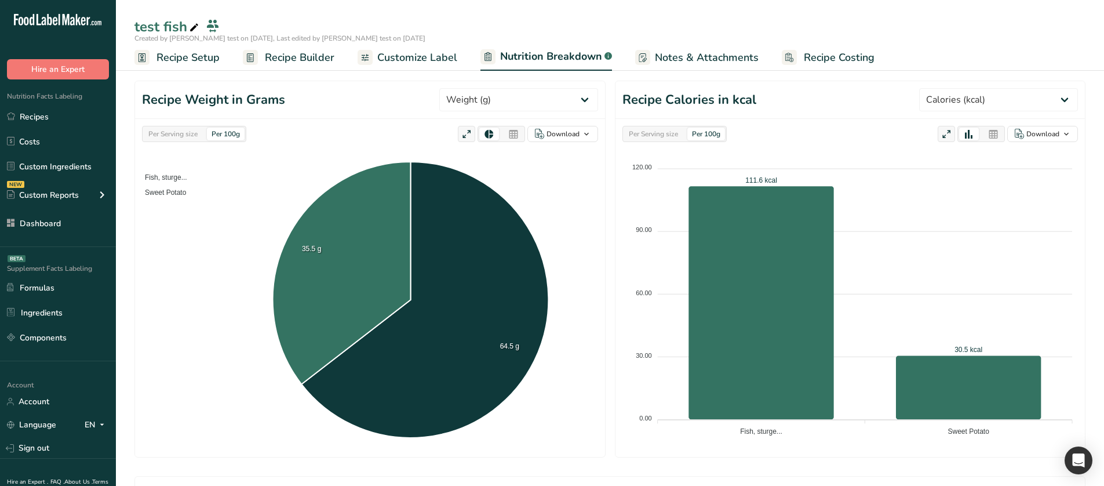
click at [151, 136] on div "Per Serving size" at bounding box center [173, 134] width 59 height 13
click at [213, 136] on div "Per 100g" at bounding box center [226, 134] width 38 height 13
click at [260, 67] on link "Recipe Builder" at bounding box center [289, 58] width 92 height 26
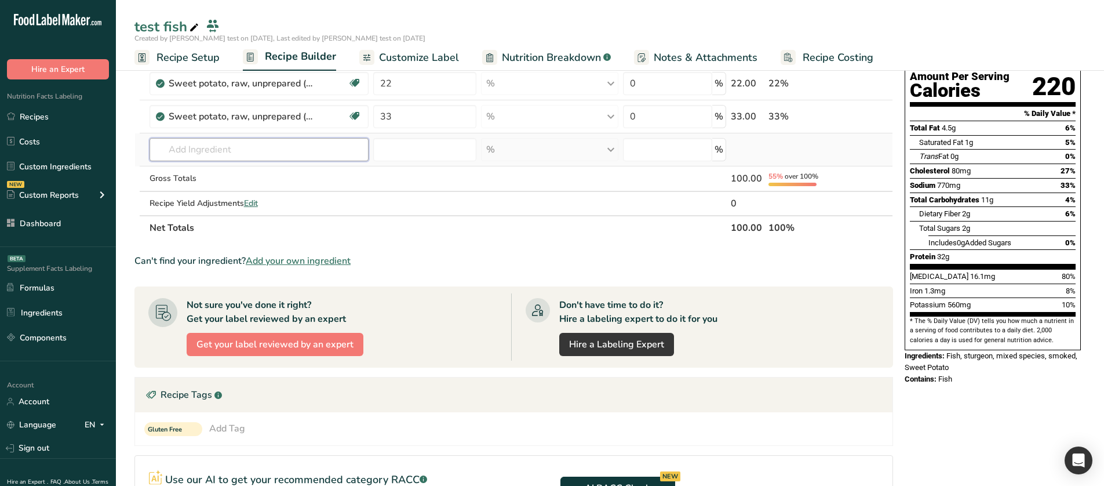
click at [260, 145] on input "text" at bounding box center [260, 149] width 220 height 23
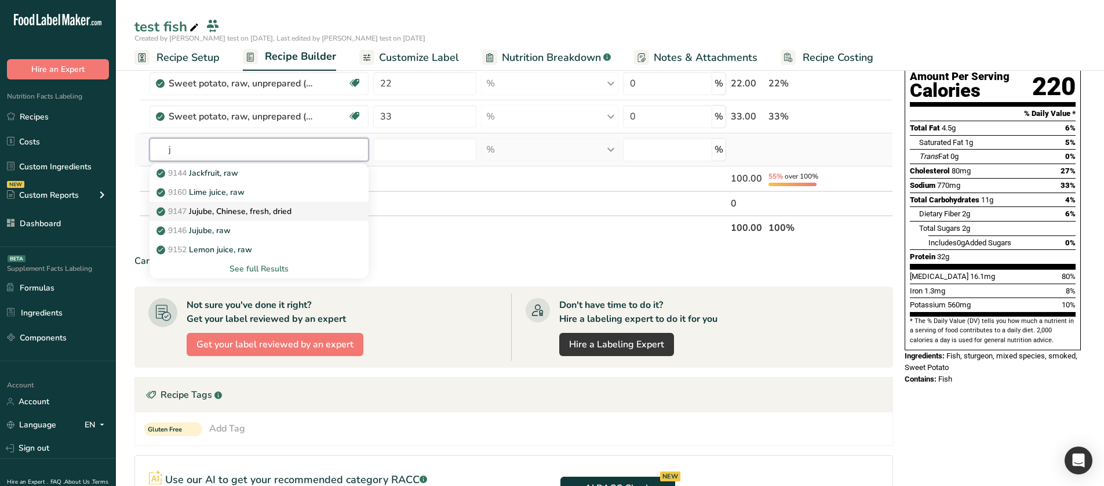
type input "j"
click at [241, 202] on link "9147 Jujube, Chinese, fresh, dried" at bounding box center [260, 211] width 220 height 19
type input "Jujube, Chinese, fresh, dried"
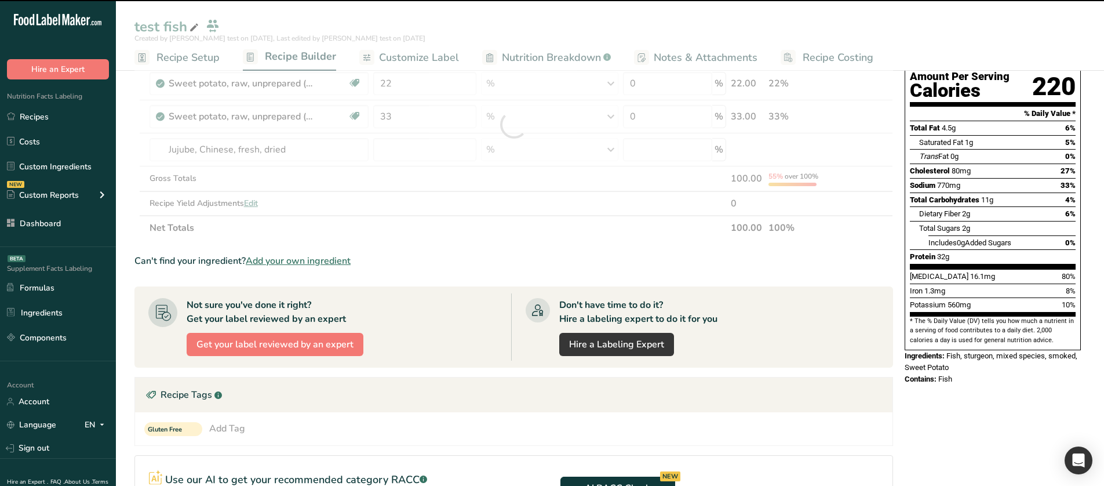
type input "0"
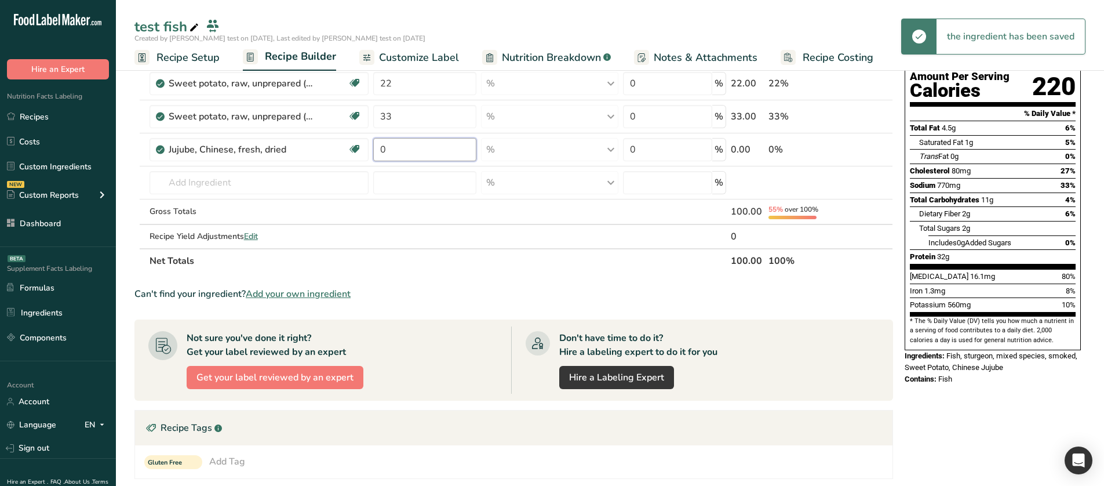
click at [393, 152] on input "0" at bounding box center [424, 149] width 103 height 23
type input "44"
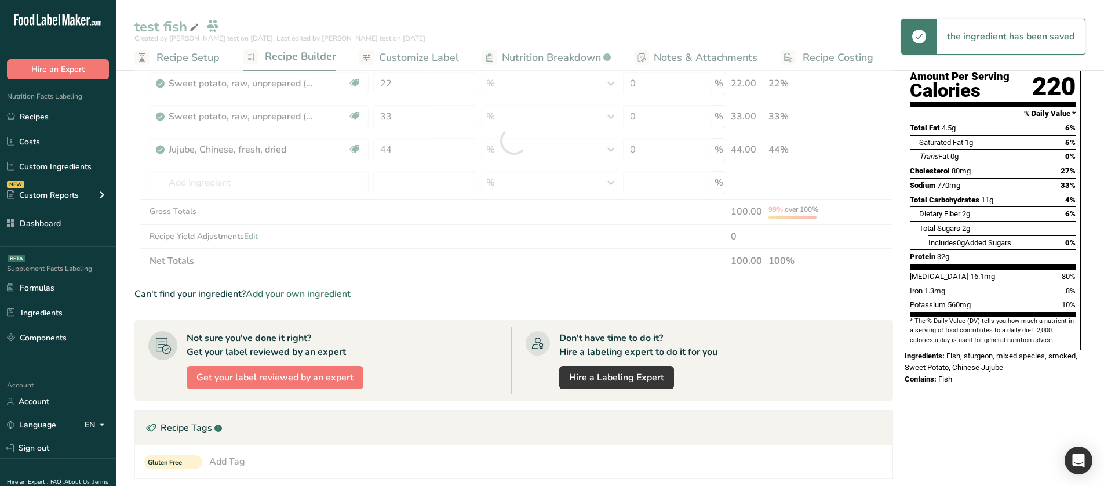
click at [450, 30] on div "test fish Created by Rana test on 2025-08-19, Last edited by Rana test on 2025-…" at bounding box center [610, 347] width 988 height 807
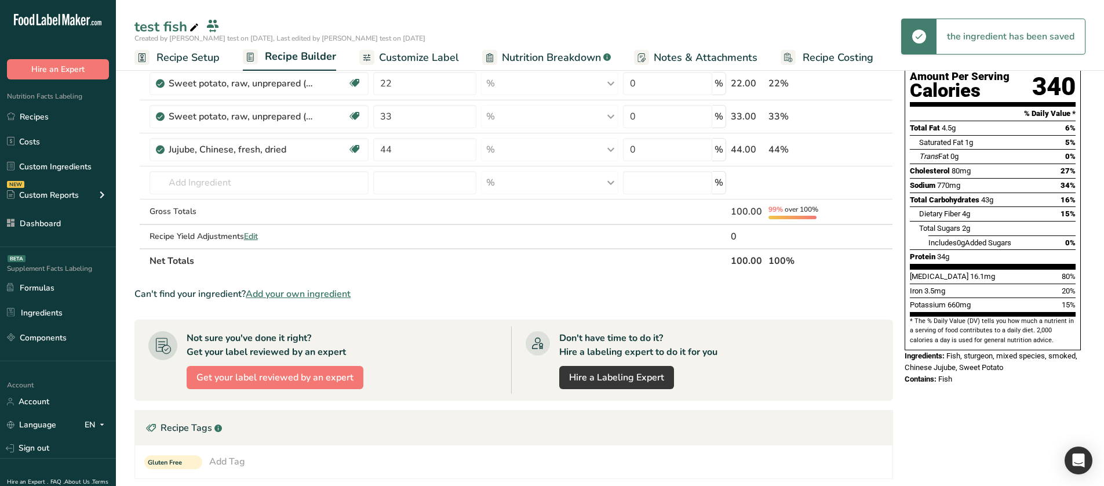
click at [514, 65] on span "Nutrition Breakdown" at bounding box center [551, 58] width 99 height 16
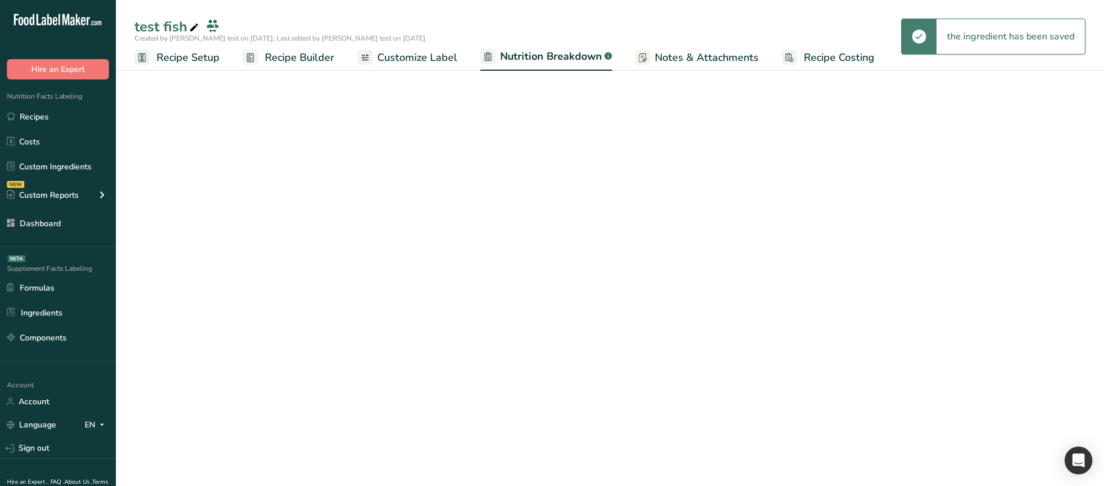
select select "Calories"
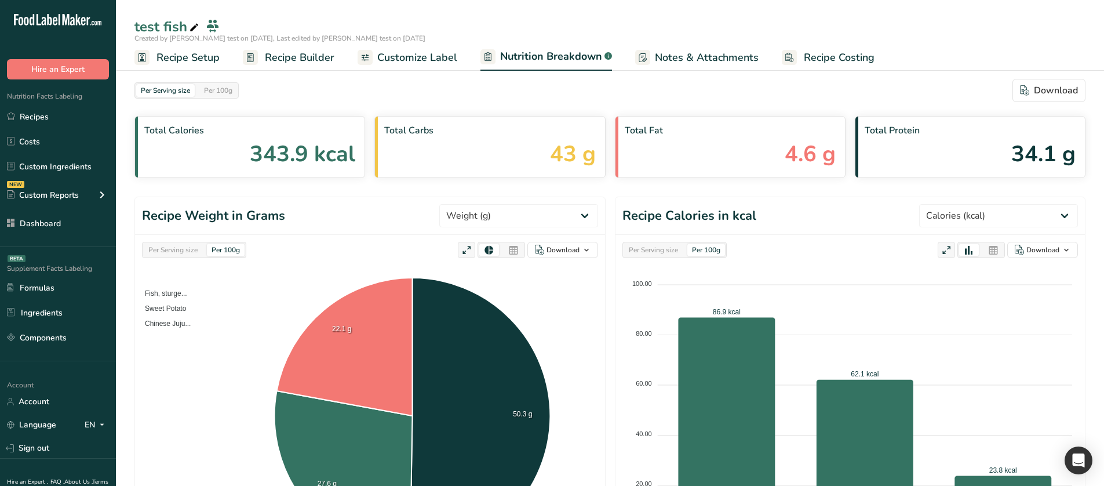
click at [209, 56] on span "Recipe Setup" at bounding box center [188, 58] width 63 height 16
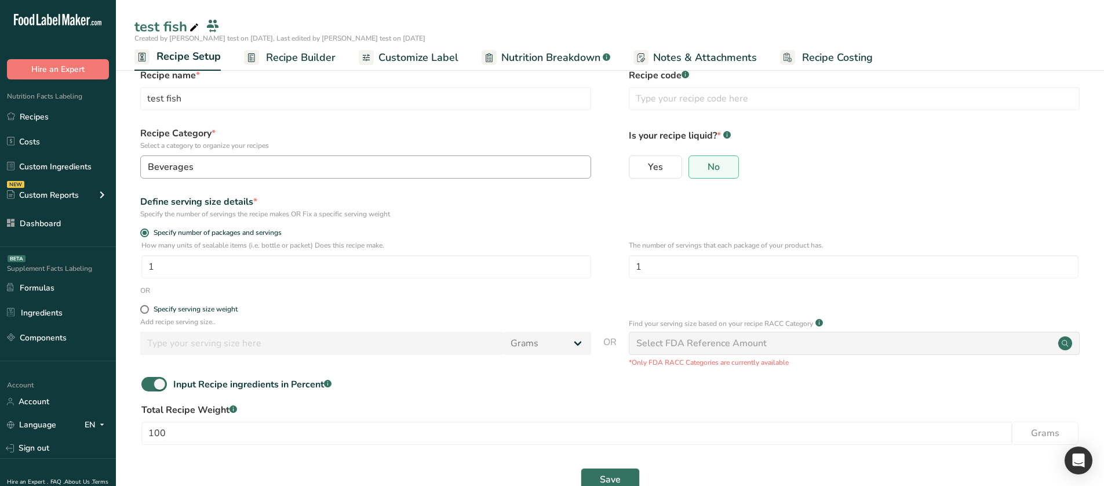
scroll to position [46, 0]
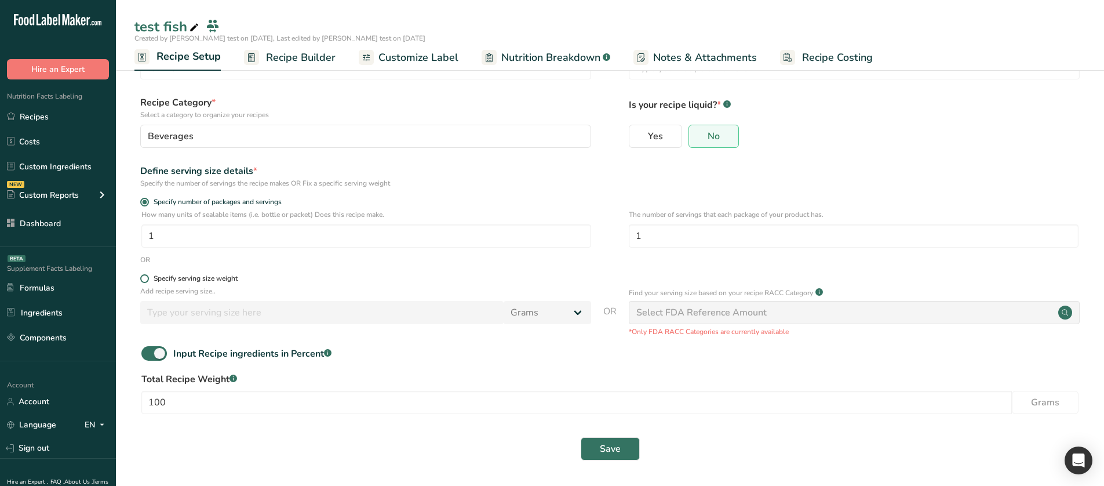
click at [162, 277] on div "Specify serving size weight" at bounding box center [196, 278] width 84 height 9
click at [148, 277] on input "Specify serving size weight" at bounding box center [144, 279] width 8 height 8
radio input "true"
radio input "false"
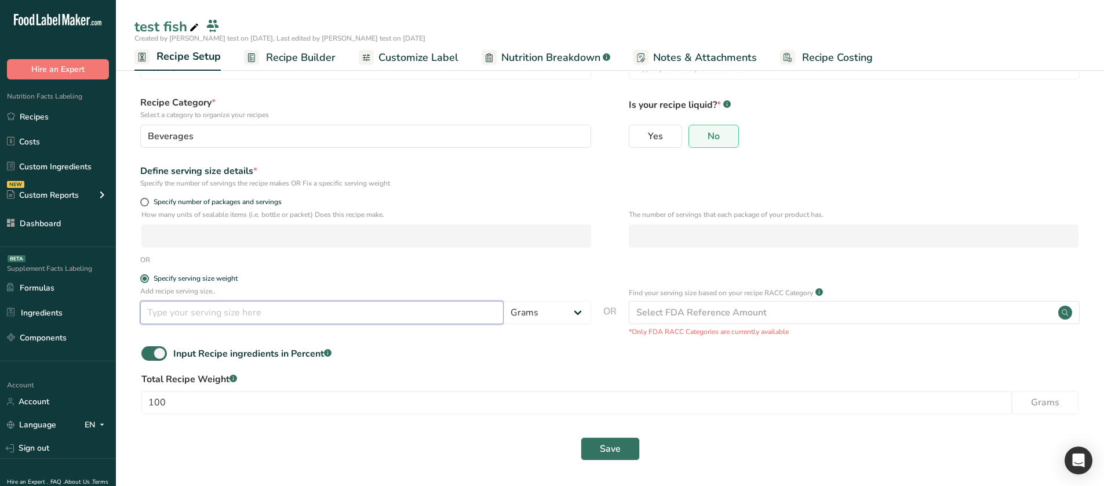
click at [224, 311] on input "number" at bounding box center [321, 312] width 363 height 23
type input "222"
click at [631, 443] on button "Save" at bounding box center [610, 448] width 59 height 23
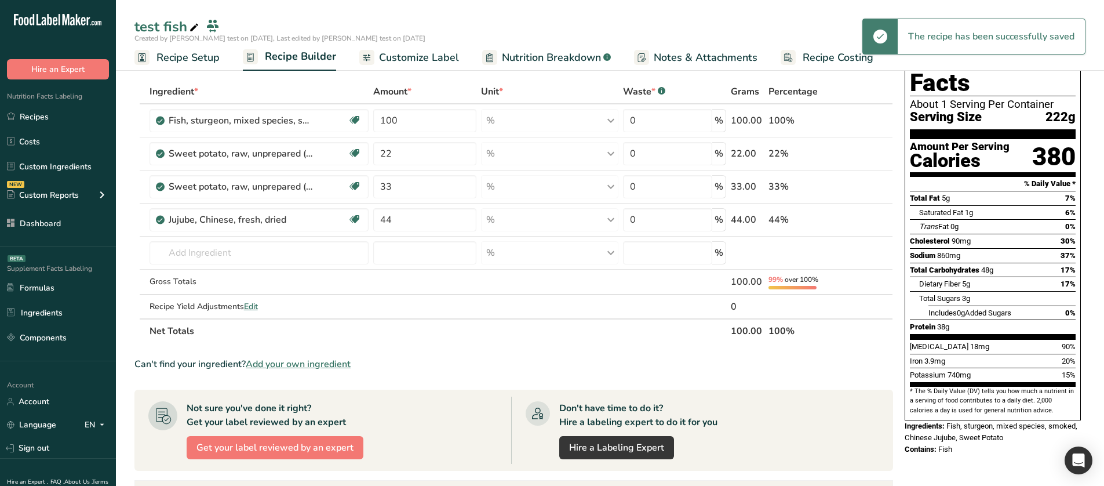
click at [534, 48] on link "Nutrition Breakdown .a-a{fill:#347362;}.b-a{fill:#fff;}" at bounding box center [546, 58] width 129 height 26
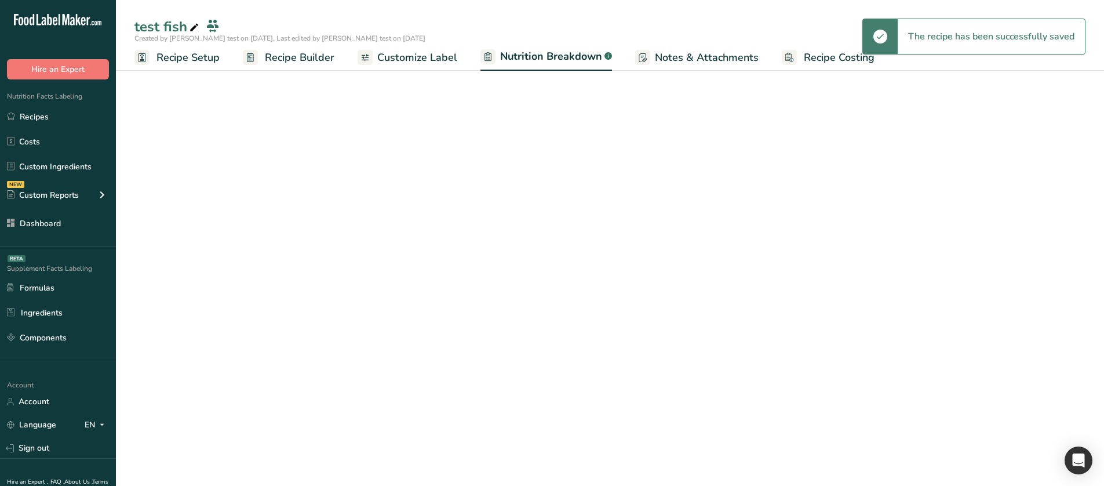
select select "Calories"
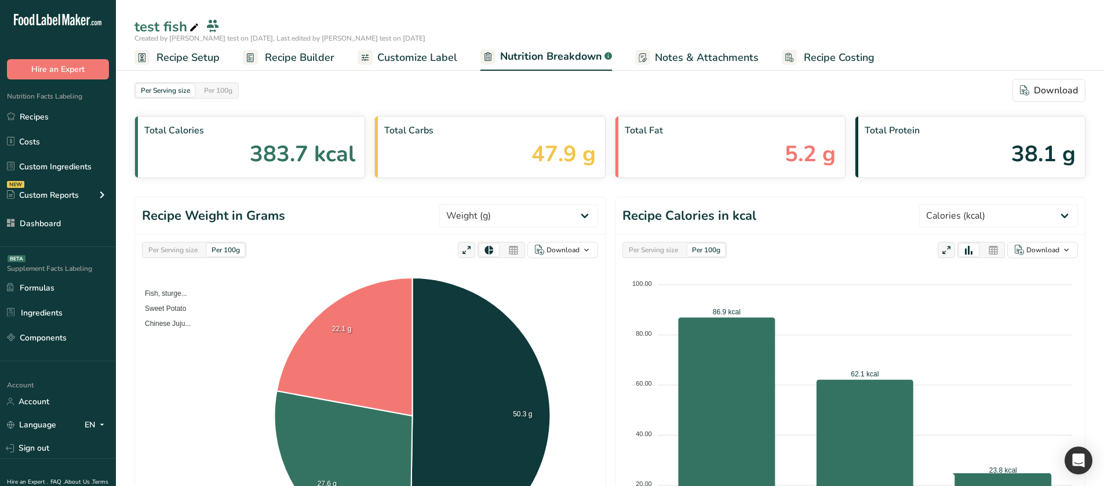
click at [190, 244] on div "Per Serving size" at bounding box center [173, 249] width 59 height 13
click at [227, 252] on div "Per 100g" at bounding box center [226, 249] width 38 height 13
click at [265, 61] on span "Recipe Builder" at bounding box center [300, 58] width 70 height 16
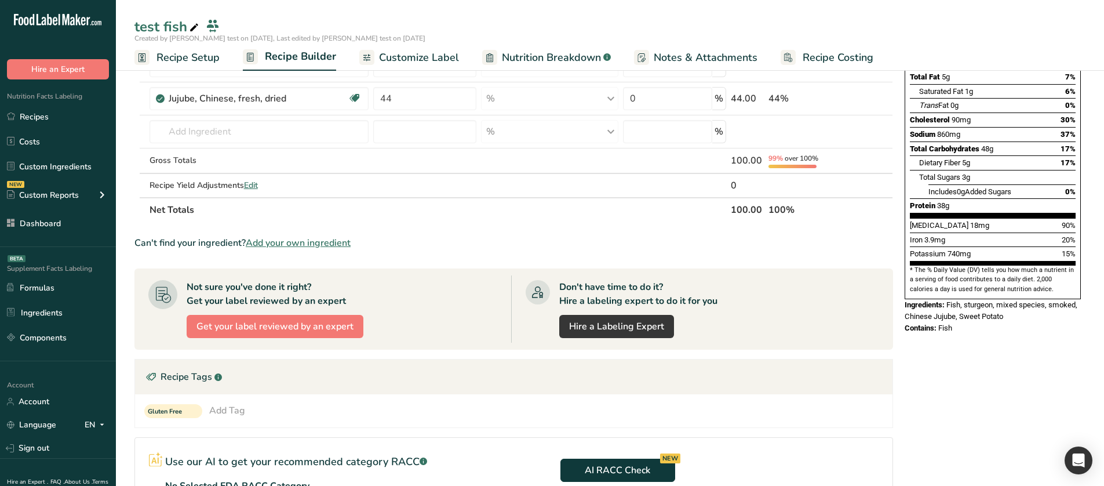
scroll to position [174, 0]
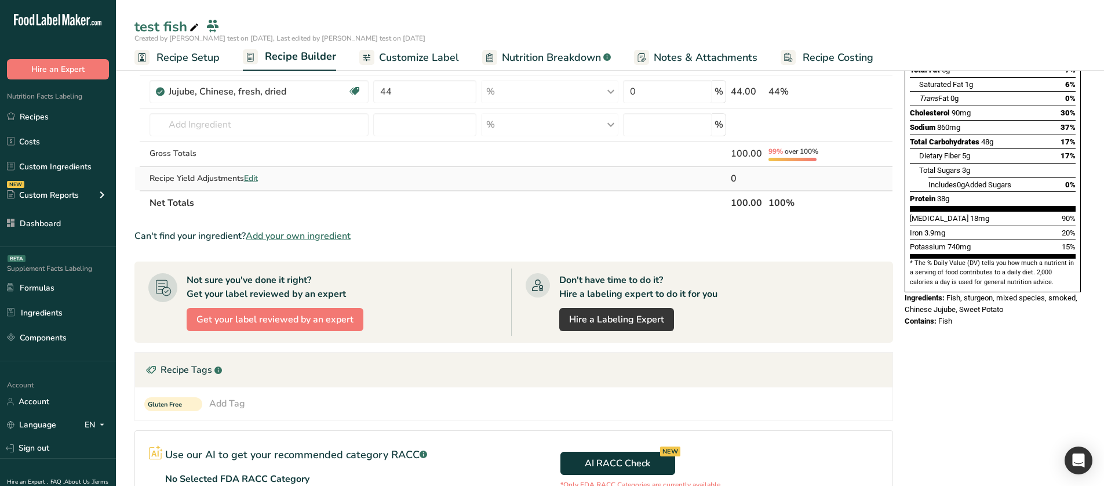
click at [253, 183] on span "Edit" at bounding box center [251, 178] width 14 height 11
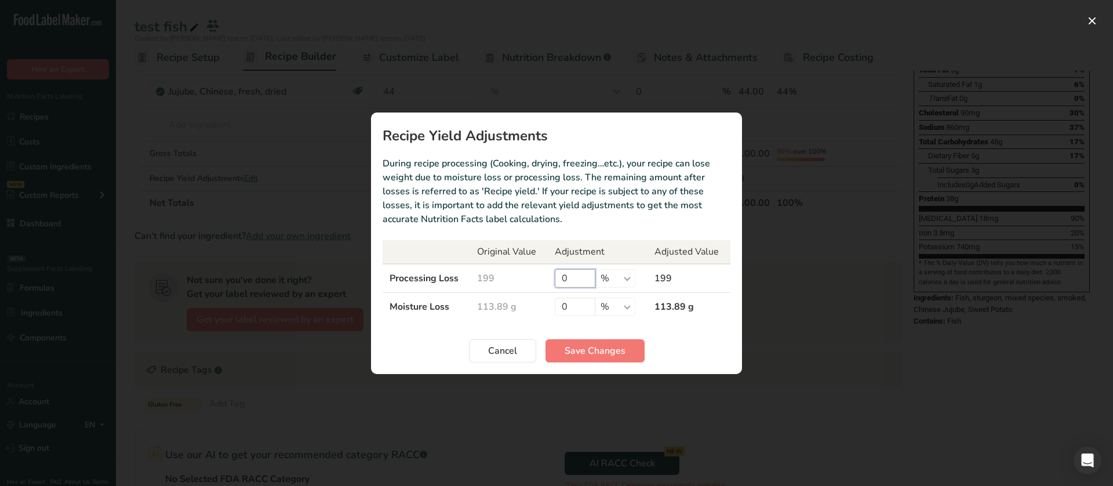
click at [574, 273] on input "0" at bounding box center [575, 278] width 41 height 19
click at [573, 273] on input "0" at bounding box center [575, 278] width 41 height 19
type input "100"
click at [585, 348] on span "Save Changes" at bounding box center [595, 351] width 61 height 14
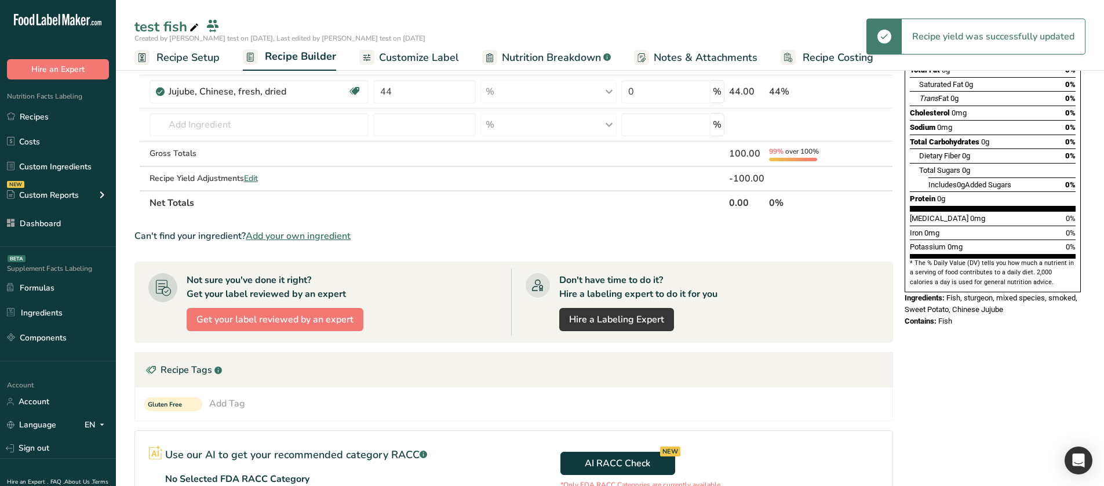
click at [549, 56] on span "Nutrition Breakdown" at bounding box center [551, 58] width 99 height 16
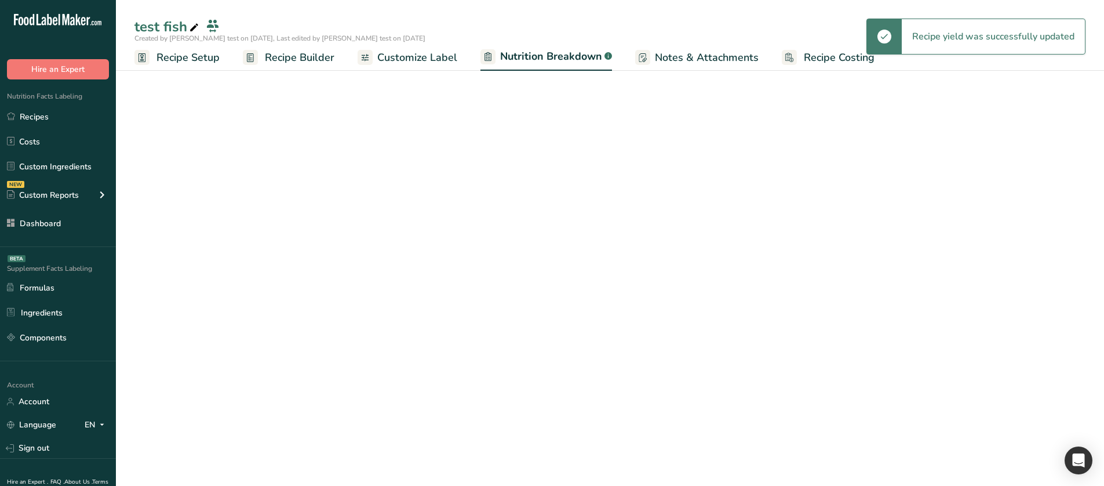
select select "Calories"
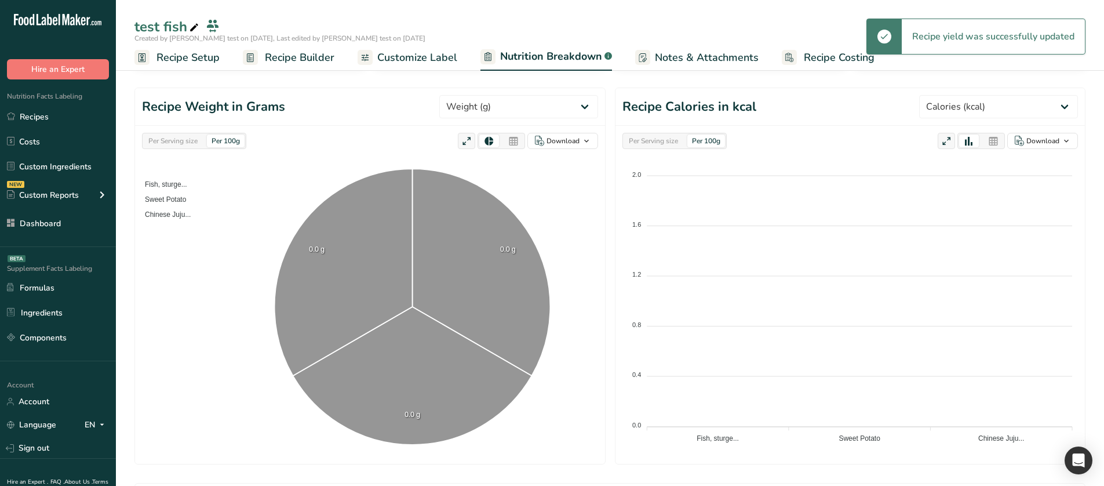
scroll to position [116, 0]
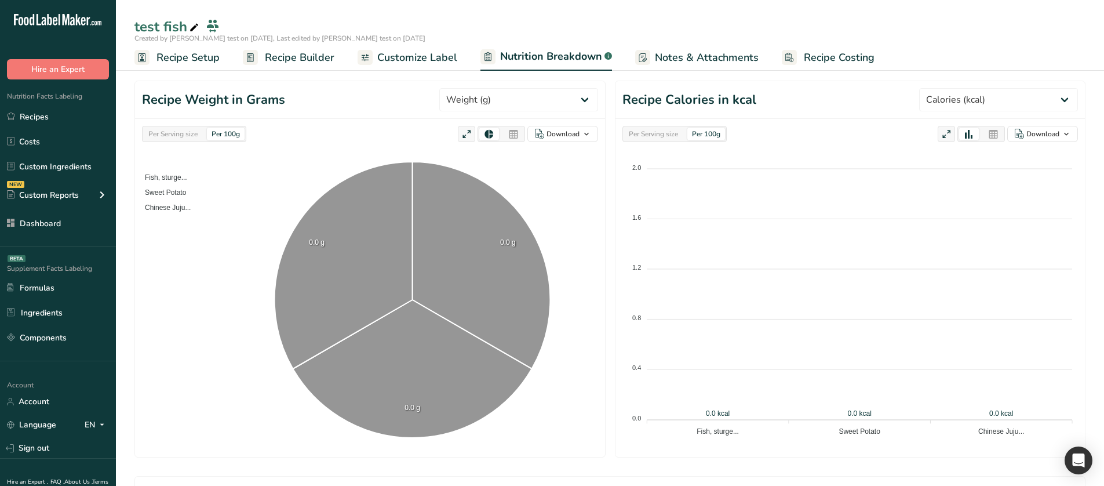
click at [189, 132] on div "Per Serving size" at bounding box center [173, 134] width 59 height 13
click at [225, 137] on div "Per 100g" at bounding box center [226, 134] width 38 height 13
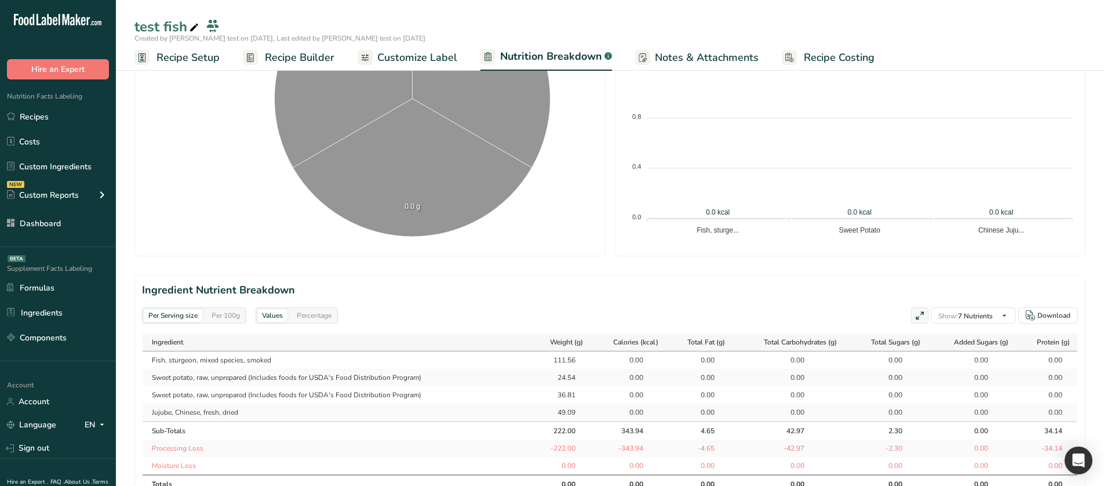
scroll to position [406, 0]
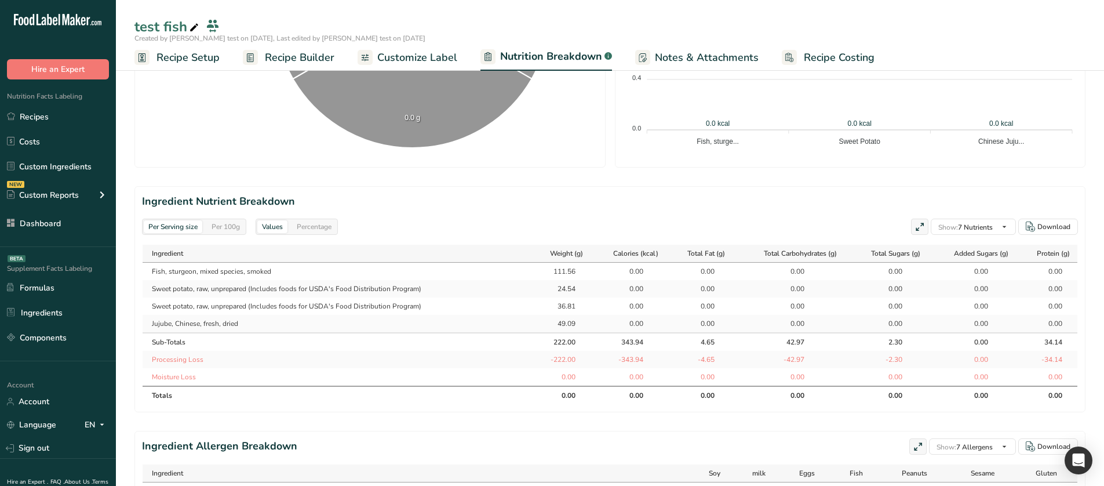
click at [208, 49] on link "Recipe Setup" at bounding box center [176, 58] width 85 height 26
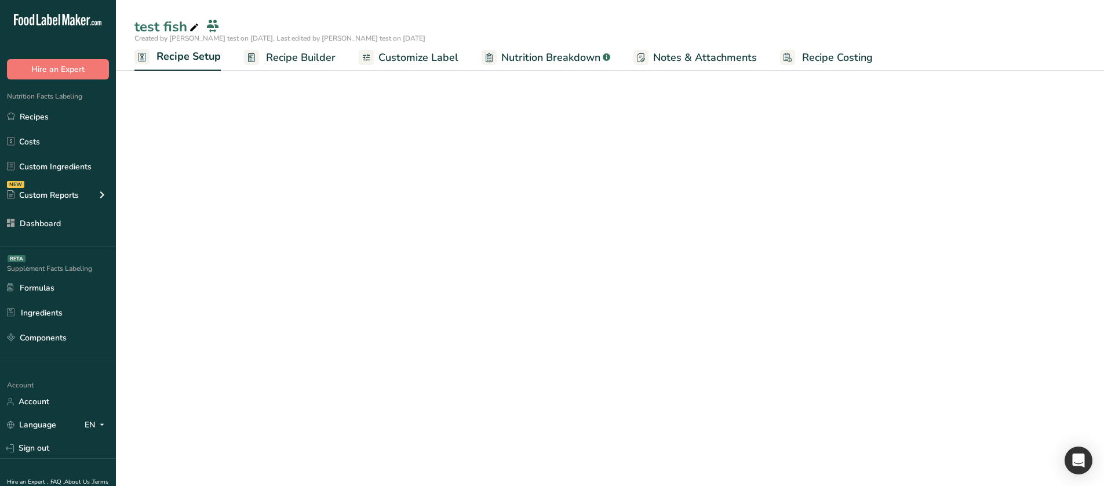
scroll to position [46, 0]
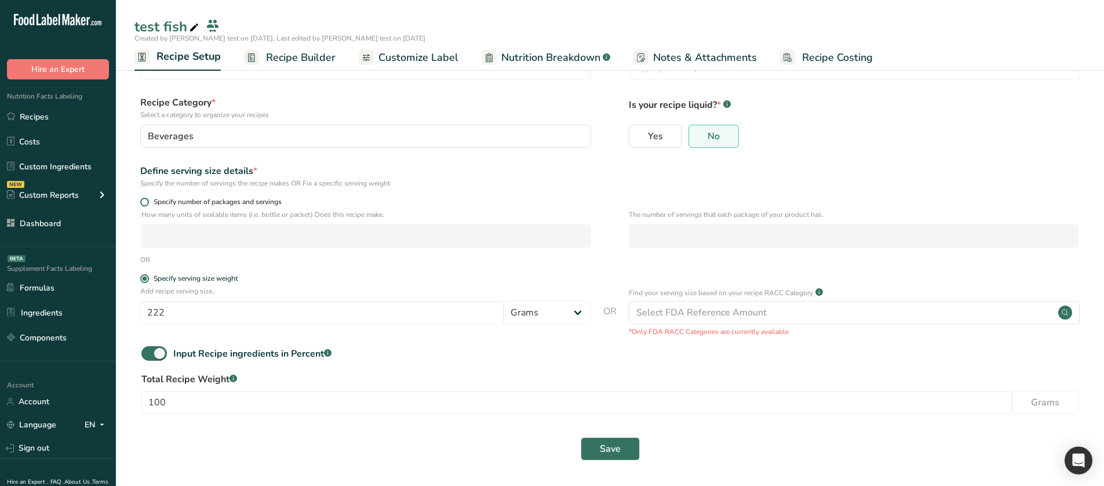
click at [184, 201] on span "Specify number of packages and servings" at bounding box center [215, 202] width 133 height 9
click at [148, 201] on input "Specify number of packages and servings" at bounding box center [144, 202] width 8 height 8
radio input "true"
radio input "false"
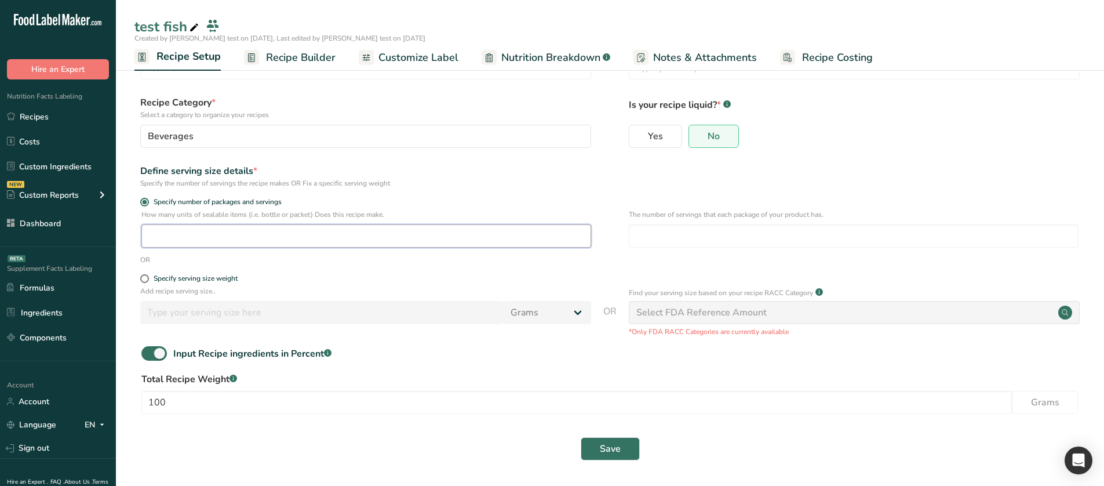
click at [209, 246] on input "number" at bounding box center [366, 235] width 450 height 23
click at [229, 233] on input "number" at bounding box center [366, 235] width 450 height 23
type input "1"
click at [773, 236] on input "number" at bounding box center [854, 235] width 450 height 23
type input "1"
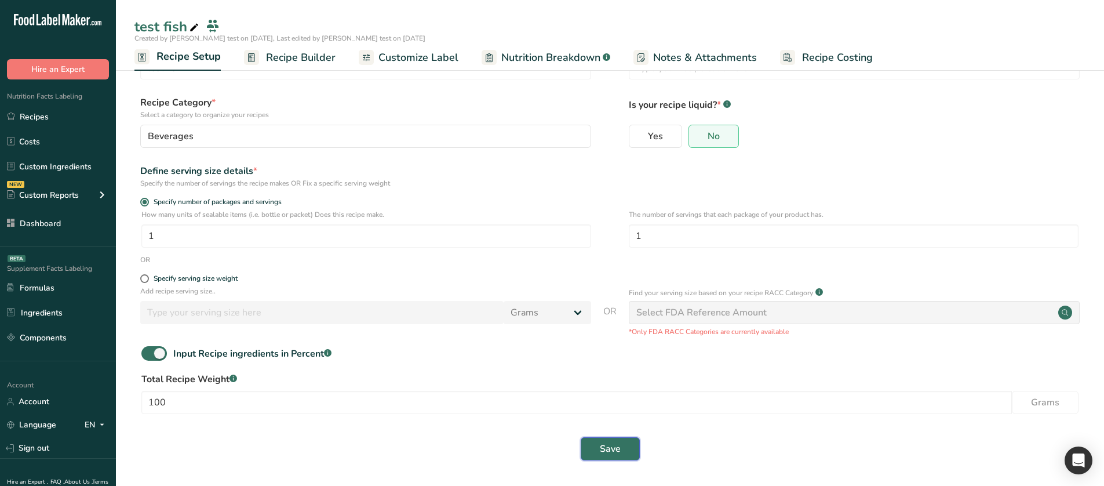
drag, startPoint x: 638, startPoint y: 439, endPoint x: 631, endPoint y: 439, distance: 6.4
click at [636, 439] on button "Save" at bounding box center [610, 448] width 59 height 23
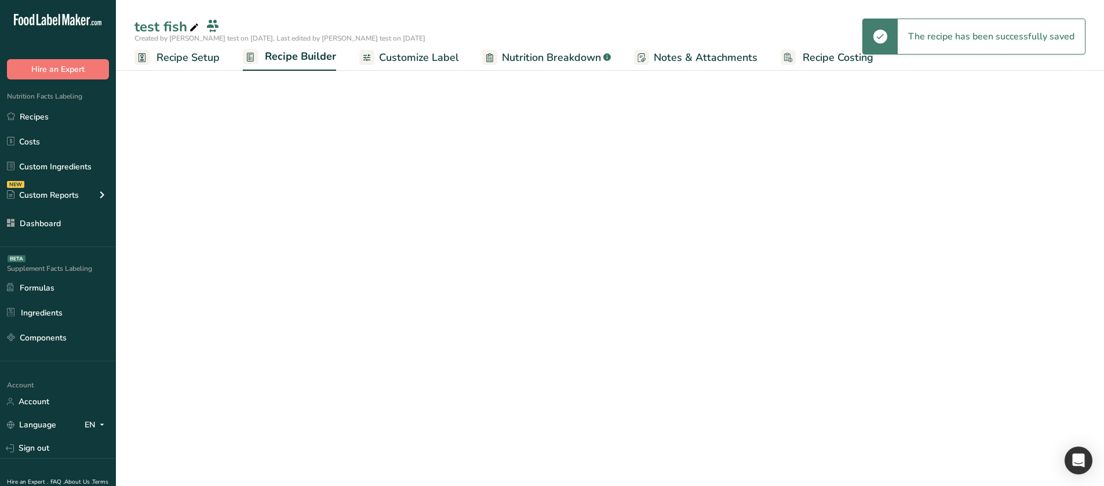
click at [496, 62] on link "Nutrition Breakdown .a-a{fill:#347362;}.b-a{fill:#fff;}" at bounding box center [546, 58] width 129 height 26
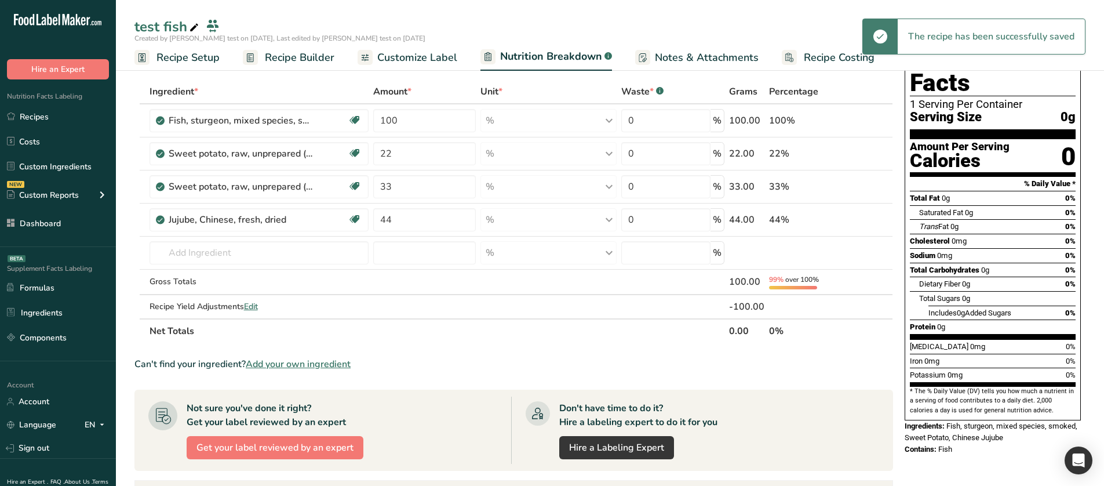
select select "Calories"
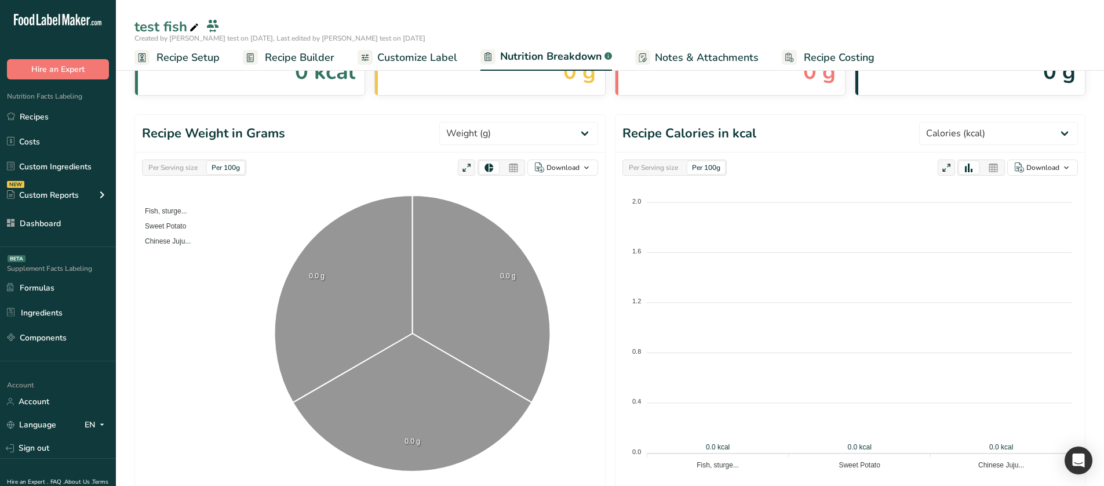
scroll to position [83, 0]
click at [191, 169] on div "Per Serving size" at bounding box center [173, 167] width 59 height 13
select select "Calories"
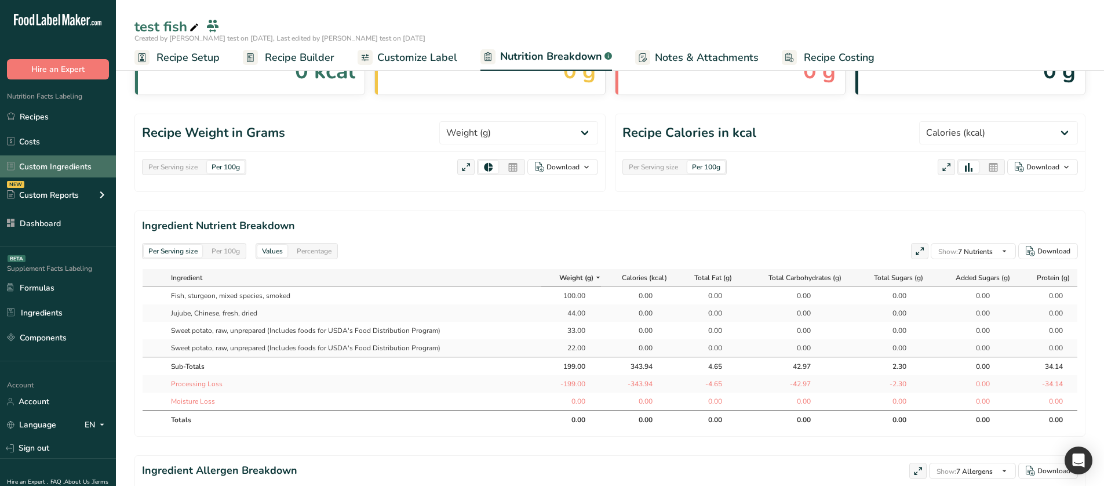
select select "Calories"
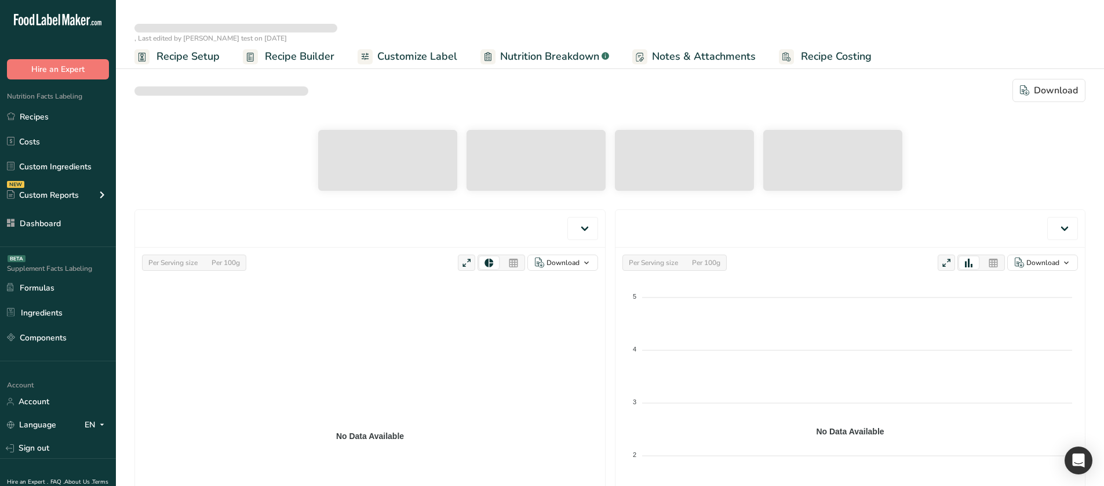
select select "Calories"
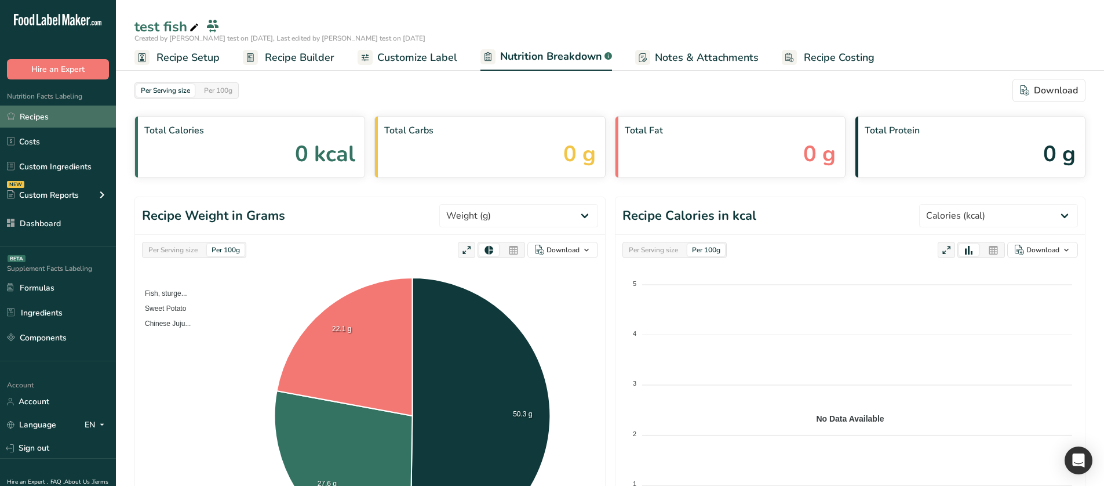
click at [79, 117] on link "Recipes" at bounding box center [58, 116] width 116 height 22
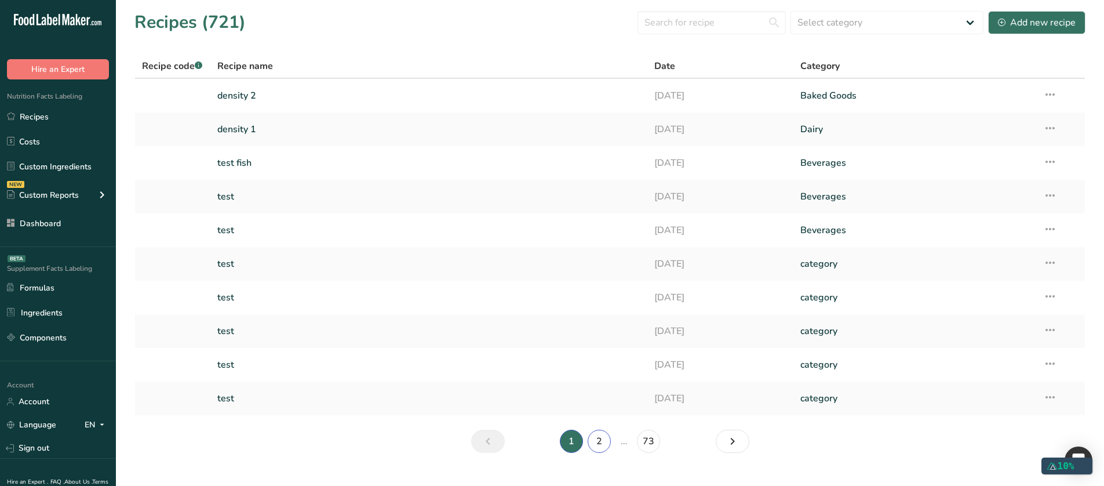
click at [599, 436] on link "2" at bounding box center [599, 441] width 23 height 23
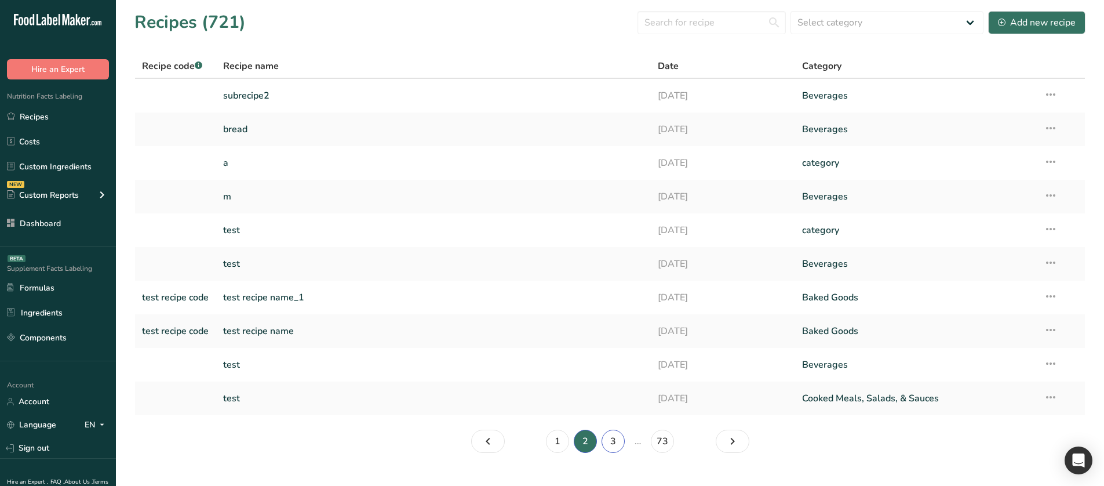
click at [620, 441] on link "3" at bounding box center [613, 441] width 23 height 23
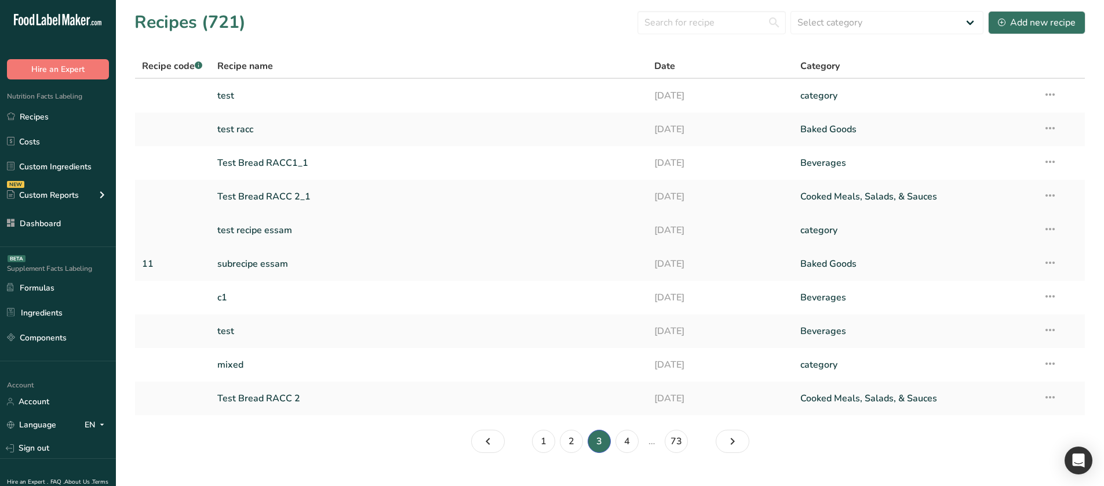
click at [280, 220] on link "test recipe essam" at bounding box center [429, 230] width 424 height 24
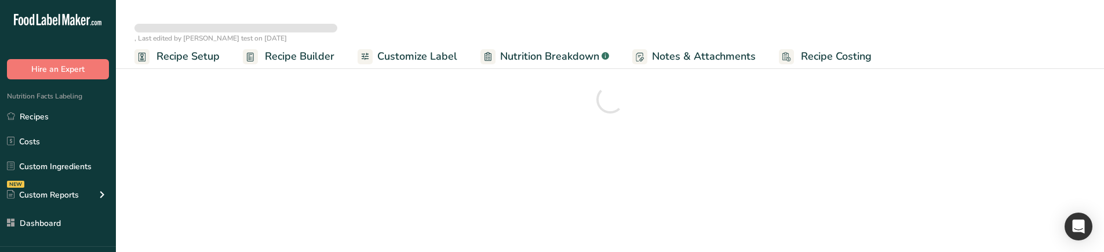
click at [513, 63] on span "Nutrition Breakdown" at bounding box center [549, 57] width 99 height 16
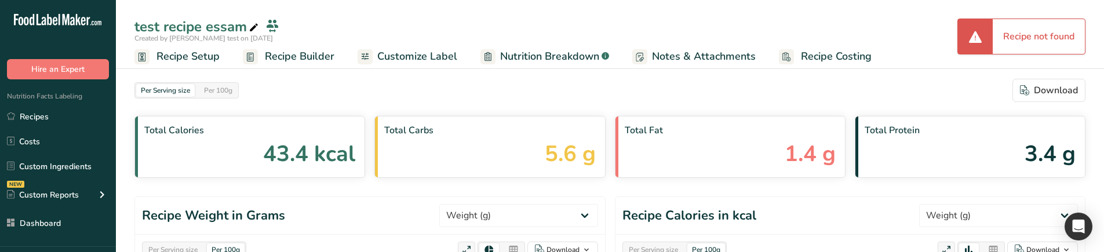
select select "Calories"
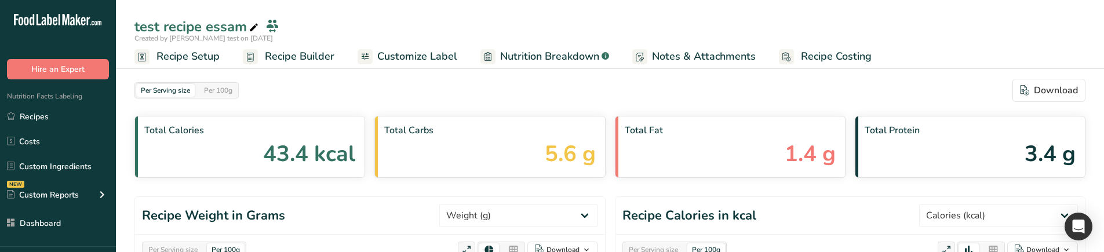
click at [544, 56] on span "Nutrition Breakdown" at bounding box center [549, 57] width 99 height 16
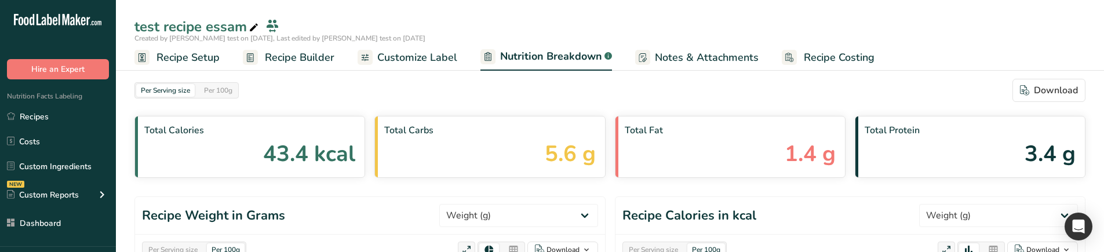
select select "Calories"
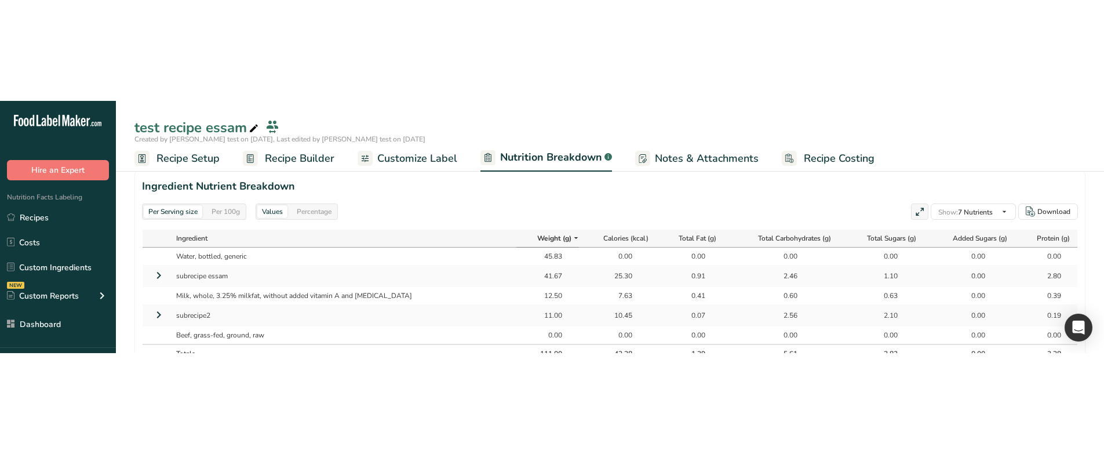
scroll to position [522, 0]
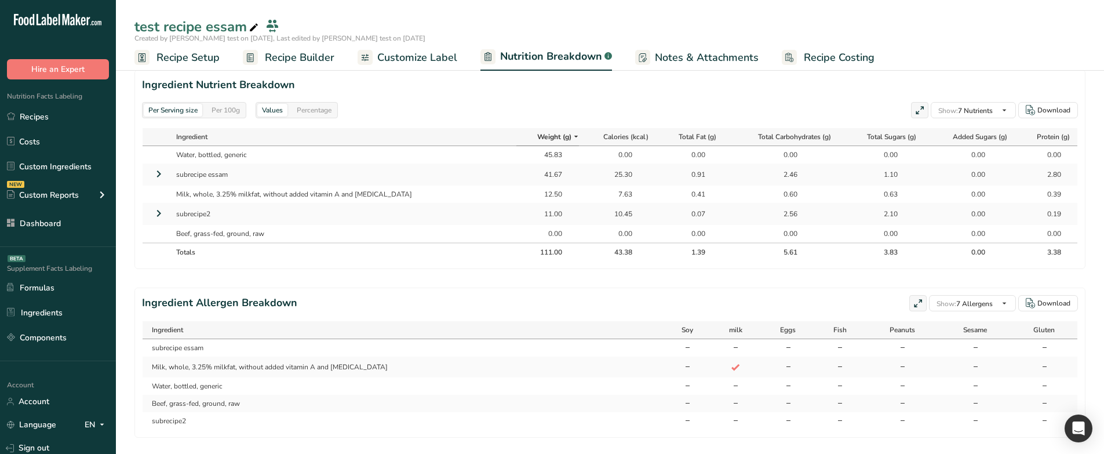
click at [157, 177] on icon at bounding box center [159, 173] width 14 height 21
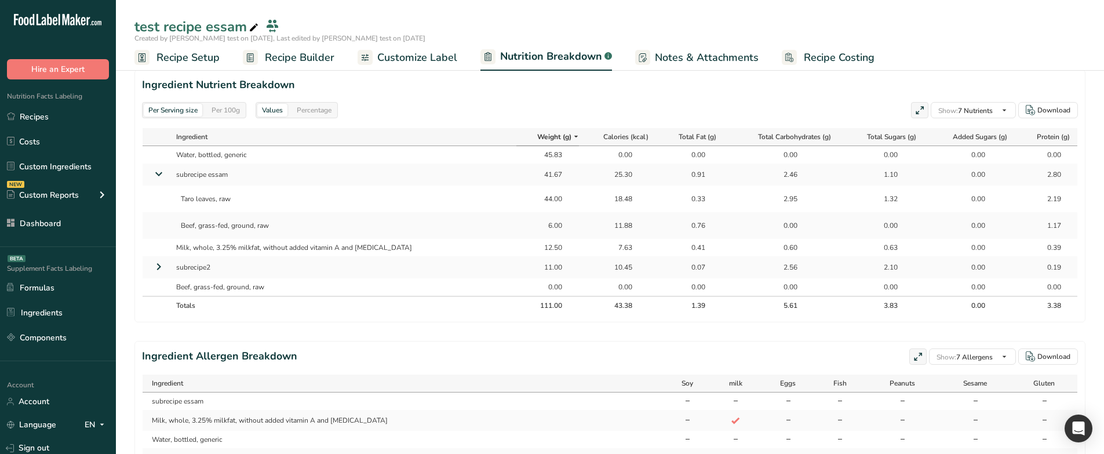
click at [220, 107] on div "Per 100g" at bounding box center [226, 110] width 38 height 13
click at [185, 108] on div "Per Serving size" at bounding box center [173, 110] width 59 height 13
